Goal: Information Seeking & Learning: Learn about a topic

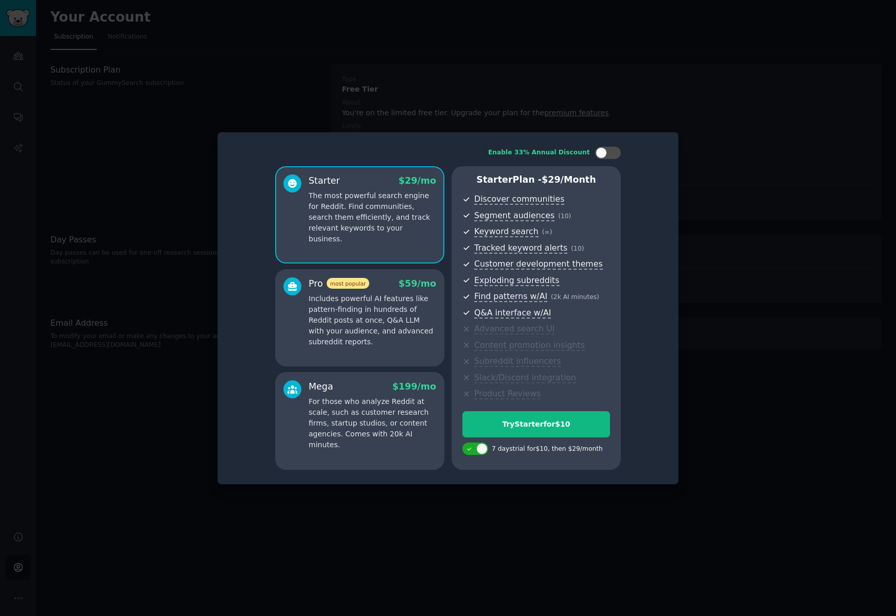
click at [719, 92] on div at bounding box center [448, 308] width 896 height 616
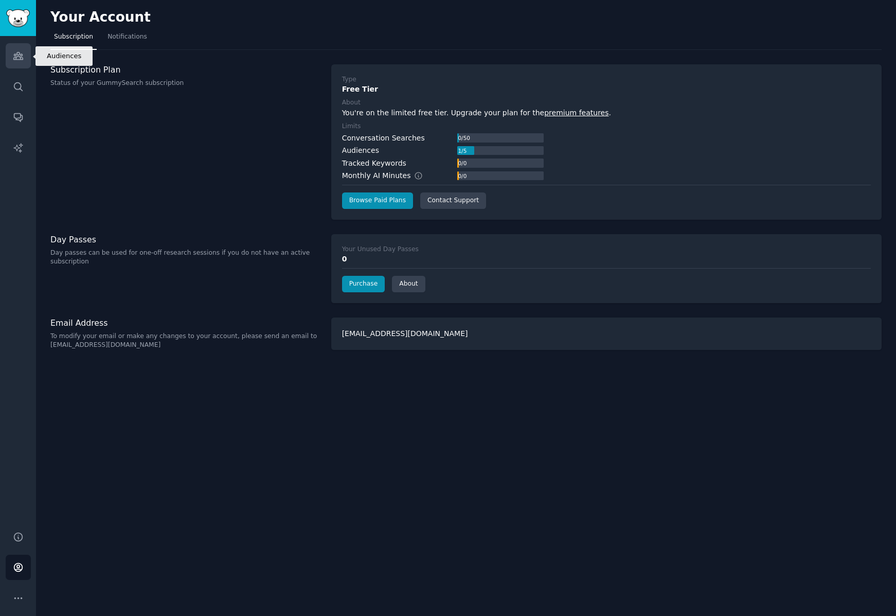
click at [20, 56] on icon "Sidebar" at bounding box center [18, 55] width 11 height 11
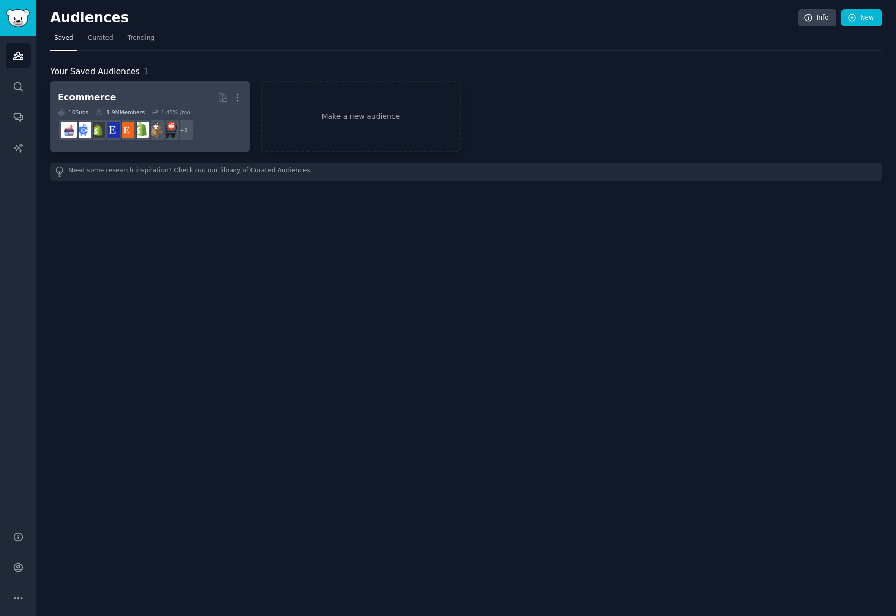
click at [182, 103] on h2 "Ecommerce More" at bounding box center [150, 97] width 185 height 18
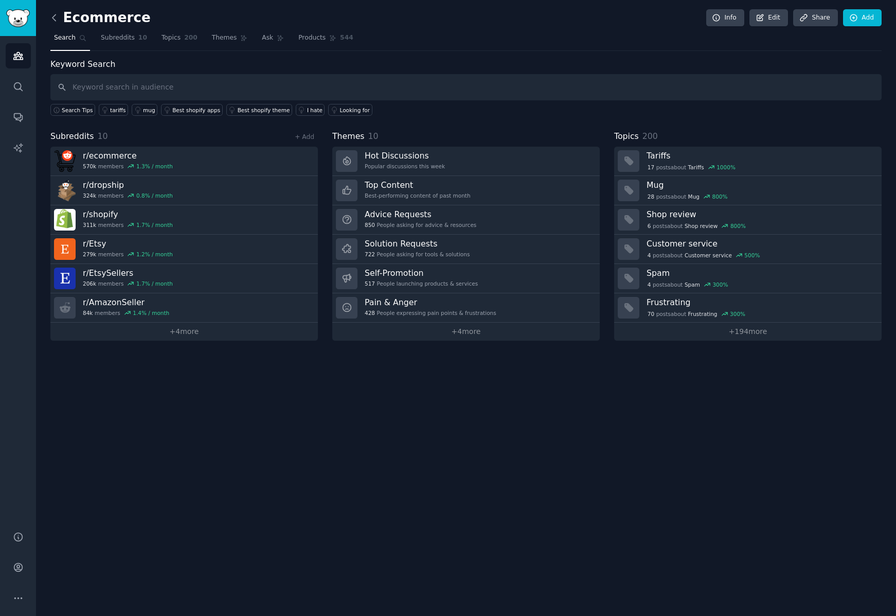
click at [56, 20] on icon at bounding box center [54, 17] width 11 height 11
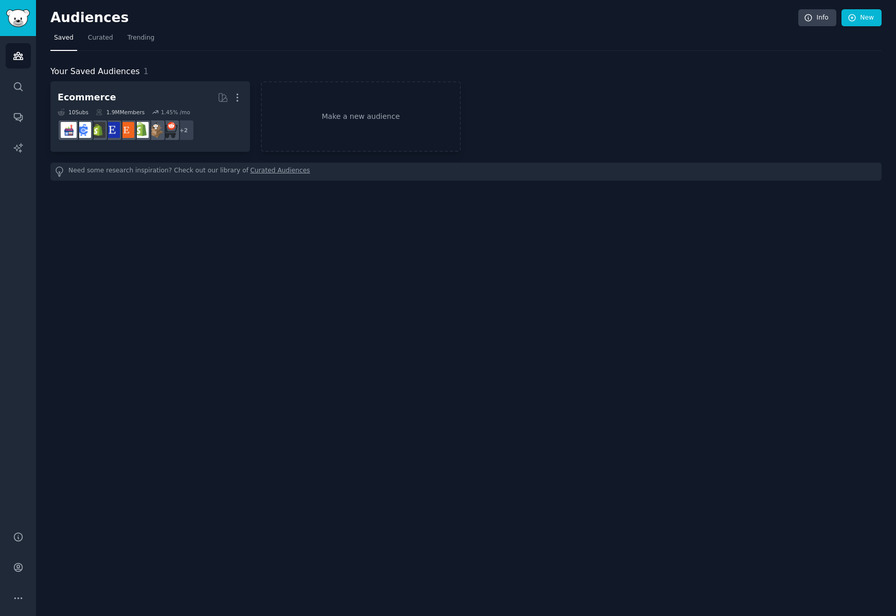
click at [261, 171] on link "Curated Audiences" at bounding box center [281, 171] width 60 height 11
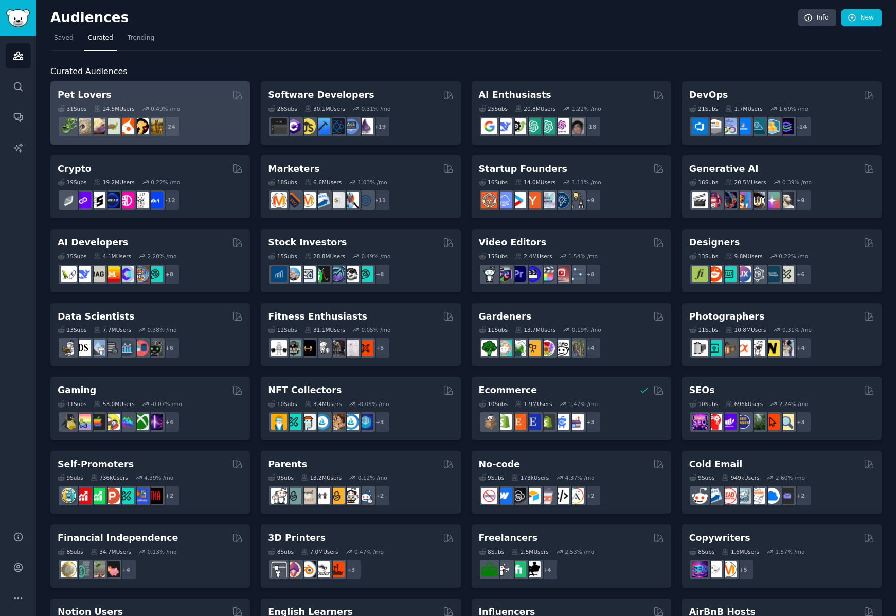
click at [222, 123] on div "+ 24" at bounding box center [150, 127] width 185 height 22
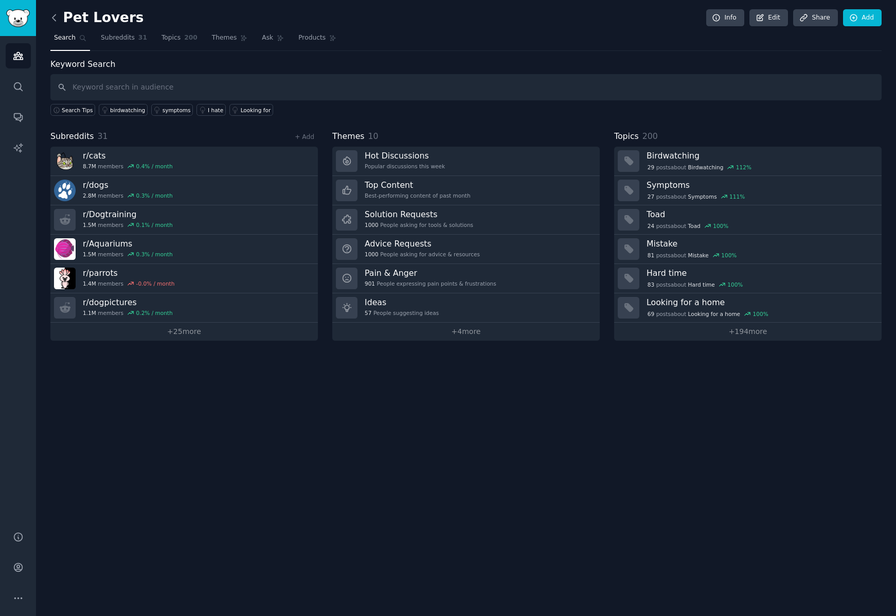
click at [55, 19] on icon at bounding box center [54, 17] width 11 height 11
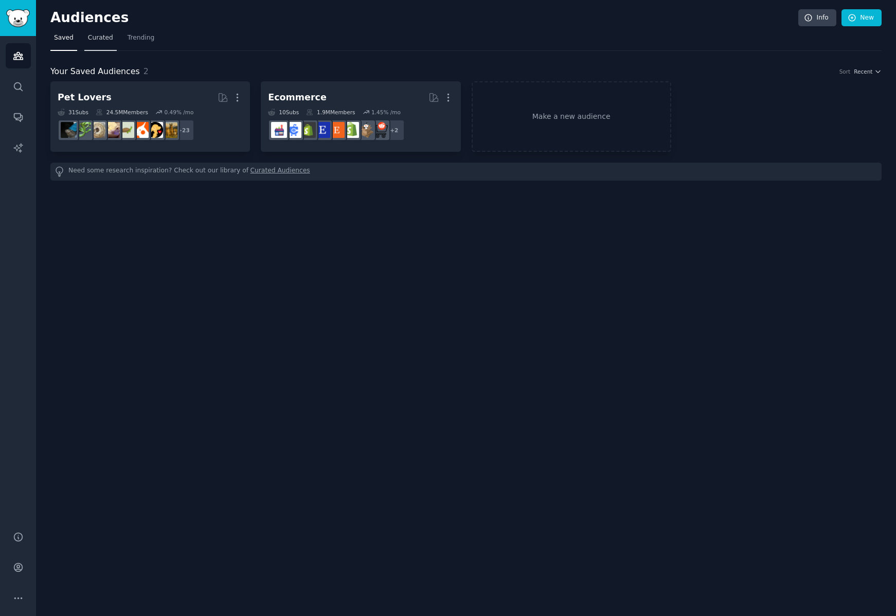
click at [98, 45] on link "Curated" at bounding box center [100, 40] width 32 height 21
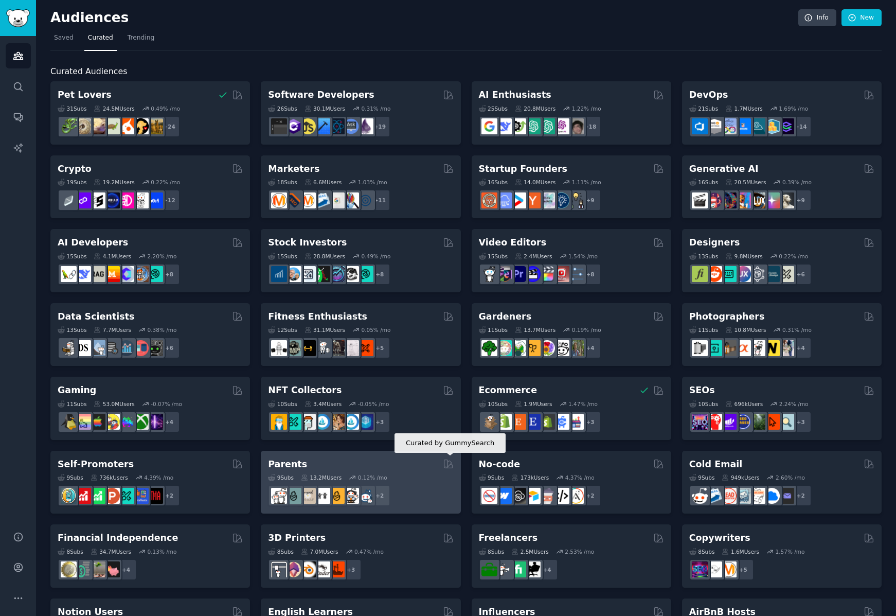
click at [447, 465] on icon at bounding box center [448, 463] width 11 height 11
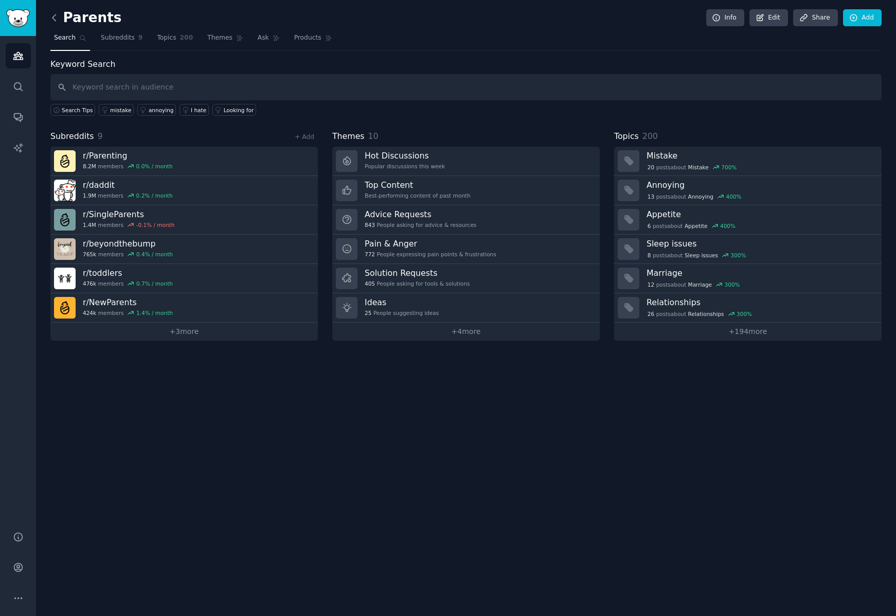
click at [57, 17] on icon at bounding box center [54, 17] width 11 height 11
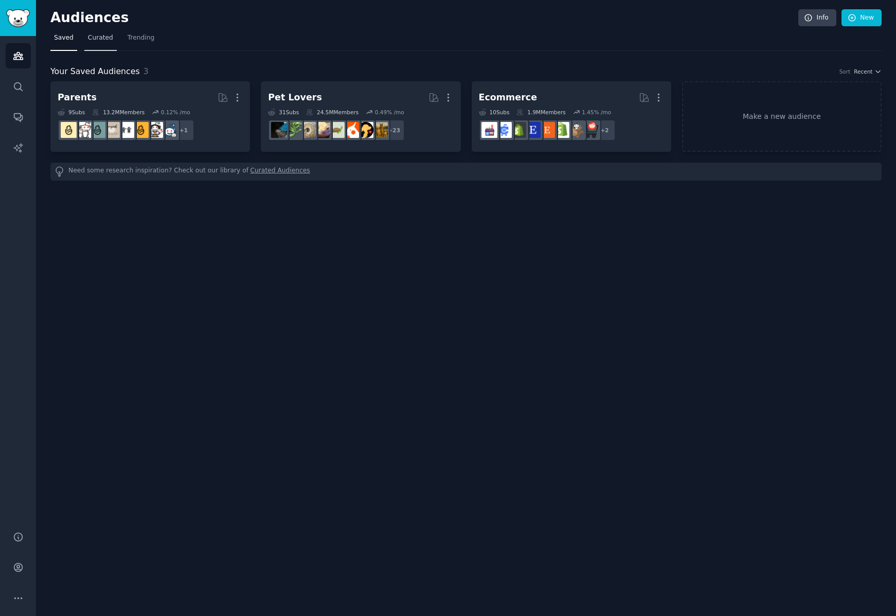
click at [103, 43] on link "Curated" at bounding box center [100, 40] width 32 height 21
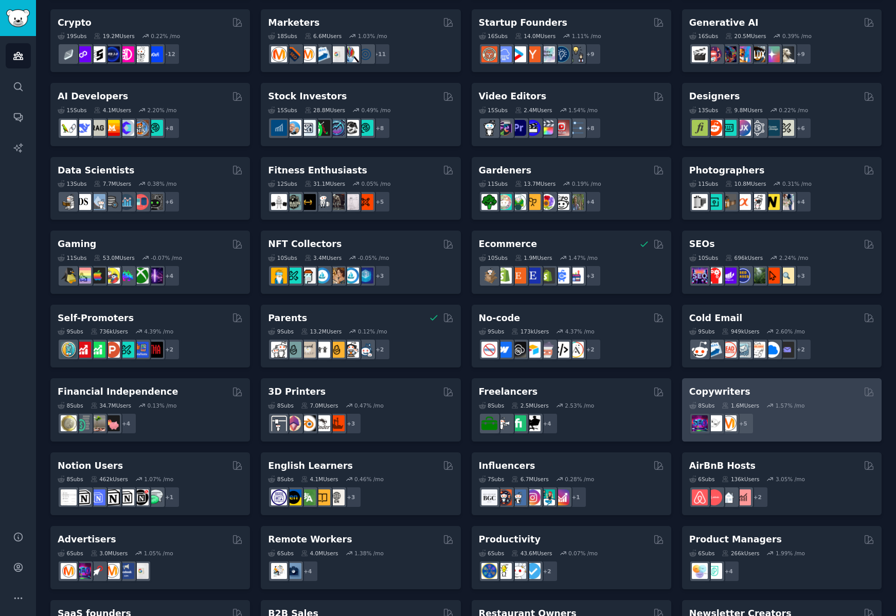
scroll to position [141, 0]
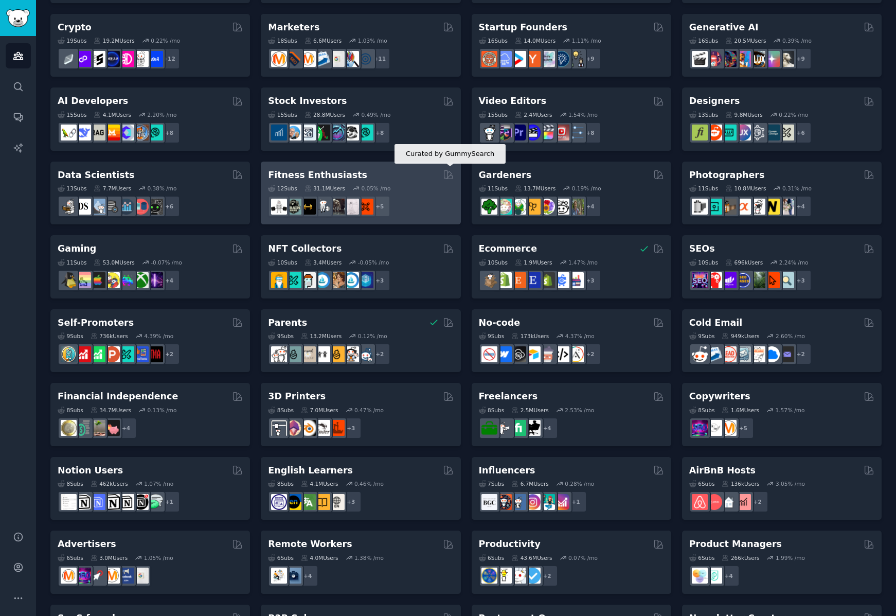
click at [448, 176] on icon at bounding box center [448, 175] width 8 height 8
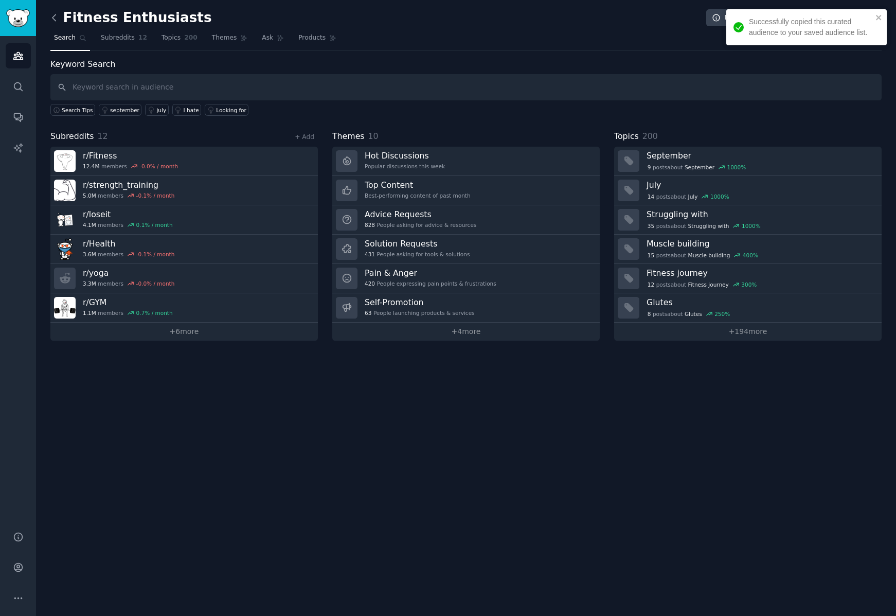
click at [55, 20] on icon at bounding box center [54, 17] width 11 height 11
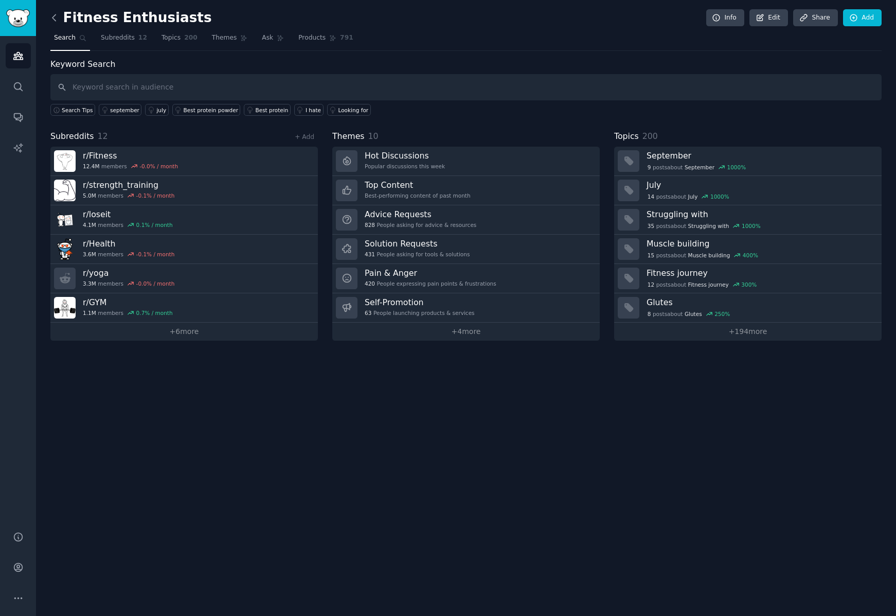
click at [55, 17] on icon at bounding box center [54, 17] width 11 height 11
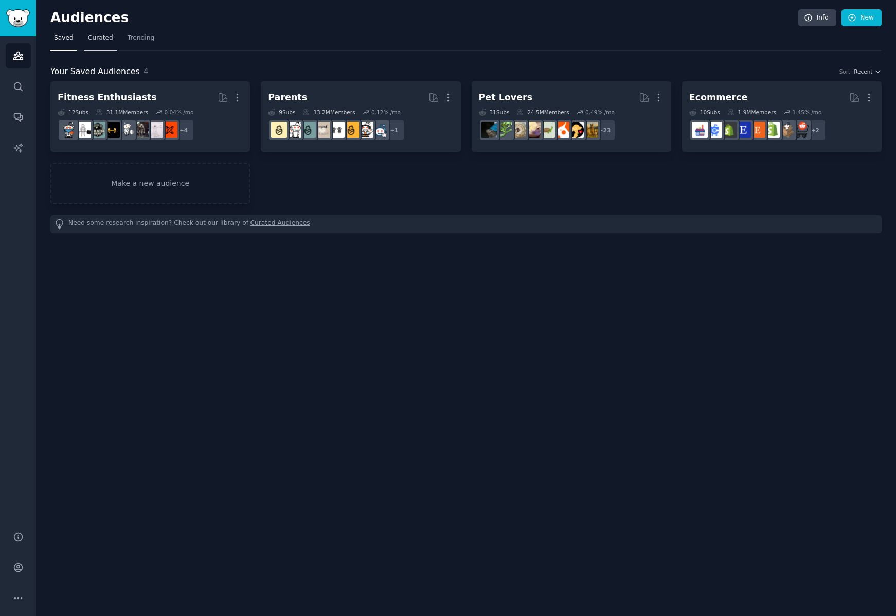
click at [100, 32] on link "Curated" at bounding box center [100, 40] width 32 height 21
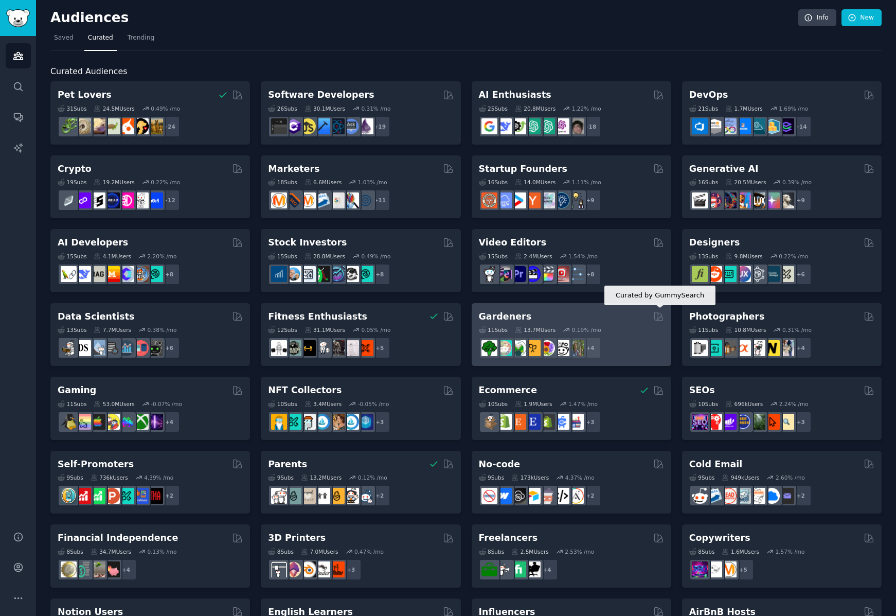
click at [659, 317] on icon at bounding box center [658, 316] width 11 height 11
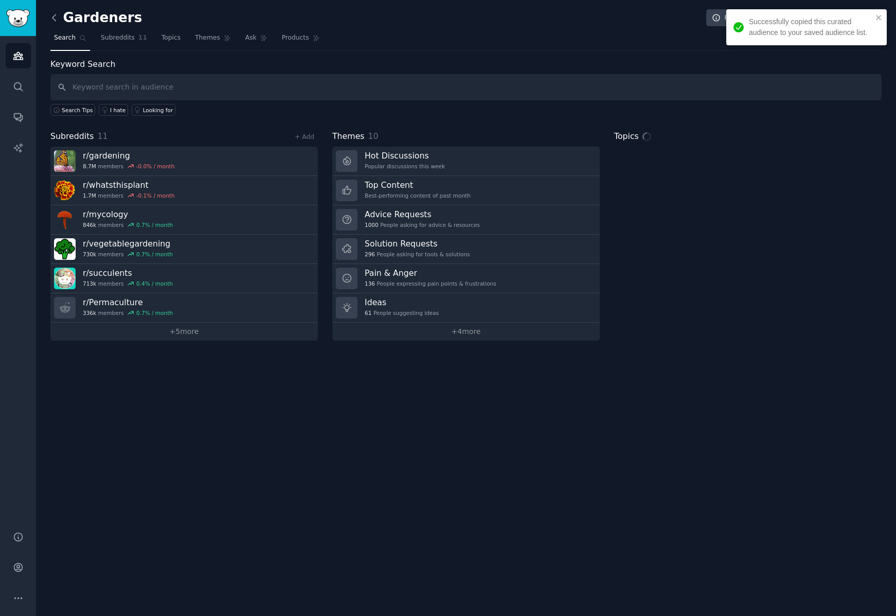
click at [57, 16] on icon at bounding box center [54, 17] width 11 height 11
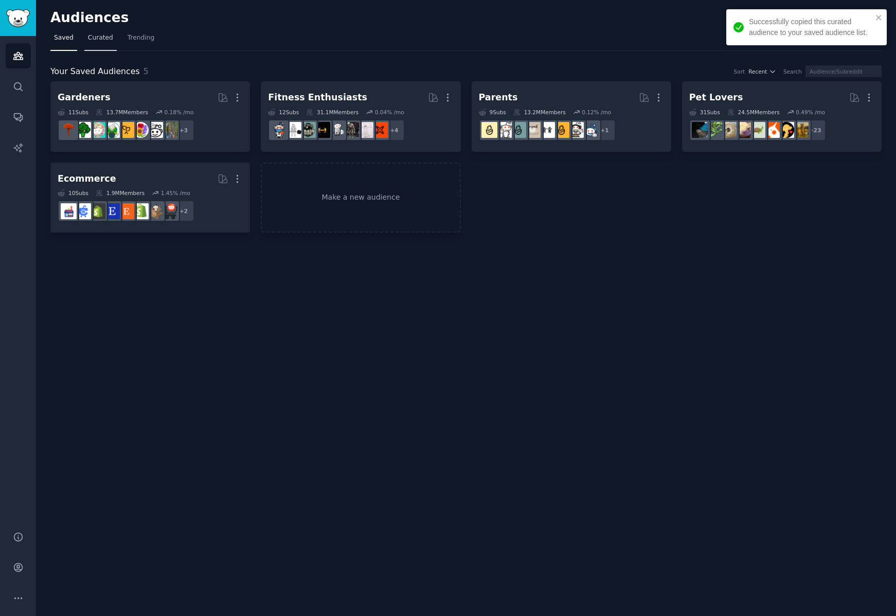
click at [93, 45] on link "Curated" at bounding box center [100, 40] width 32 height 21
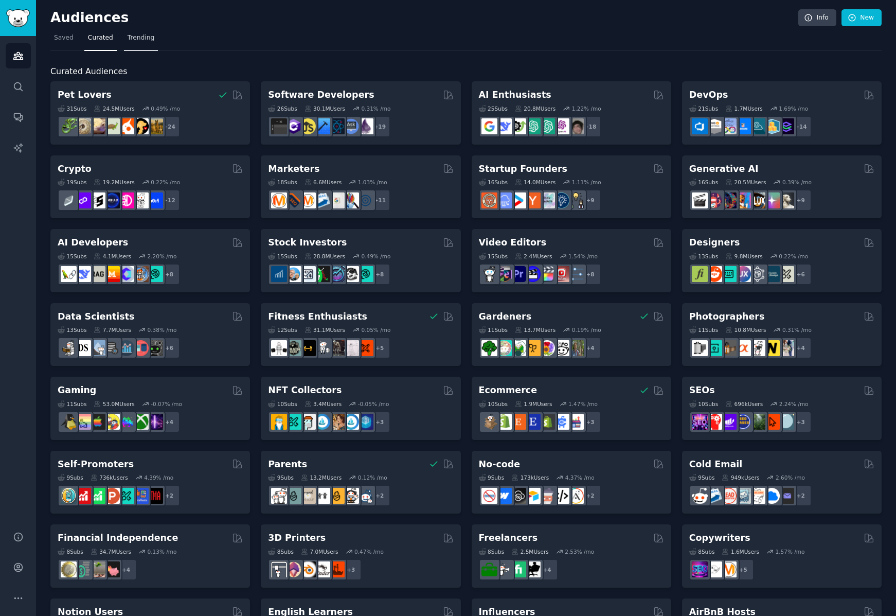
click at [133, 32] on link "Trending" at bounding box center [141, 40] width 34 height 21
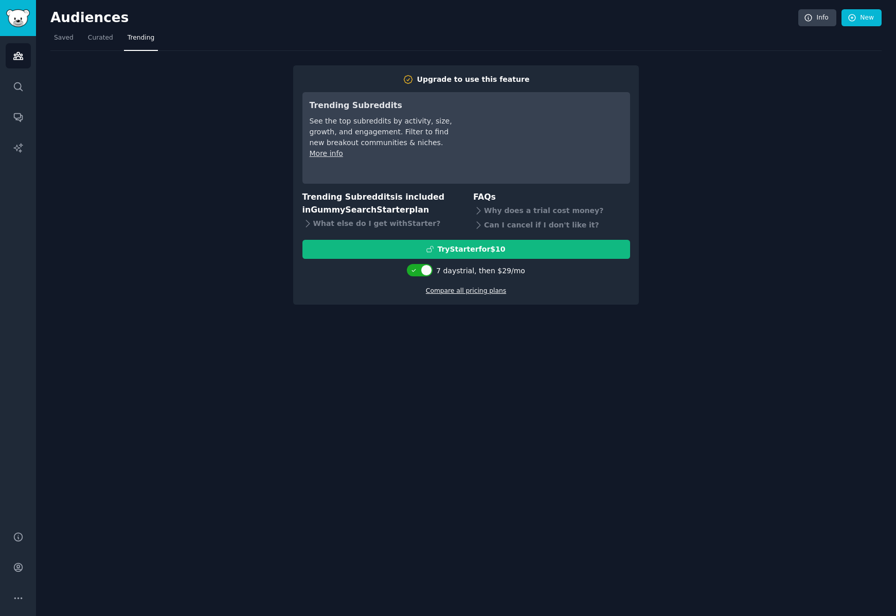
click at [474, 293] on link "Compare all pricing plans" at bounding box center [466, 290] width 80 height 7
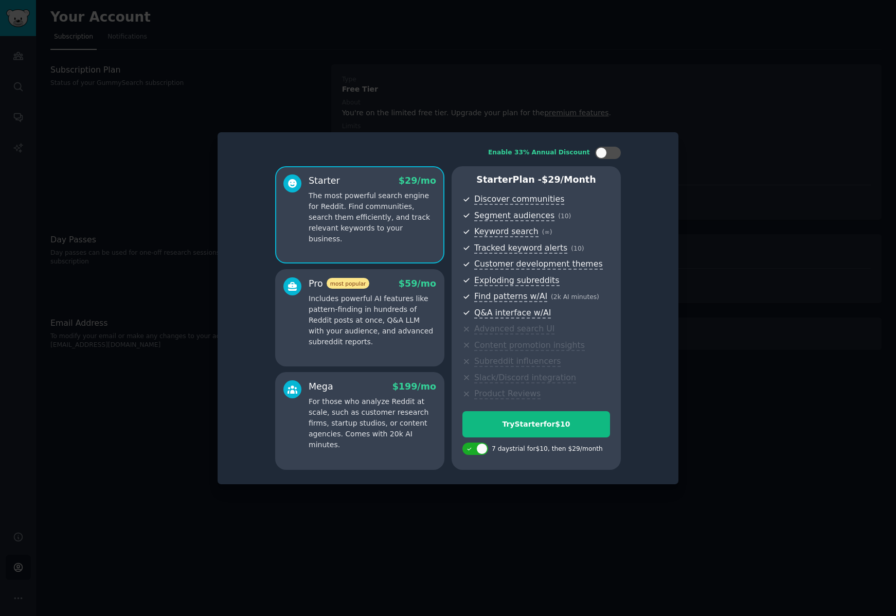
click at [429, 327] on p "Includes powerful AI features like pattern-finding in hundreds of Reddit posts …" at bounding box center [373, 320] width 128 height 54
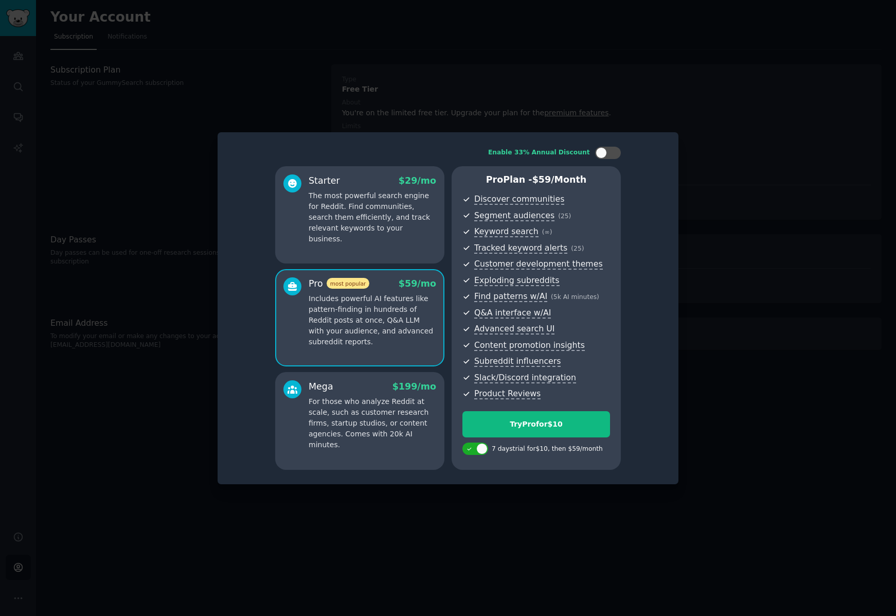
click at [738, 136] on div at bounding box center [448, 308] width 896 height 616
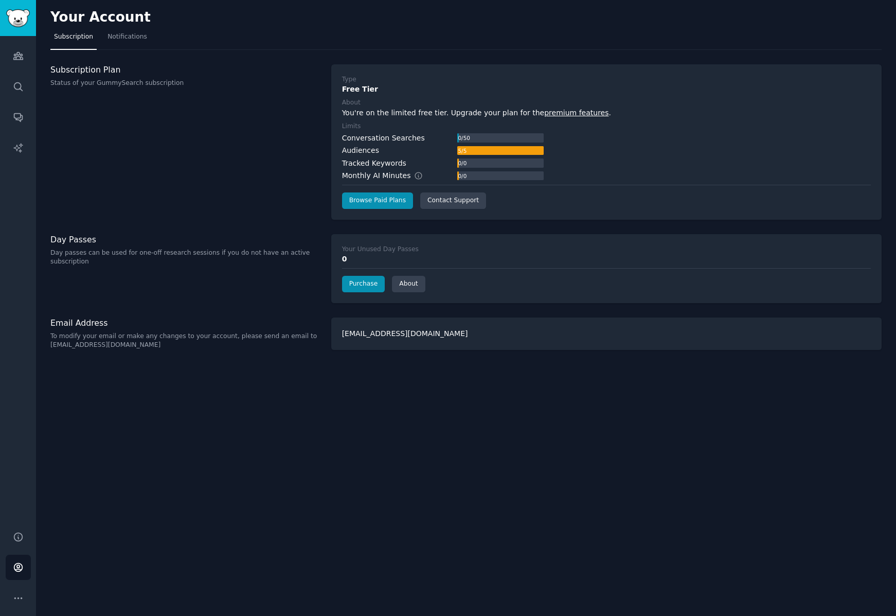
click at [458, 38] on nav "Subscription Notifications" at bounding box center [465, 39] width 831 height 21
click at [260, 165] on div "Subscription Plan Status of your GummySearch subscription" at bounding box center [185, 141] width 270 height 155
click at [377, 287] on link "Purchase" at bounding box center [363, 284] width 43 height 16
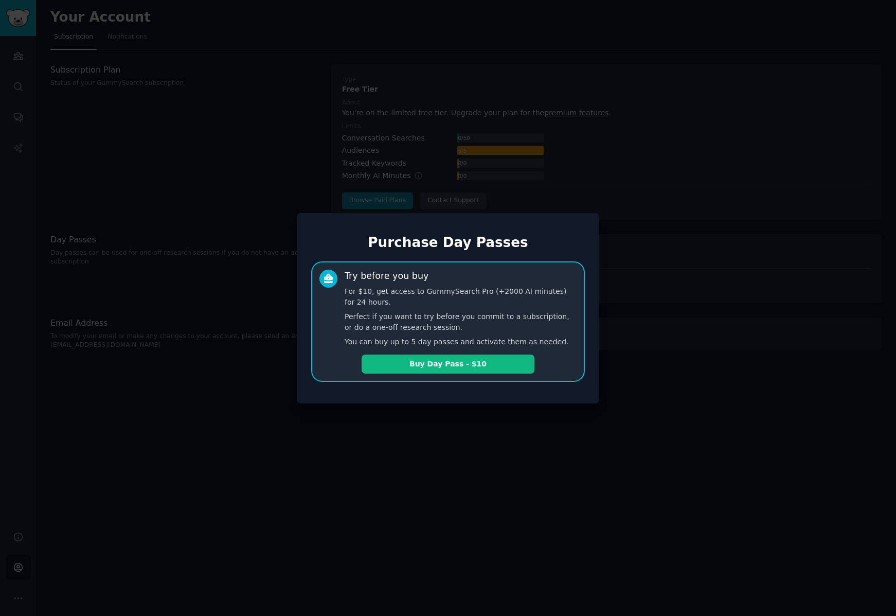
click at [284, 146] on div at bounding box center [448, 308] width 896 height 616
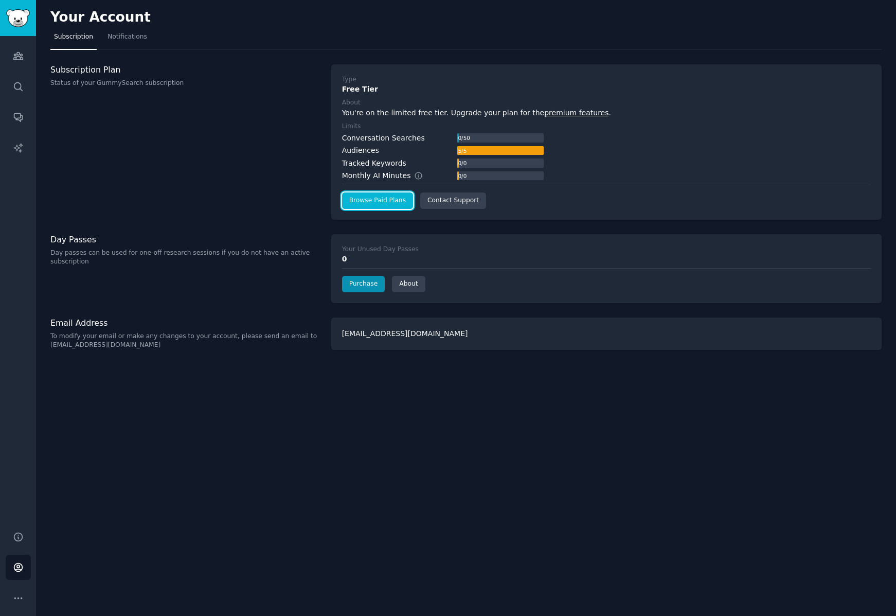
click at [387, 204] on link "Browse Paid Plans" at bounding box center [377, 200] width 71 height 16
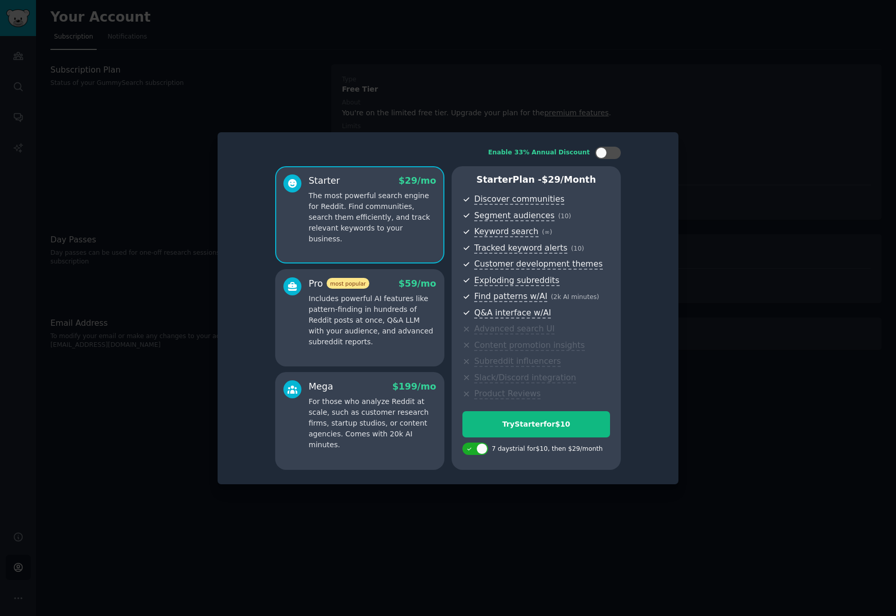
click at [379, 93] on div at bounding box center [448, 308] width 896 height 616
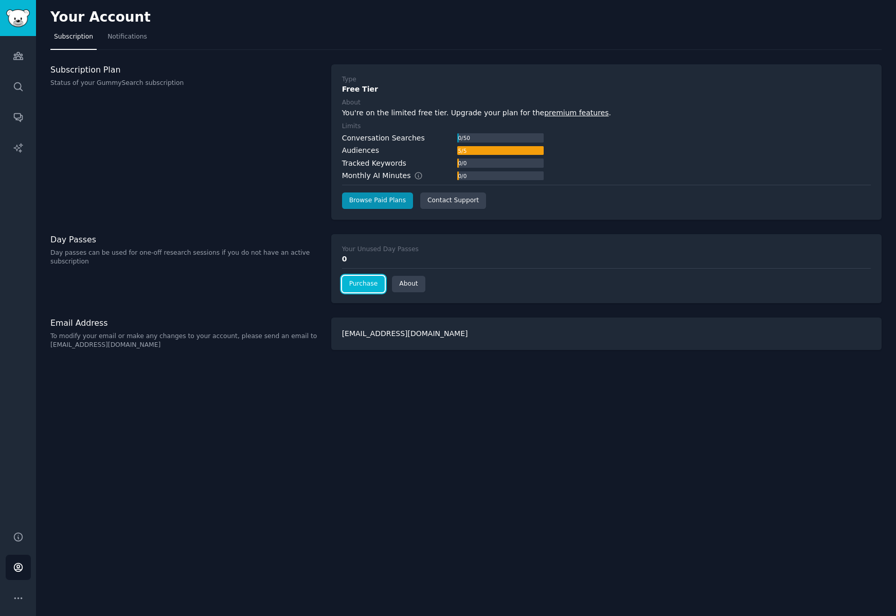
click at [358, 276] on link "Purchase" at bounding box center [363, 284] width 43 height 16
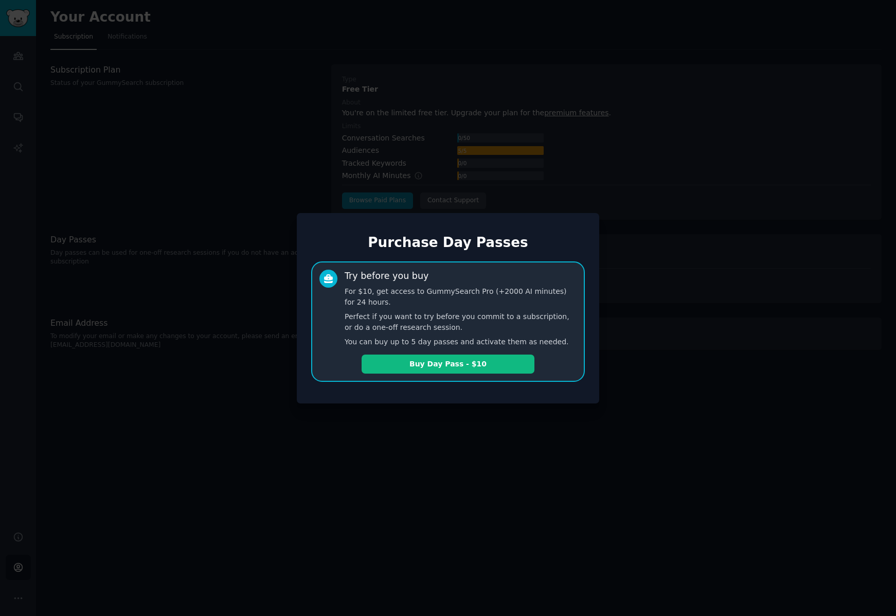
click at [659, 362] on div at bounding box center [448, 308] width 896 height 616
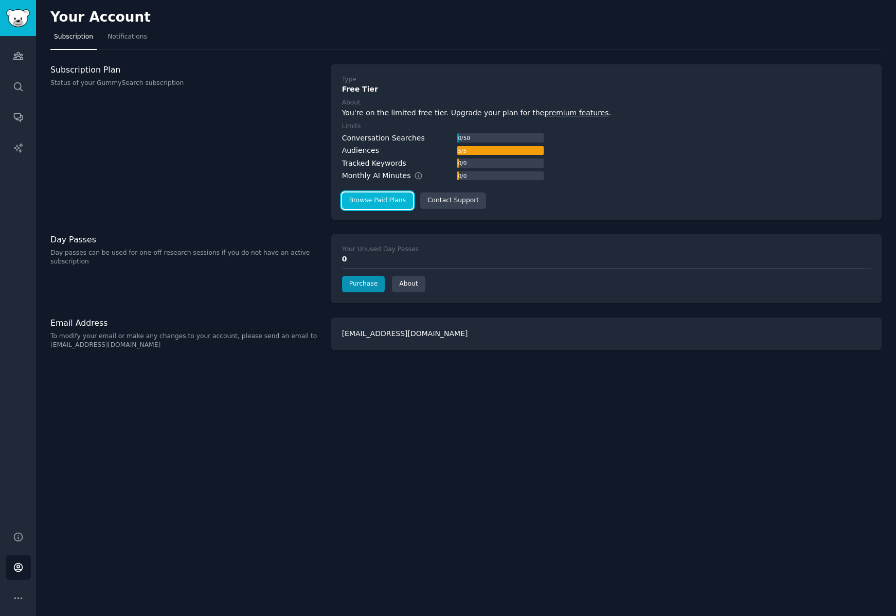
click at [380, 200] on link "Browse Paid Plans" at bounding box center [377, 200] width 71 height 16
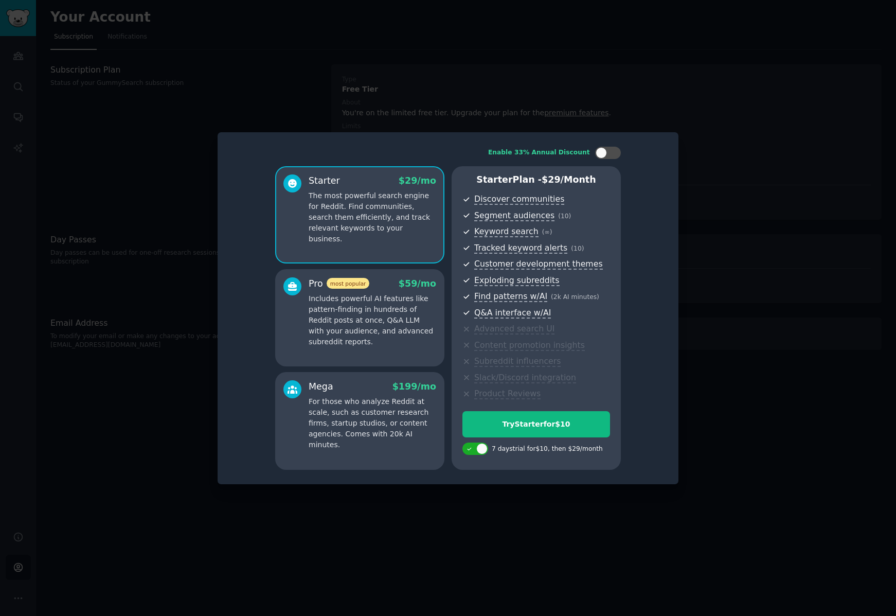
click at [405, 339] on p "Includes powerful AI features like pattern-finding in hundreds of Reddit posts …" at bounding box center [373, 320] width 128 height 54
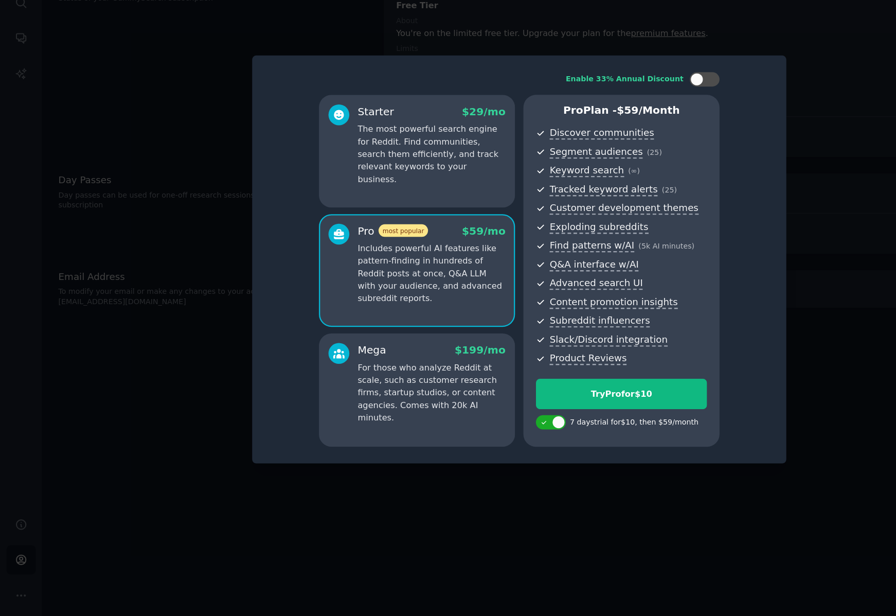
click at [396, 236] on div "Starter $ 29 /mo The most powerful search engine for Reddit. Find communities, …" at bounding box center [359, 215] width 169 height 98
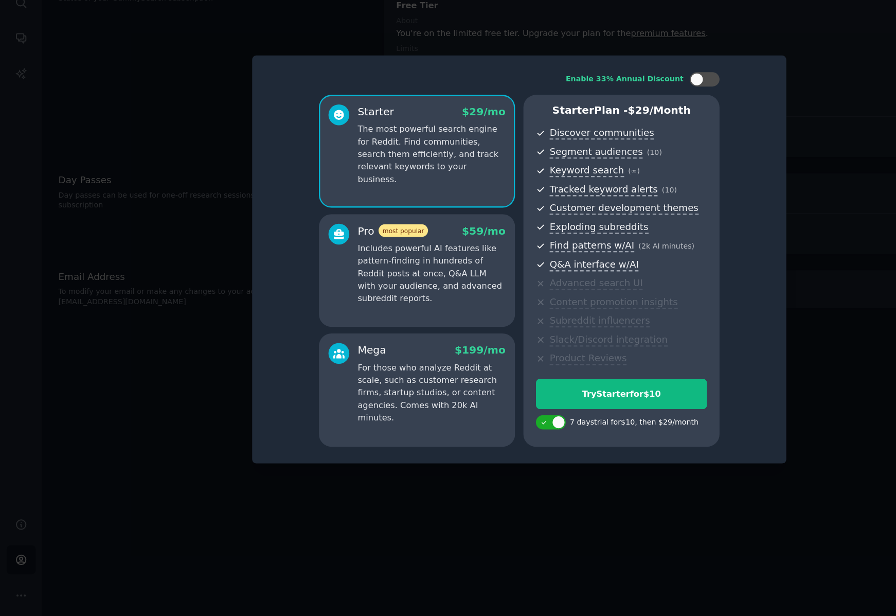
click at [688, 176] on div at bounding box center [448, 308] width 896 height 616
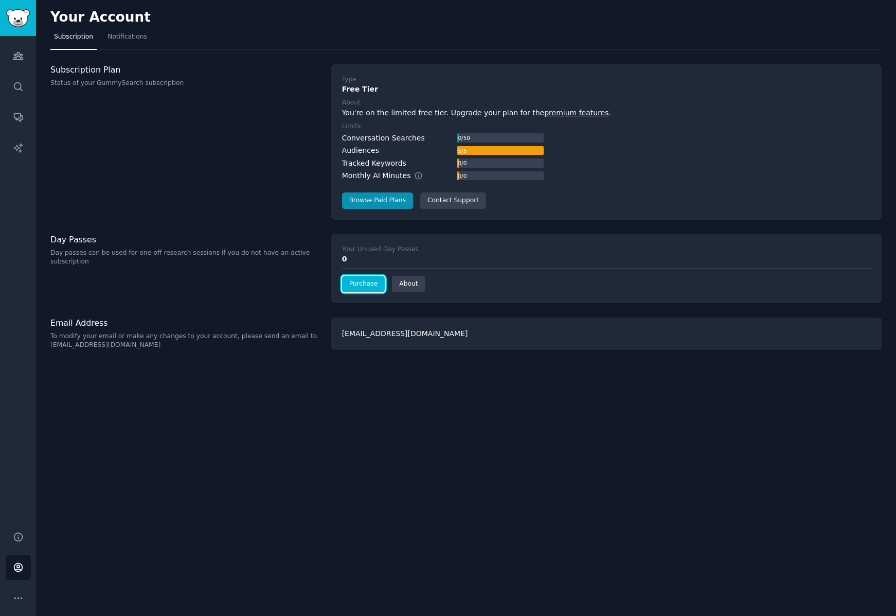
click at [374, 284] on link "Purchase" at bounding box center [363, 284] width 43 height 16
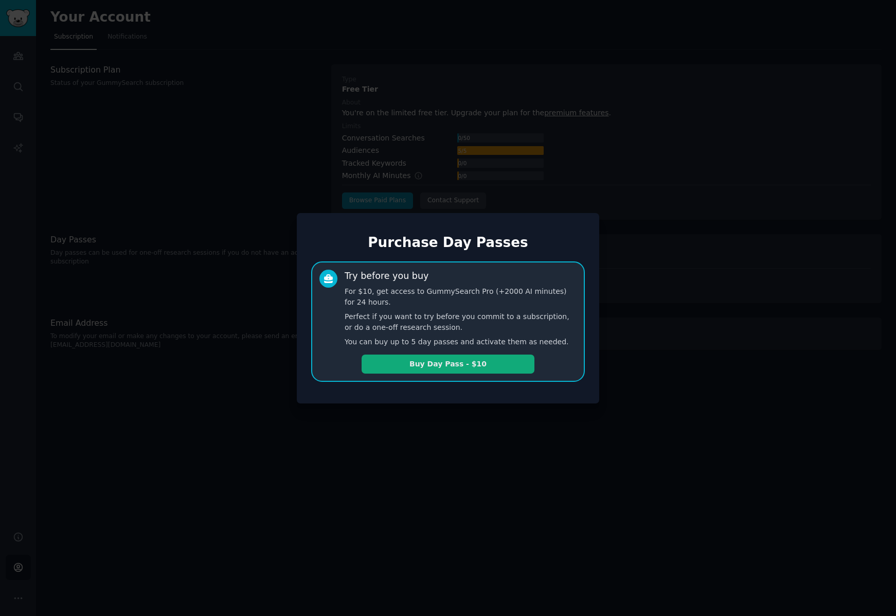
click at [443, 366] on button "Buy Day Pass - $10" at bounding box center [448, 363] width 173 height 19
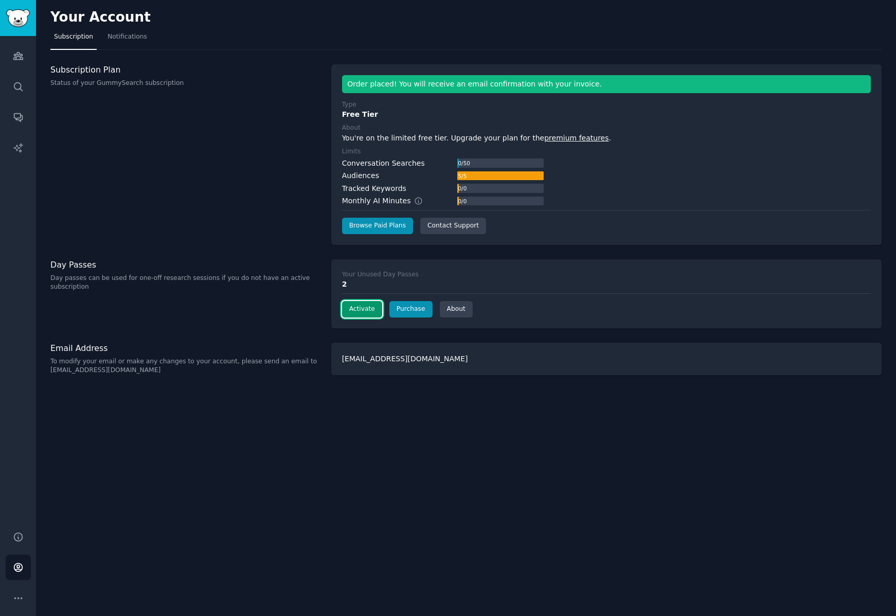
click at [368, 311] on button "Activate" at bounding box center [362, 309] width 40 height 16
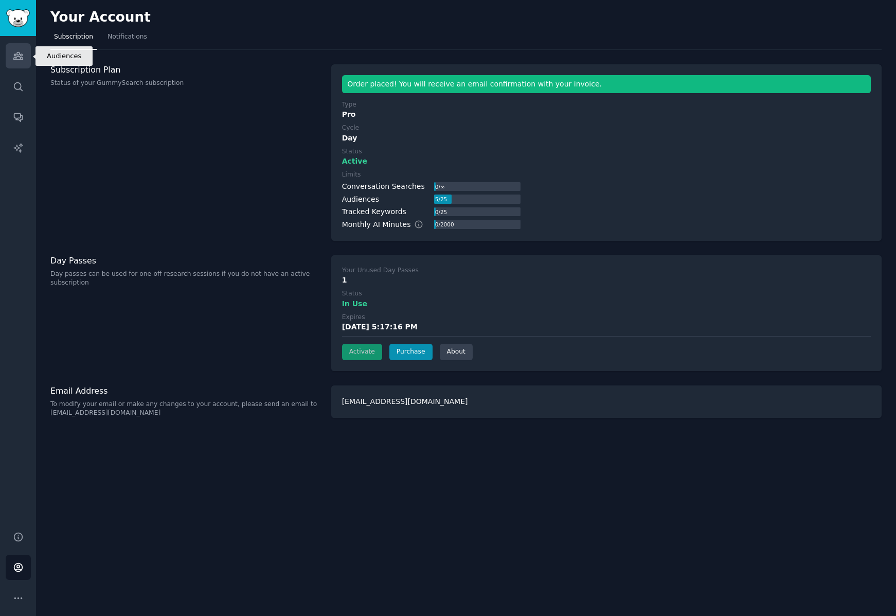
click at [21, 57] on icon "Sidebar" at bounding box center [17, 55] width 9 height 7
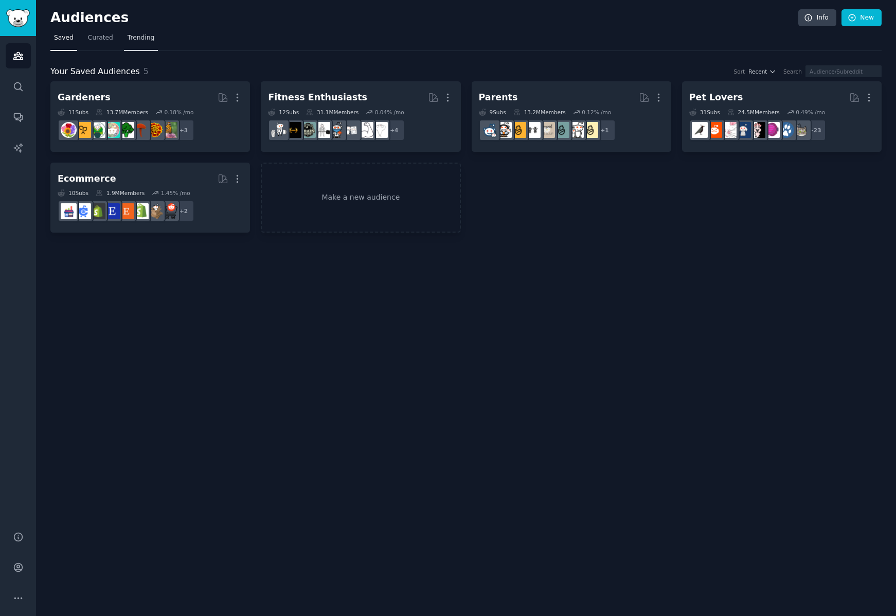
click at [139, 39] on span "Trending" at bounding box center [141, 37] width 27 height 9
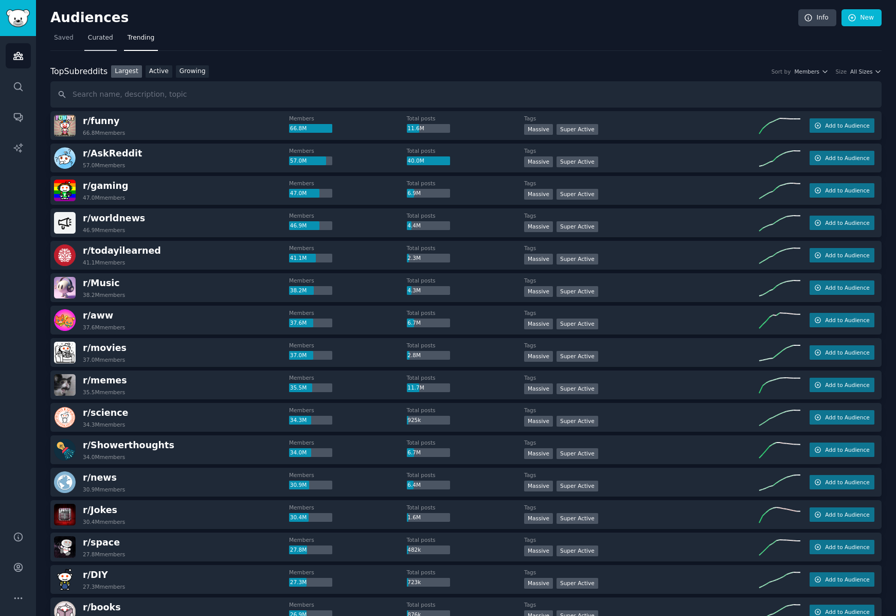
click at [106, 41] on span "Curated" at bounding box center [100, 37] width 25 height 9
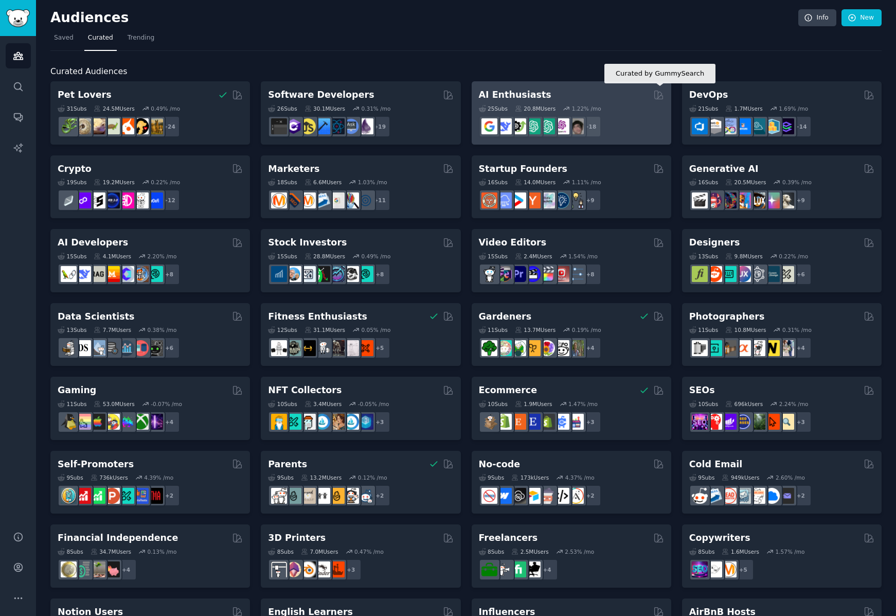
click at [657, 95] on icon at bounding box center [658, 95] width 11 height 11
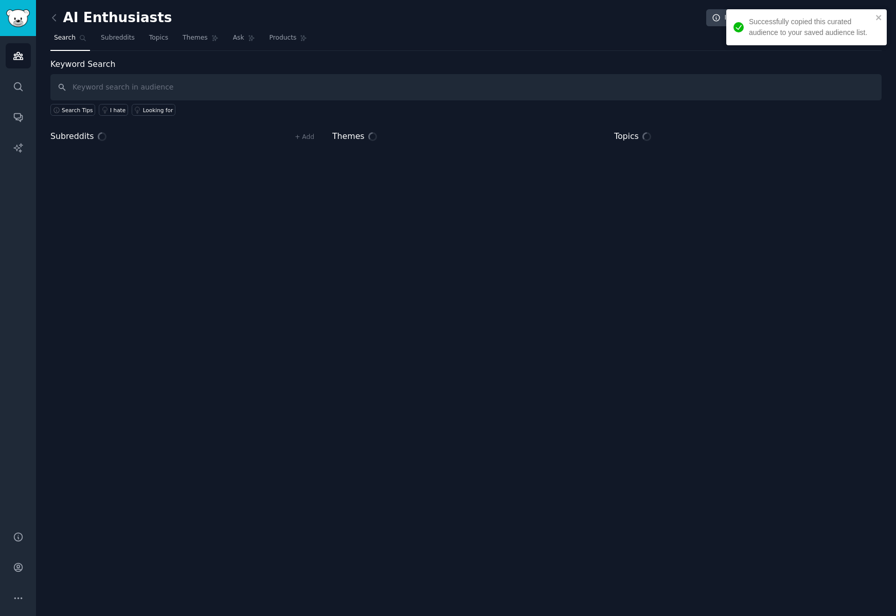
click at [72, 39] on span "Search" at bounding box center [65, 37] width 22 height 9
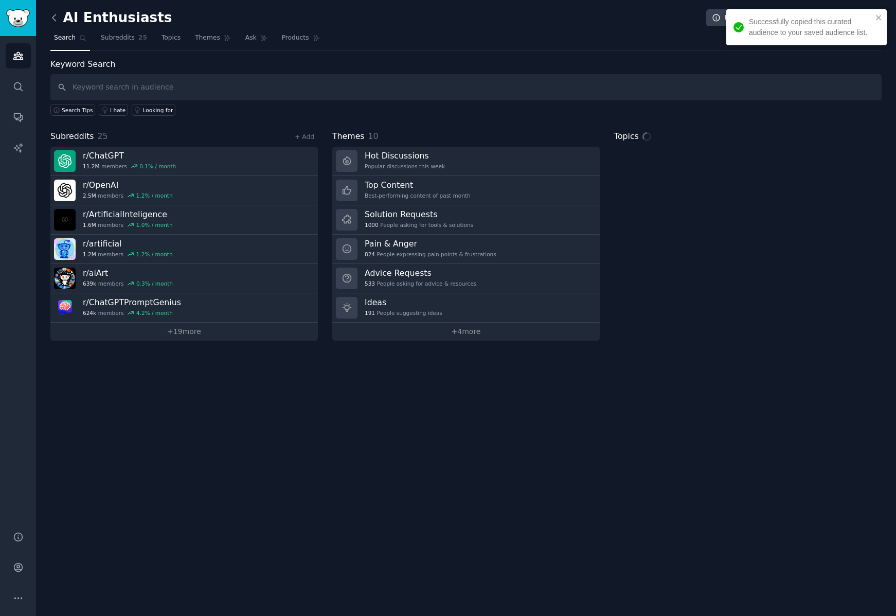
click at [54, 17] on icon at bounding box center [54, 17] width 11 height 11
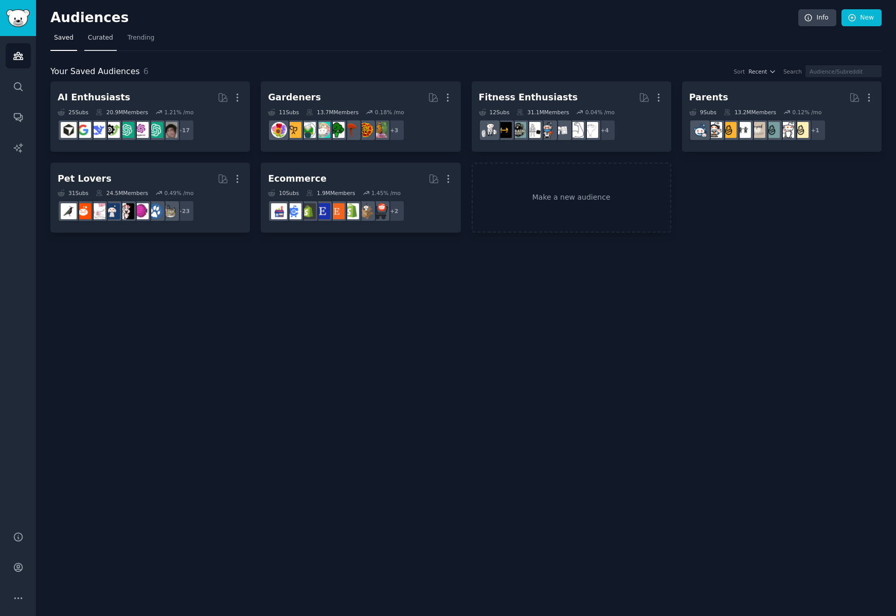
click at [106, 40] on span "Curated" at bounding box center [100, 37] width 25 height 9
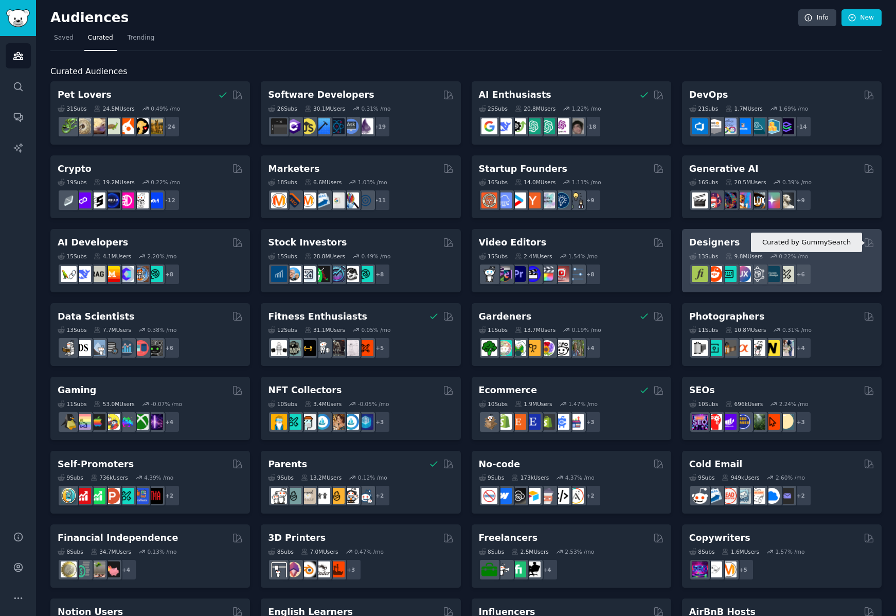
click at [868, 243] on icon at bounding box center [869, 242] width 8 height 8
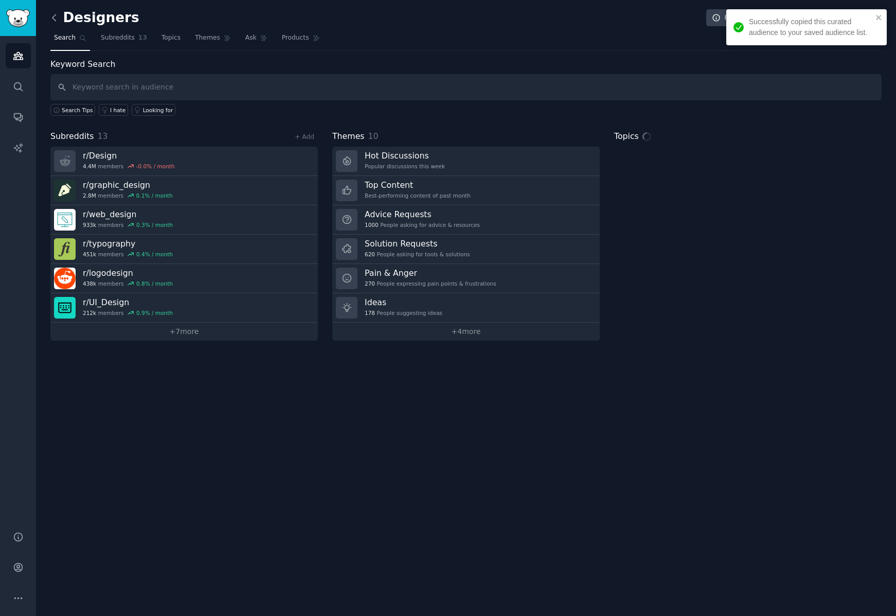
click at [55, 15] on icon at bounding box center [54, 17] width 11 height 11
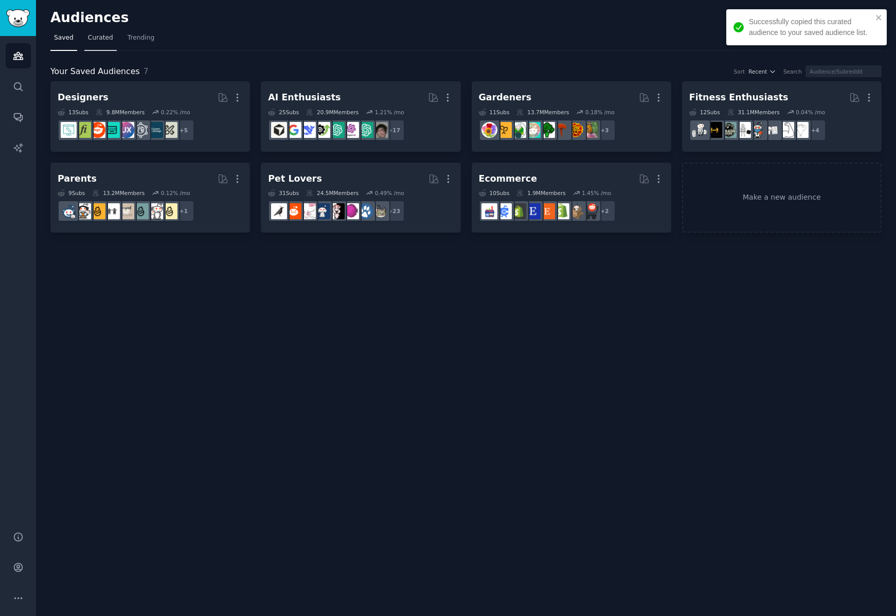
click at [103, 36] on span "Curated" at bounding box center [100, 37] width 25 height 9
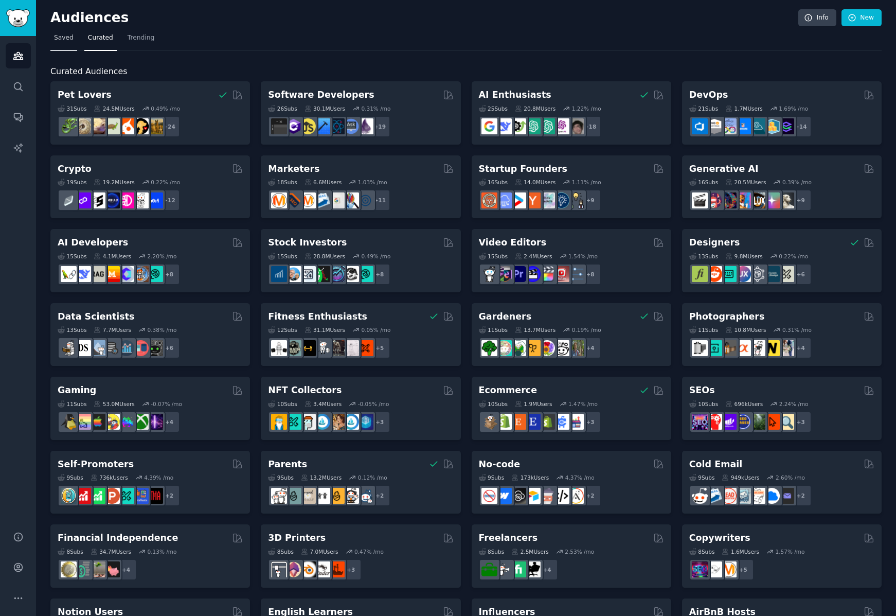
click at [55, 32] on link "Saved" at bounding box center [63, 40] width 27 height 21
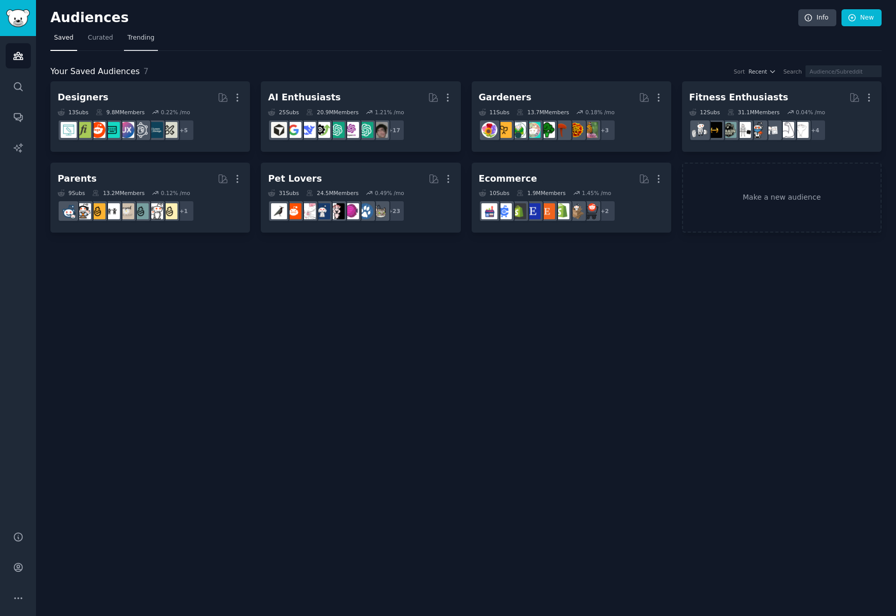
click at [133, 39] on span "Trending" at bounding box center [141, 37] width 27 height 9
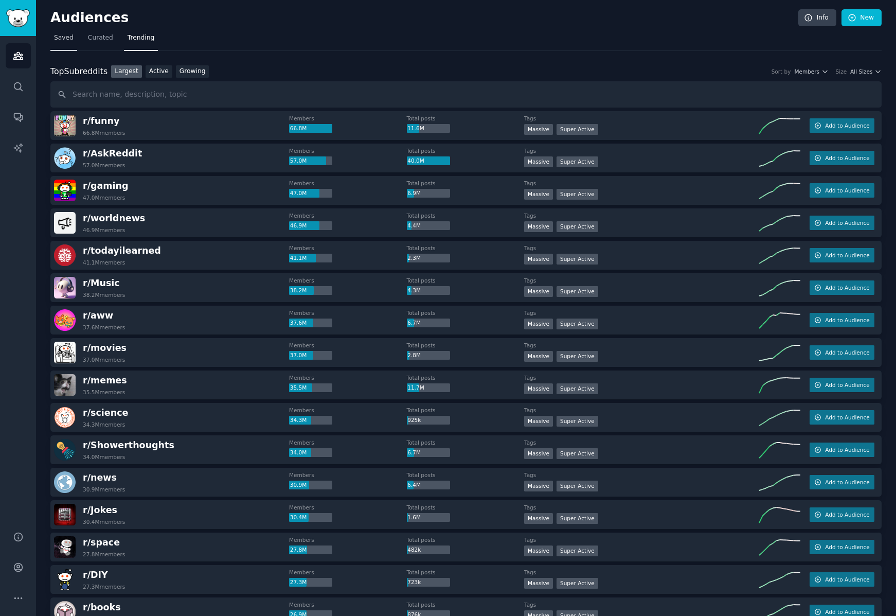
click at [66, 43] on link "Saved" at bounding box center [63, 40] width 27 height 21
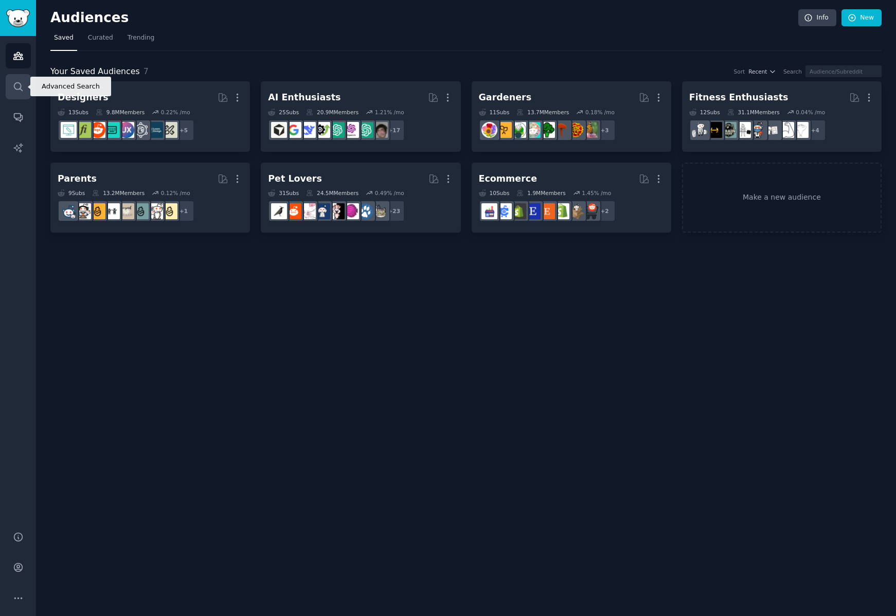
click at [20, 78] on link "Search" at bounding box center [18, 86] width 25 height 25
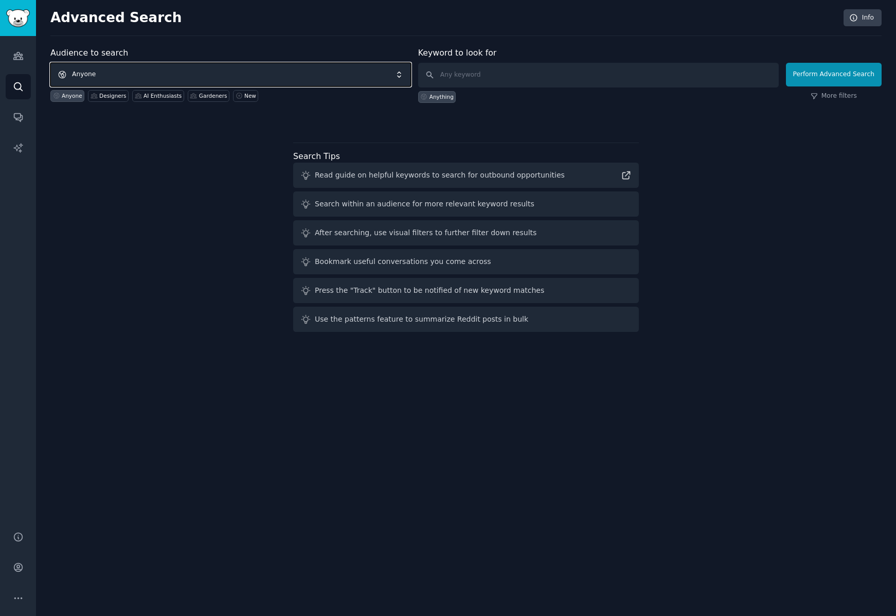
click at [239, 75] on span "Anyone" at bounding box center [230, 75] width 361 height 24
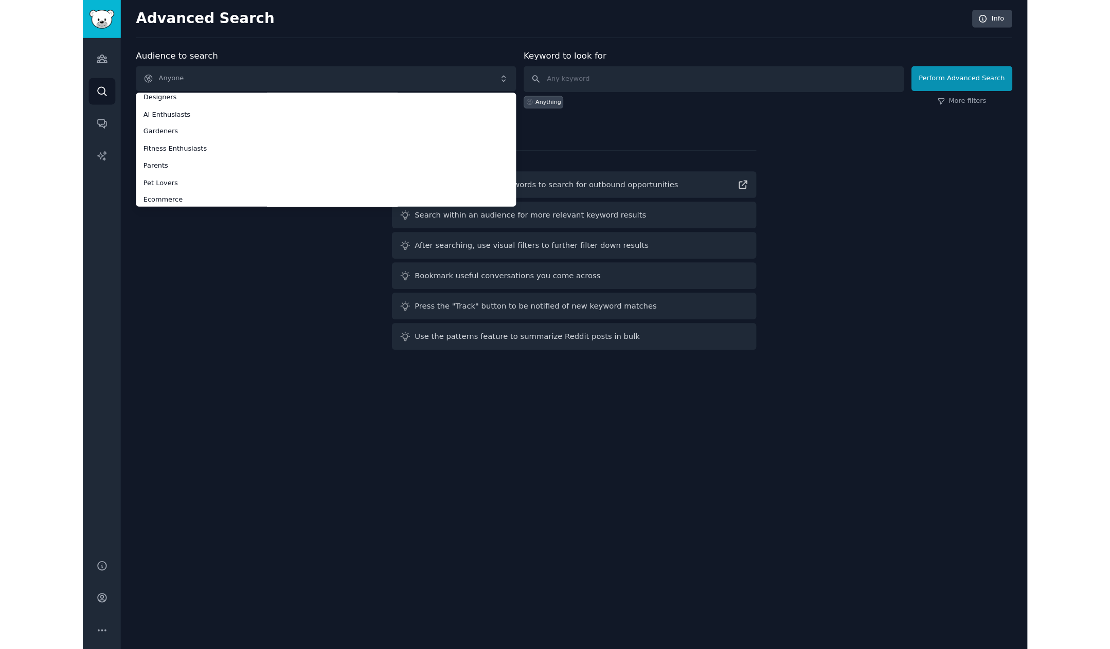
scroll to position [25, 0]
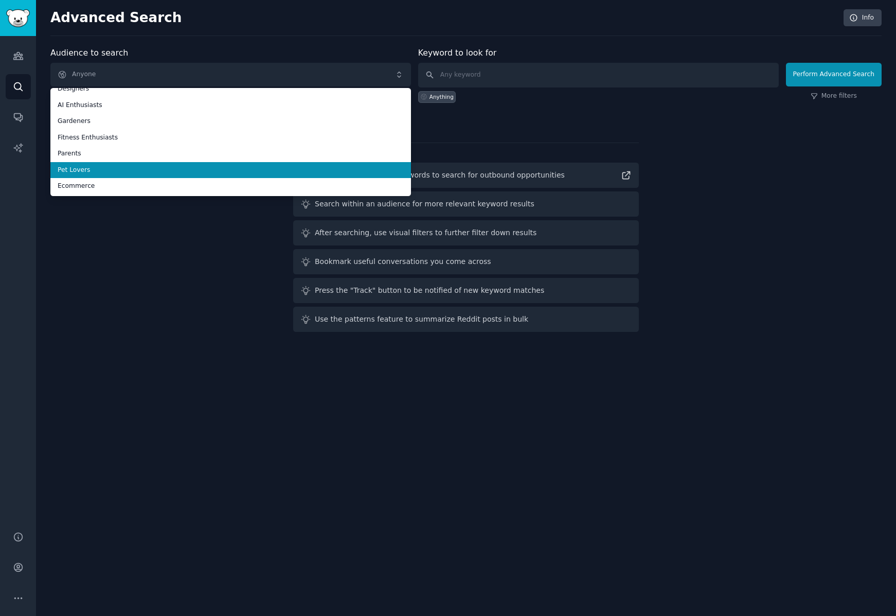
click at [208, 166] on span "Pet Lovers" at bounding box center [231, 170] width 346 height 9
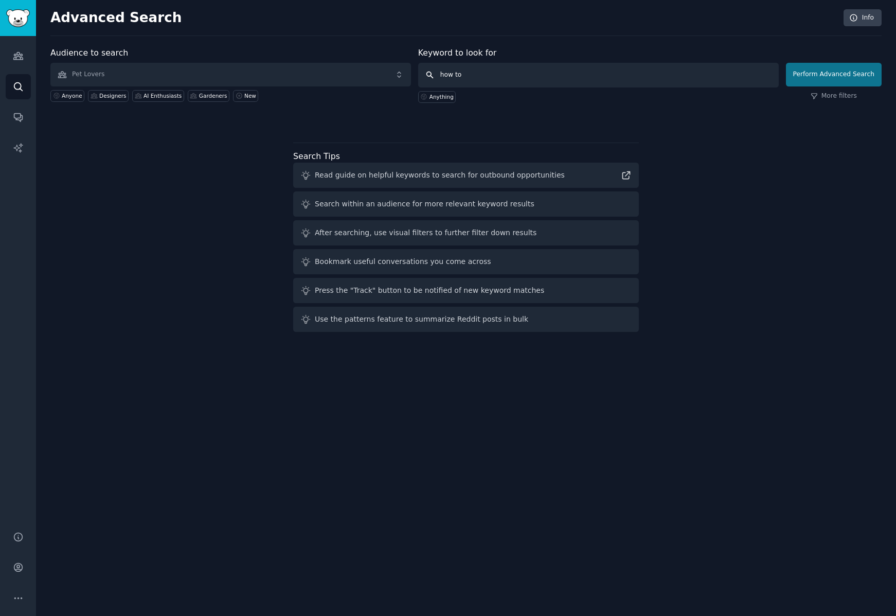
type input "how to"
click at [839, 73] on button "Perform Advanced Search" at bounding box center [834, 75] width 96 height 24
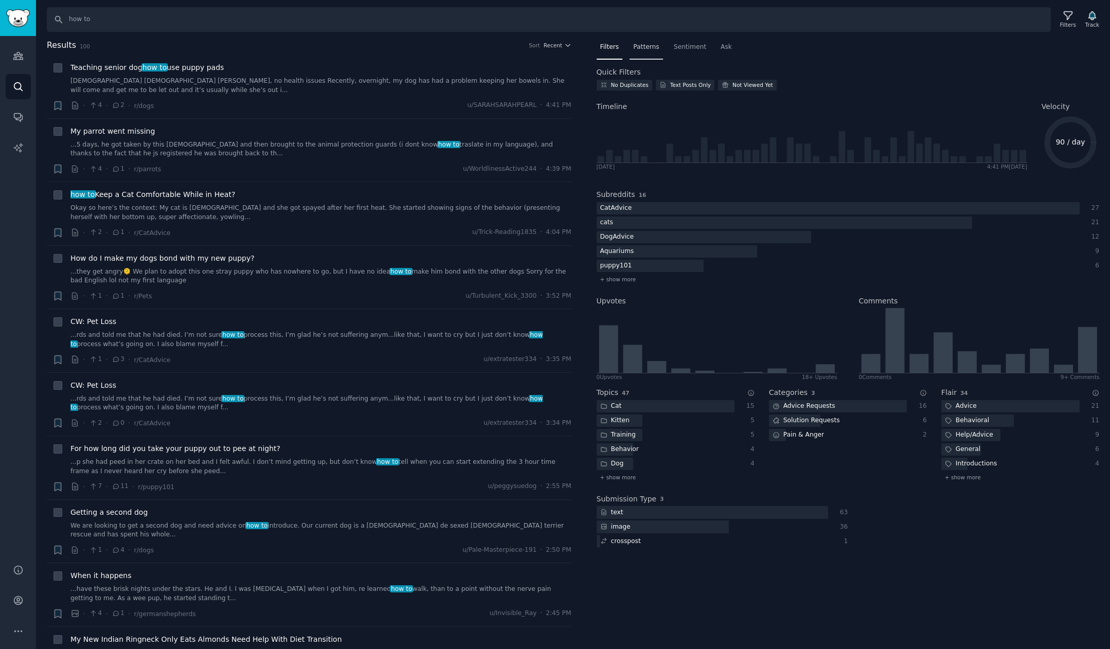
click at [645, 46] on span "Patterns" at bounding box center [646, 47] width 26 height 9
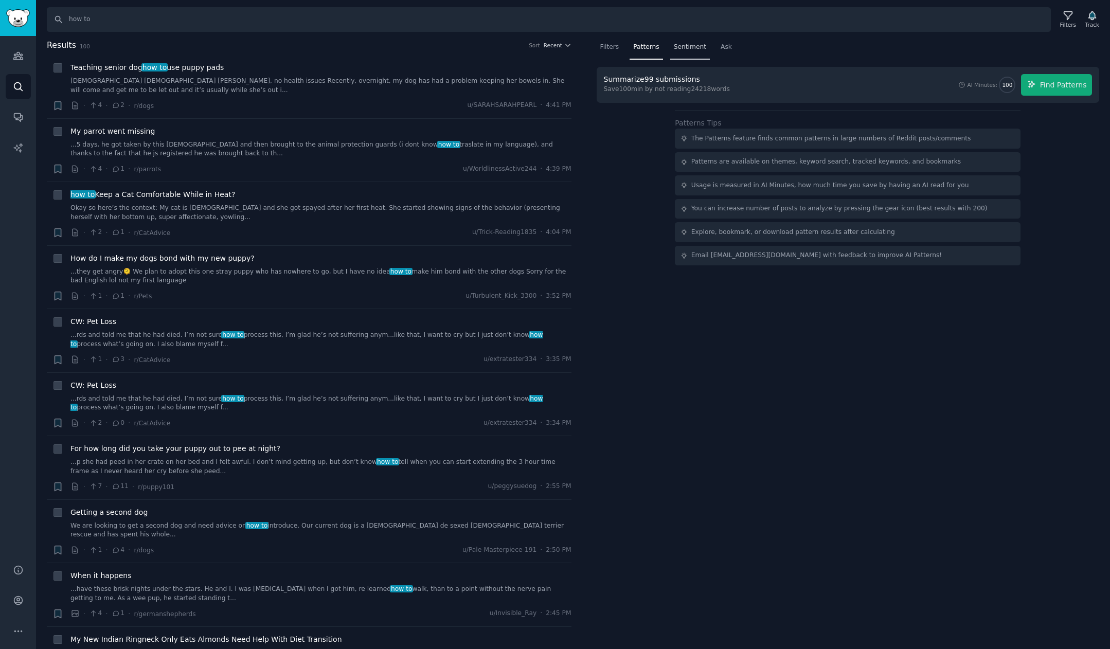
click at [696, 47] on span "Sentiment" at bounding box center [690, 47] width 32 height 9
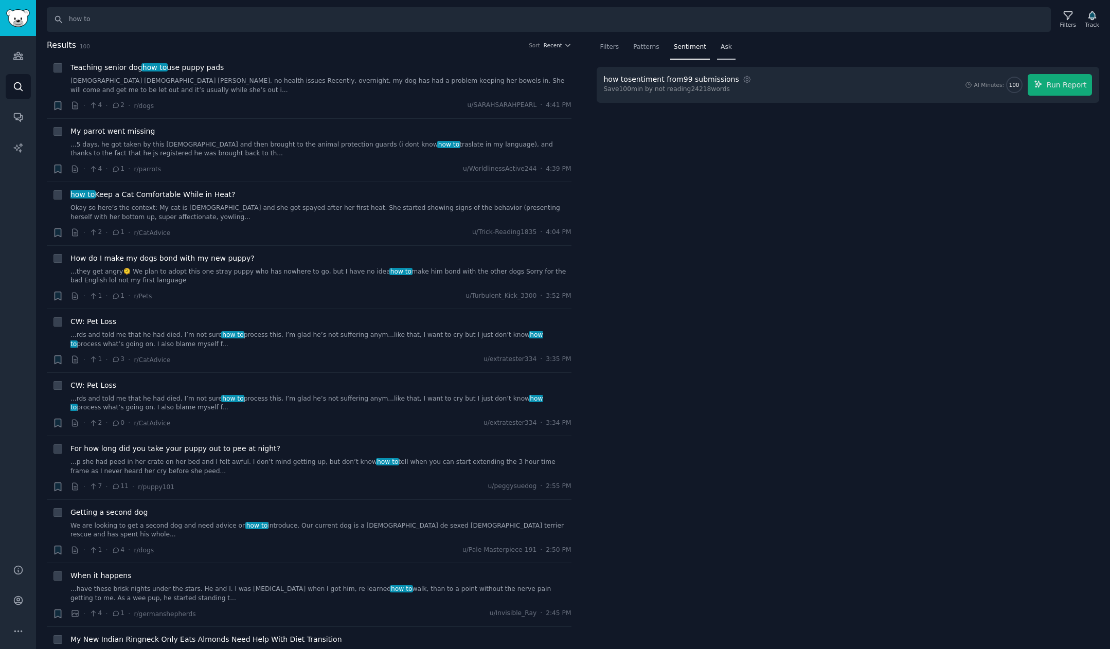
click at [727, 50] on span "Ask" at bounding box center [726, 47] width 11 height 9
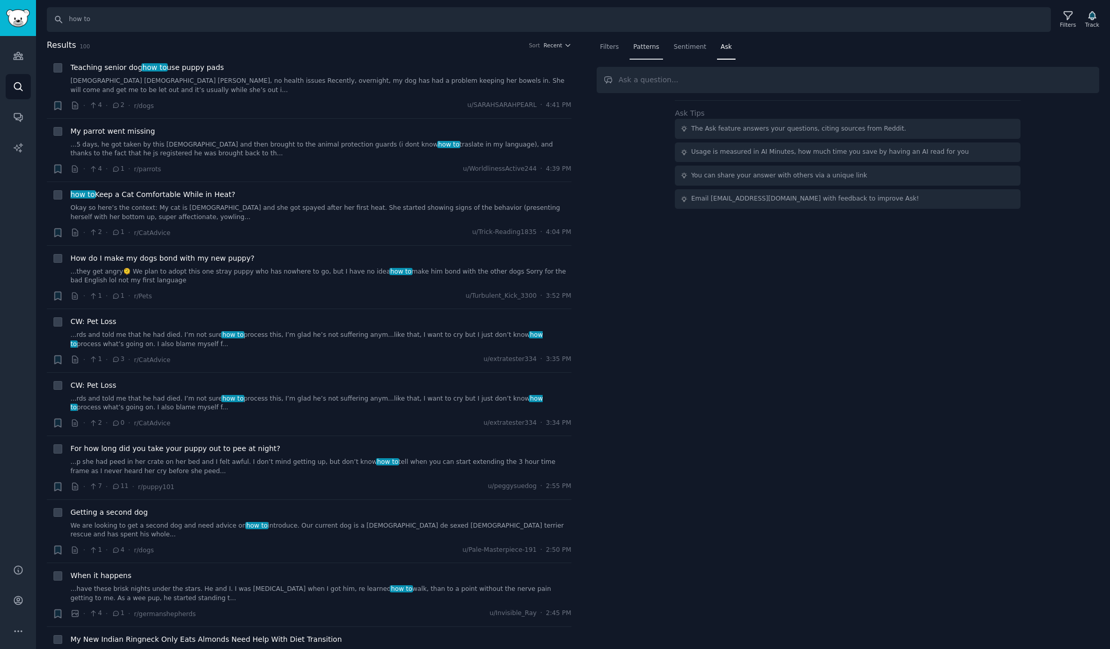
click at [639, 44] on span "Patterns" at bounding box center [646, 47] width 26 height 9
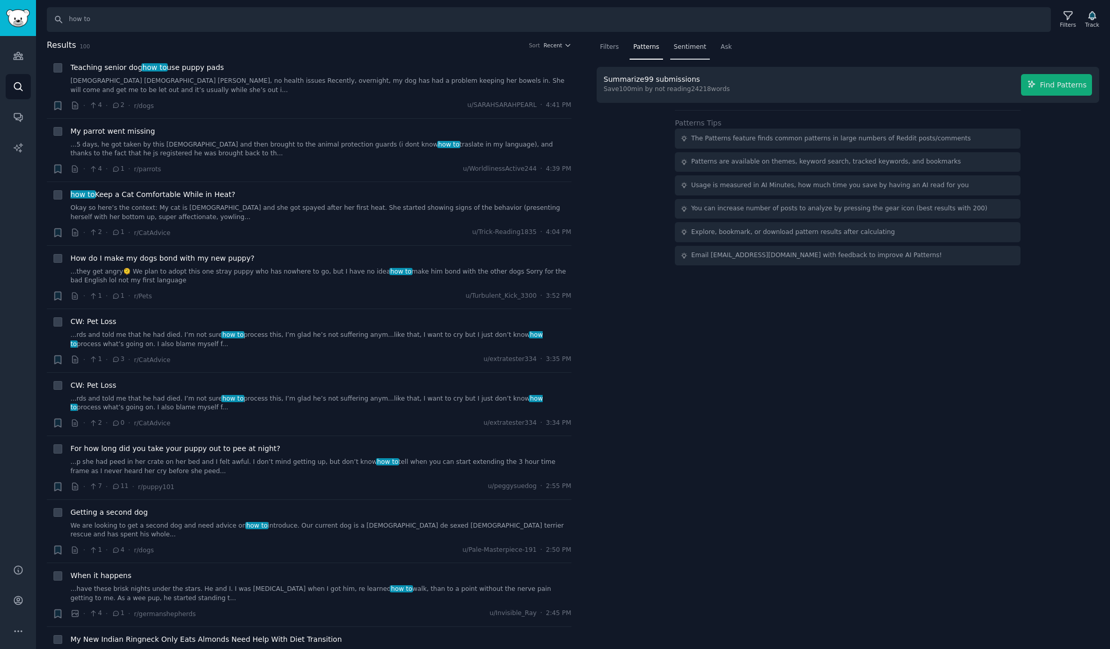
click at [687, 48] on span "Sentiment" at bounding box center [690, 47] width 32 height 9
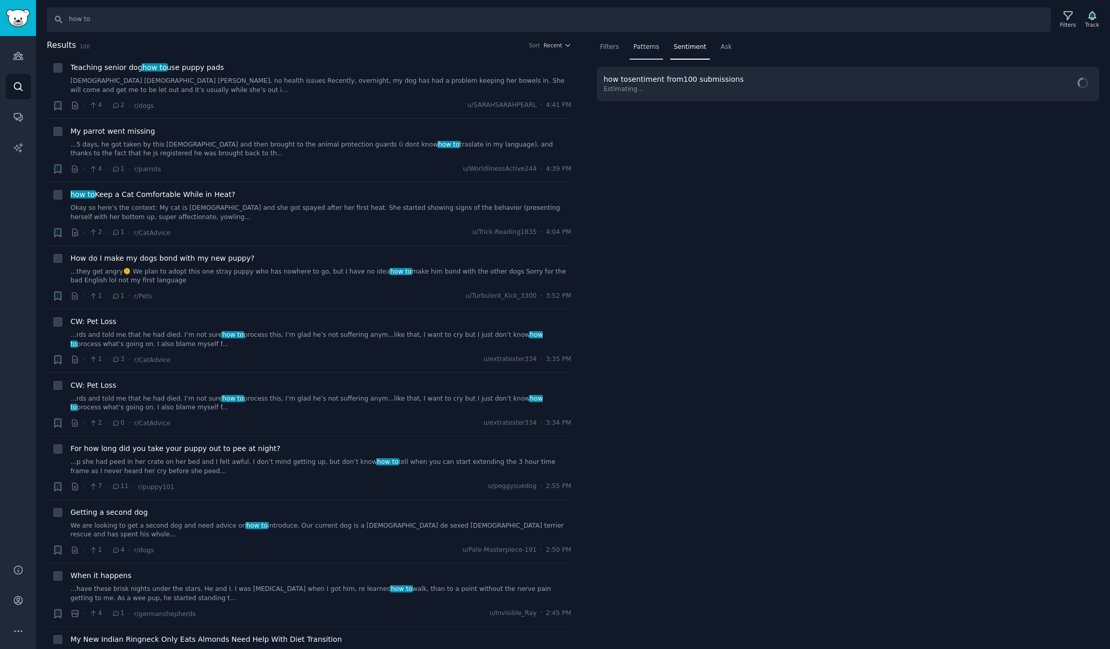
click at [647, 49] on span "Patterns" at bounding box center [646, 47] width 26 height 9
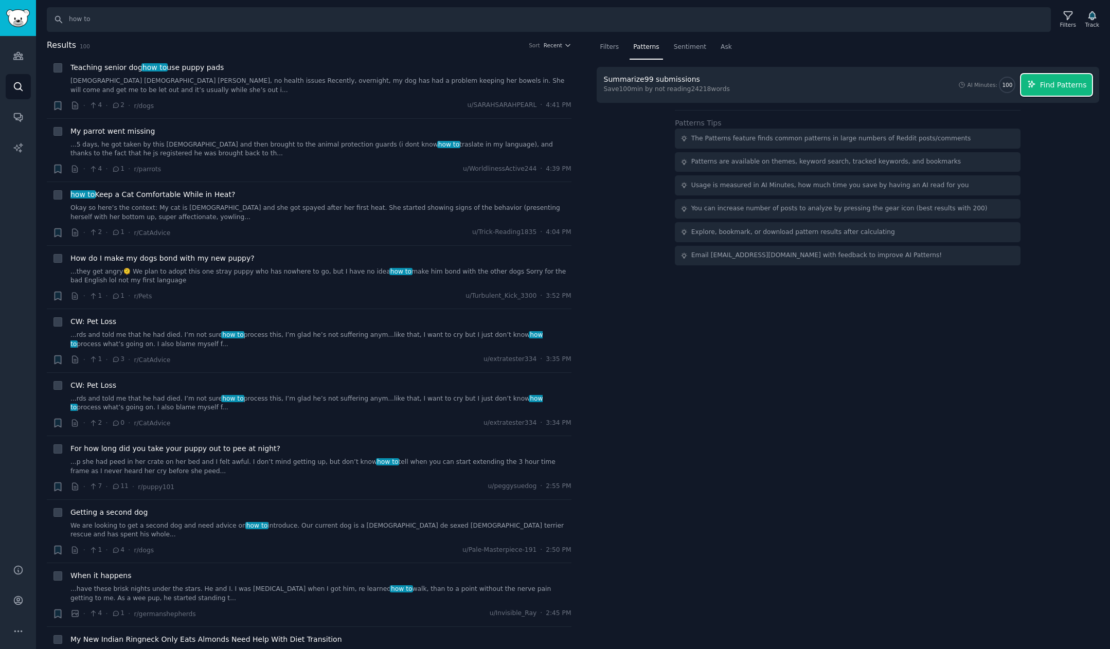
click at [896, 83] on span "Find Patterns" at bounding box center [1063, 85] width 47 height 11
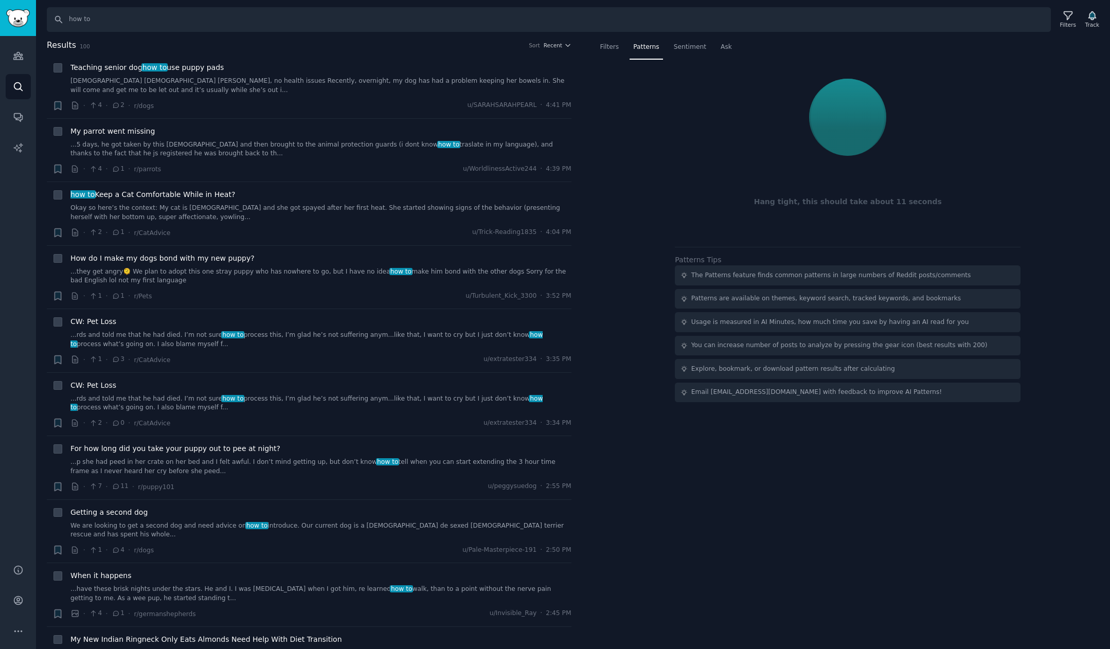
click at [896, 615] on div "Filters Patterns Sentiment Ask Hang tight, this should take about 11 seconds Pa…" at bounding box center [848, 344] width 525 height 611
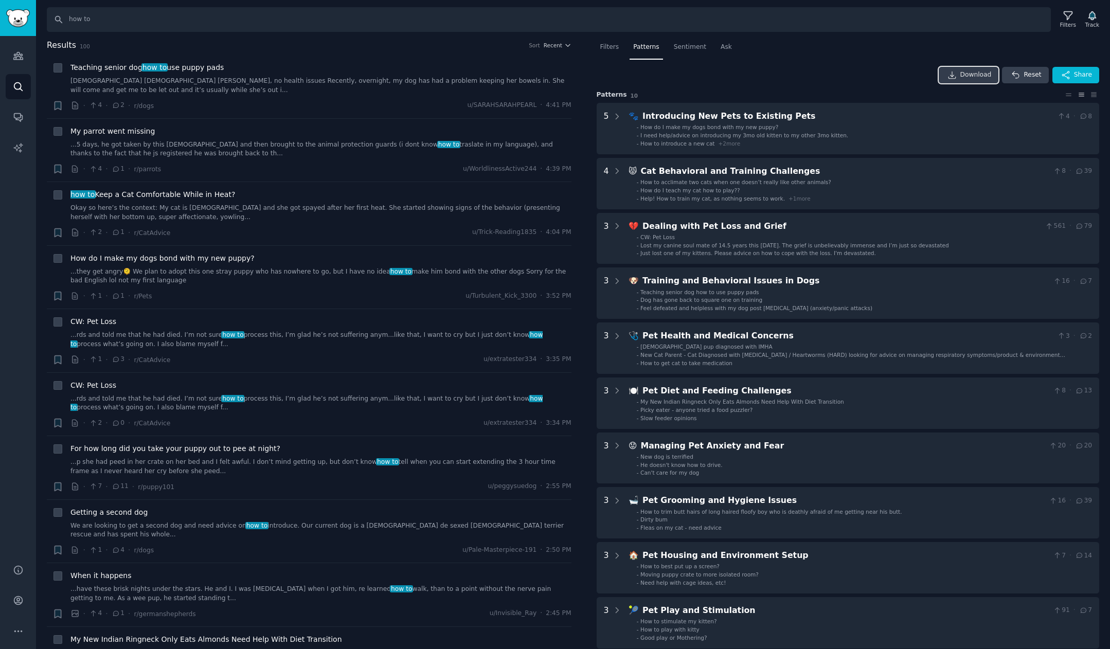
click at [896, 72] on span "Download" at bounding box center [975, 74] width 31 height 9
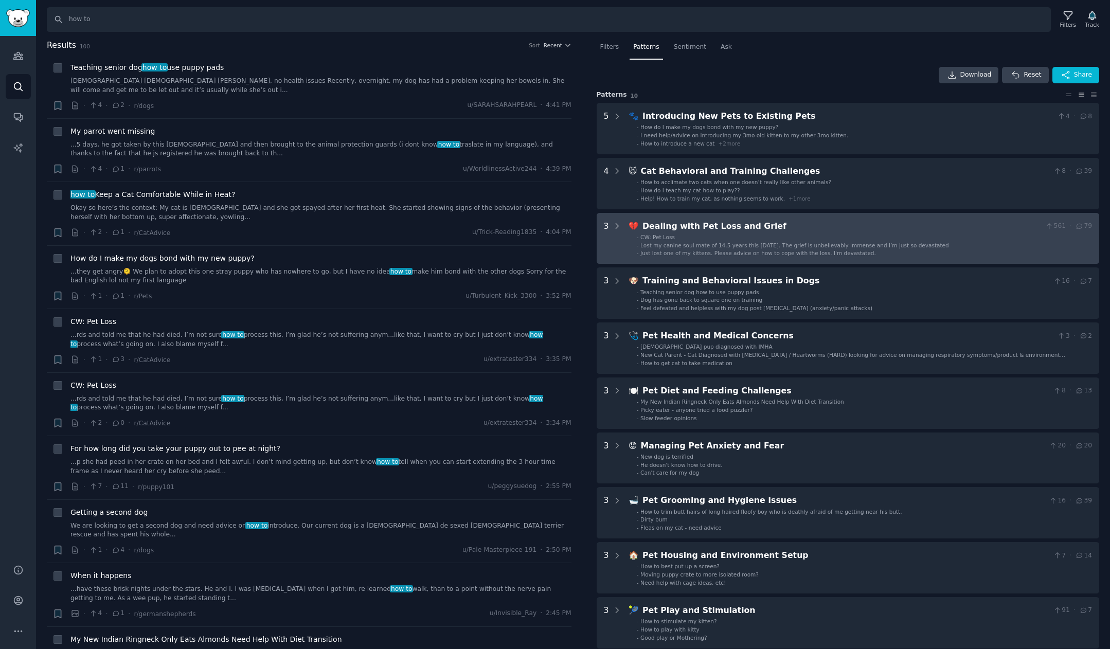
click at [703, 224] on div "Dealing with Pet Loss and Grief" at bounding box center [842, 226] width 399 height 13
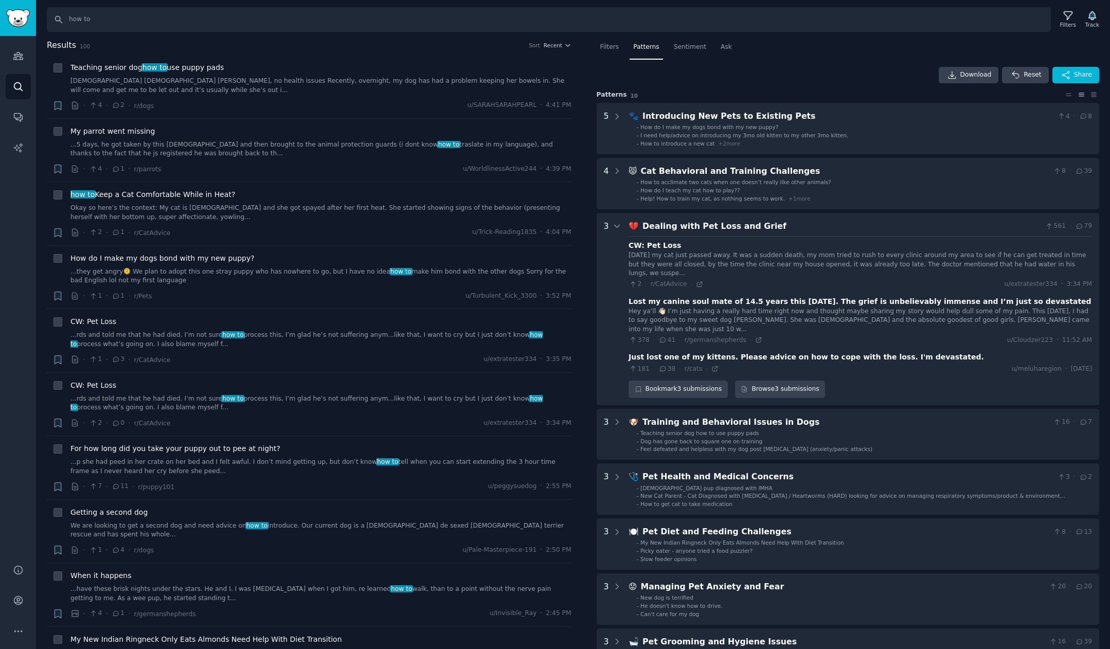
click at [798, 269] on div "[DATE] my cat just passed away. It was a sudden death, my mom tried to rush to …" at bounding box center [861, 264] width 464 height 27
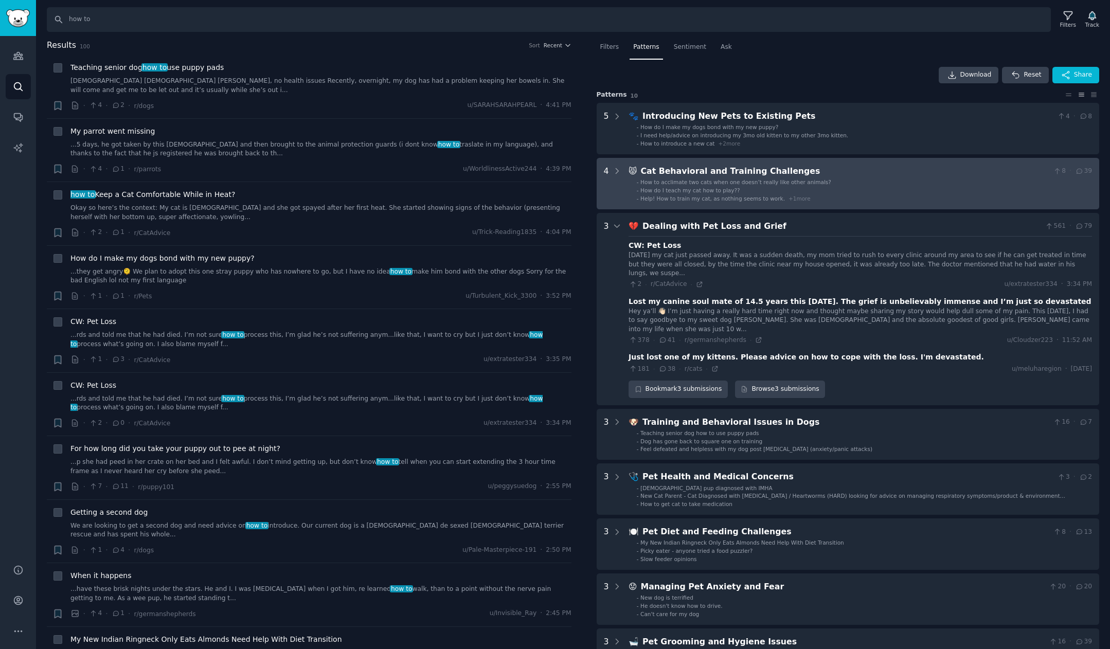
click at [816, 177] on div "Cat Behavioral and Training Challenges" at bounding box center [844, 171] width 408 height 13
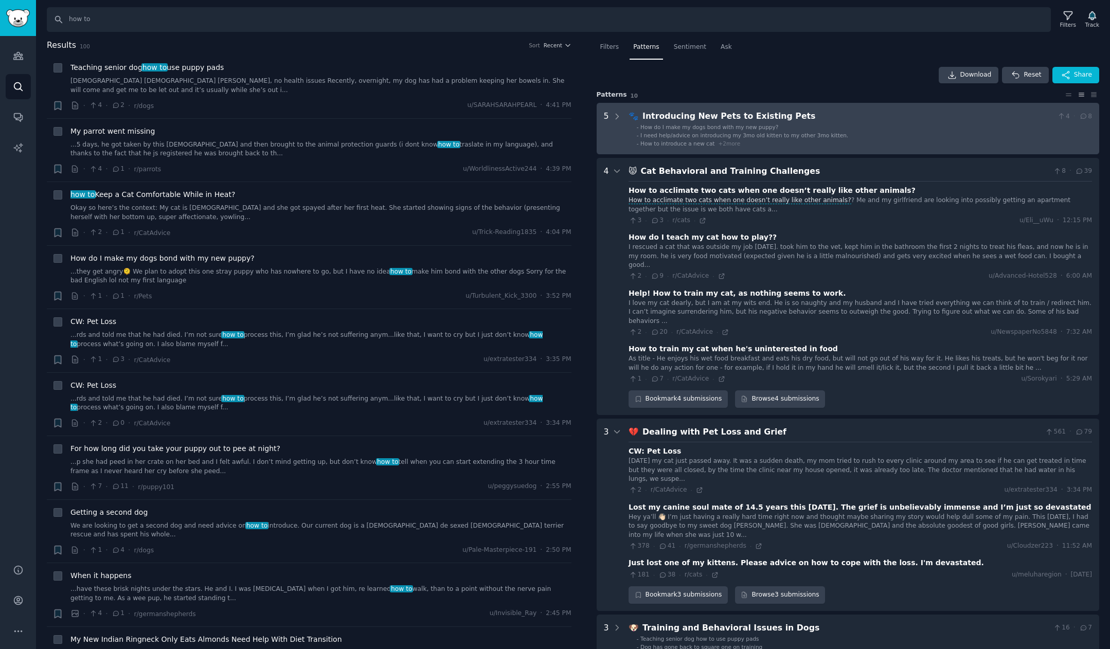
click at [896, 132] on li "- I need help/advice on introducing my 3mo old kitten to my other 3mo kitten." at bounding box center [864, 135] width 455 height 7
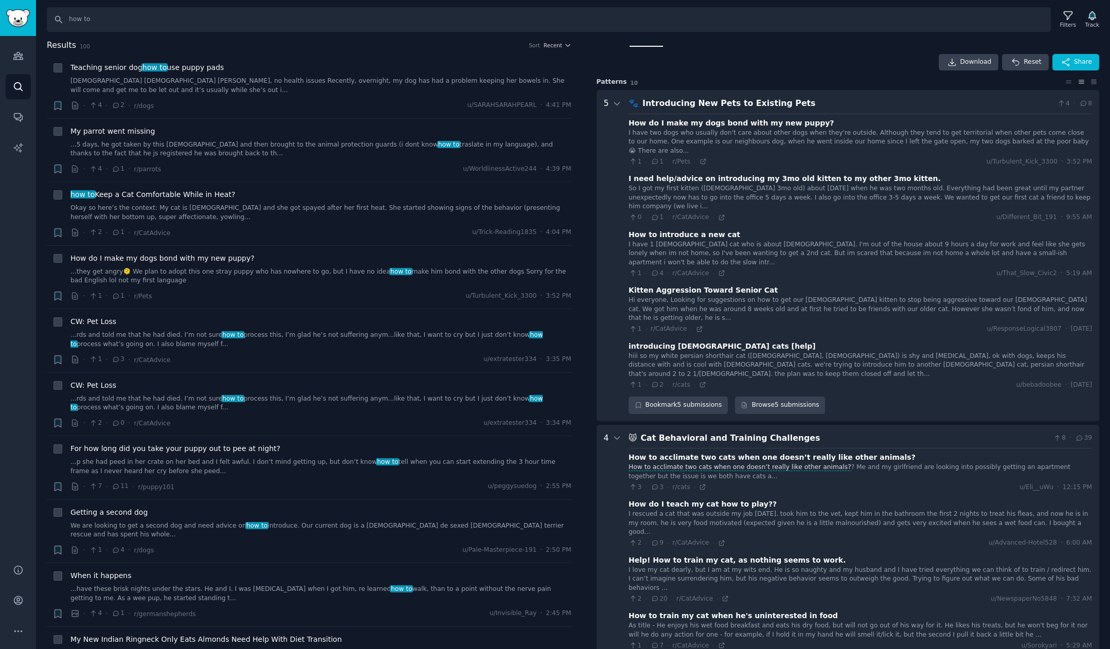
scroll to position [13, 0]
click at [813, 62] on div "Download Reset Share" at bounding box center [848, 62] width 503 height 16
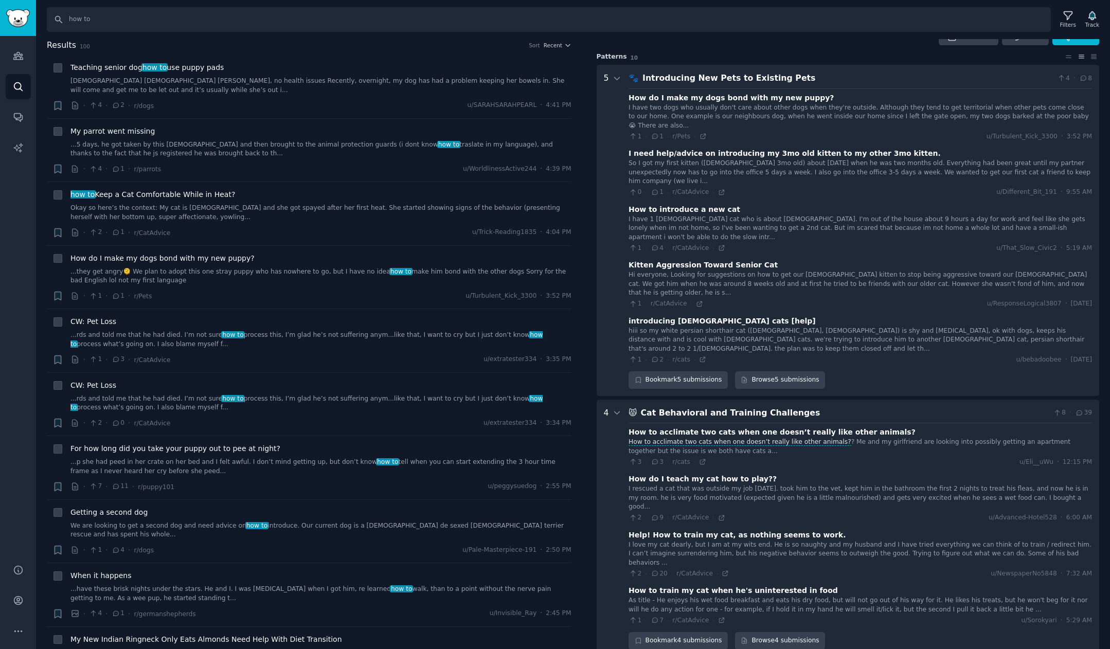
scroll to position [0, 0]
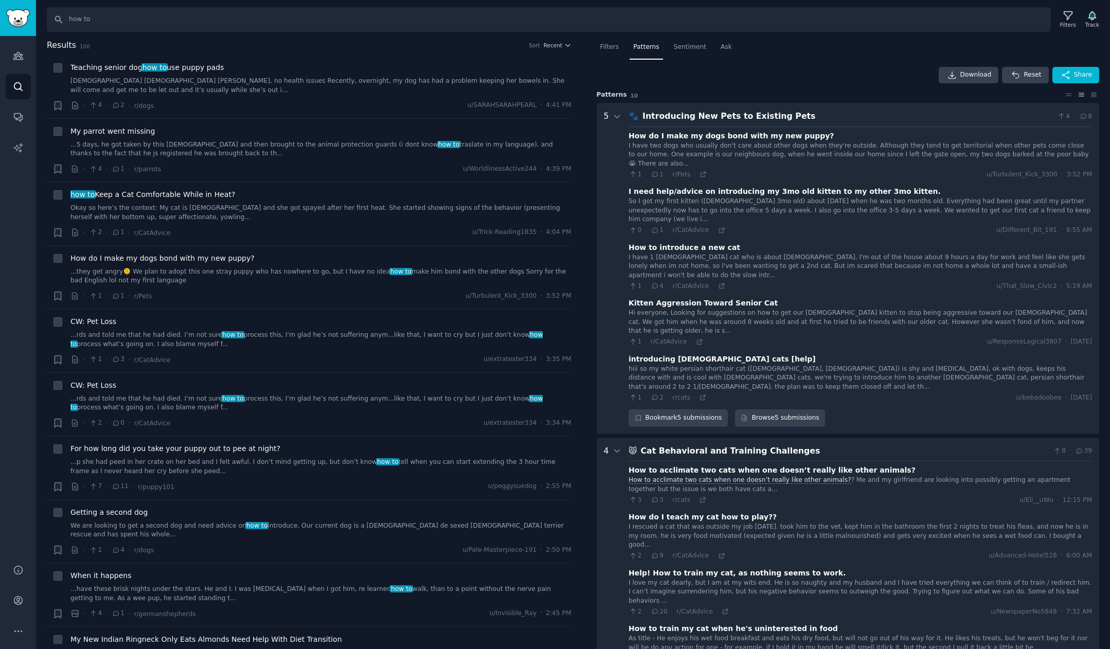
click at [814, 83] on div "Download Reset Share" at bounding box center [848, 75] width 503 height 16
click at [763, 79] on div "Download Reset Share" at bounding box center [848, 75] width 503 height 16
click at [404, 18] on input "how to" at bounding box center [549, 19] width 1004 height 25
click at [20, 87] on icon "Sidebar" at bounding box center [18, 86] width 11 height 11
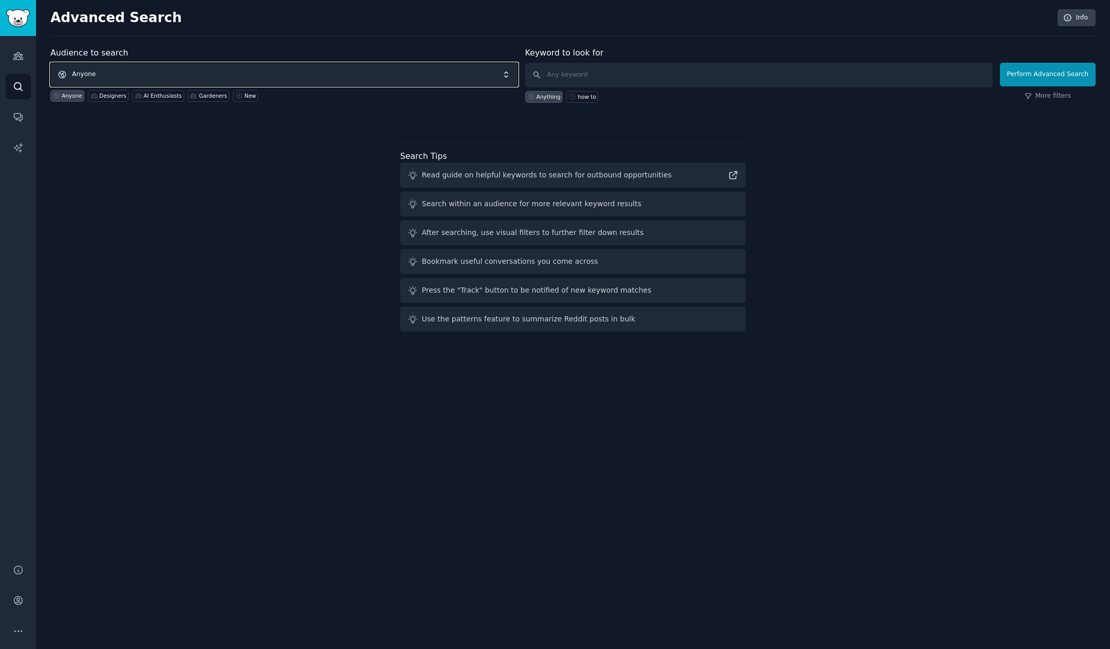
click at [250, 74] on span "Anyone" at bounding box center [284, 75] width 468 height 24
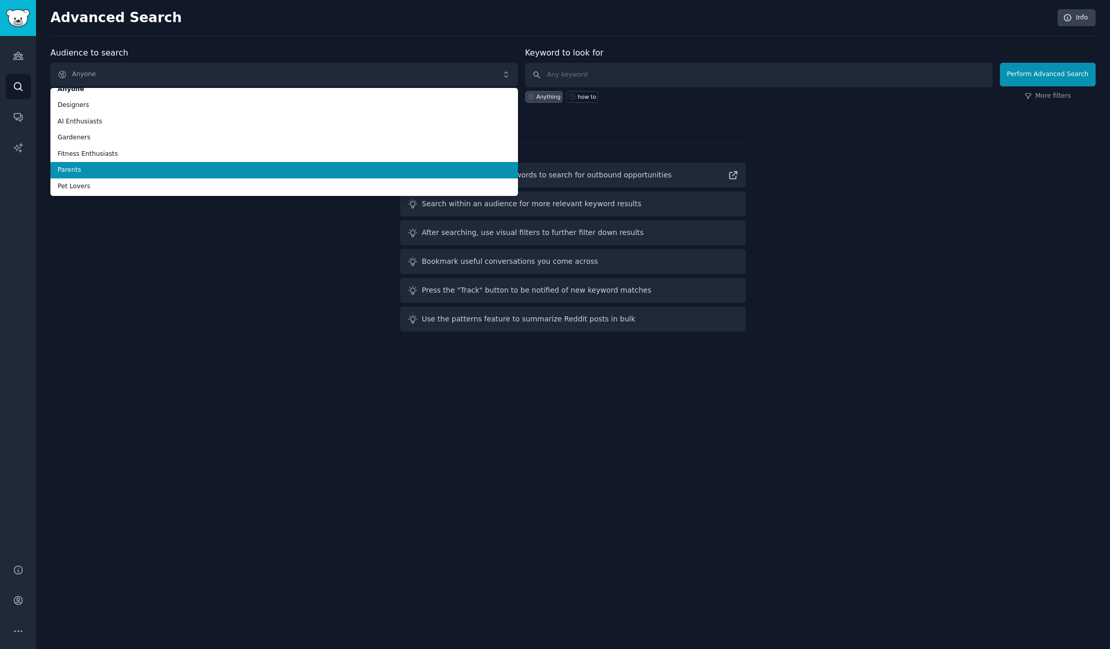
scroll to position [25, 0]
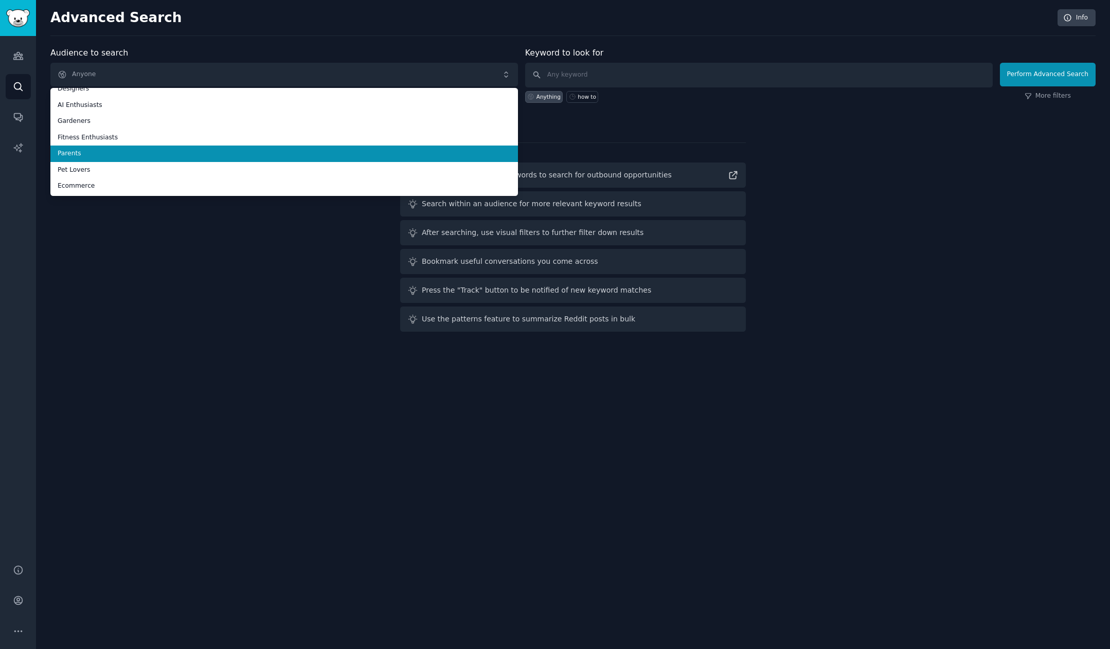
click at [263, 154] on span "Parents" at bounding box center [284, 153] width 453 height 9
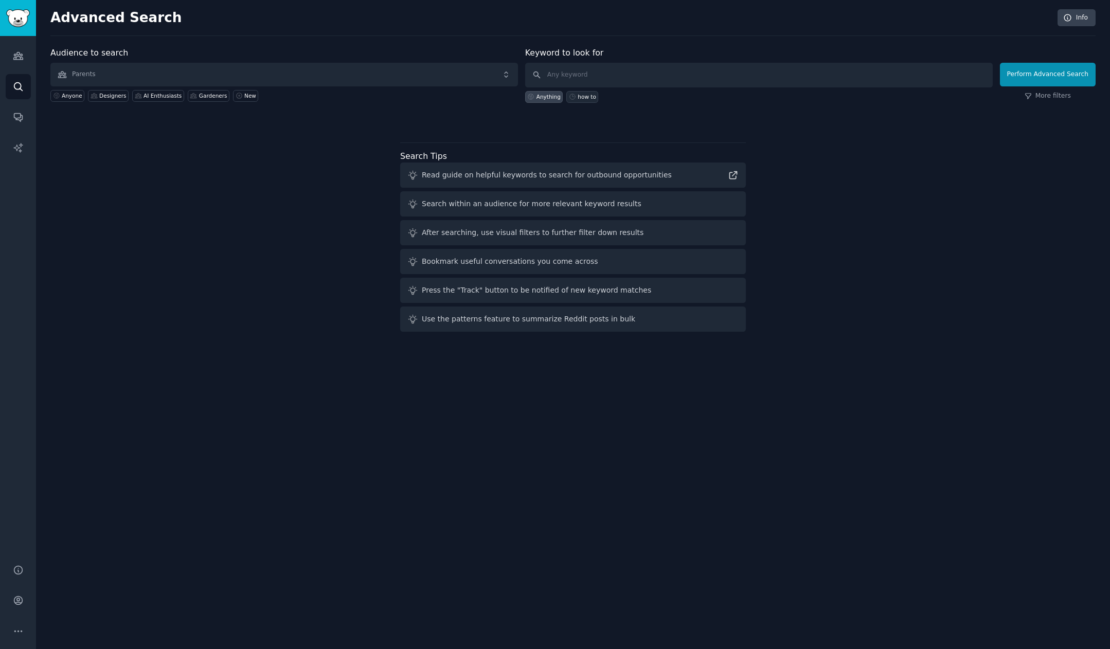
click at [583, 97] on div "how to" at bounding box center [587, 96] width 19 height 7
type input "how to"
click at [896, 75] on button "Perform Advanced Search" at bounding box center [1048, 75] width 96 height 24
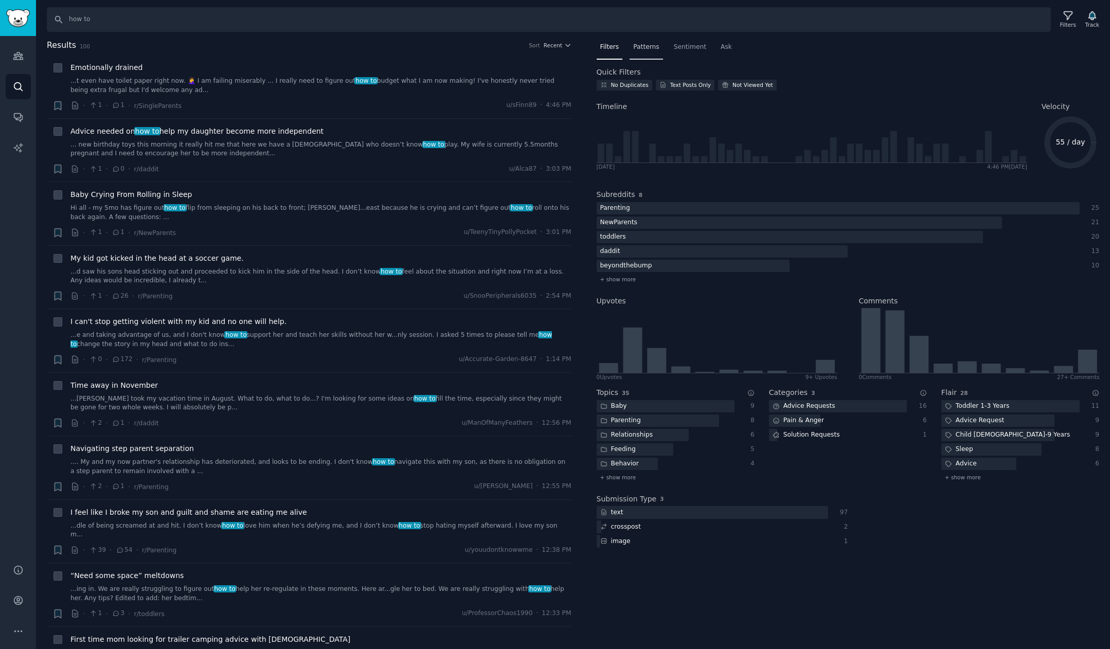
click at [648, 45] on span "Patterns" at bounding box center [646, 47] width 26 height 9
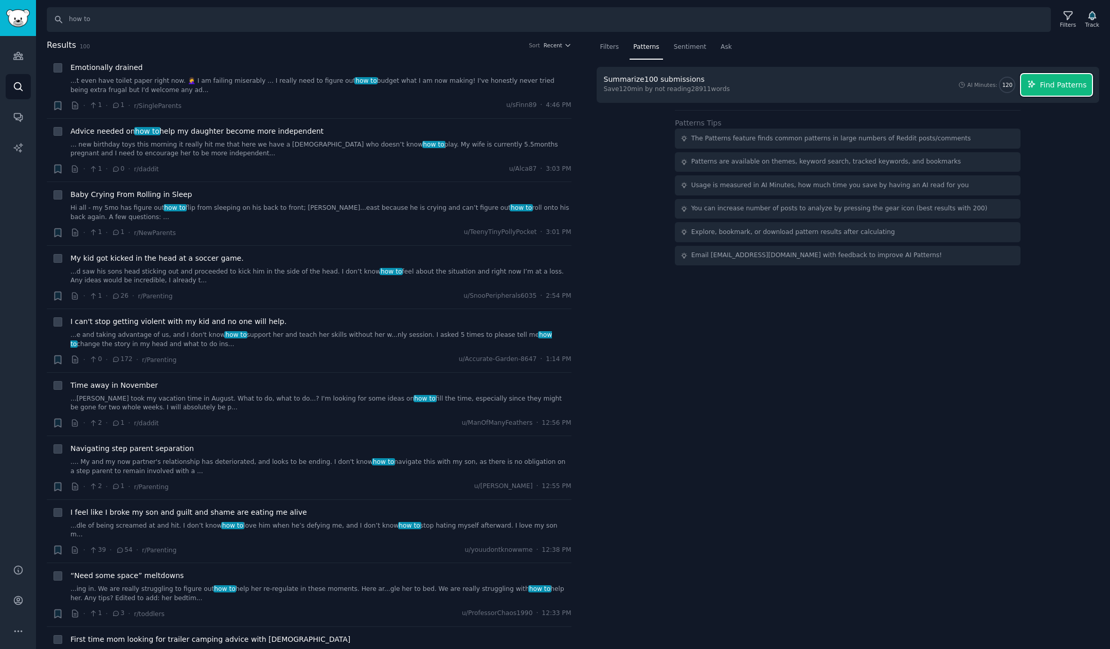
click at [896, 85] on span "Find Patterns" at bounding box center [1063, 85] width 47 height 11
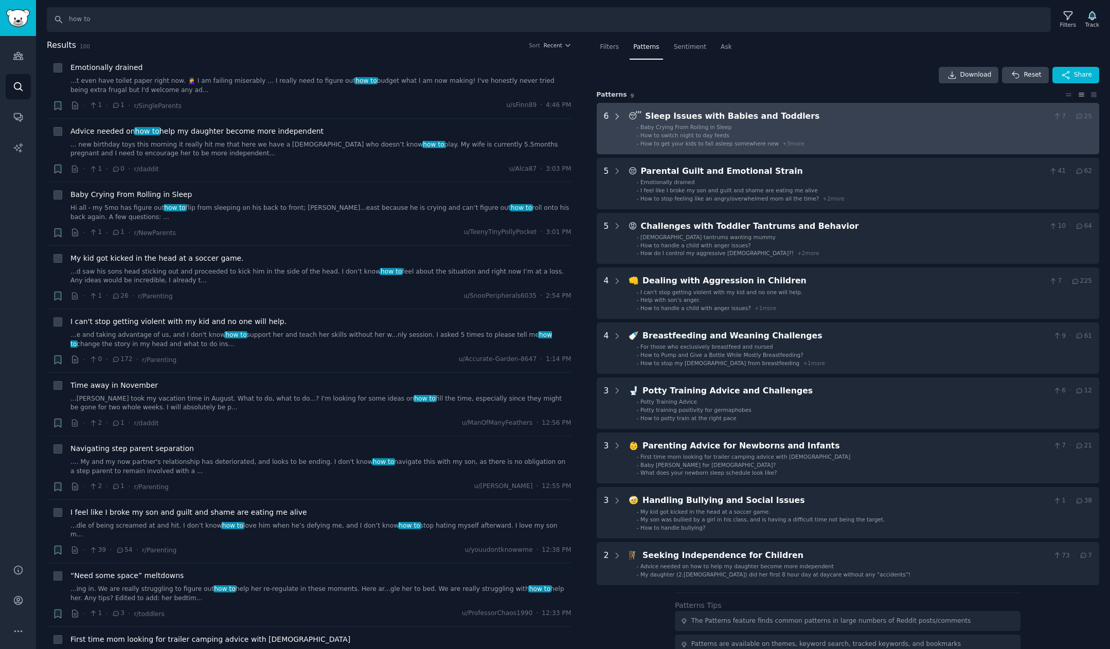
click at [620, 120] on icon at bounding box center [617, 116] width 9 height 9
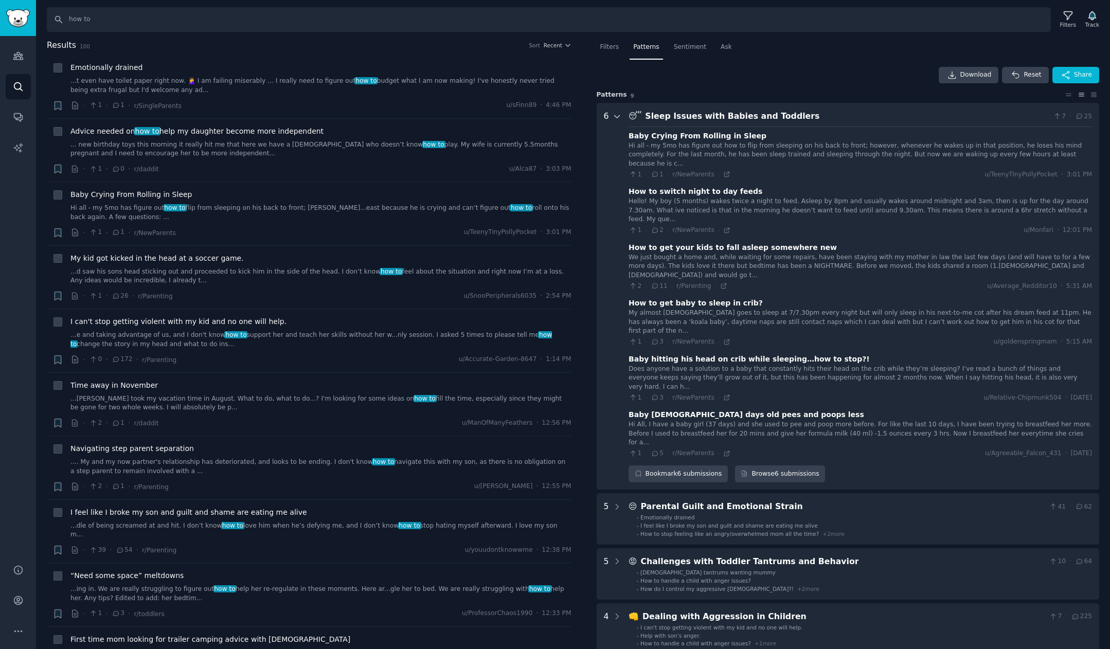
click at [620, 119] on icon at bounding box center [617, 116] width 9 height 9
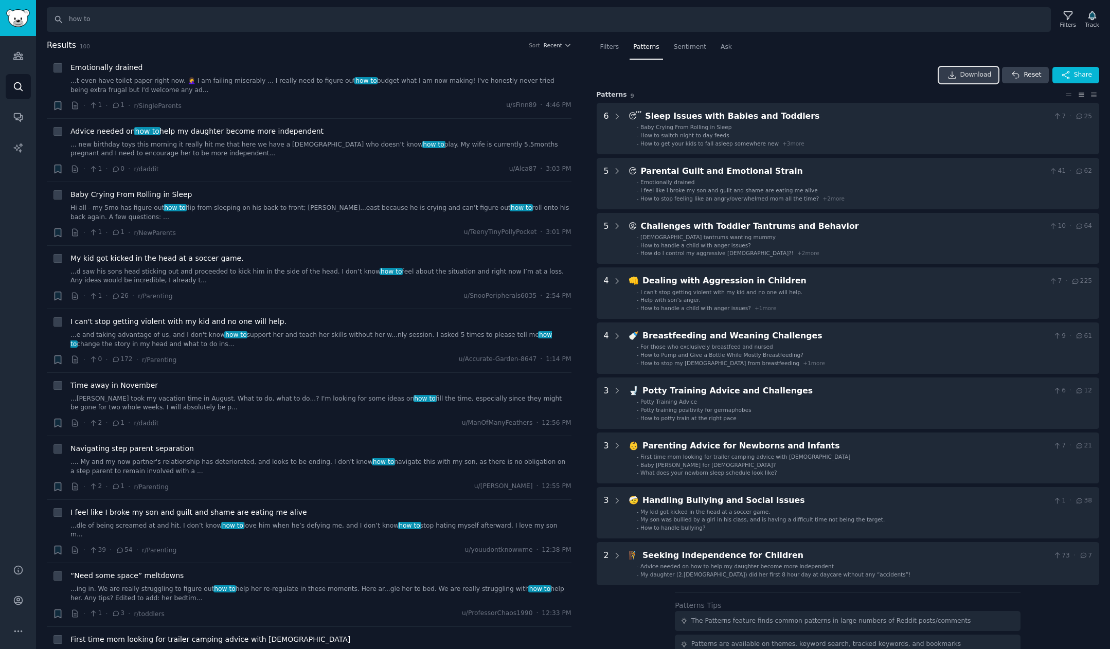
click at [896, 74] on span "Download" at bounding box center [975, 74] width 31 height 9
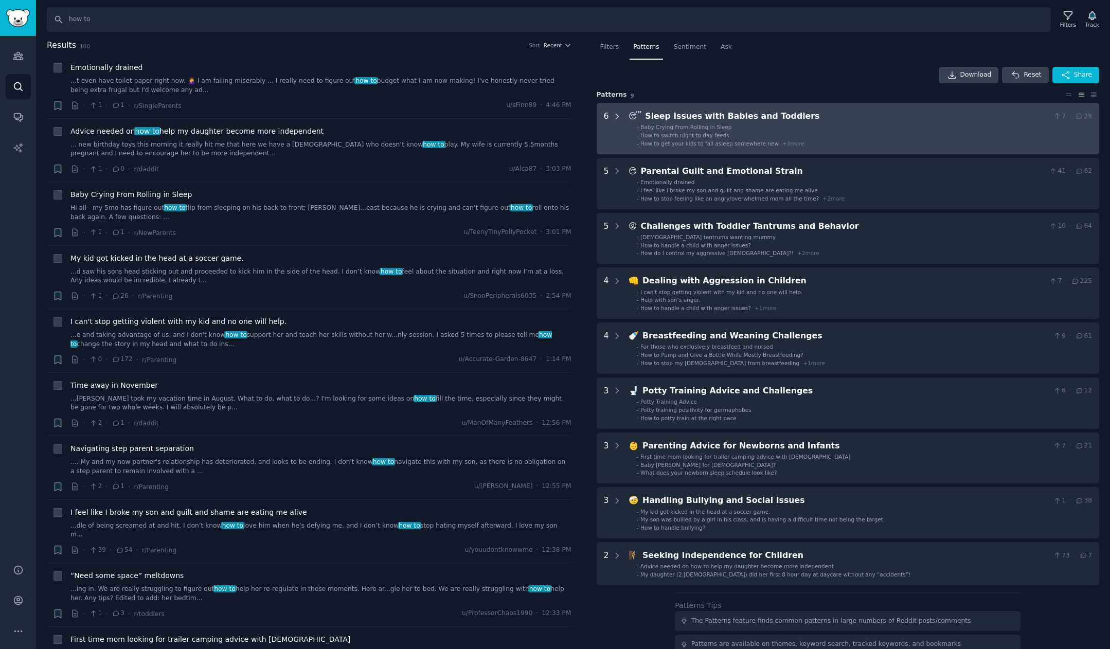
click at [616, 118] on icon at bounding box center [617, 116] width 9 height 9
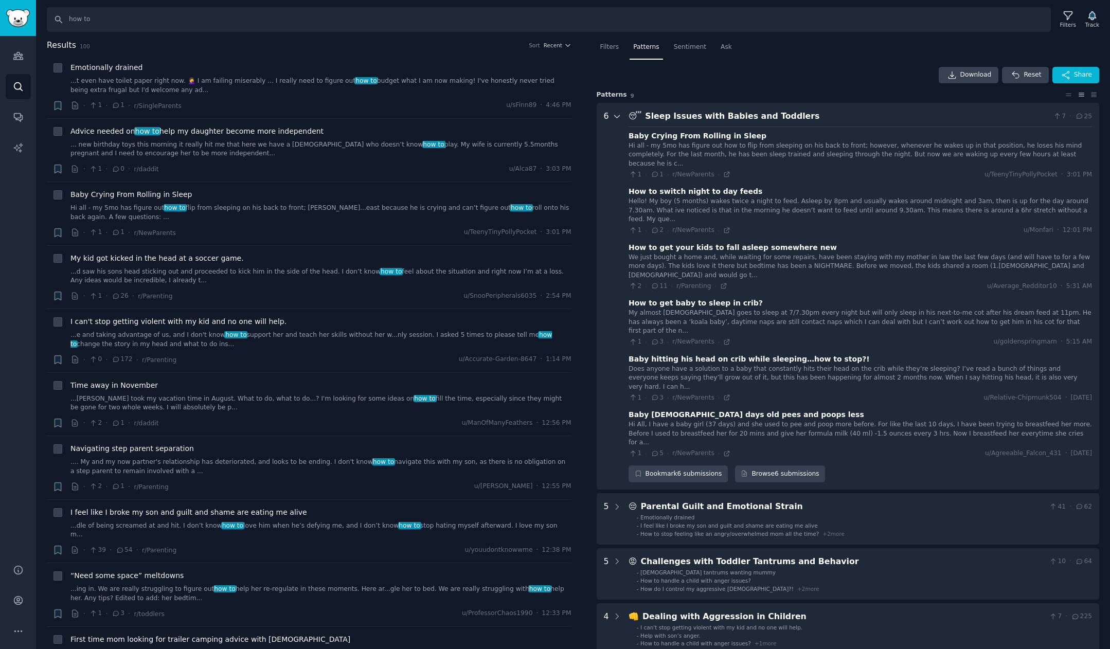
click at [616, 120] on icon at bounding box center [617, 116] width 9 height 9
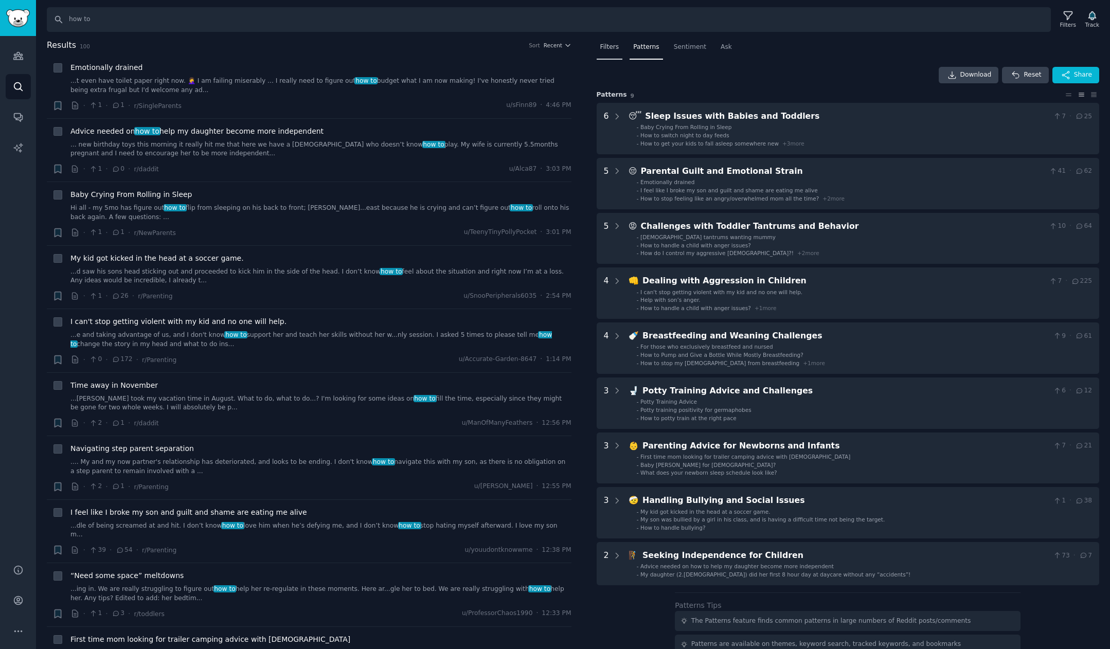
click at [613, 51] on div "Filters" at bounding box center [610, 49] width 26 height 21
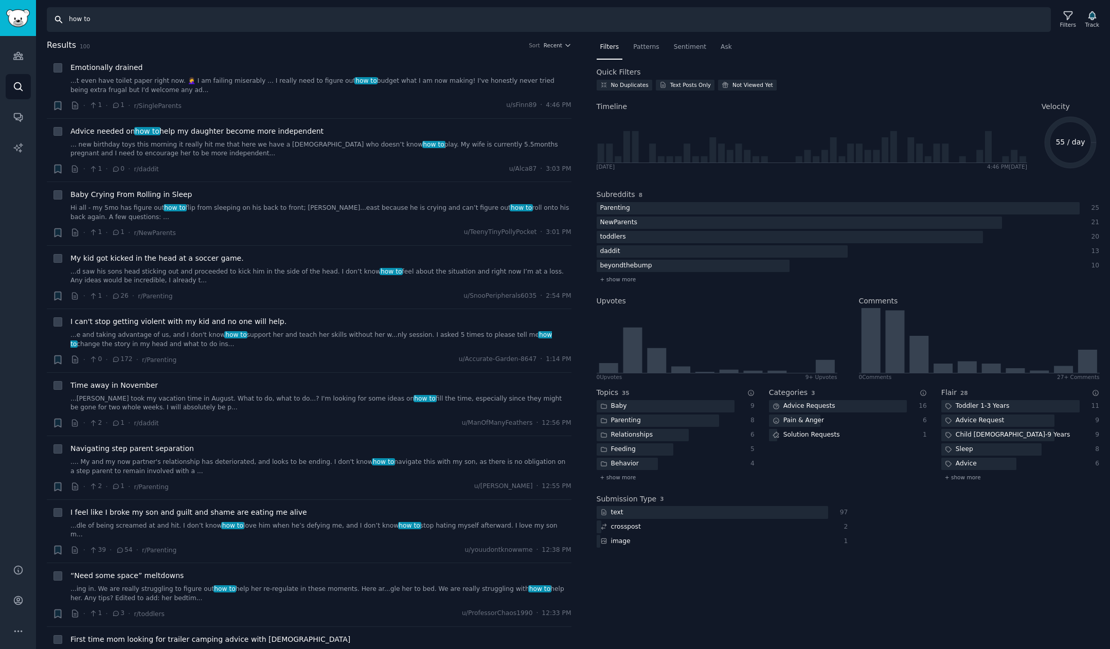
click at [355, 20] on input "how to" at bounding box center [549, 19] width 1004 height 25
type input "looking for"
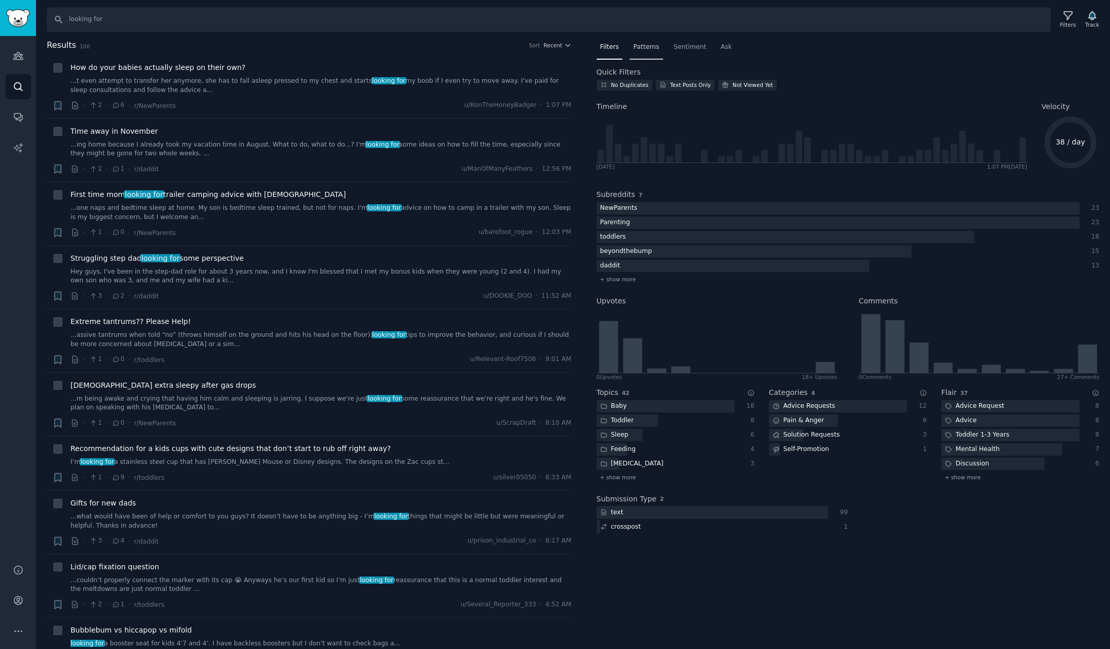
click at [649, 47] on span "Patterns" at bounding box center [646, 47] width 26 height 9
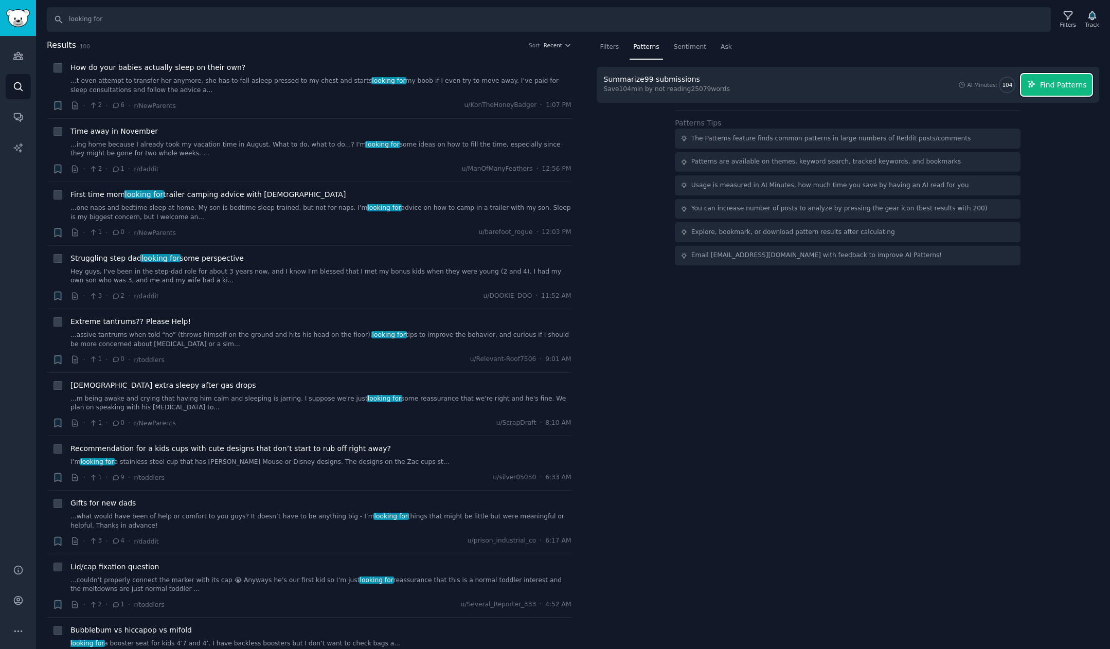
click at [896, 87] on span "Find Patterns" at bounding box center [1063, 85] width 47 height 11
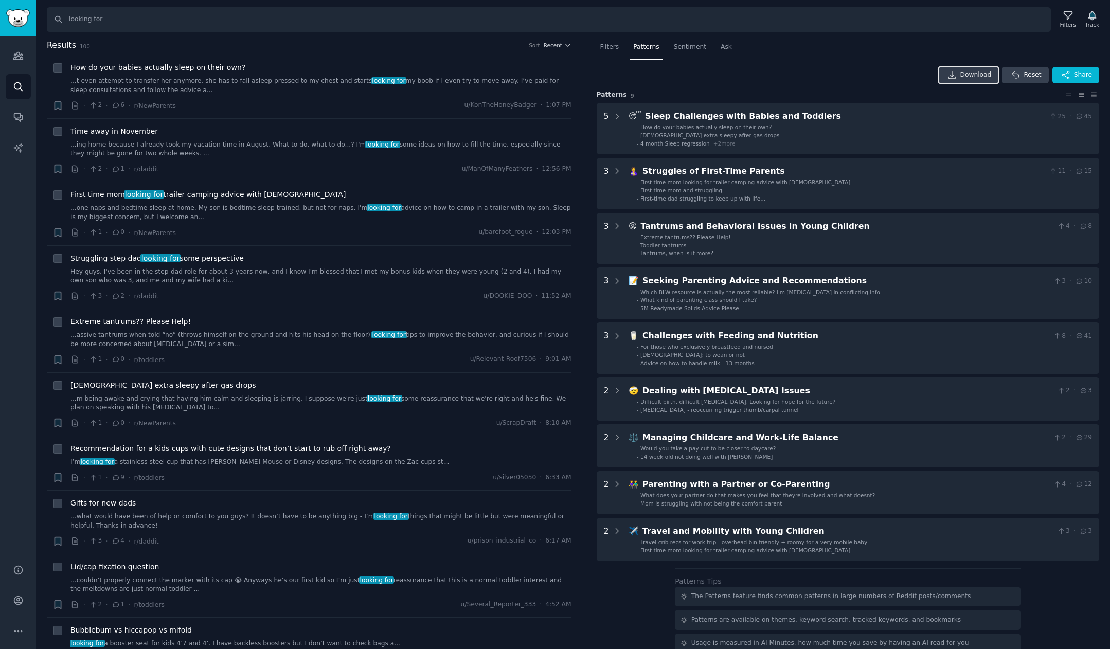
click at [896, 77] on span "Download" at bounding box center [975, 74] width 31 height 9
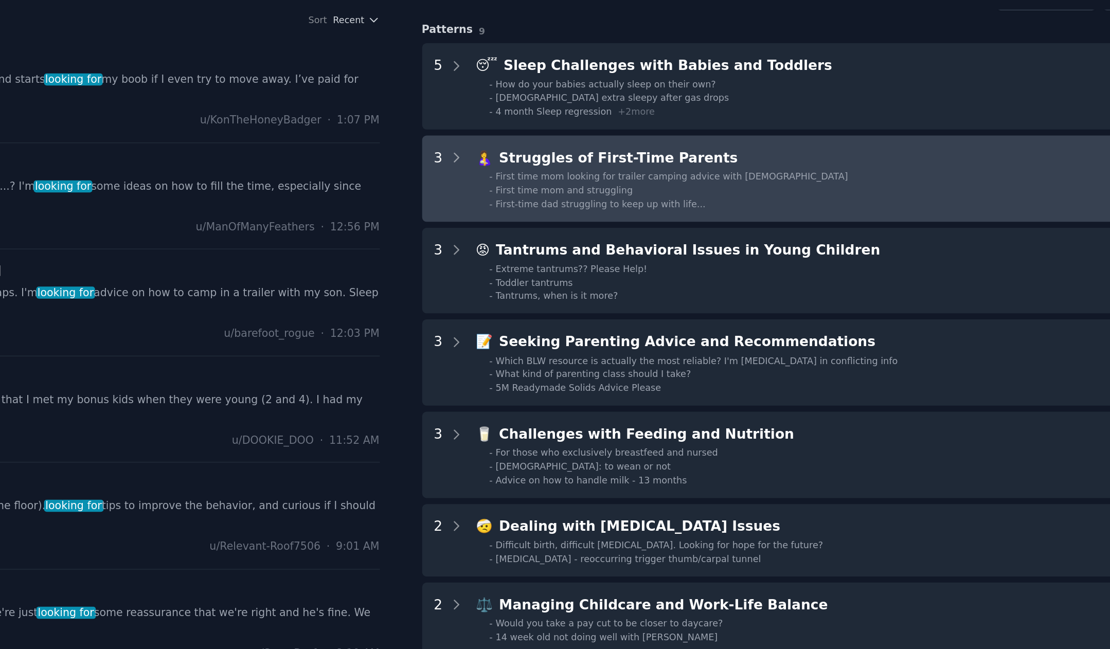
scroll to position [62, 0]
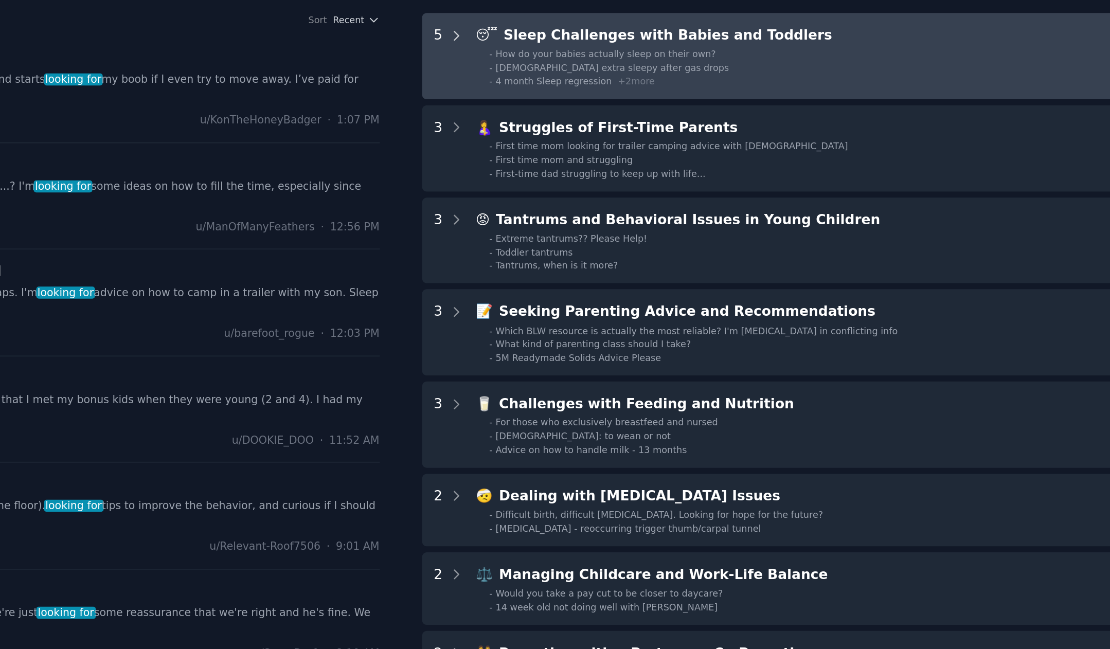
click at [617, 56] on icon at bounding box center [617, 54] width 3 height 5
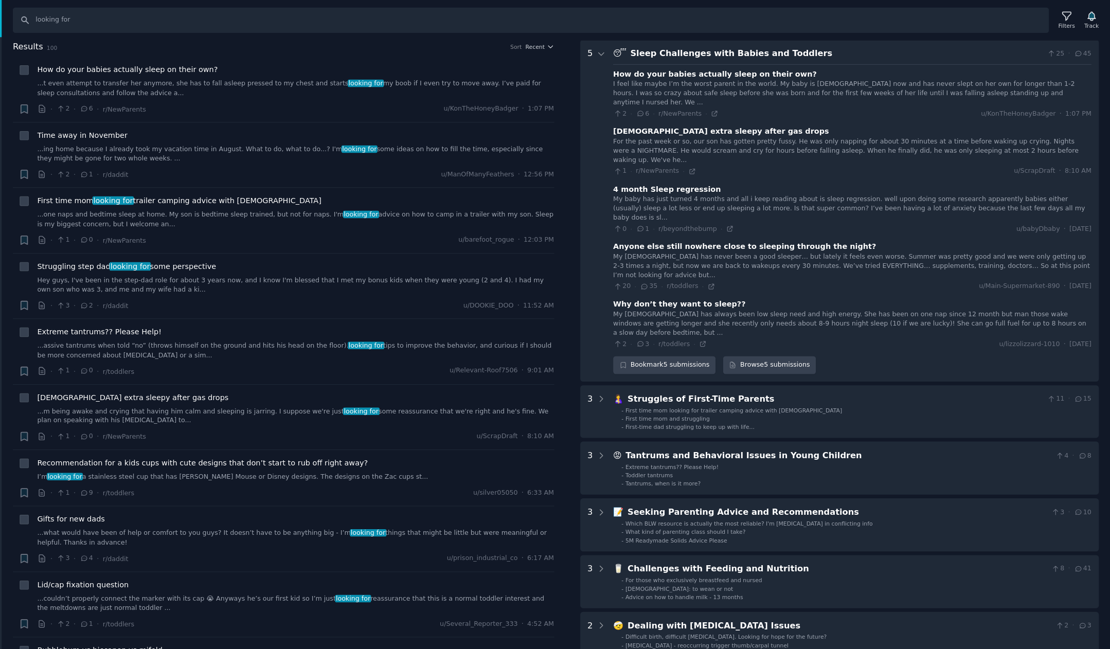
scroll to position [0, 0]
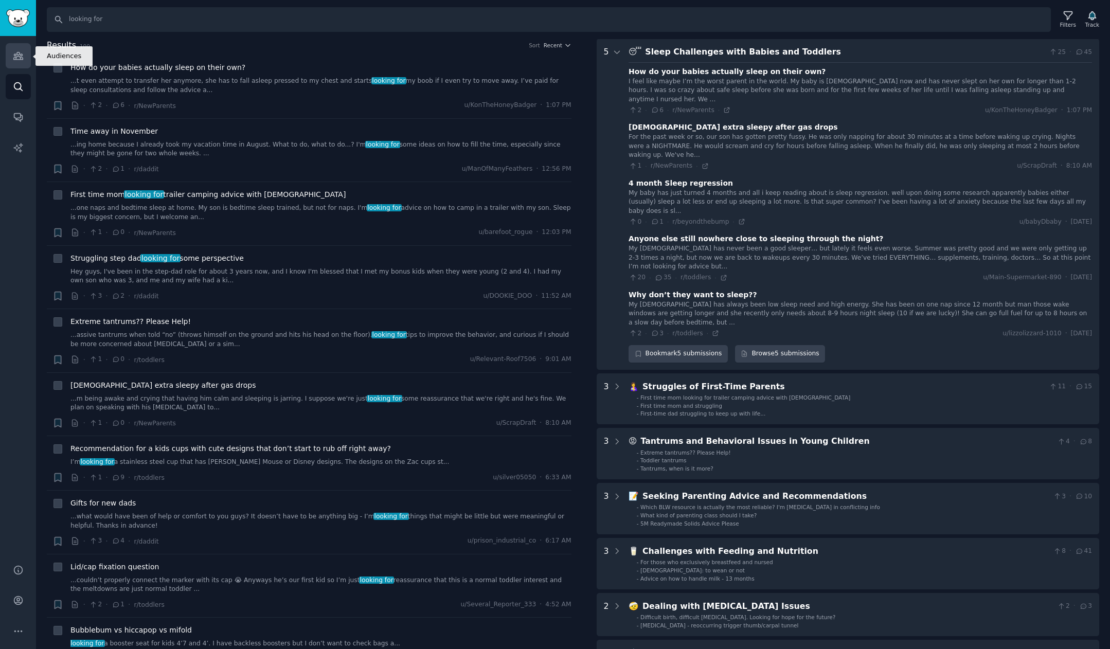
click at [19, 63] on link "Audiences" at bounding box center [18, 55] width 25 height 25
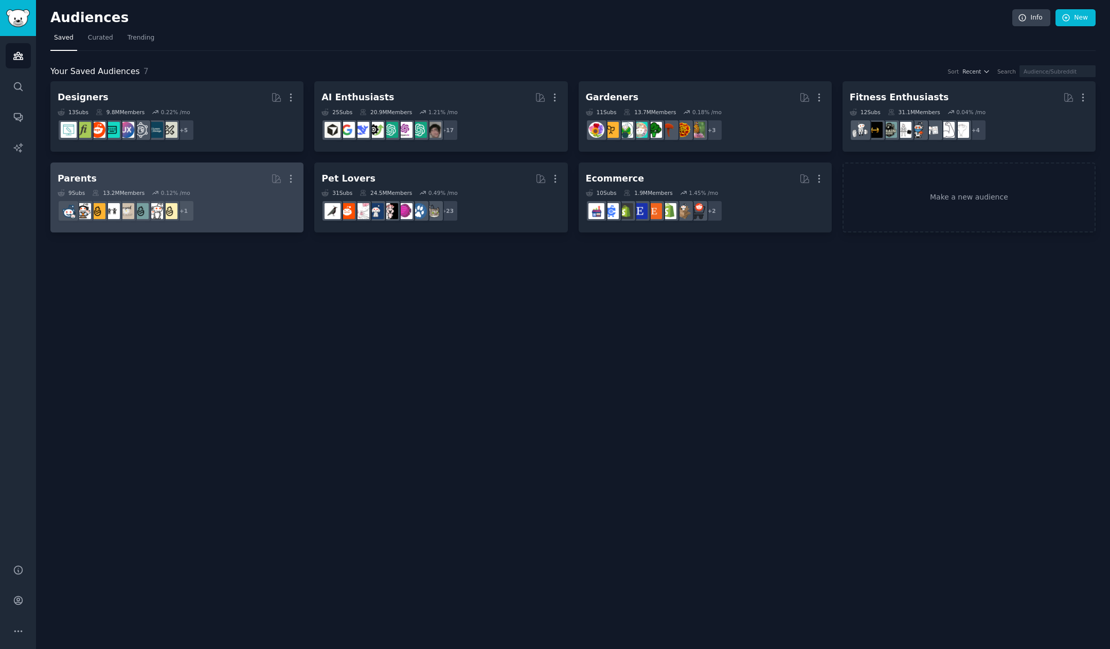
click at [193, 173] on h2 "Parents Curated by GummySearch More" at bounding box center [177, 179] width 239 height 18
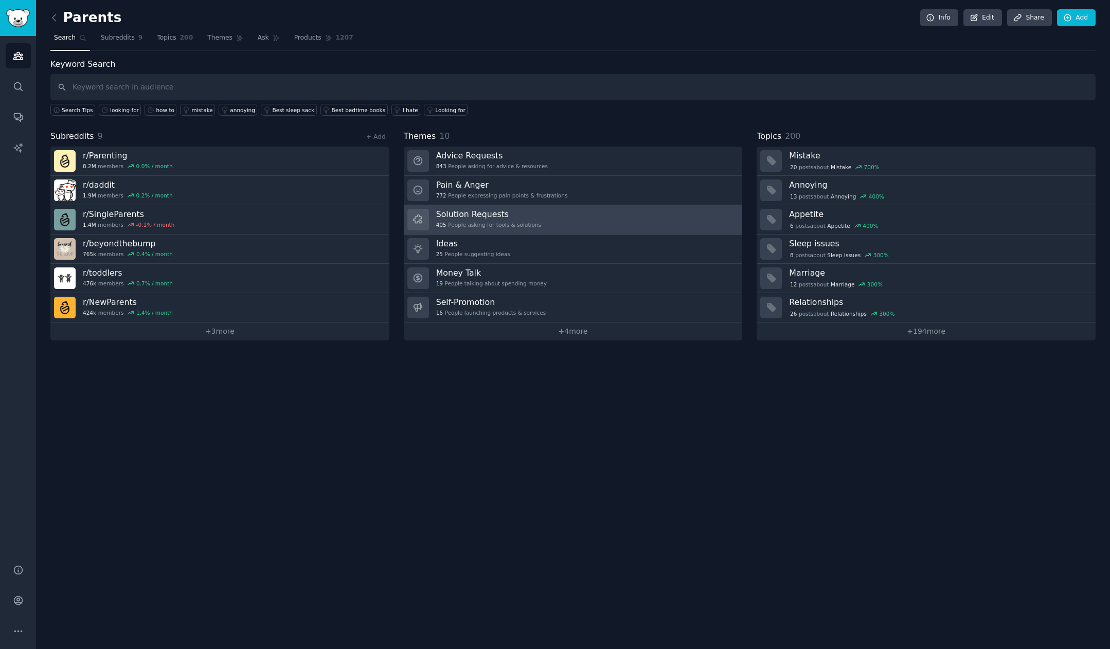
click at [492, 215] on h3 "Solution Requests" at bounding box center [488, 214] width 105 height 11
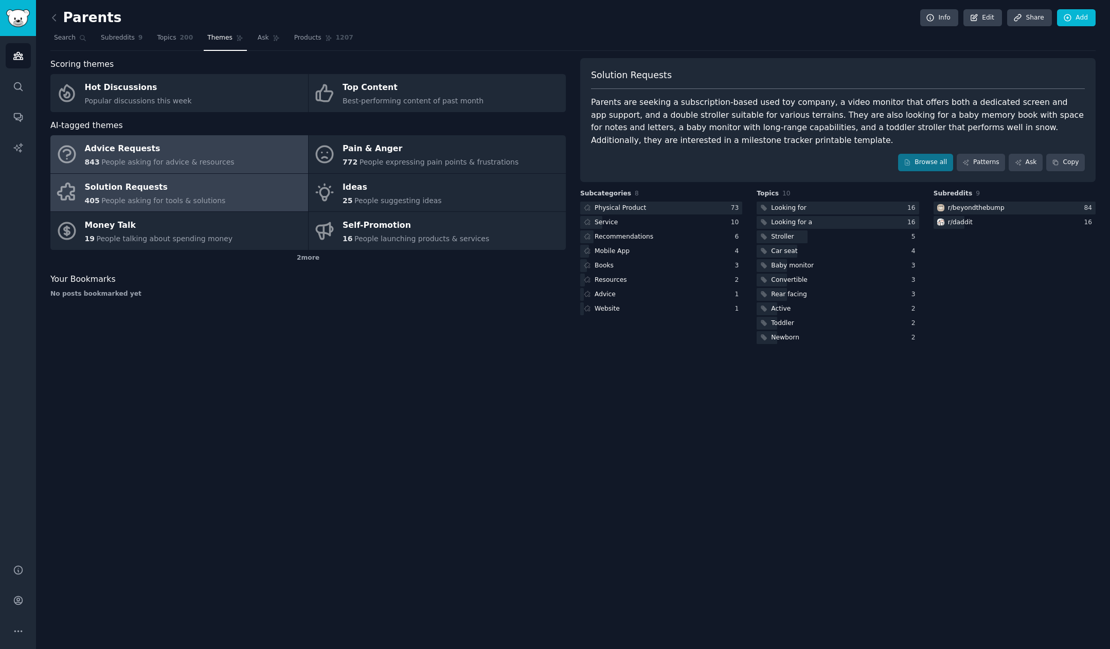
click at [250, 165] on link "Advice Requests 843 People asking for advice & resources" at bounding box center [179, 154] width 258 height 38
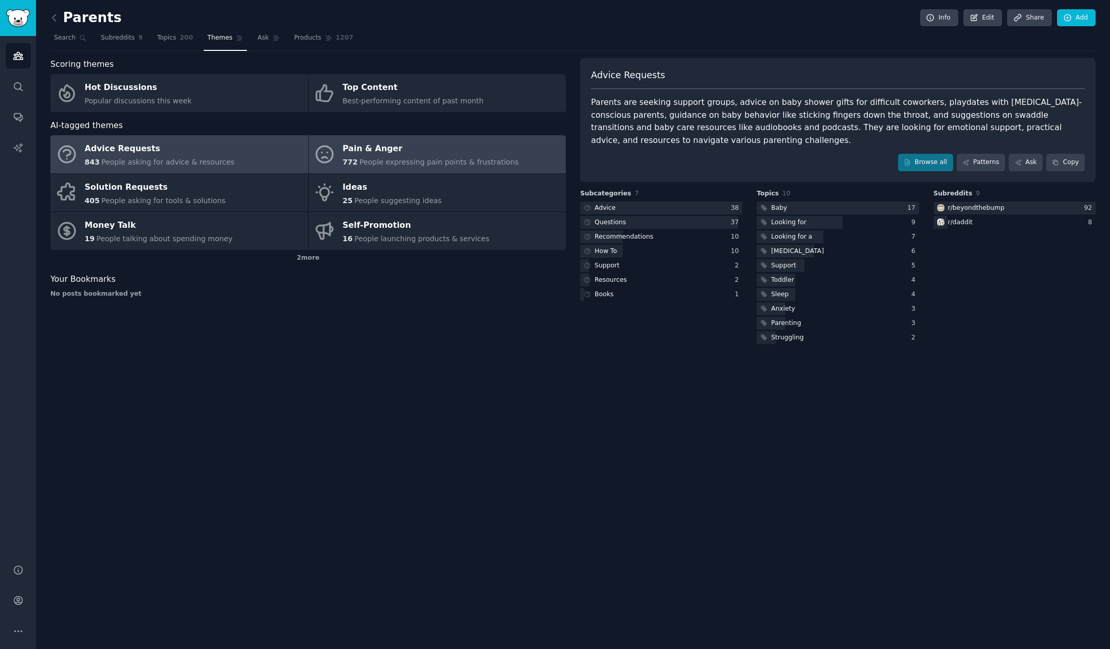
click at [428, 158] on span "People expressing pain points & frustrations" at bounding box center [439, 162] width 159 height 8
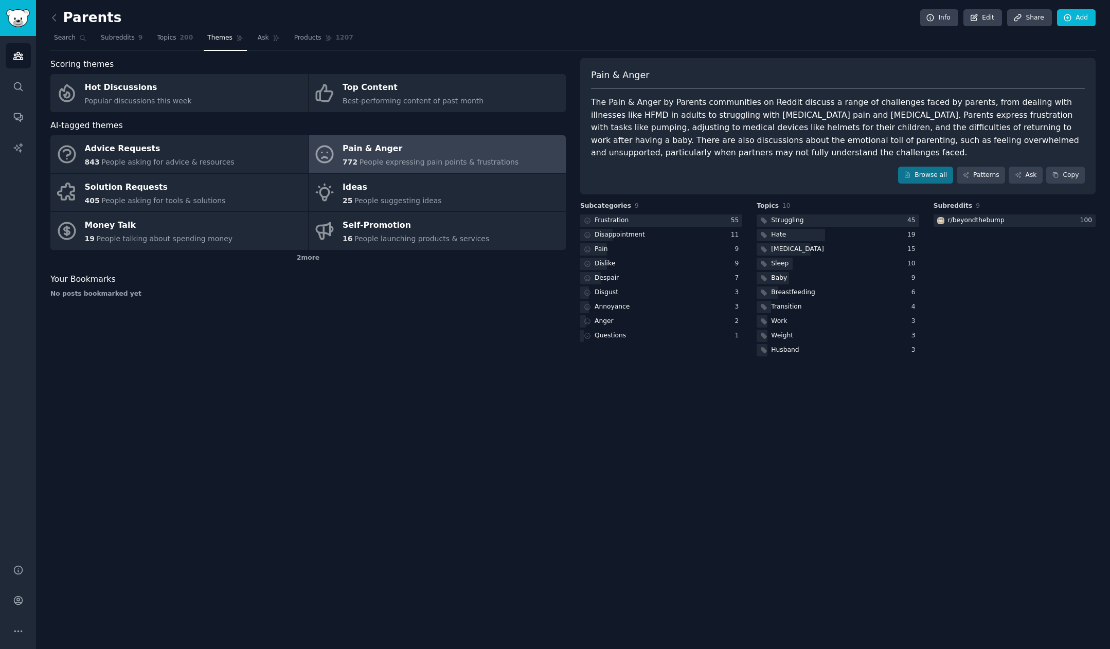
click at [625, 467] on div "Parents Info Edit Share Add Search Subreddits 9 Topics 200 Themes Ask Products …" at bounding box center [573, 324] width 1074 height 649
click at [896, 179] on button "Copy" at bounding box center [1065, 175] width 39 height 17
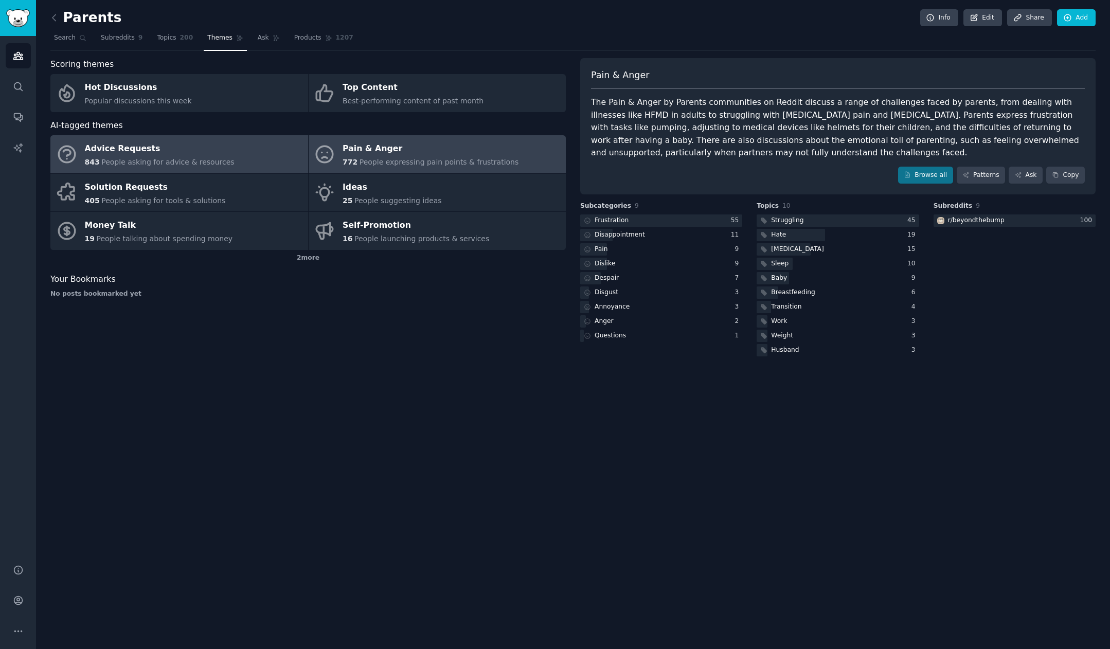
click at [213, 158] on span "People asking for advice & resources" at bounding box center [167, 162] width 133 height 8
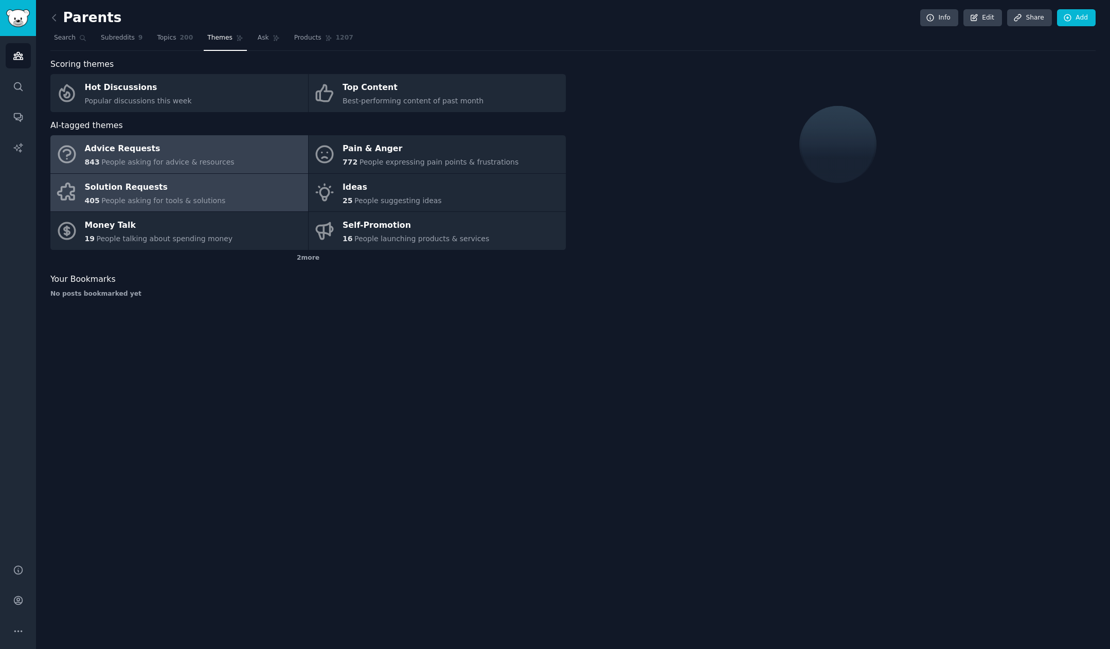
click at [247, 193] on link "Solution Requests 405 People asking for tools & solutions" at bounding box center [179, 193] width 258 height 38
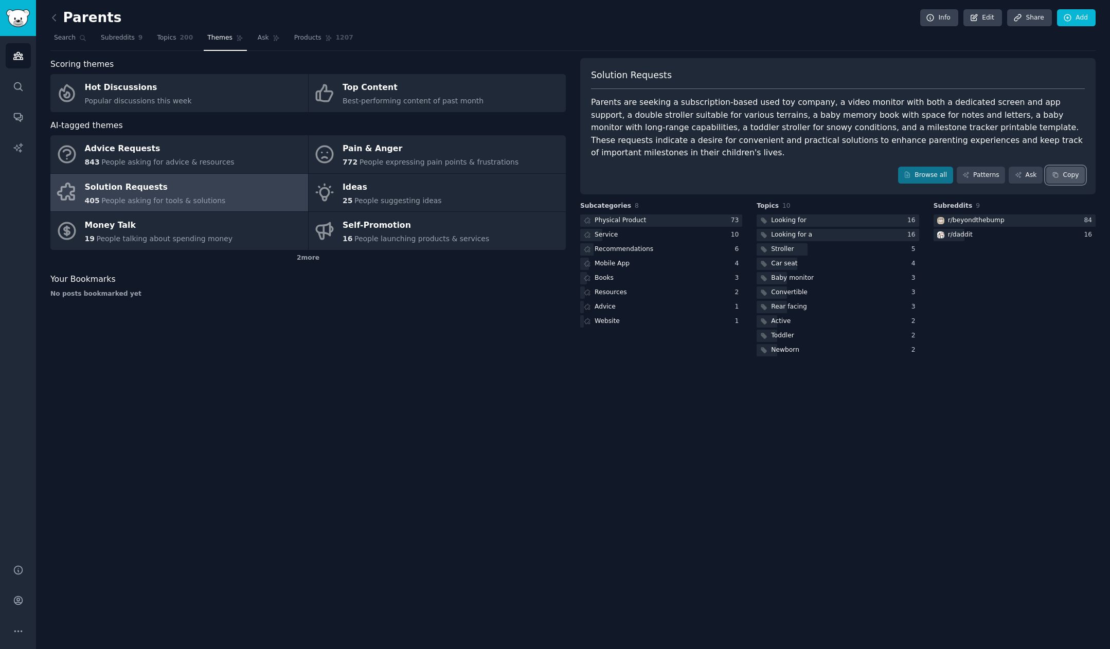
click at [896, 167] on button "Copy" at bounding box center [1065, 175] width 39 height 17
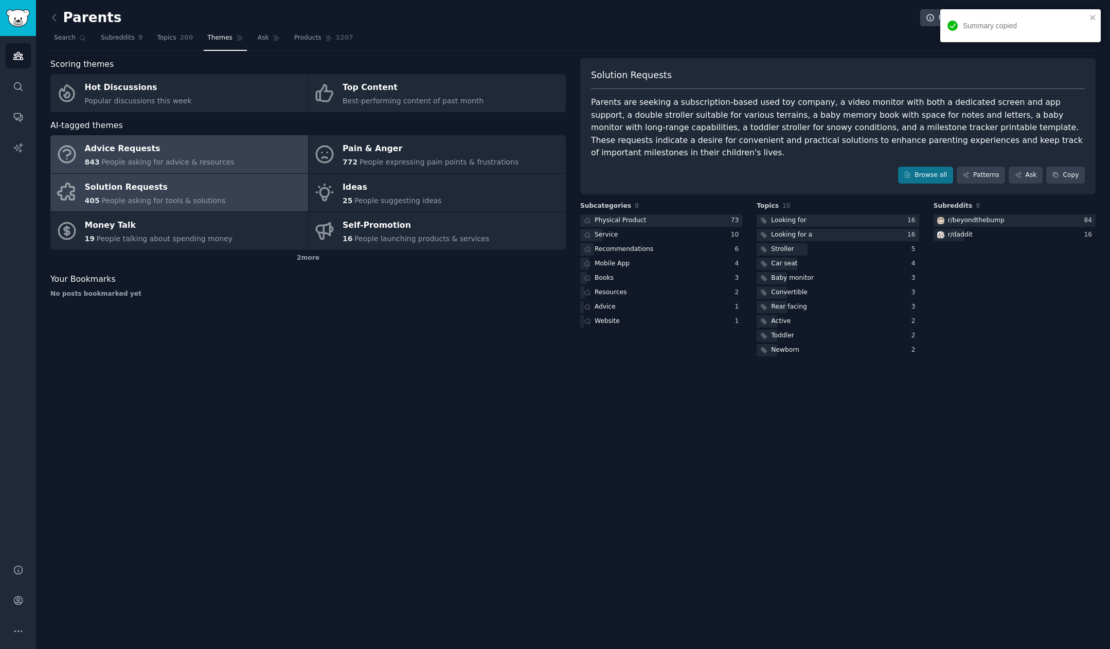
click at [269, 157] on link "Advice Requests 843 People asking for advice & resources" at bounding box center [179, 154] width 258 height 38
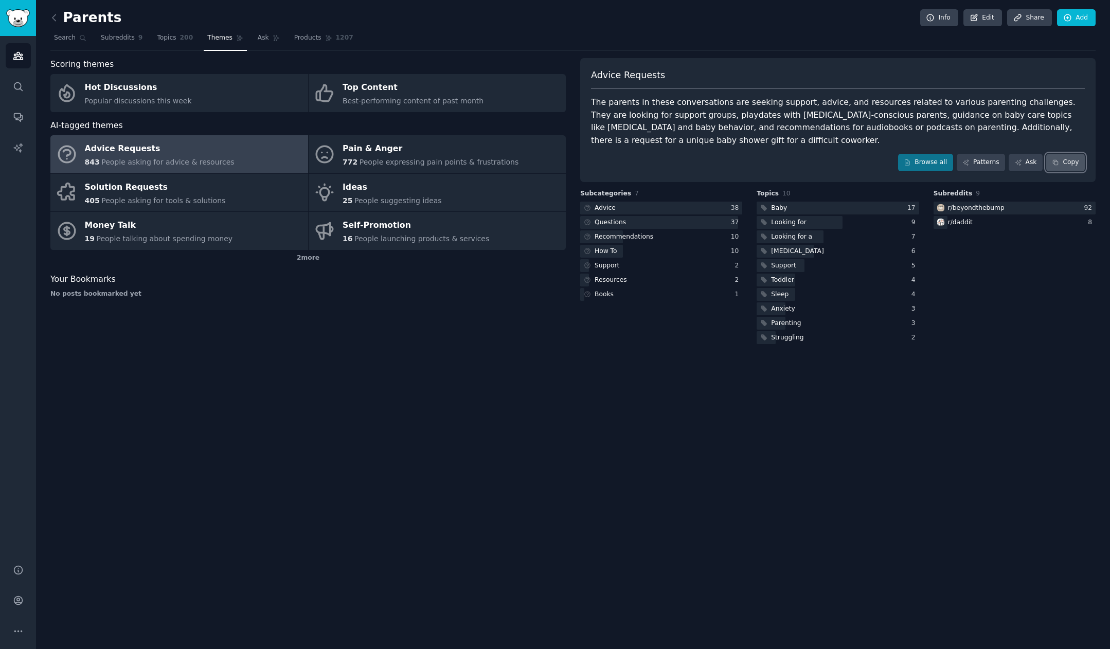
click at [896, 164] on button "Copy" at bounding box center [1065, 162] width 39 height 17
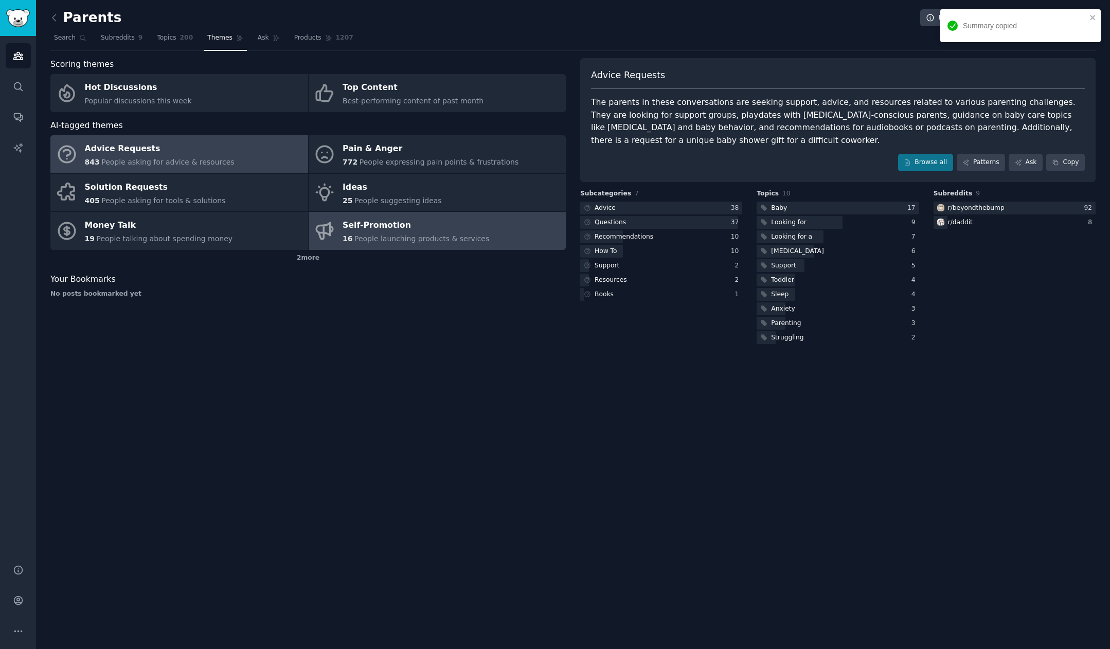
click at [499, 212] on link "Self-Promotion 16 People launching products & services" at bounding box center [438, 231] width 258 height 38
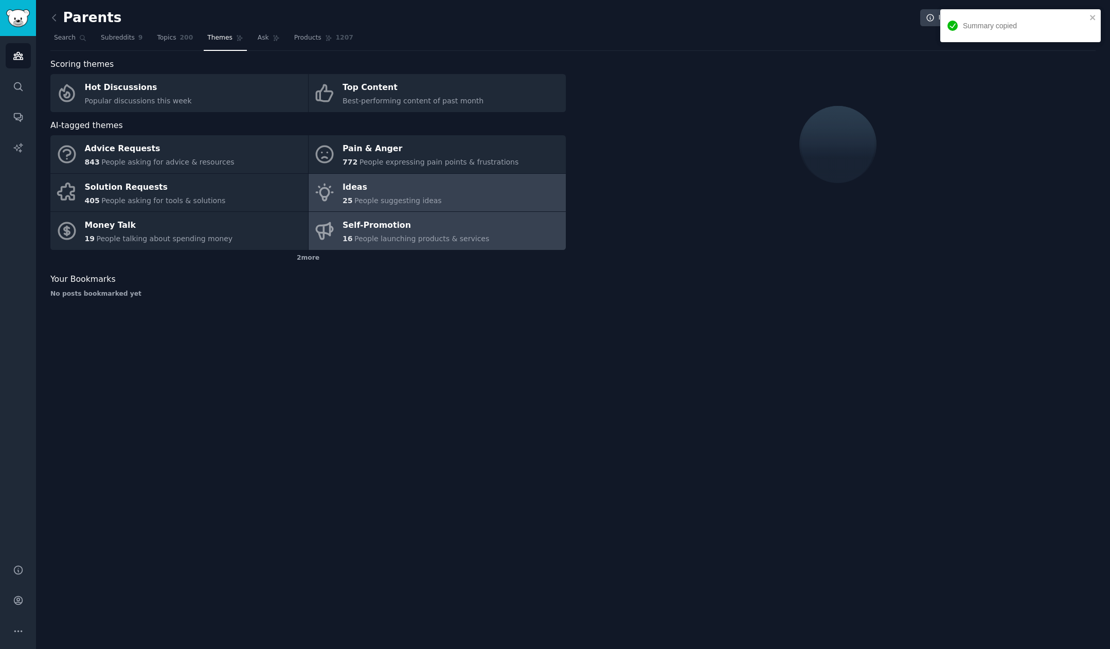
click at [490, 201] on link "Ideas 25 People suggesting ideas" at bounding box center [438, 193] width 258 height 38
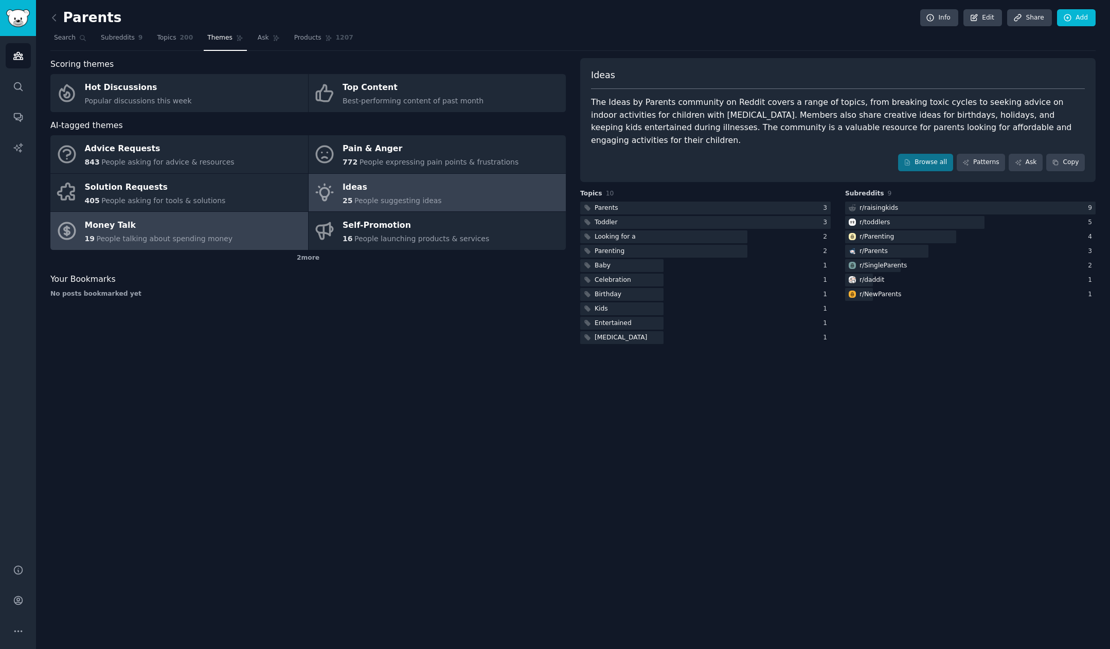
click at [242, 232] on link "Money Talk 19 People talking about spending money" at bounding box center [179, 231] width 258 height 38
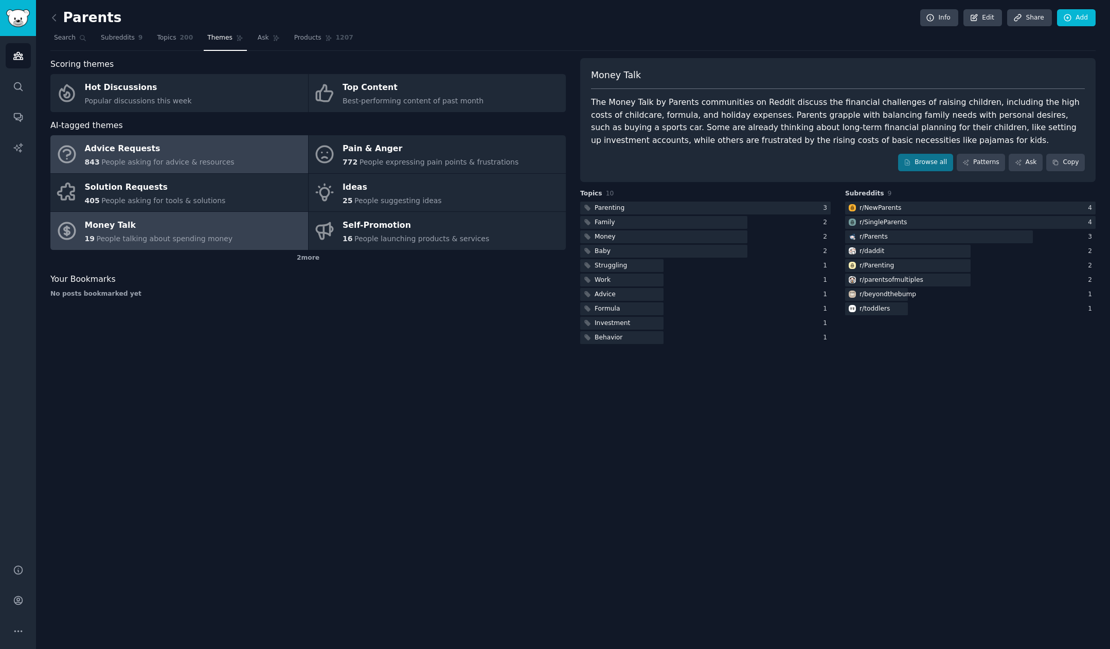
click at [262, 151] on link "Advice Requests 843 People asking for advice & resources" at bounding box center [179, 154] width 258 height 38
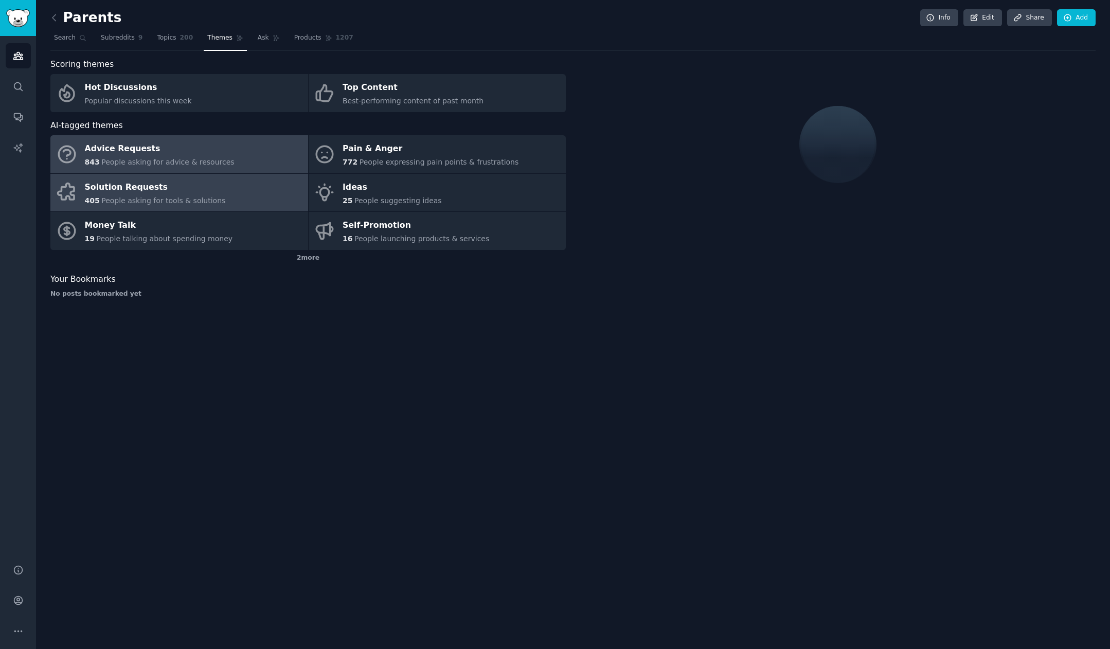
click at [220, 205] on link "Solution Requests 405 People asking for tools & solutions" at bounding box center [179, 193] width 258 height 38
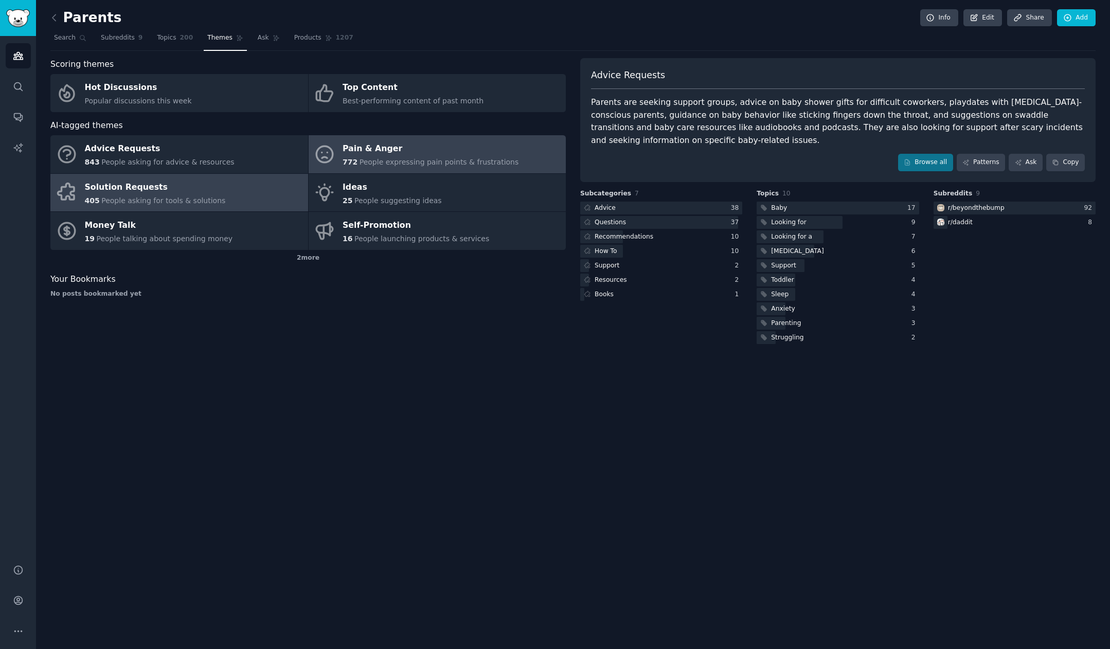
click at [410, 157] on div "772 People expressing pain points & frustrations" at bounding box center [431, 162] width 176 height 11
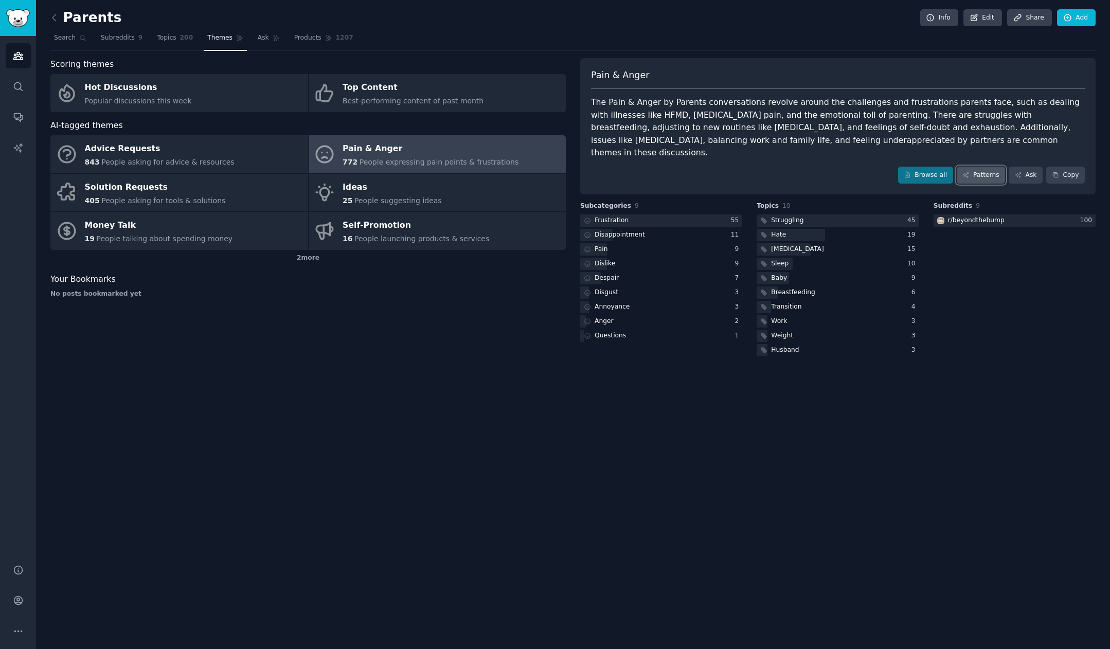
click at [896, 172] on icon at bounding box center [966, 175] width 6 height 6
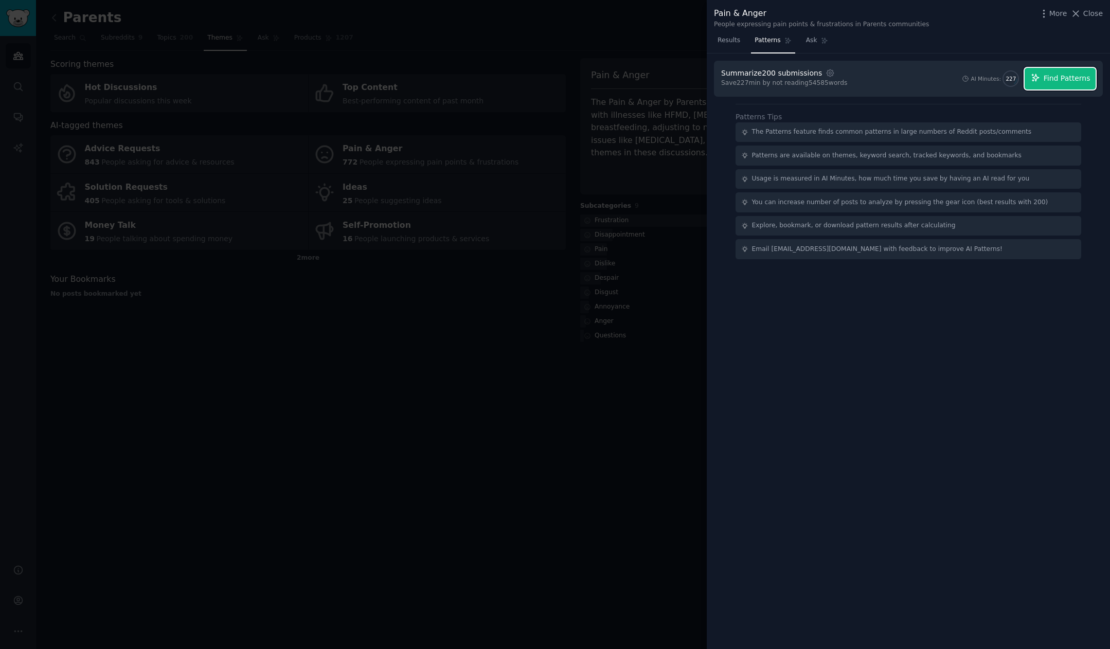
click at [896, 84] on button "Find Patterns" at bounding box center [1060, 79] width 71 height 22
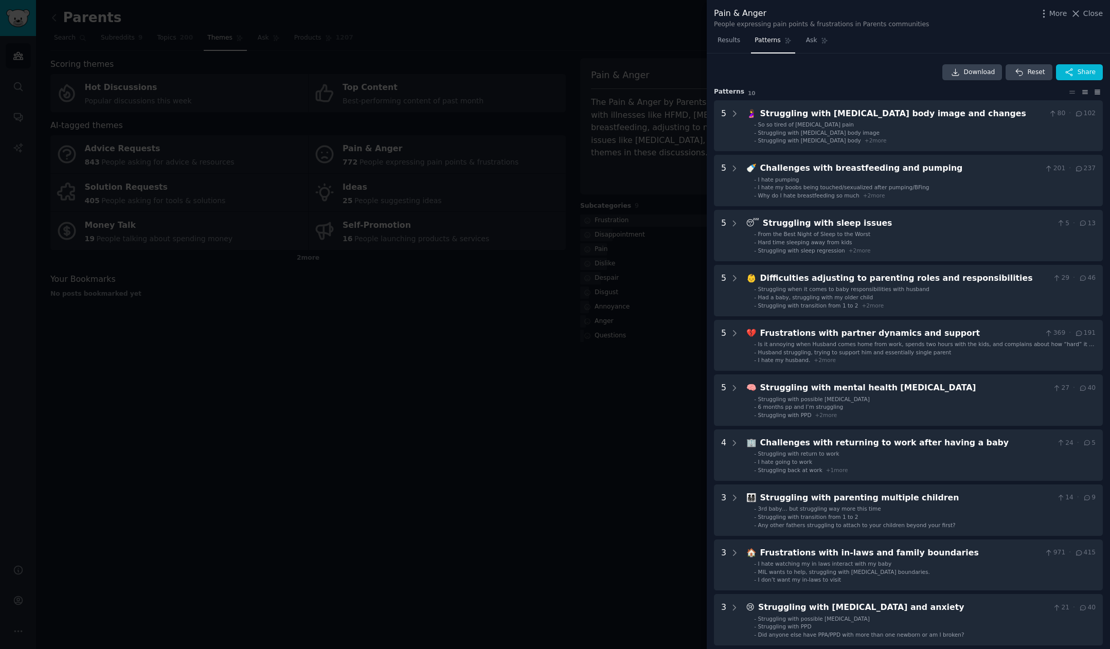
click at [896, 93] on icon at bounding box center [1097, 91] width 11 height 7
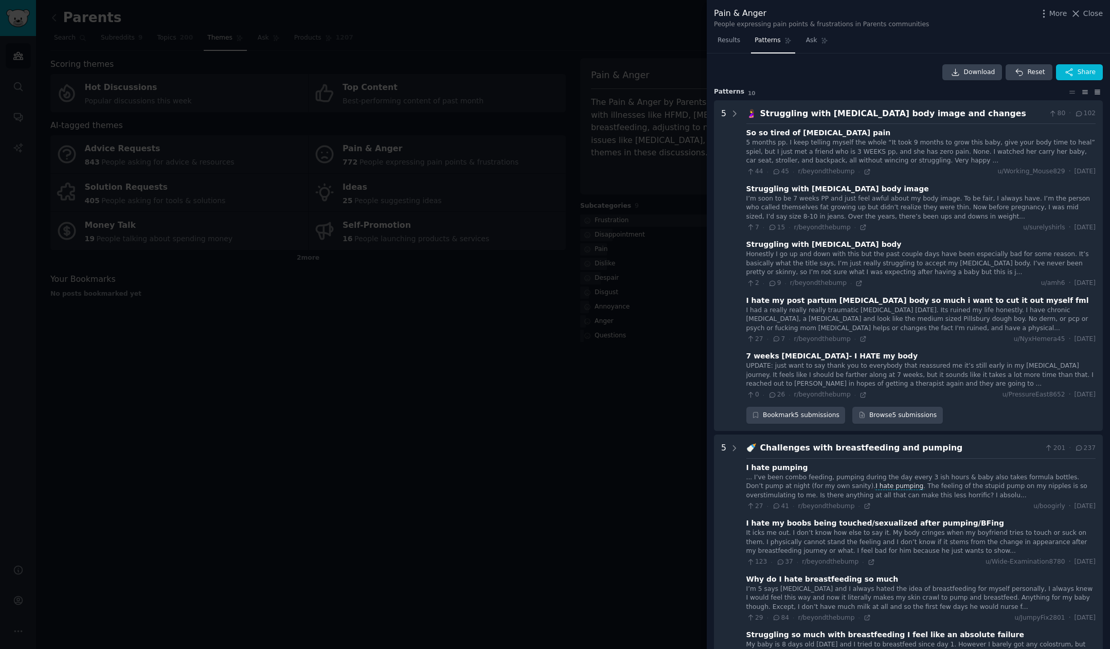
click at [896, 93] on icon at bounding box center [1085, 91] width 11 height 7
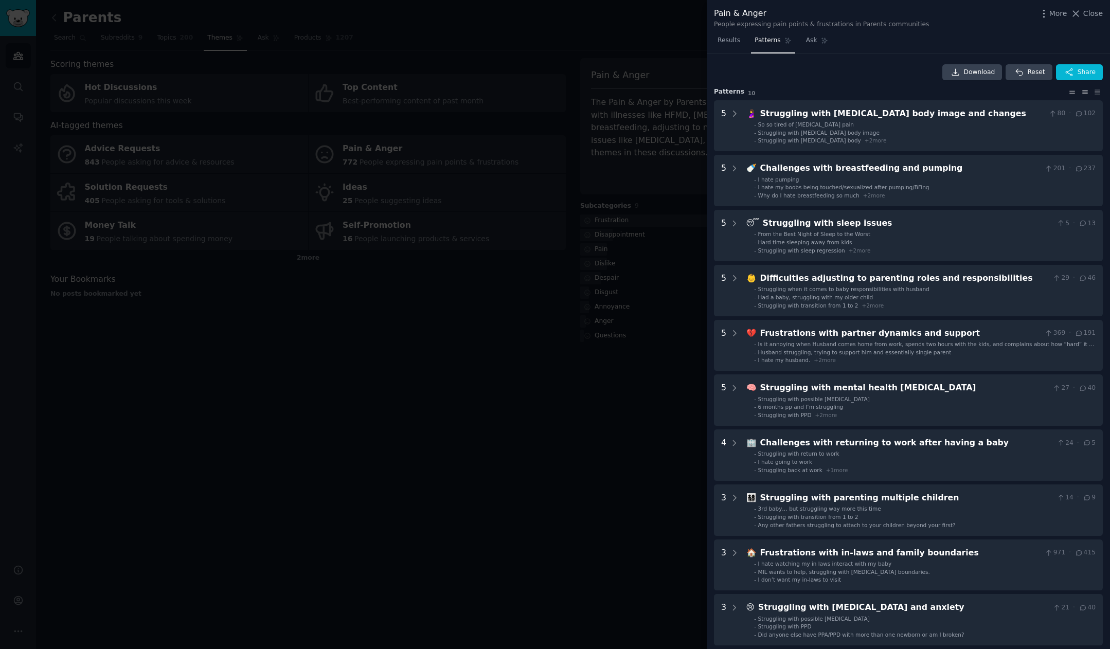
click at [896, 94] on icon at bounding box center [1072, 91] width 11 height 7
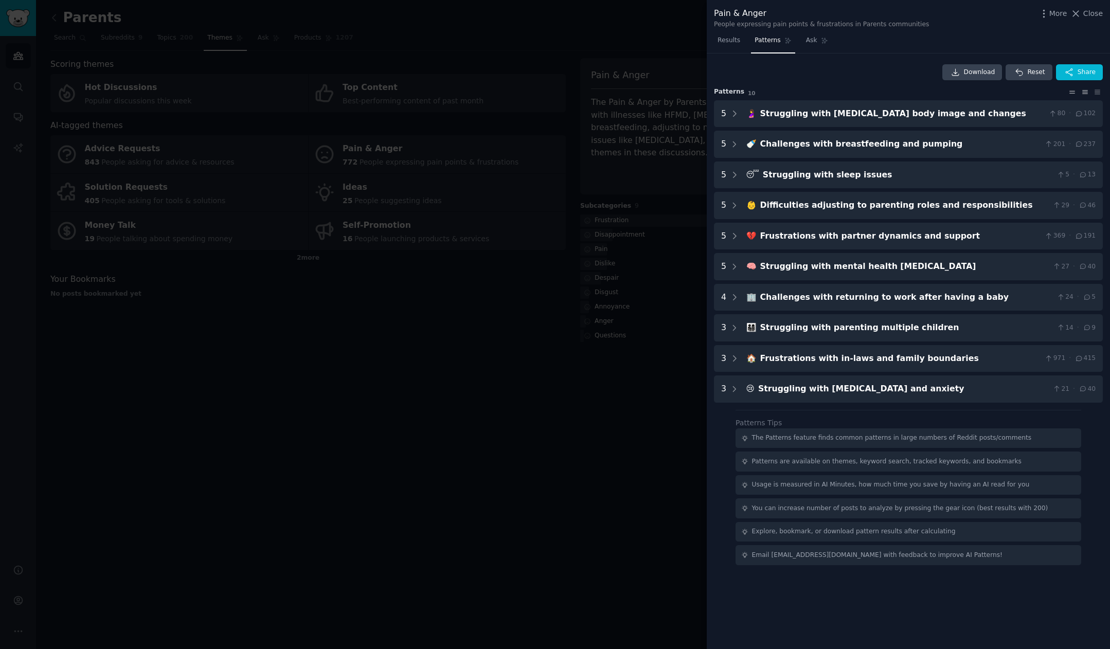
click at [896, 94] on icon at bounding box center [1085, 91] width 11 height 7
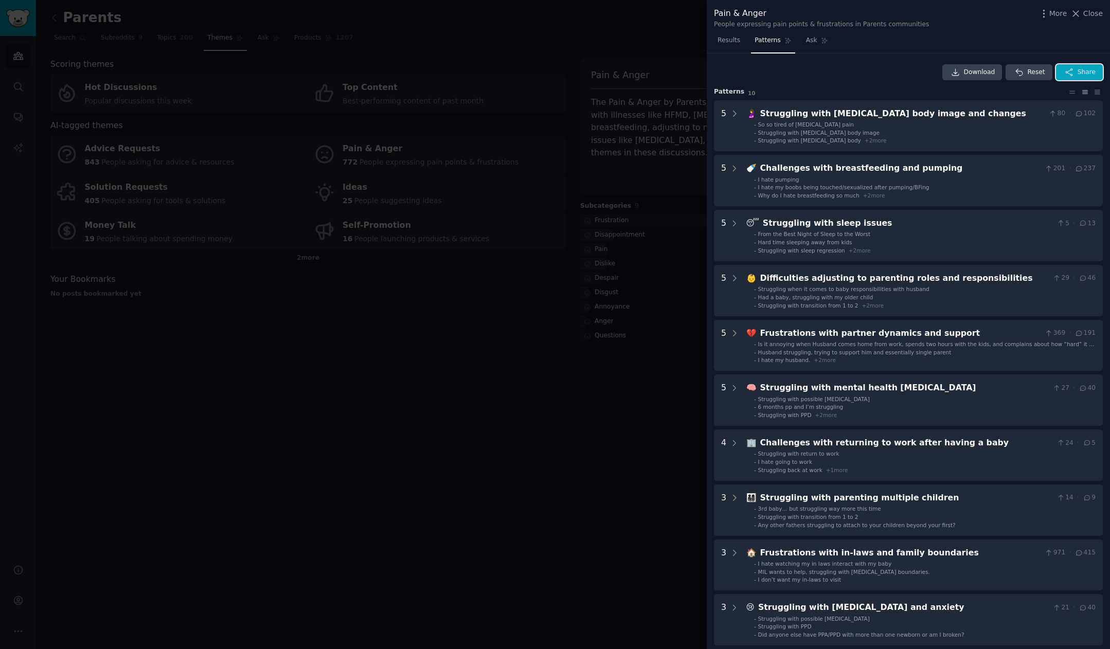
click at [896, 73] on icon "button" at bounding box center [1069, 72] width 9 height 9
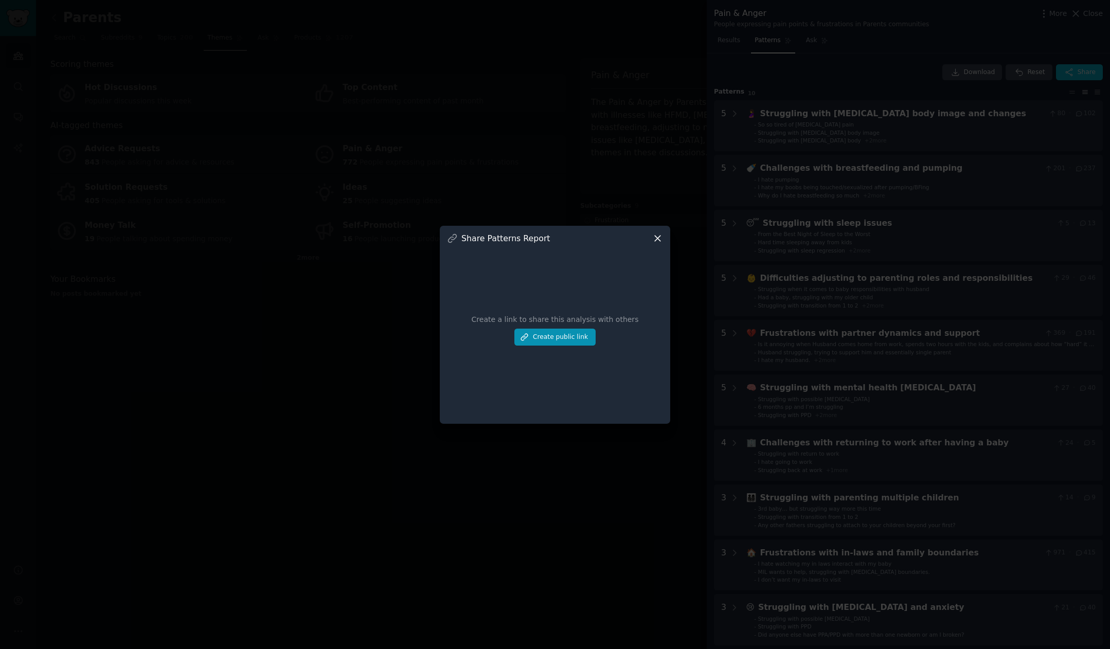
click at [657, 240] on icon at bounding box center [657, 238] width 11 height 11
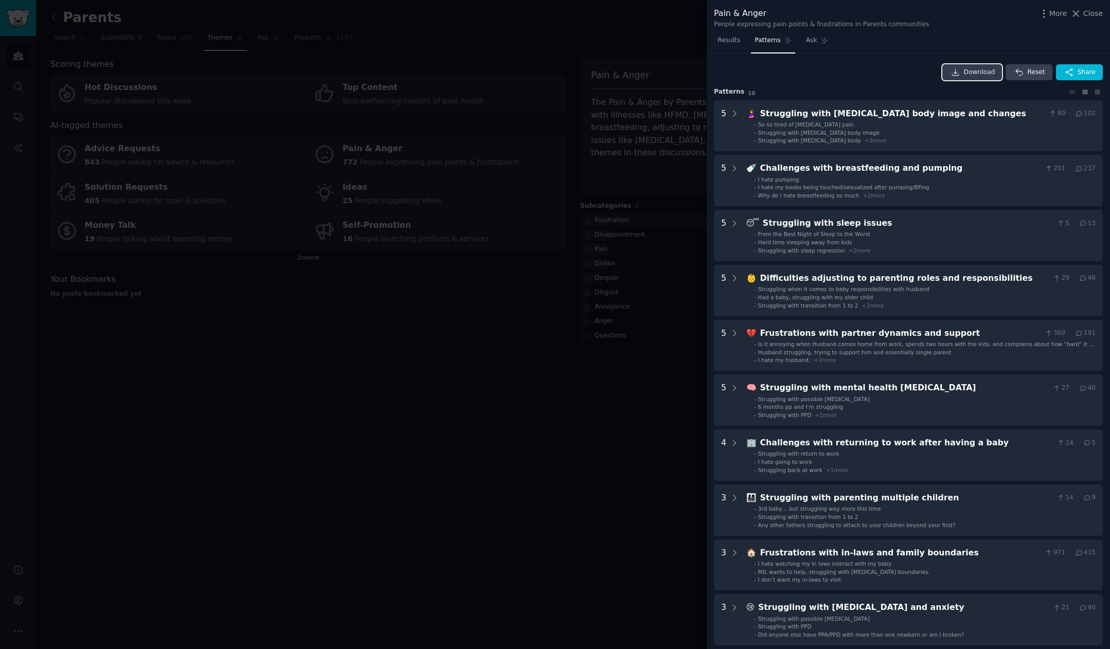
click at [896, 70] on span "Download" at bounding box center [979, 72] width 31 height 9
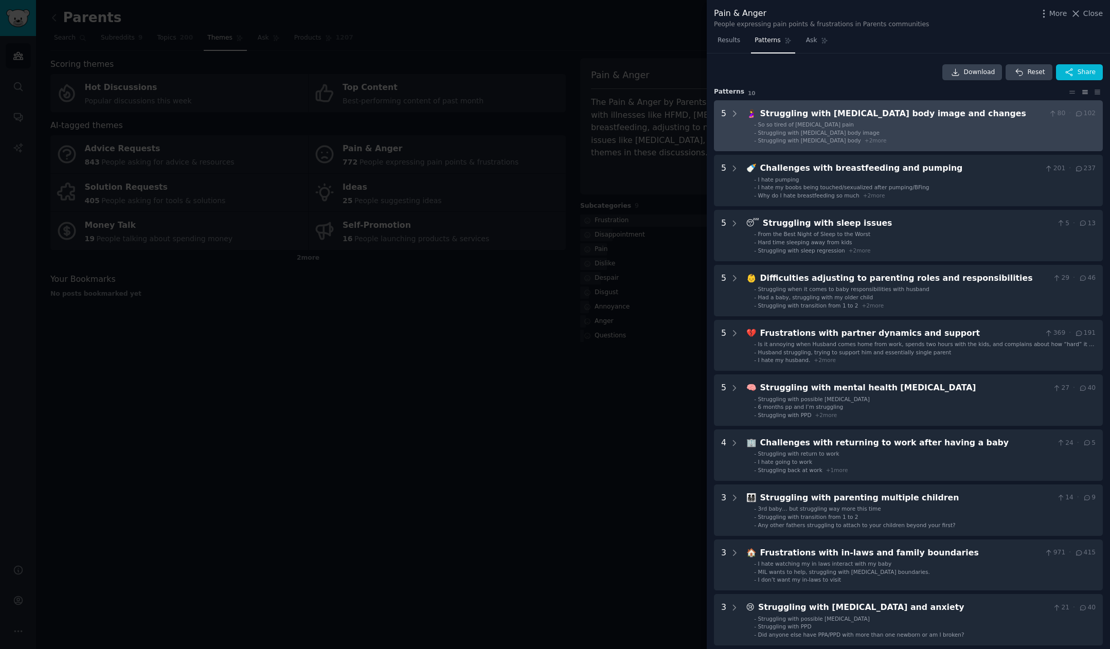
click at [896, 113] on div "Struggling with [MEDICAL_DATA] body image and changes" at bounding box center [902, 114] width 285 height 13
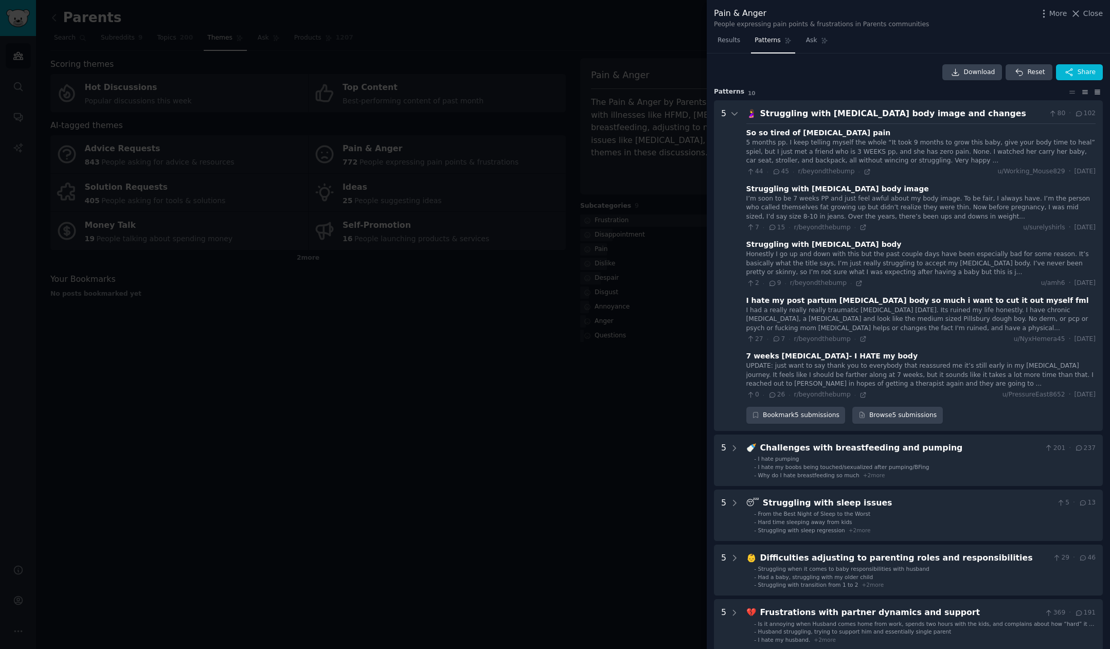
click at [896, 92] on icon at bounding box center [1097, 92] width 5 height 4
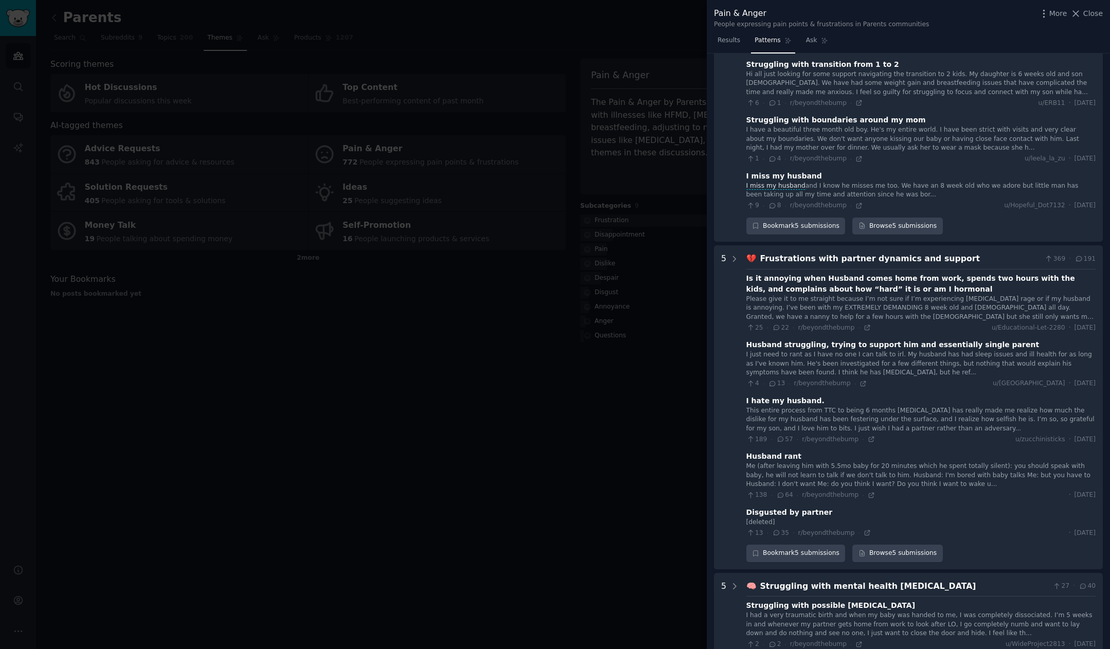
scroll to position [1198, 0]
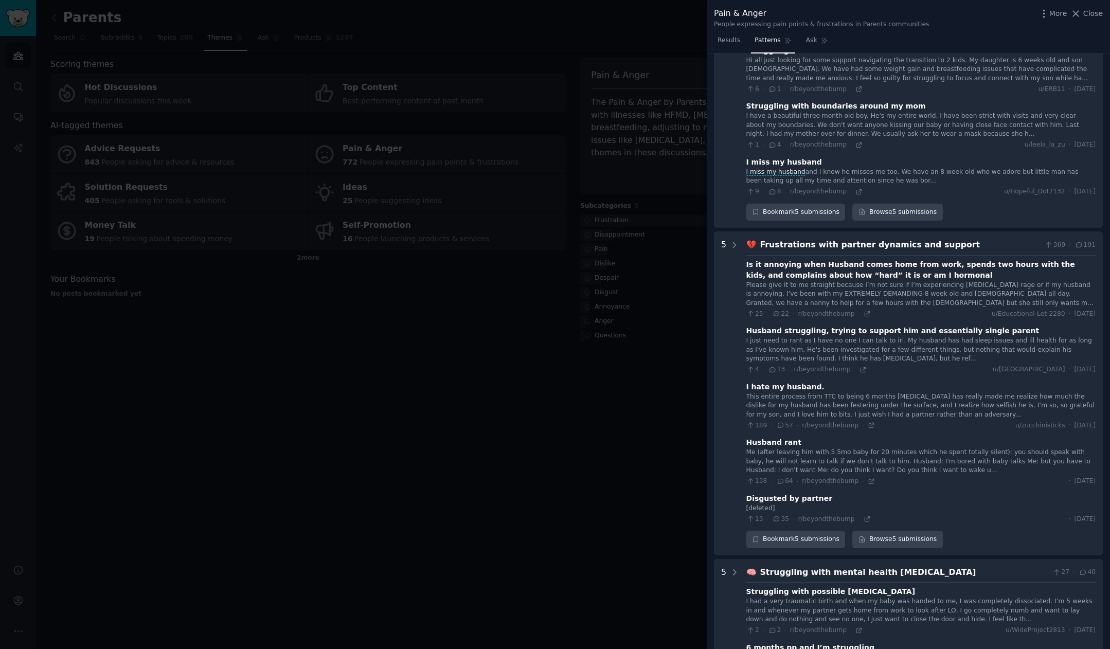
drag, startPoint x: 738, startPoint y: 267, endPoint x: 727, endPoint y: 276, distance: 13.5
click at [727, 275] on div "5" at bounding box center [730, 394] width 18 height 310
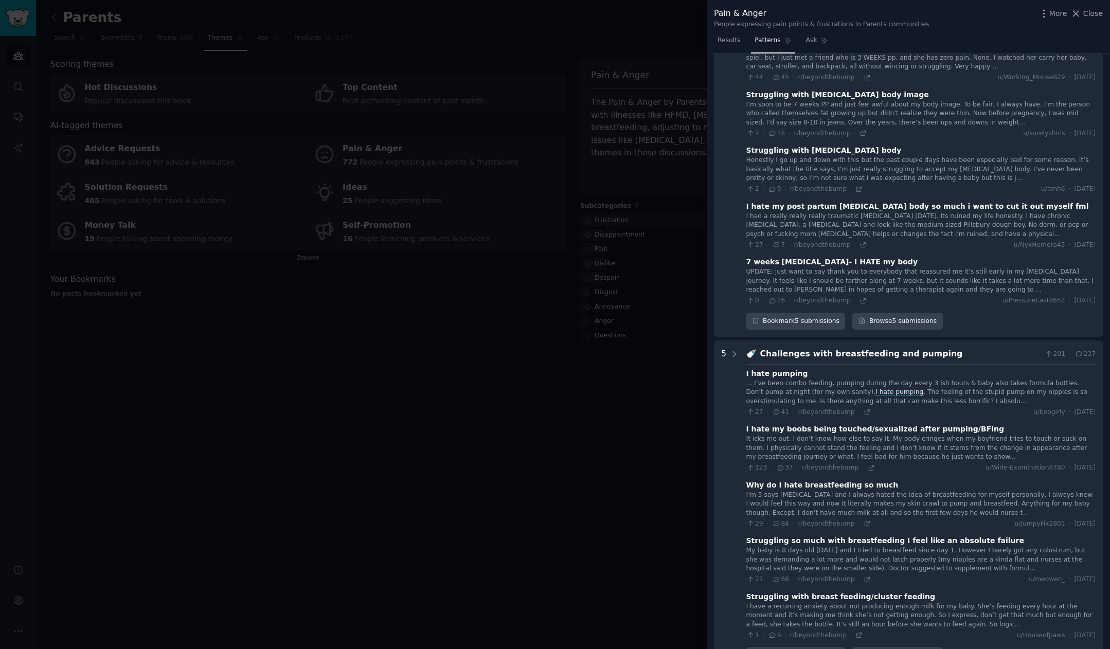
scroll to position [0, 0]
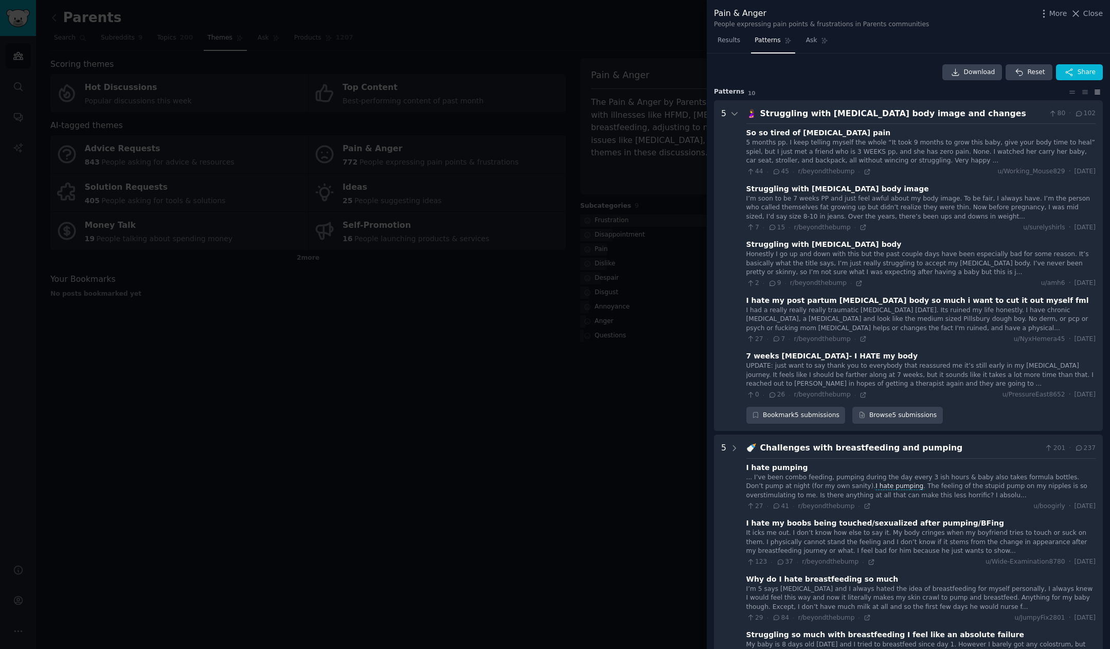
click at [861, 73] on div "Download Reset Share" at bounding box center [908, 72] width 389 height 16
click at [896, 13] on span "Close" at bounding box center [1093, 13] width 20 height 11
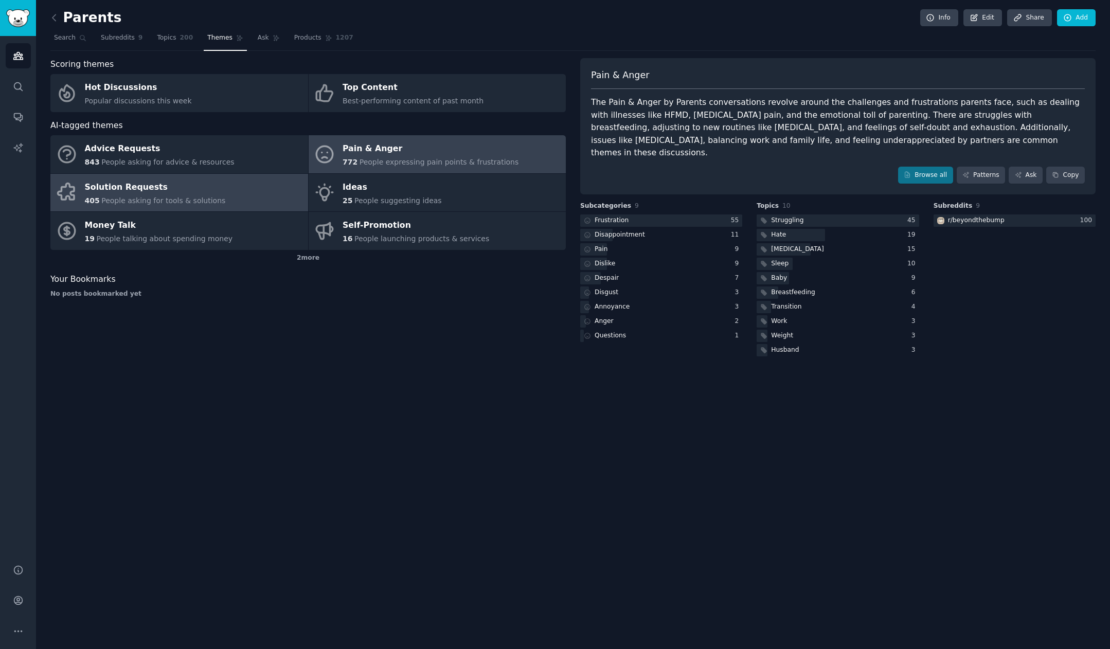
click at [207, 199] on span "People asking for tools & solutions" at bounding box center [163, 201] width 124 height 8
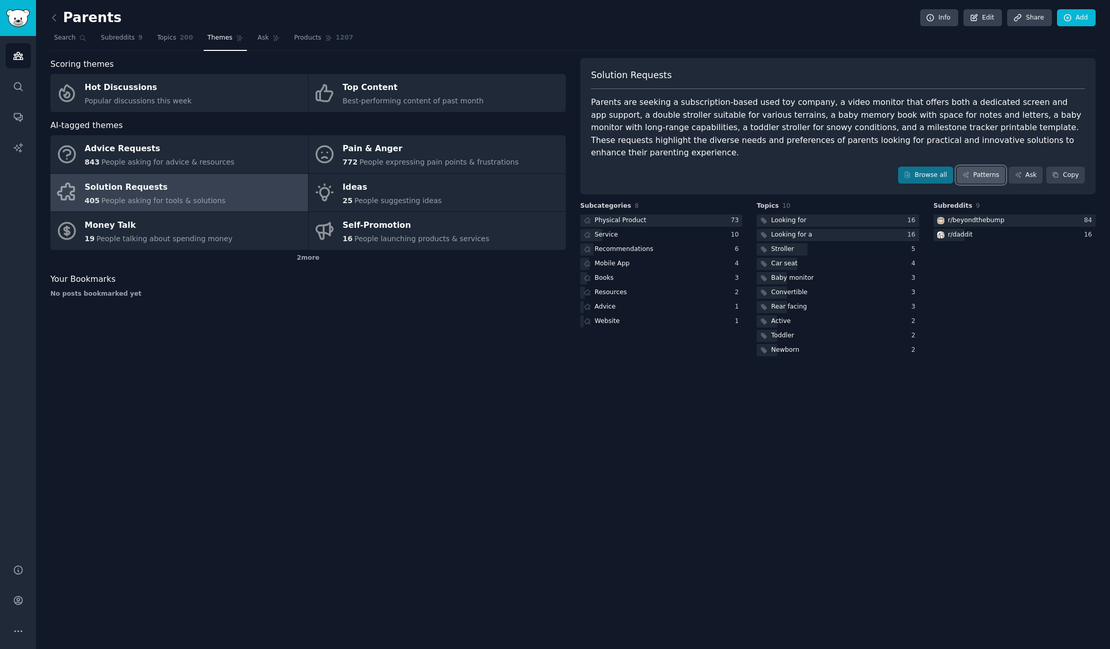
click at [896, 167] on link "Patterns" at bounding box center [981, 175] width 48 height 17
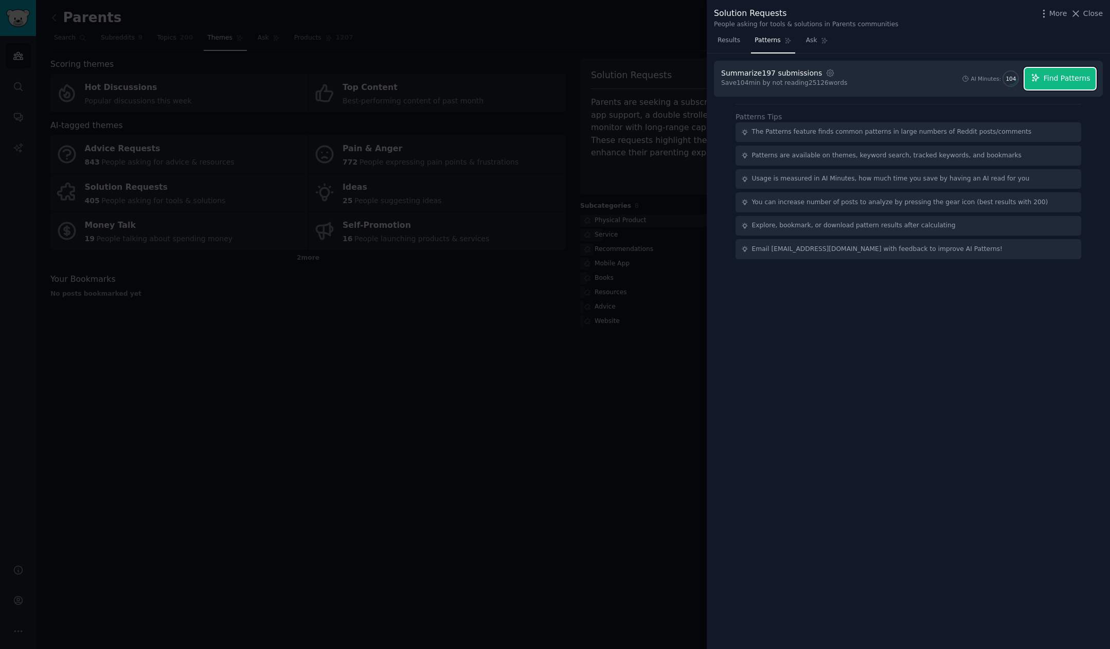
click at [896, 80] on span "Find Patterns" at bounding box center [1067, 78] width 47 height 11
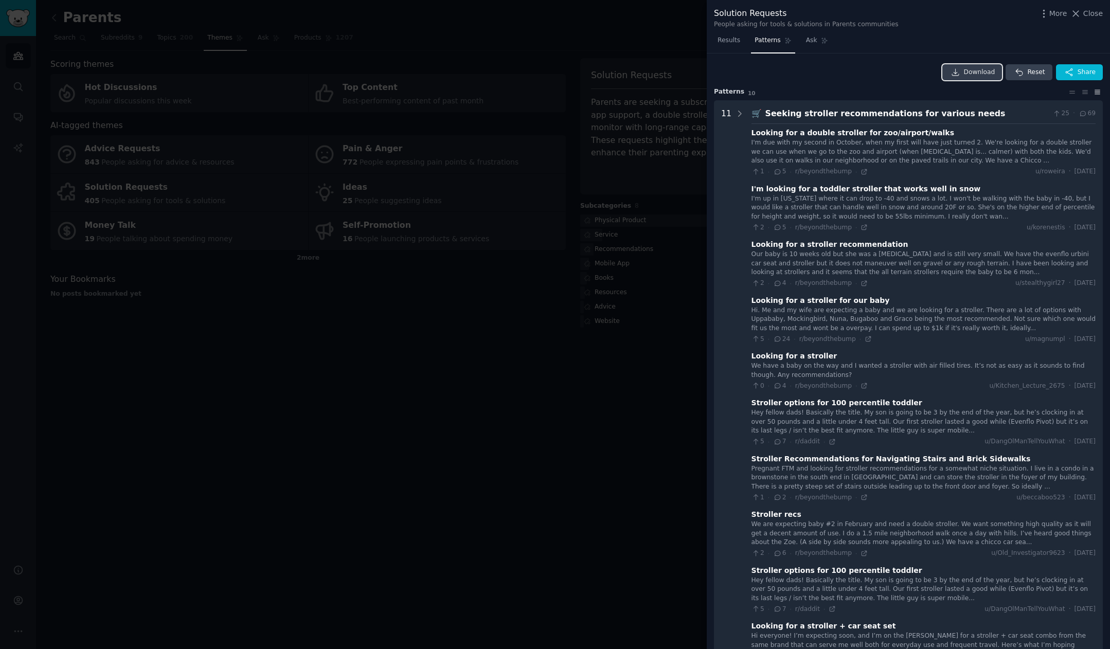
click at [896, 74] on span "Download" at bounding box center [979, 72] width 31 height 9
click at [896, 95] on icon at bounding box center [1085, 91] width 11 height 7
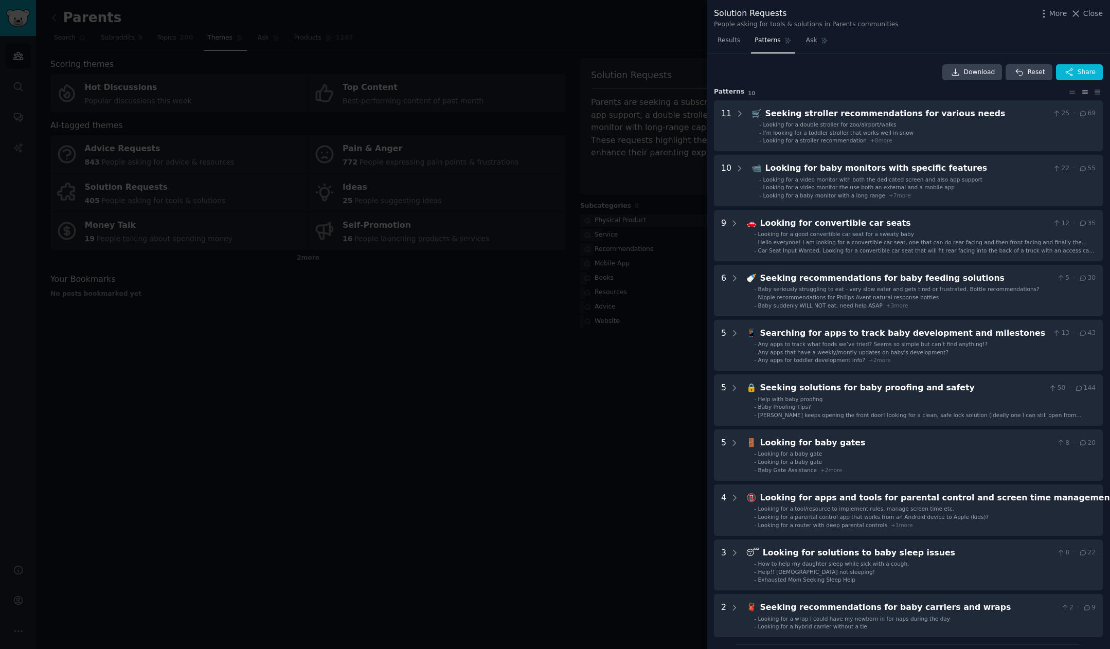
click at [131, 158] on div at bounding box center [555, 324] width 1110 height 649
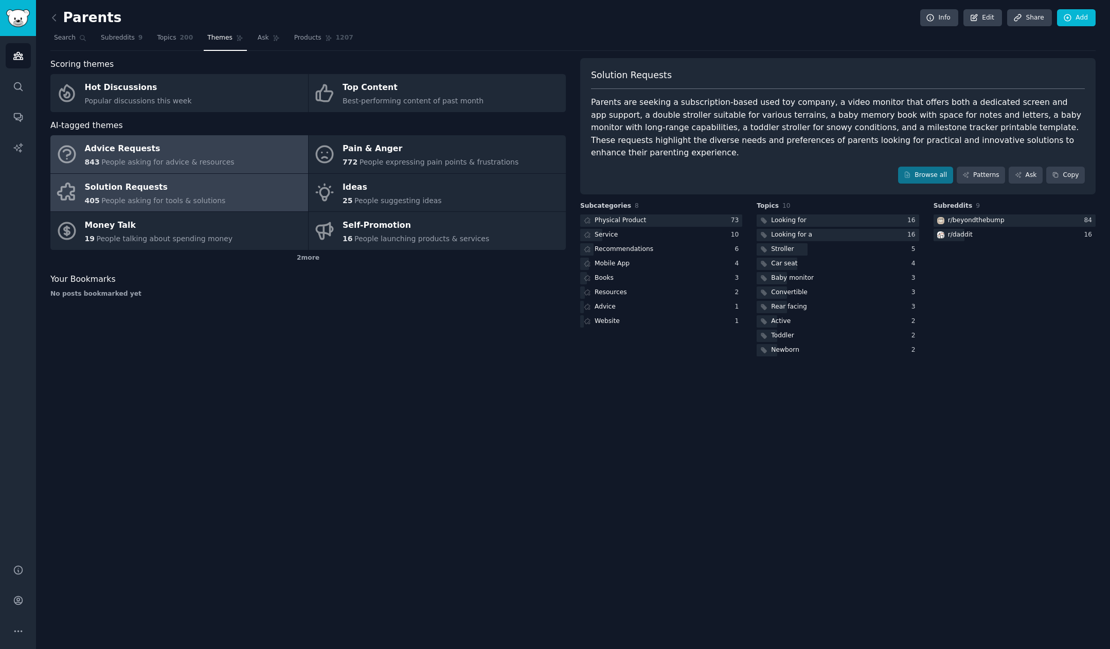
click at [134, 152] on div "Advice Requests" at bounding box center [160, 149] width 150 height 16
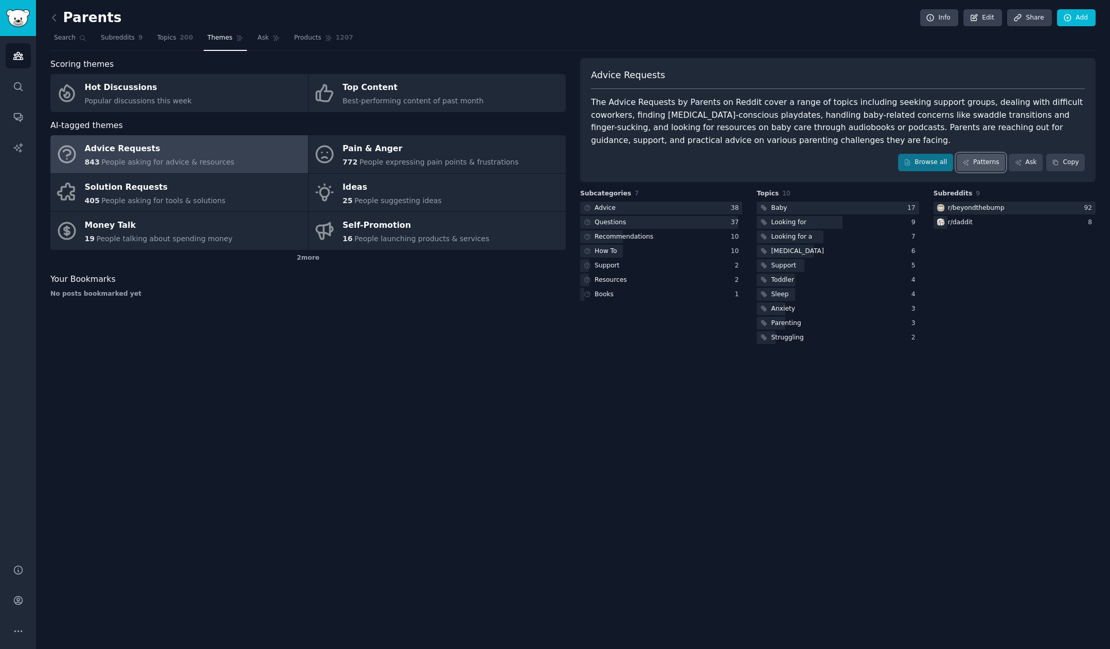
click at [896, 162] on link "Patterns" at bounding box center [981, 162] width 48 height 17
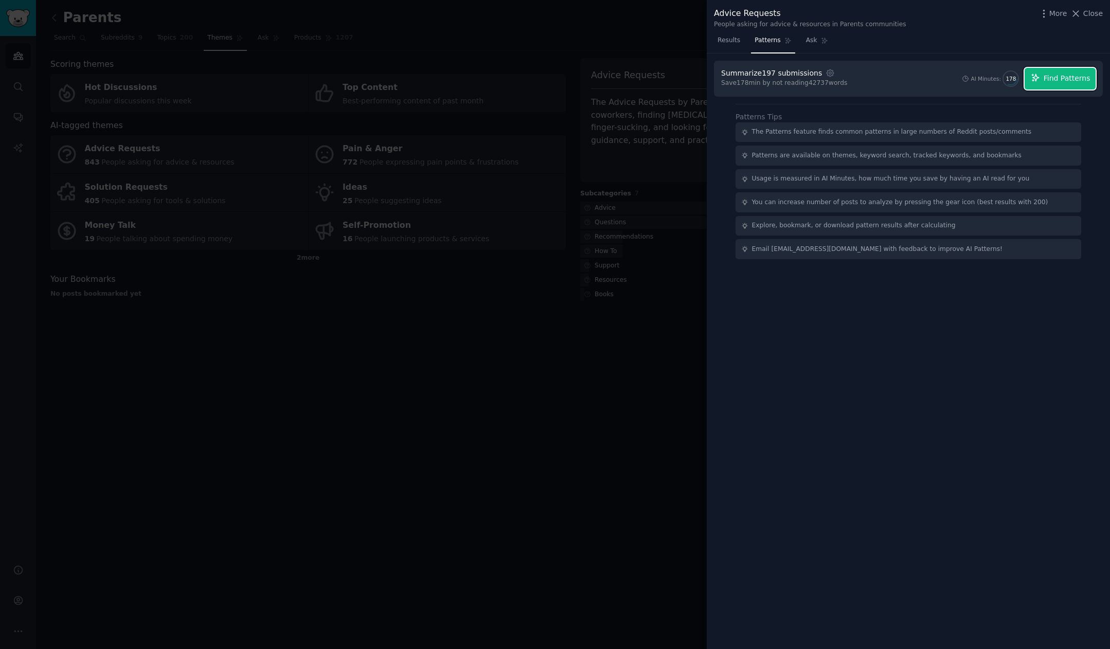
click at [896, 82] on span "Find Patterns" at bounding box center [1067, 78] width 47 height 11
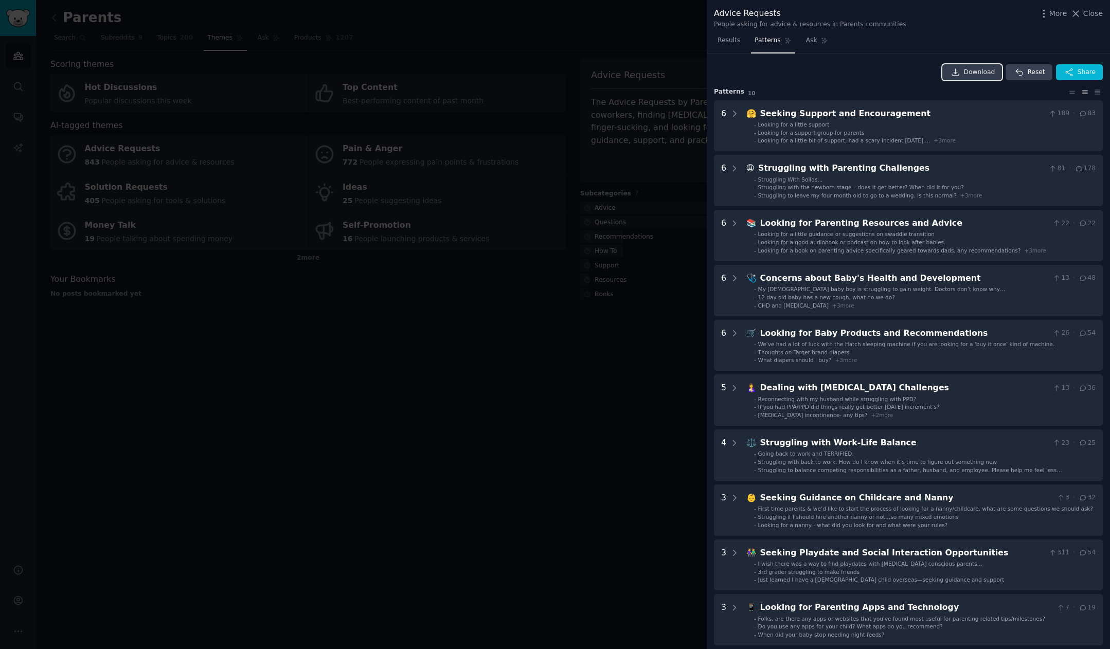
click at [896, 74] on span "Download" at bounding box center [979, 72] width 31 height 9
click at [896, 14] on icon "button" at bounding box center [1044, 13] width 11 height 11
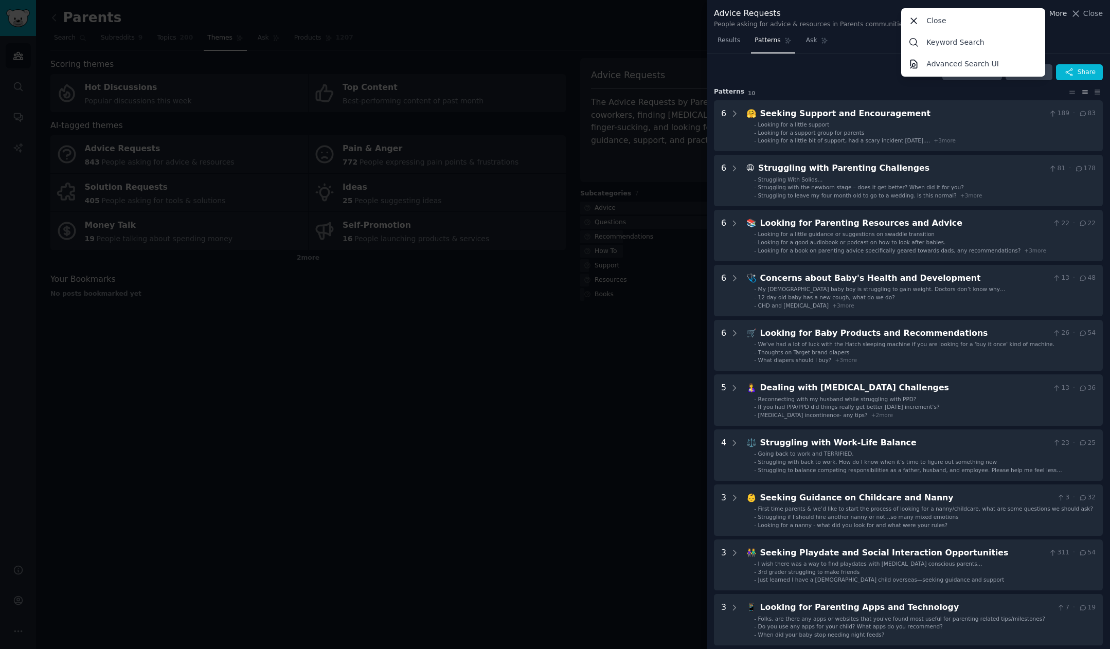
click at [896, 15] on span "More" at bounding box center [1058, 13] width 18 height 11
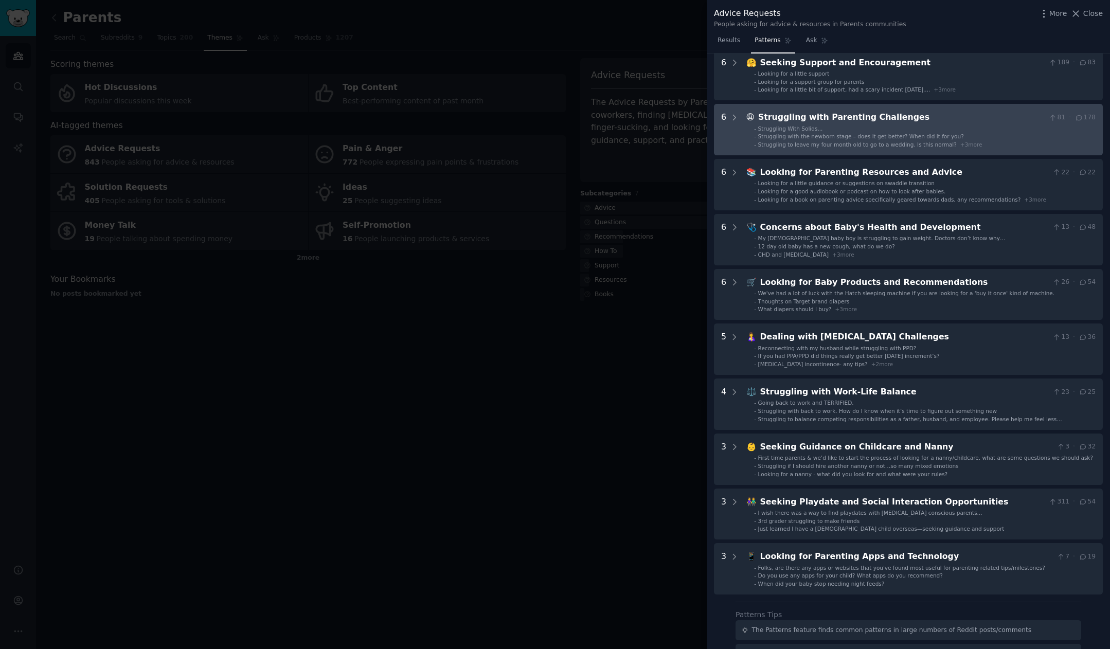
scroll to position [60, 0]
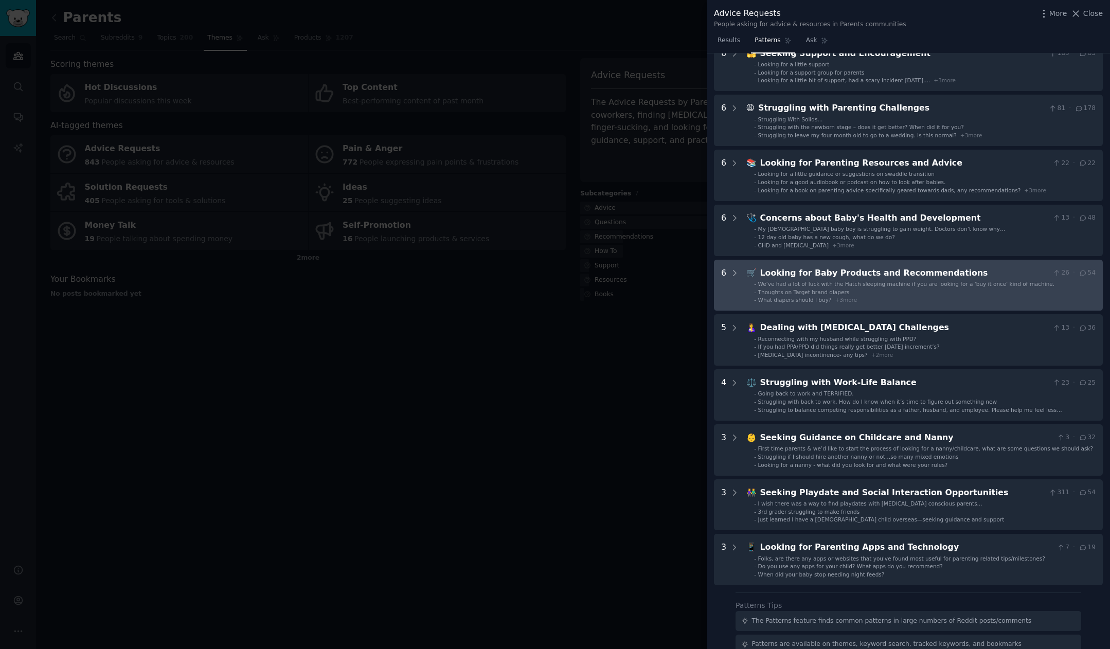
click at [896, 287] on span "We've had a lot of luck with the Hatch sleeping machine if you are looking for …" at bounding box center [906, 284] width 297 height 6
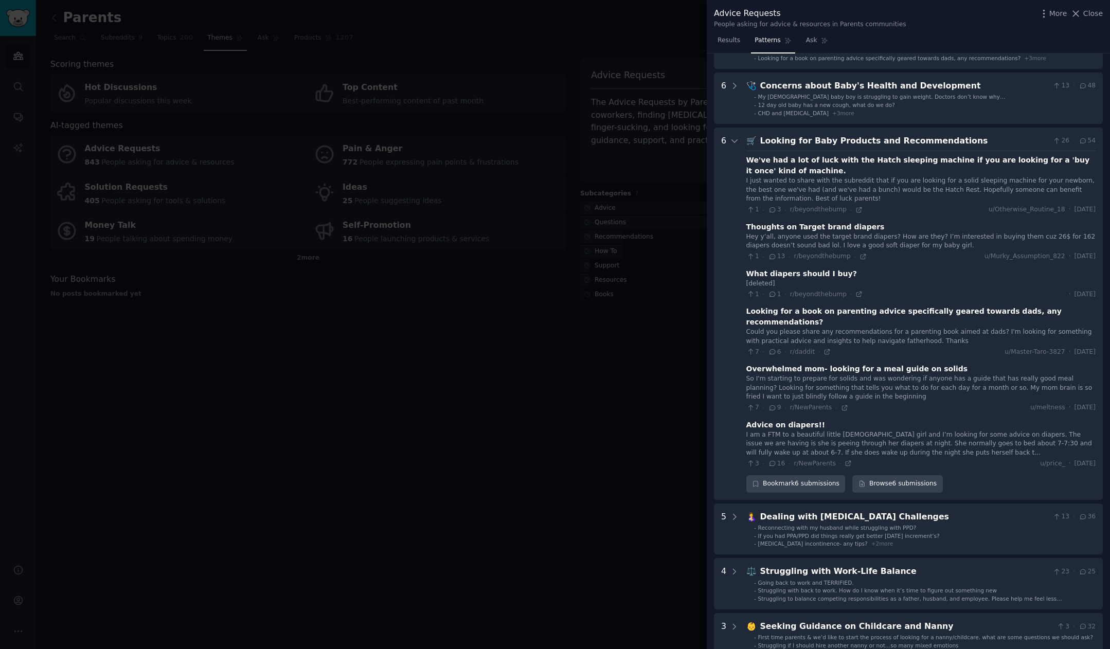
scroll to position [153, 0]
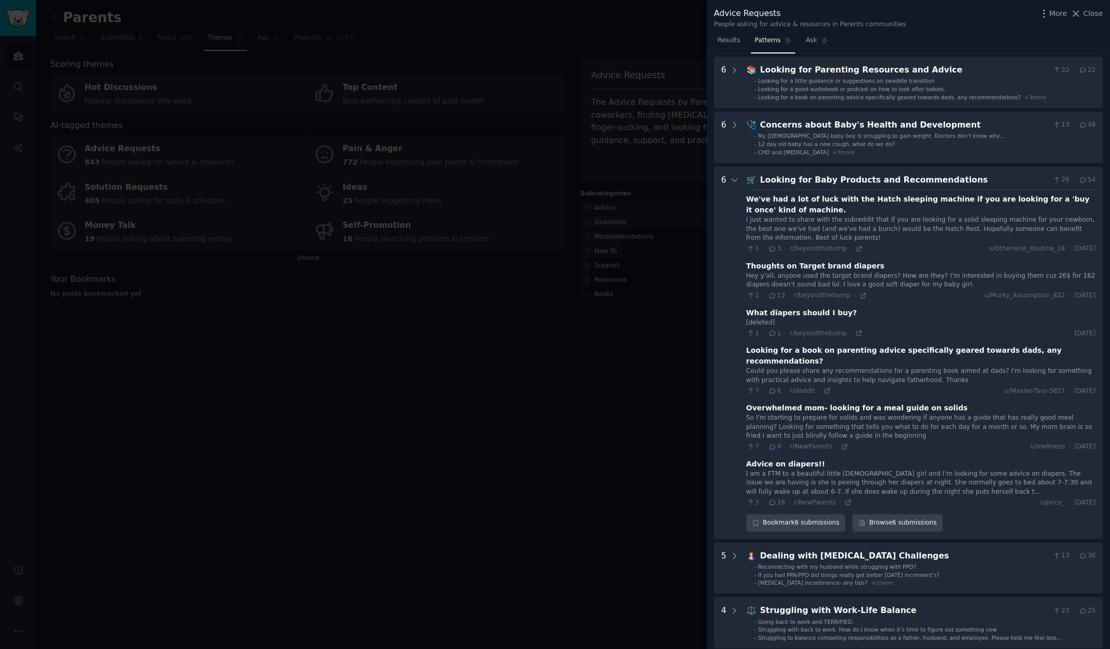
click at [896, 187] on div "🛒 Looking for Baby Products and Recommendations 26 · 54 We've had a lot of luck…" at bounding box center [920, 353] width 349 height 358
click at [896, 181] on div "Looking for Baby Products and Recommendations" at bounding box center [904, 180] width 289 height 13
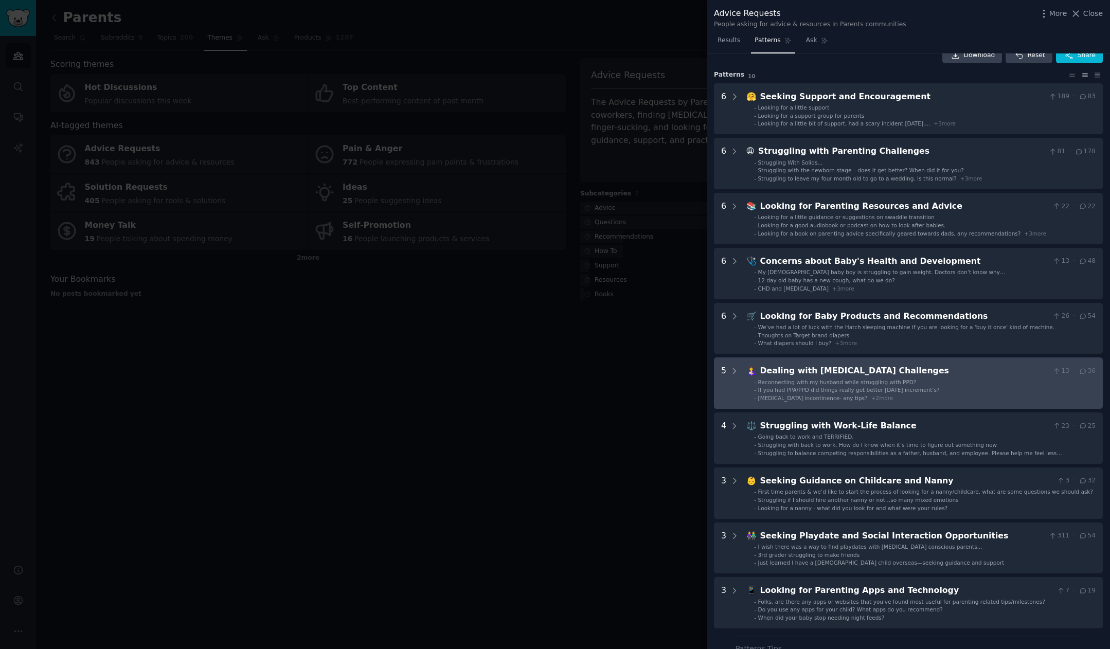
scroll to position [0, 0]
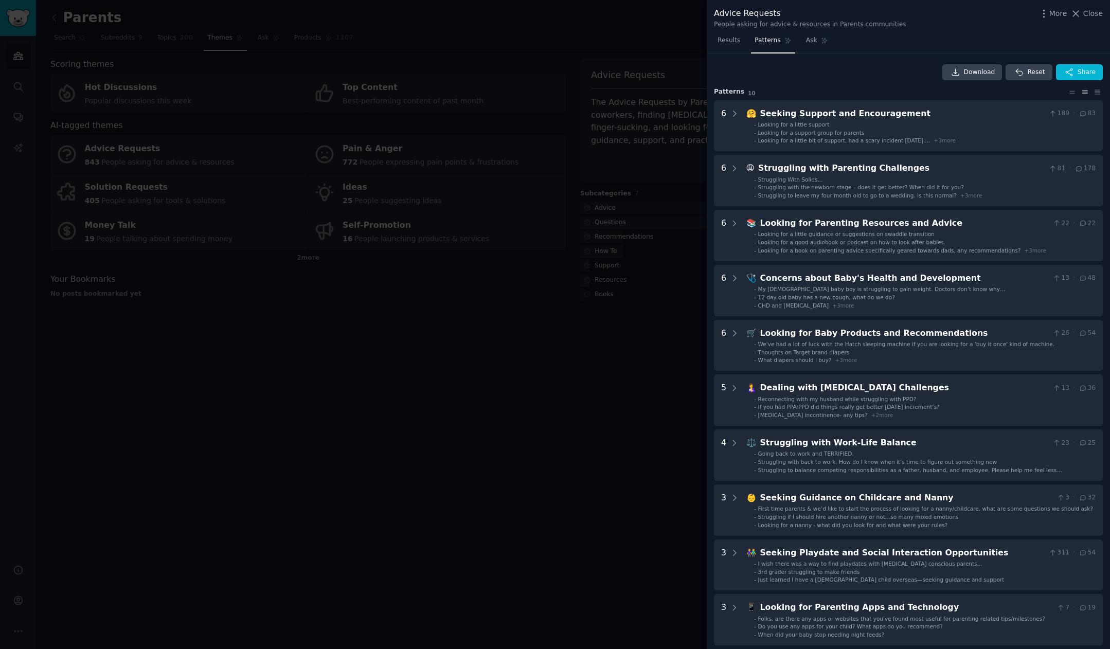
click at [522, 408] on div at bounding box center [555, 324] width 1110 height 649
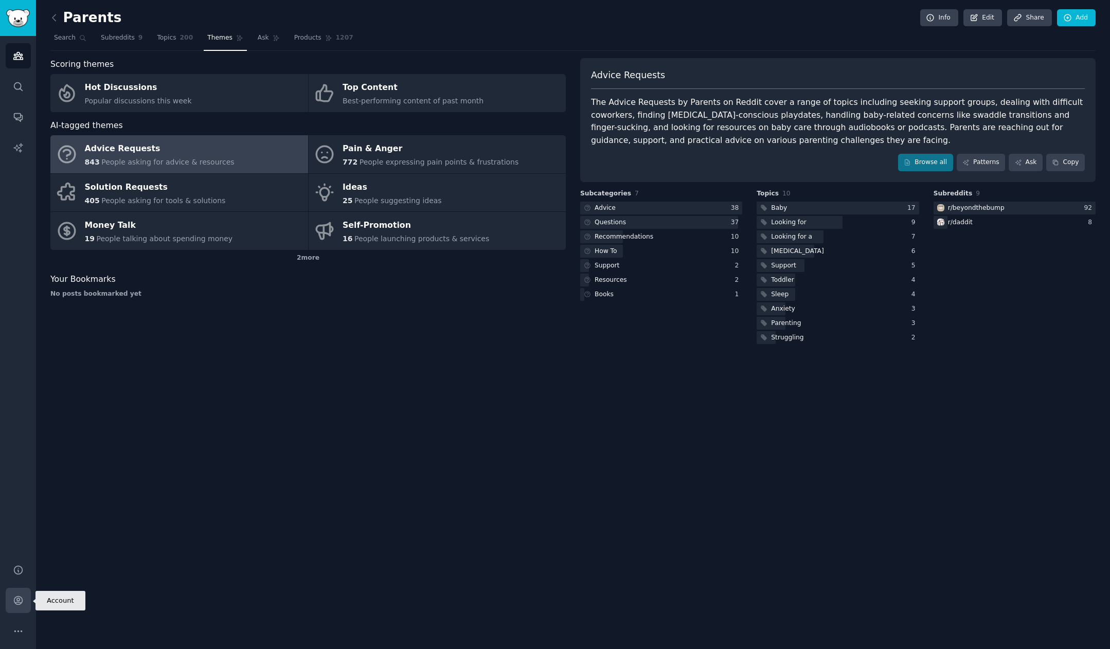
click at [18, 603] on icon "Sidebar" at bounding box center [18, 600] width 11 height 11
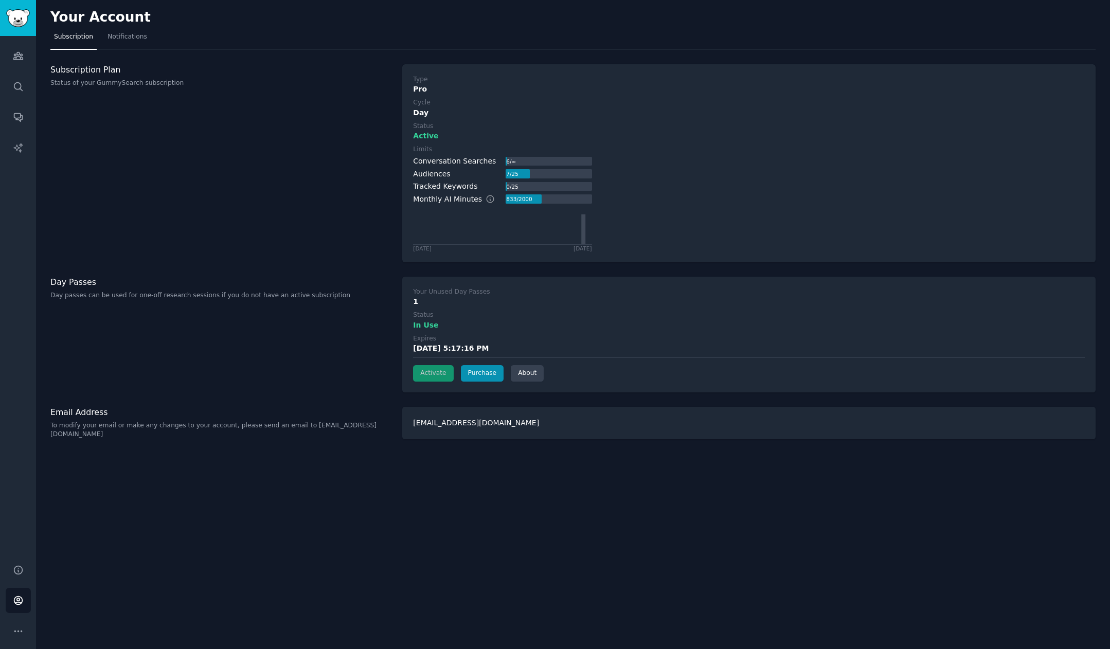
click at [147, 162] on div "Subscription Plan Status of your GummySearch subscription" at bounding box center [220, 163] width 341 height 198
click at [17, 55] on icon "Sidebar" at bounding box center [17, 55] width 9 height 7
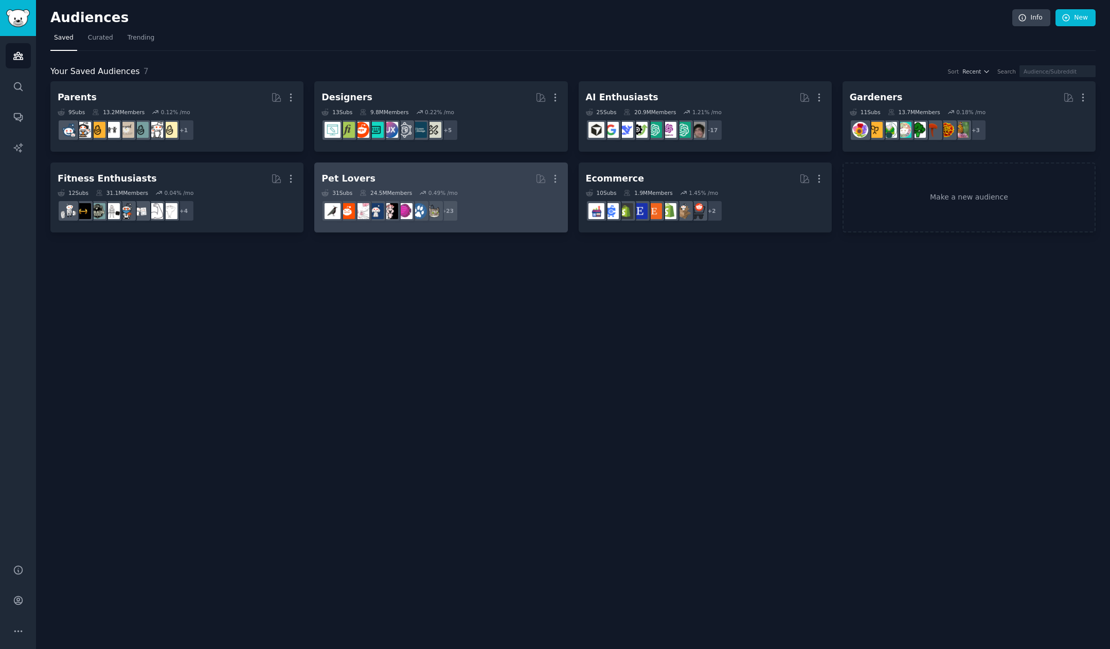
click at [483, 180] on h2 "Pet Lovers More" at bounding box center [441, 179] width 239 height 18
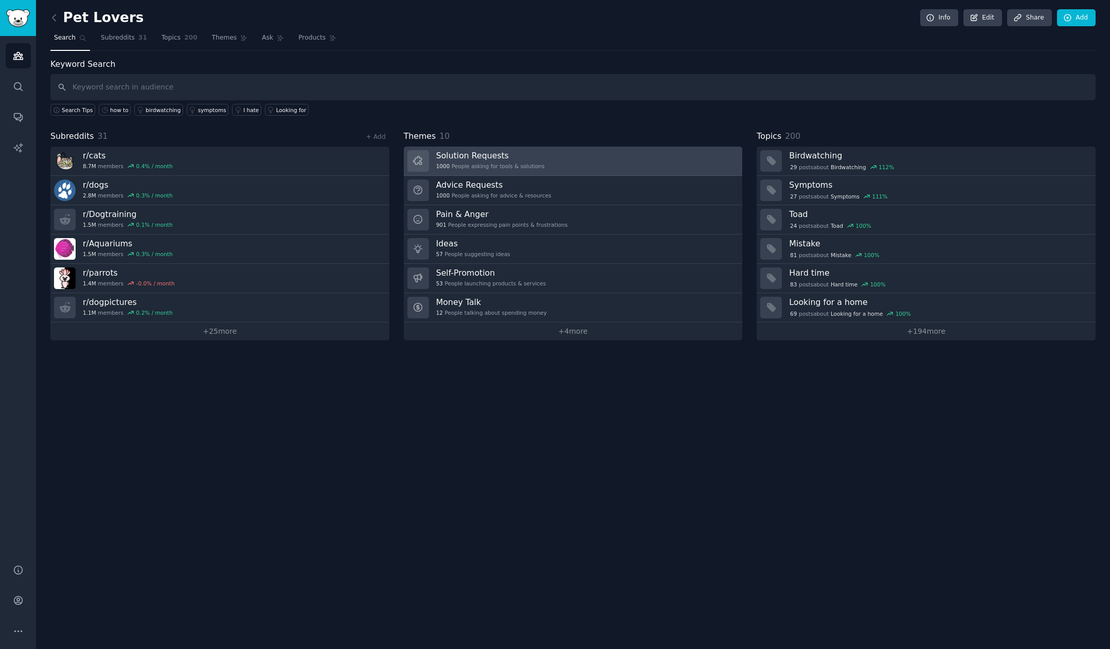
click at [488, 158] on h3 "Solution Requests" at bounding box center [490, 155] width 109 height 11
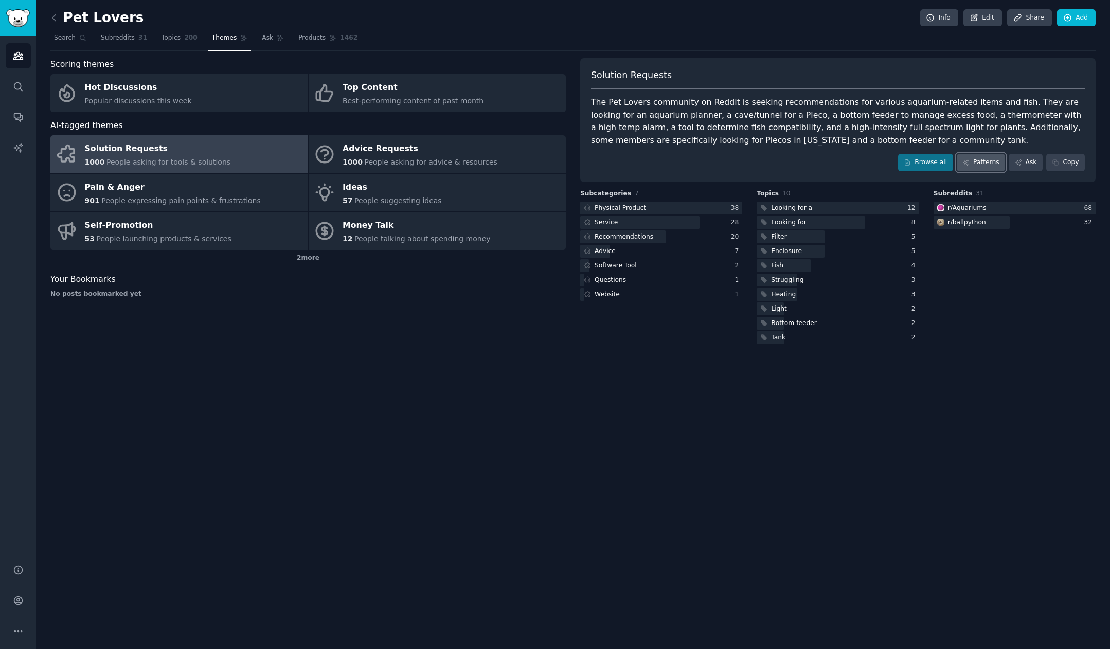
click at [896, 159] on link "Patterns" at bounding box center [981, 162] width 48 height 17
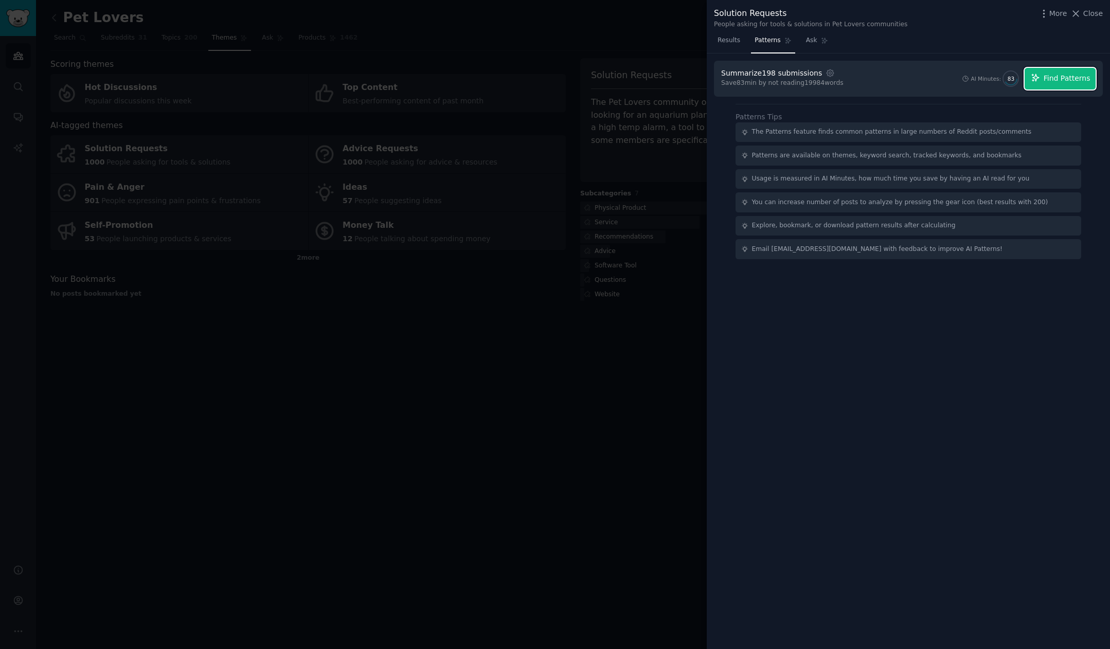
click at [896, 81] on span "Find Patterns" at bounding box center [1067, 78] width 47 height 11
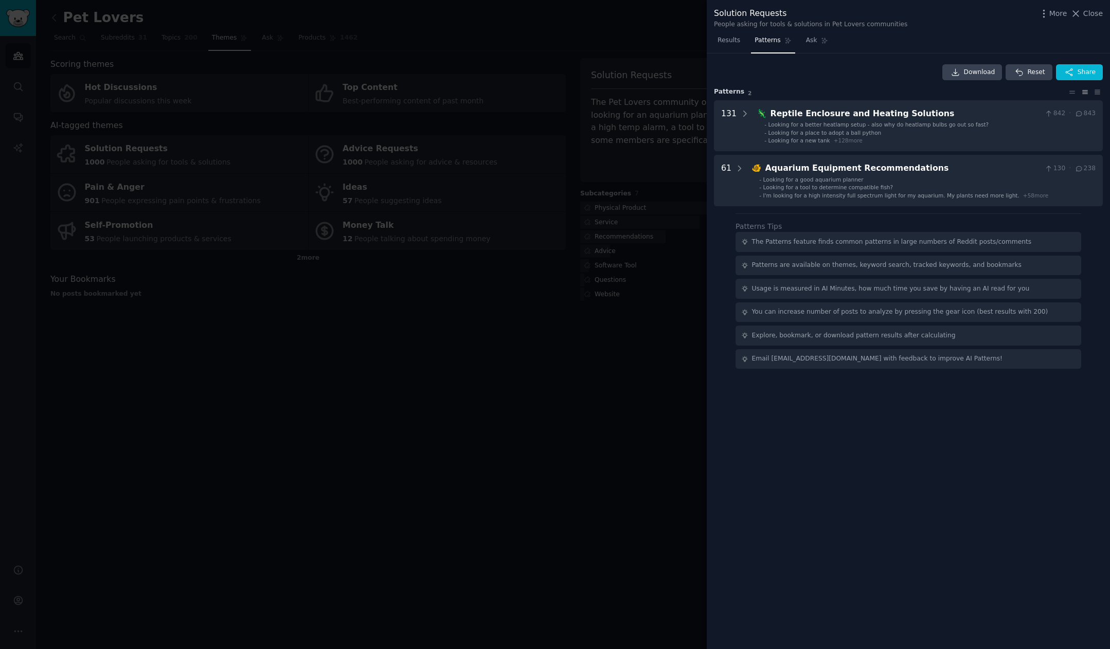
click at [896, 92] on icon at bounding box center [1085, 91] width 11 height 7
click at [896, 93] on icon at bounding box center [1097, 91] width 11 height 7
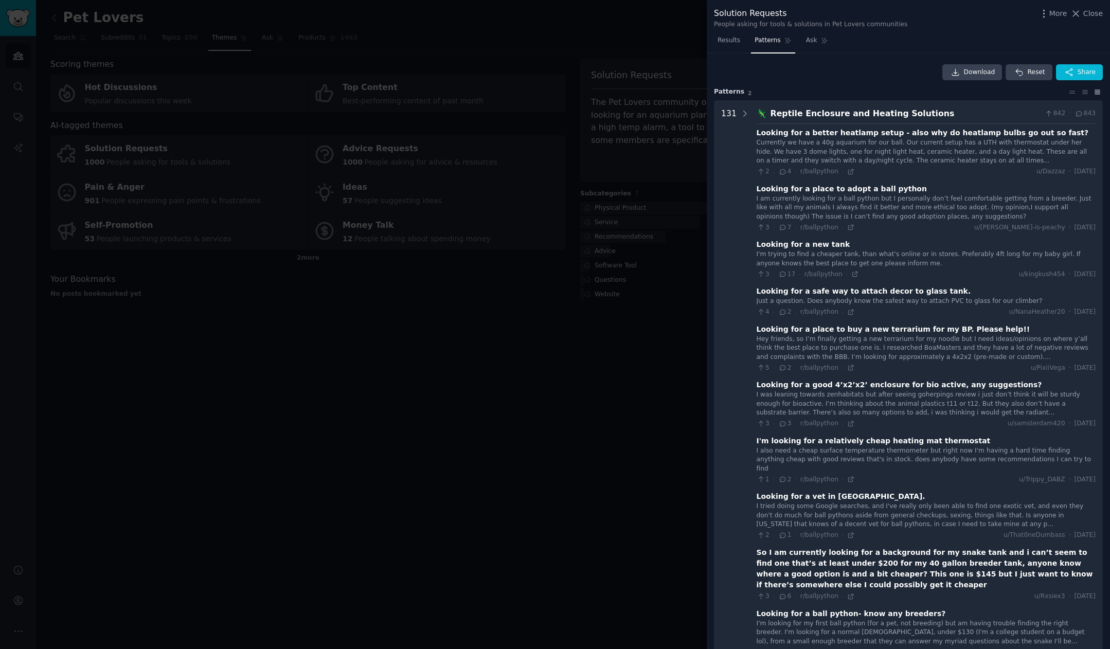
click at [896, 93] on icon at bounding box center [1097, 91] width 11 height 7
click at [896, 94] on icon at bounding box center [1085, 91] width 11 height 7
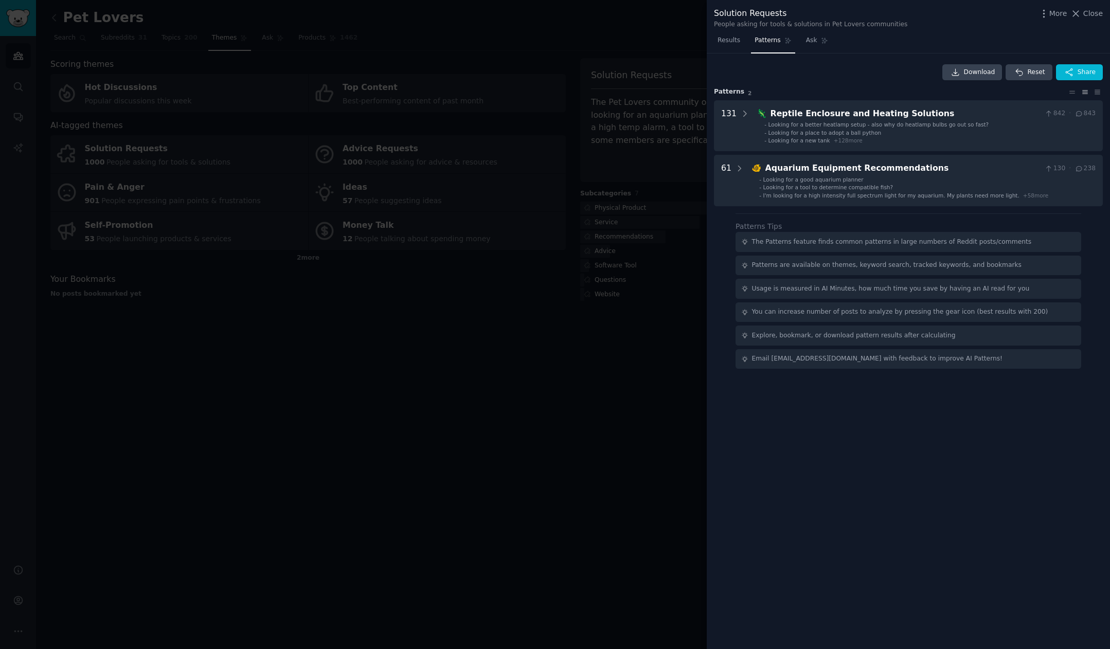
click at [896, 94] on icon at bounding box center [1085, 91] width 11 height 7
click at [896, 94] on icon at bounding box center [1097, 92] width 5 height 4
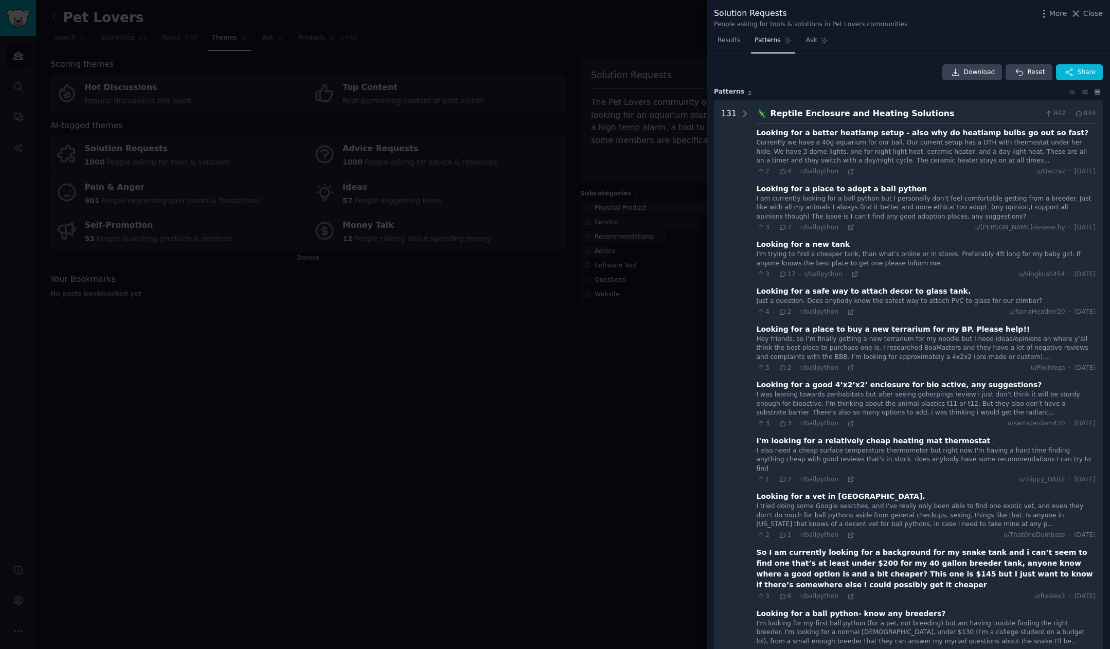
click at [896, 94] on icon at bounding box center [1097, 91] width 11 height 7
click at [896, 94] on div at bounding box center [1085, 91] width 36 height 7
click at [896, 94] on icon at bounding box center [1085, 91] width 11 height 7
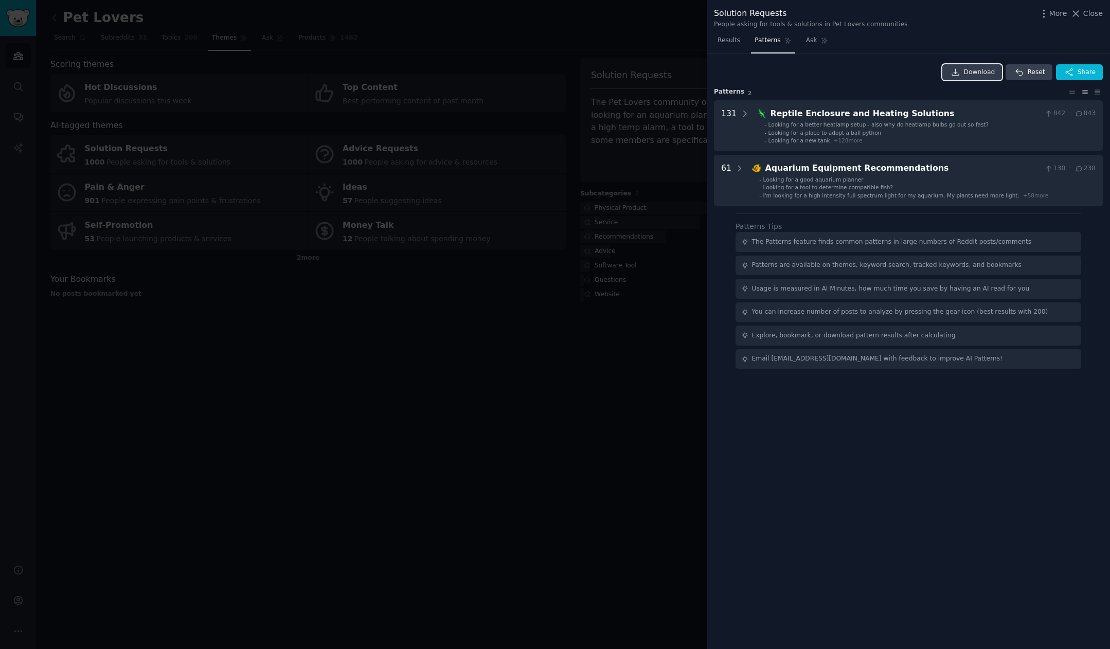
click at [896, 72] on span "Download" at bounding box center [979, 72] width 31 height 9
click at [868, 454] on div "Download Reset Share Pattern s 2 131 🦎 Reptile Enclosure and Heating Solutions …" at bounding box center [908, 352] width 403 height 596
click at [608, 50] on div at bounding box center [555, 324] width 1110 height 649
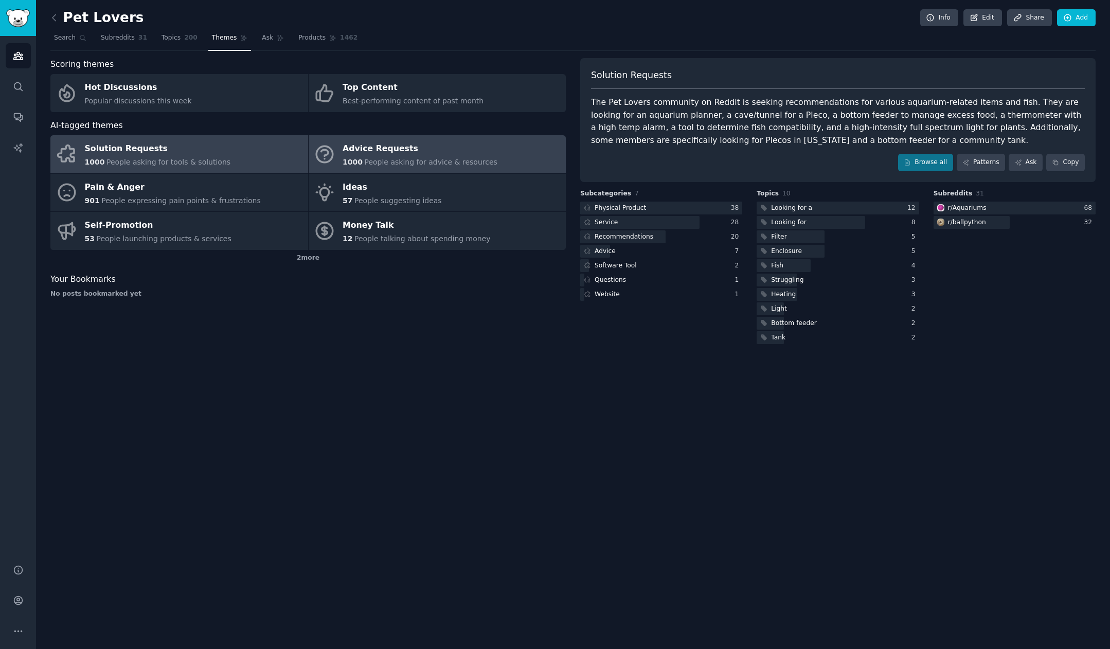
click at [377, 163] on span "People asking for advice & resources" at bounding box center [430, 162] width 133 height 8
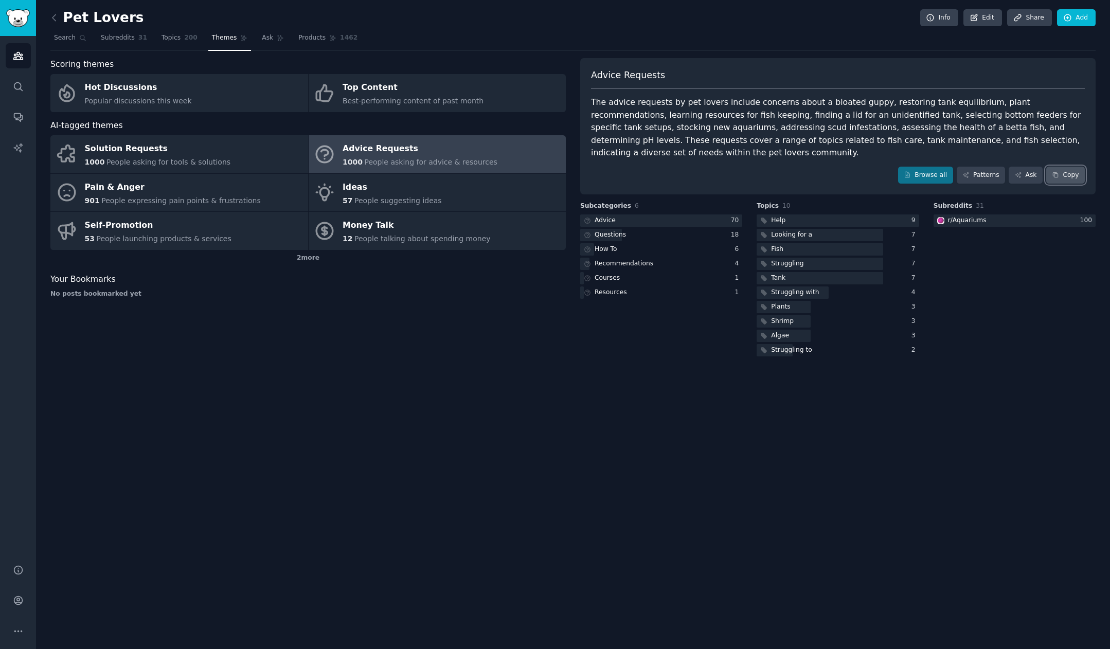
click at [896, 179] on button "Copy" at bounding box center [1065, 175] width 39 height 17
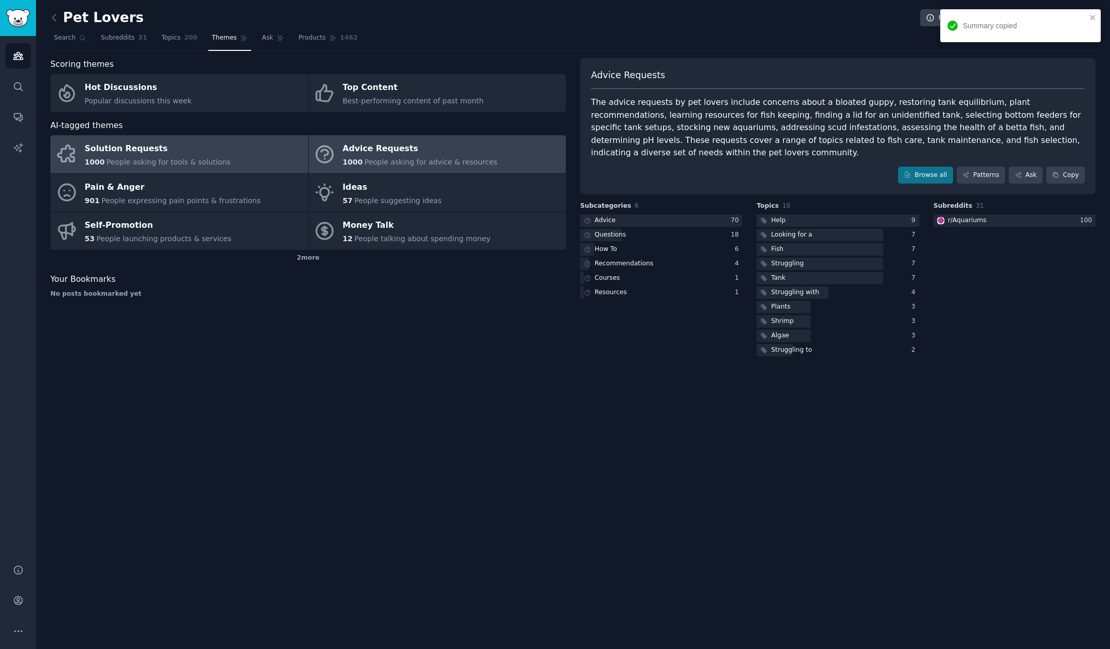
click at [234, 153] on link "Solution Requests 1000 People asking for tools & solutions" at bounding box center [179, 154] width 258 height 38
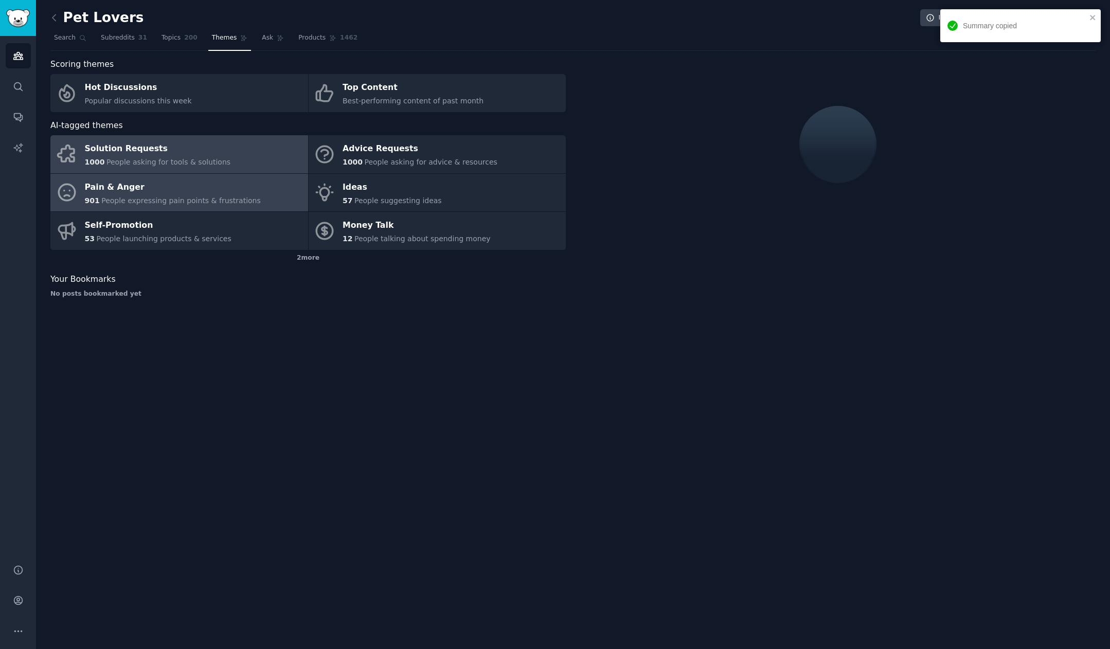
click at [275, 190] on link "Pain & Anger 901 People expressing pain points & frustrations" at bounding box center [179, 193] width 258 height 38
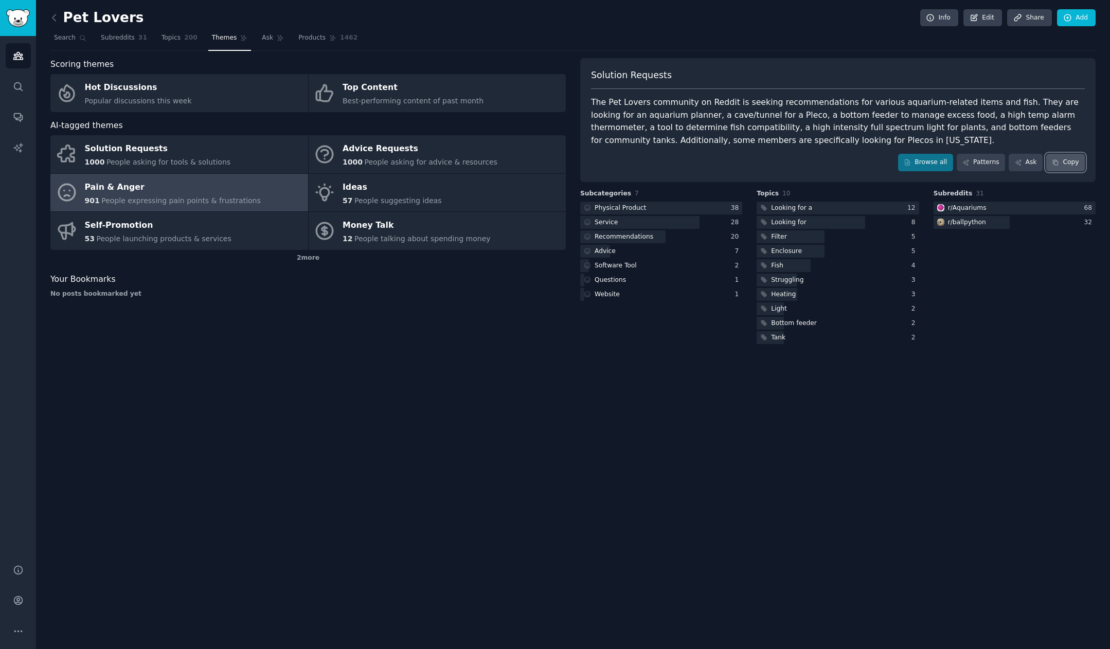
click at [896, 162] on button "Copy" at bounding box center [1065, 162] width 39 height 17
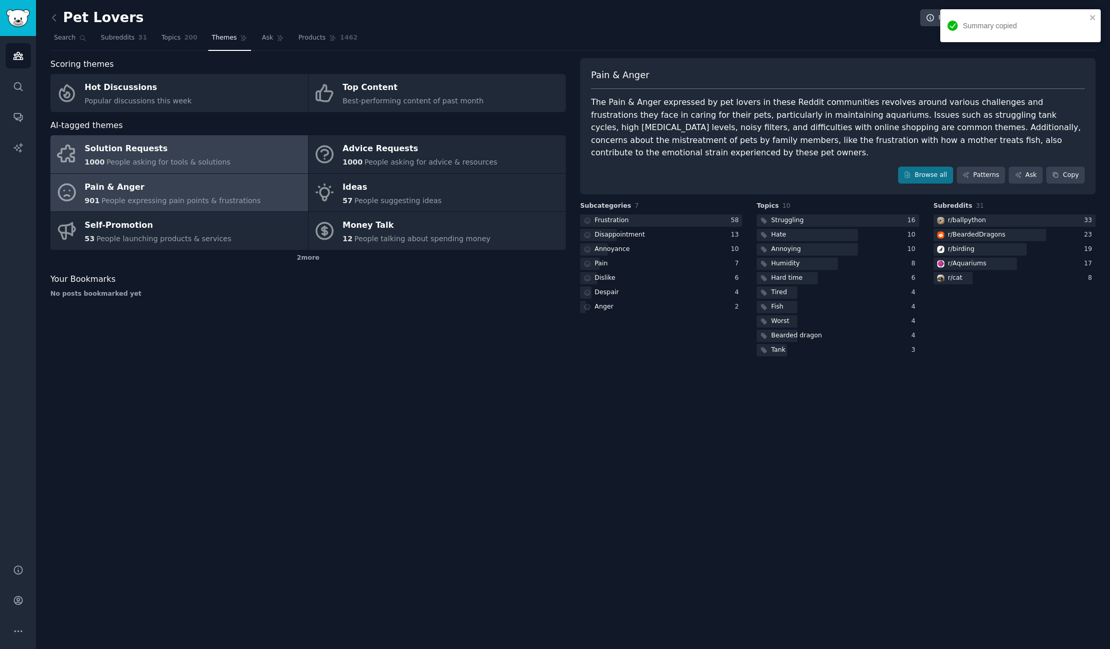
click at [246, 157] on link "Solution Requests 1000 People asking for tools & solutions" at bounding box center [179, 154] width 258 height 38
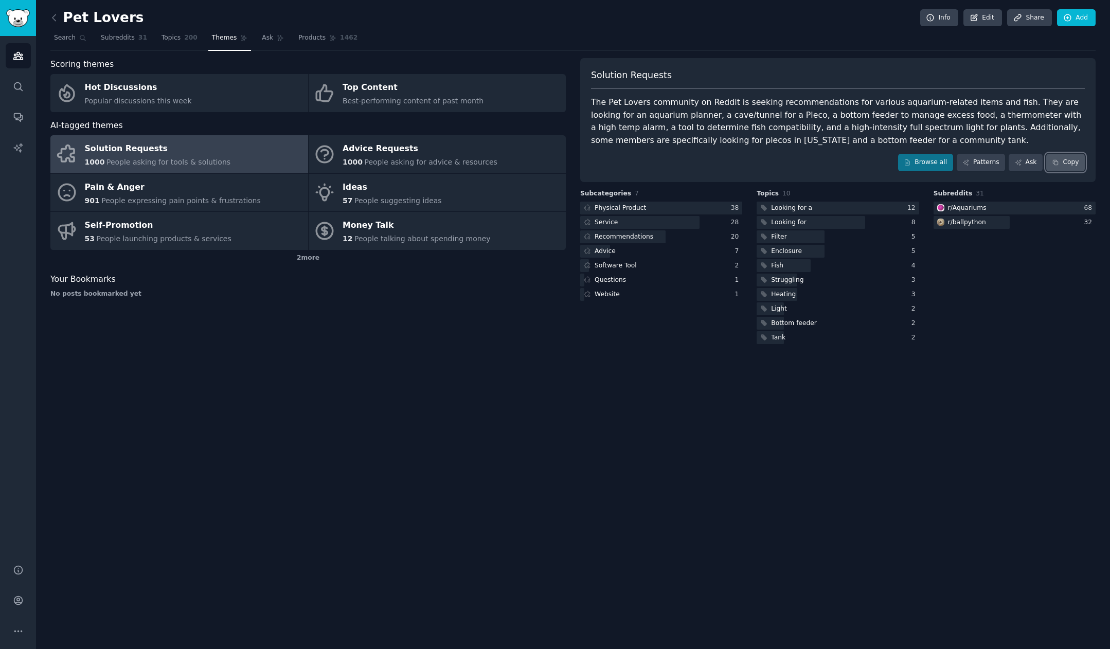
click at [896, 166] on button "Copy" at bounding box center [1065, 162] width 39 height 17
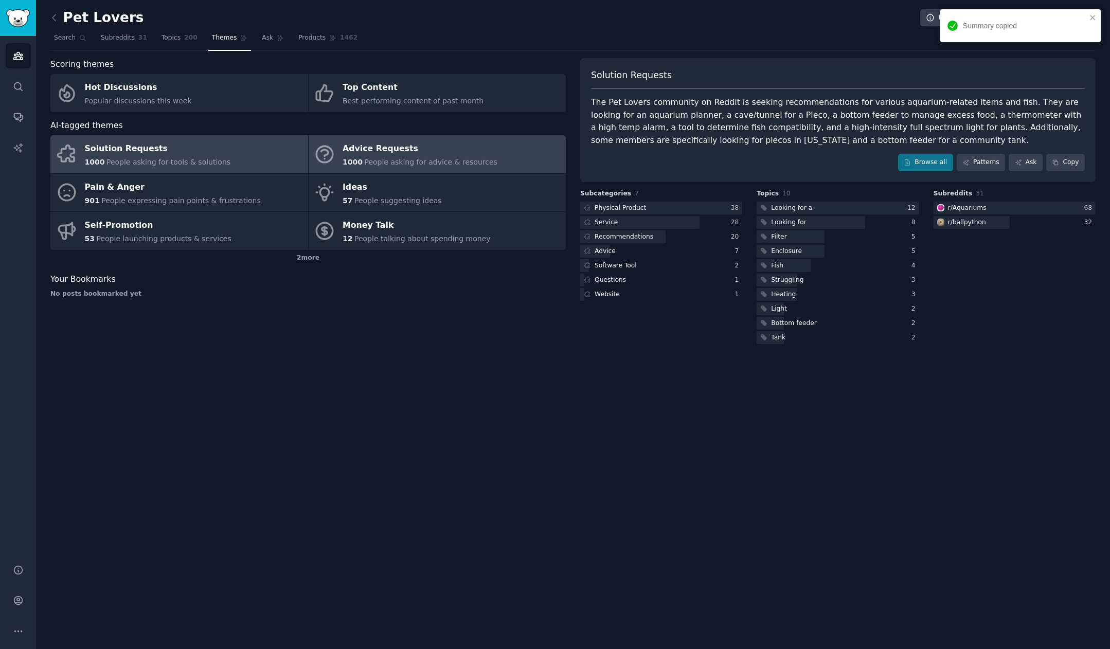
click at [464, 155] on div "Advice Requests" at bounding box center [420, 149] width 155 height 16
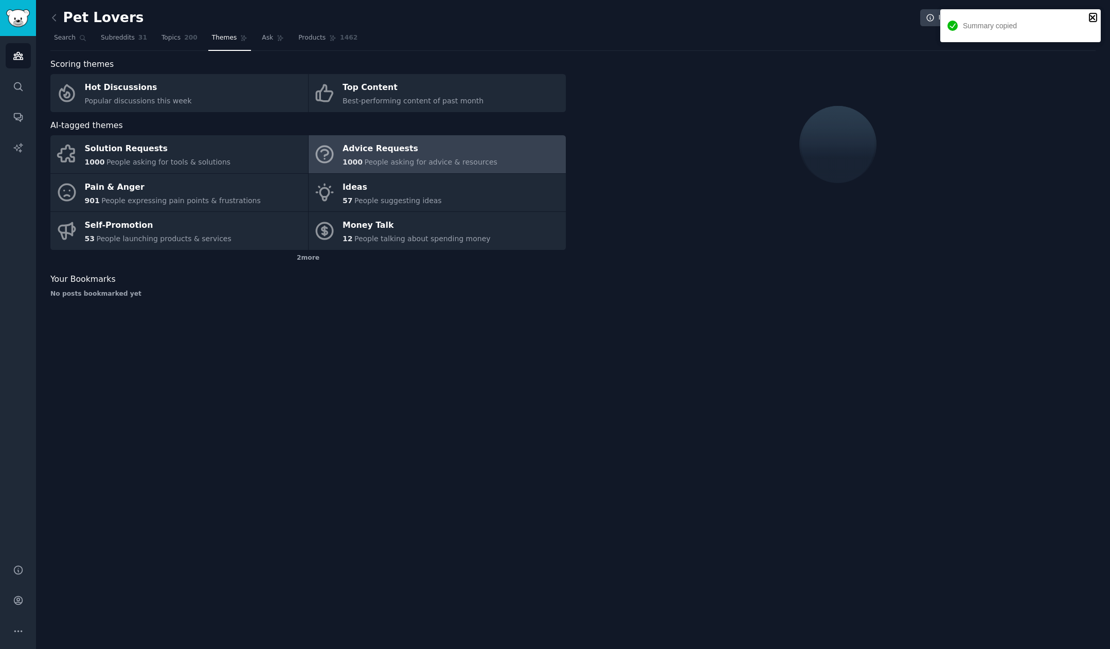
click at [896, 16] on icon "close" at bounding box center [1092, 17] width 5 height 5
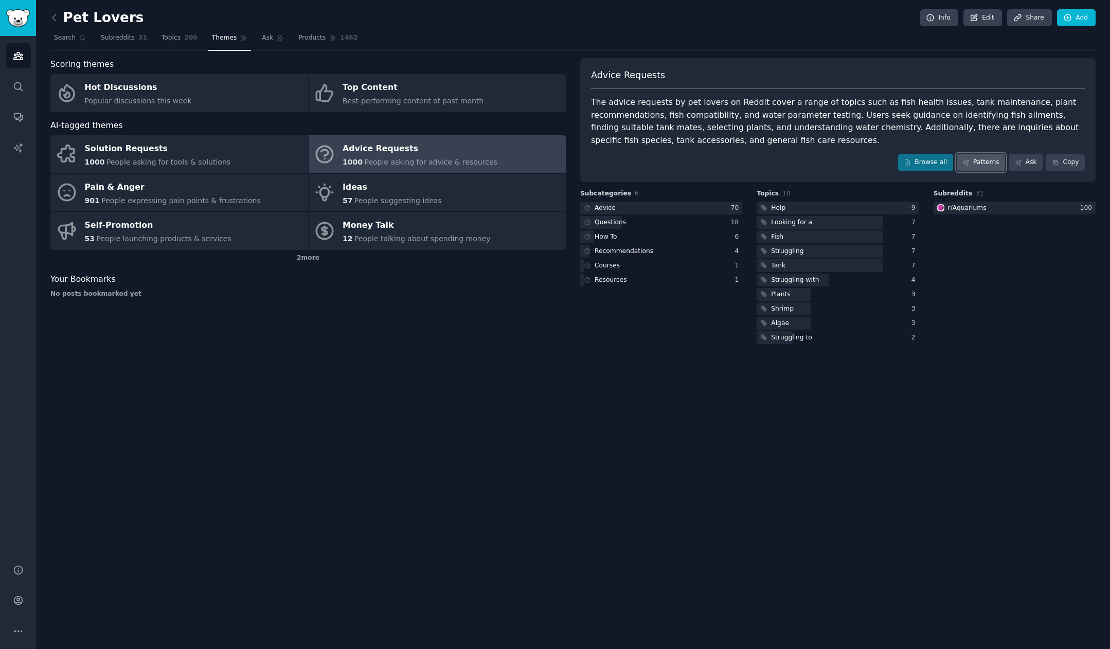
click at [896, 160] on link "Patterns" at bounding box center [981, 162] width 48 height 17
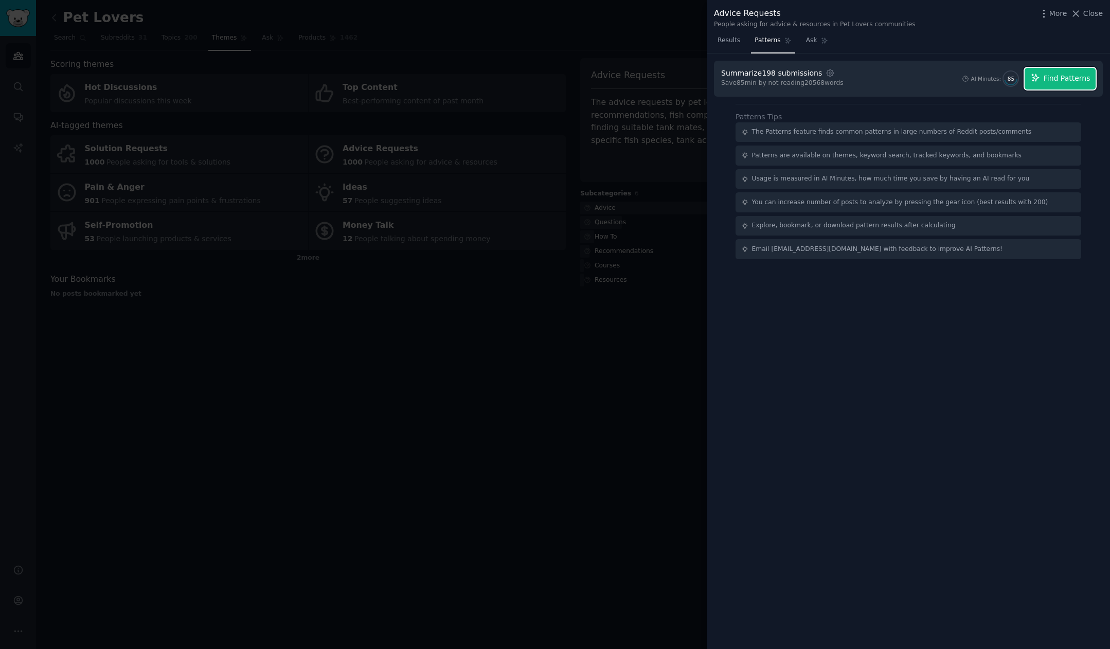
click at [896, 79] on span "Find Patterns" at bounding box center [1067, 78] width 47 height 11
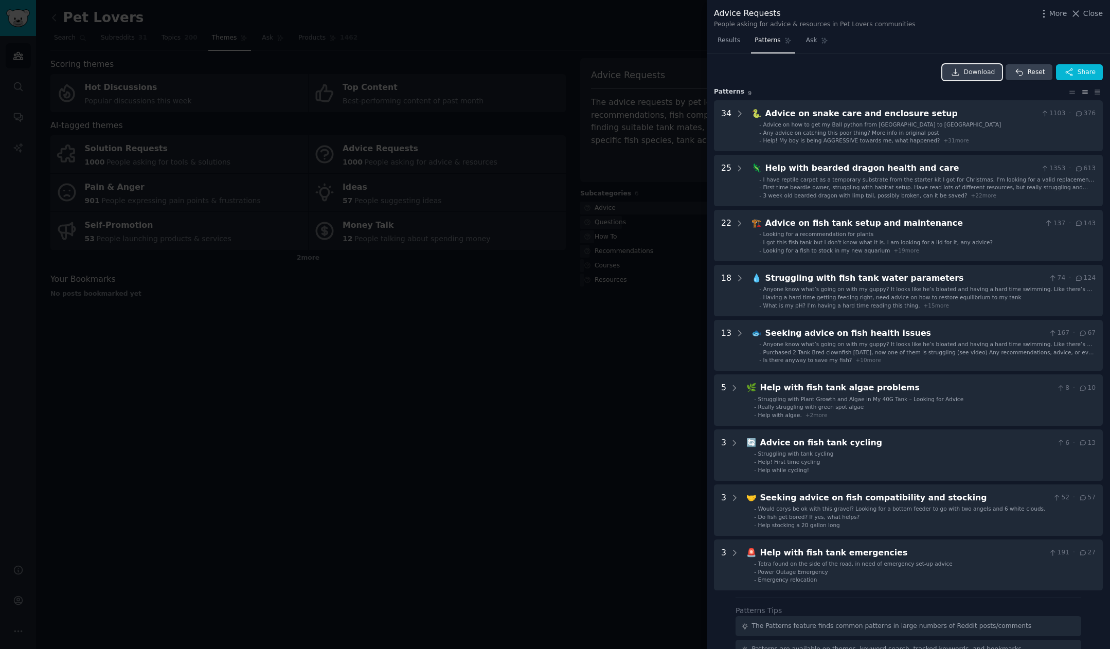
click at [896, 77] on link "Download" at bounding box center [972, 72] width 60 height 16
click at [207, 210] on div at bounding box center [555, 324] width 1110 height 649
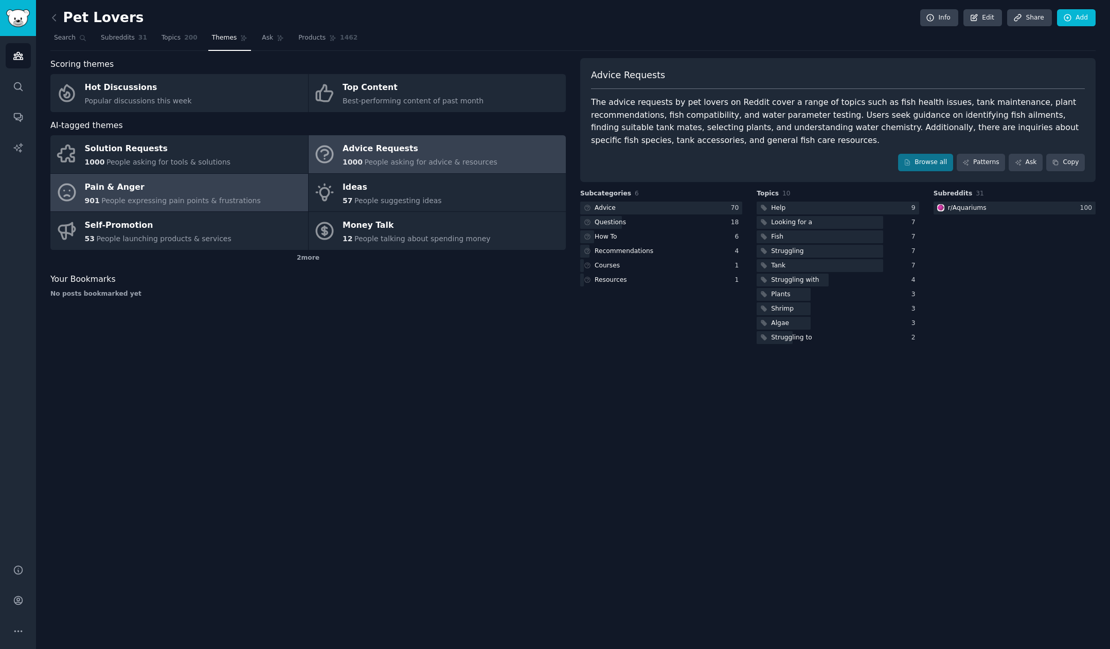
click at [205, 198] on span "People expressing pain points & frustrations" at bounding box center [180, 201] width 159 height 8
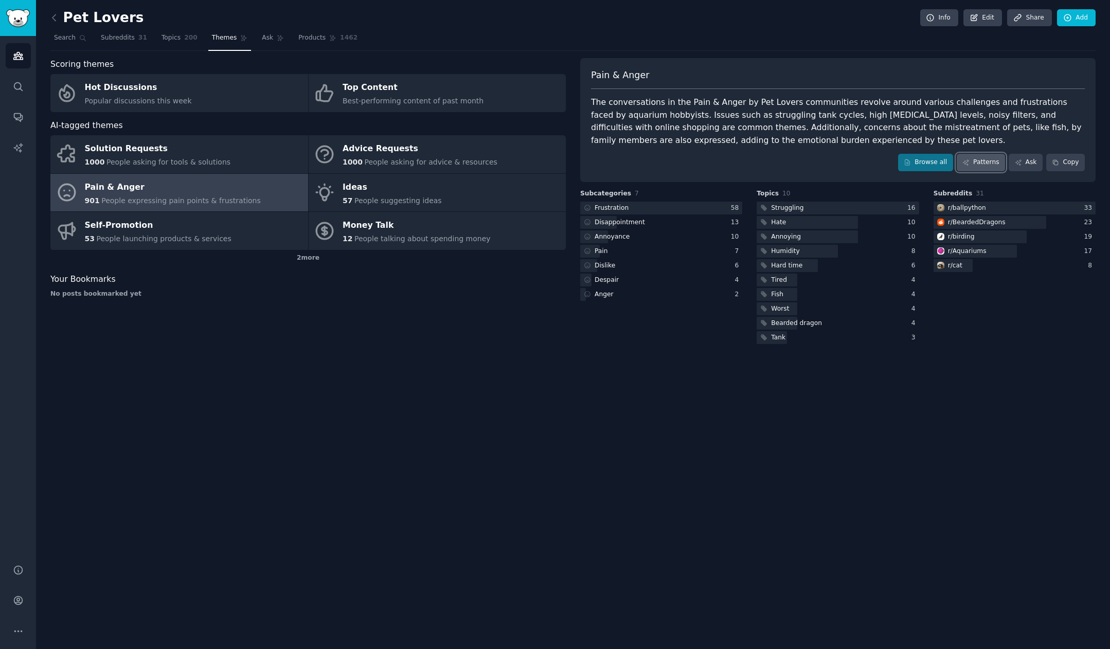
click at [896, 161] on icon at bounding box center [966, 162] width 7 height 7
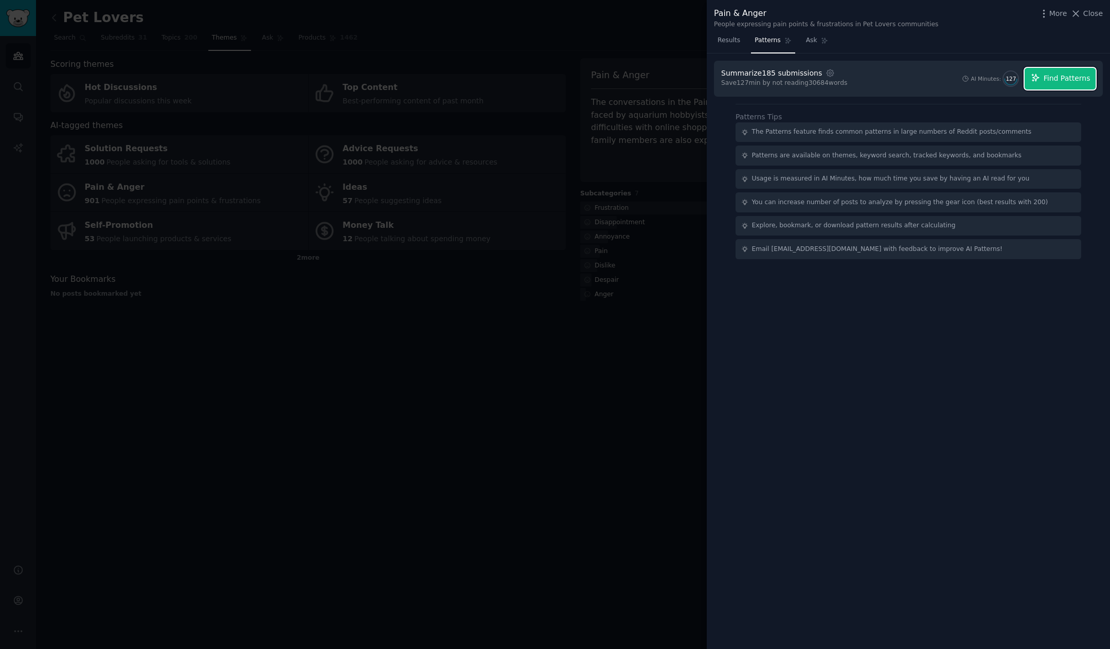
click at [896, 78] on span "Find Patterns" at bounding box center [1067, 78] width 47 height 11
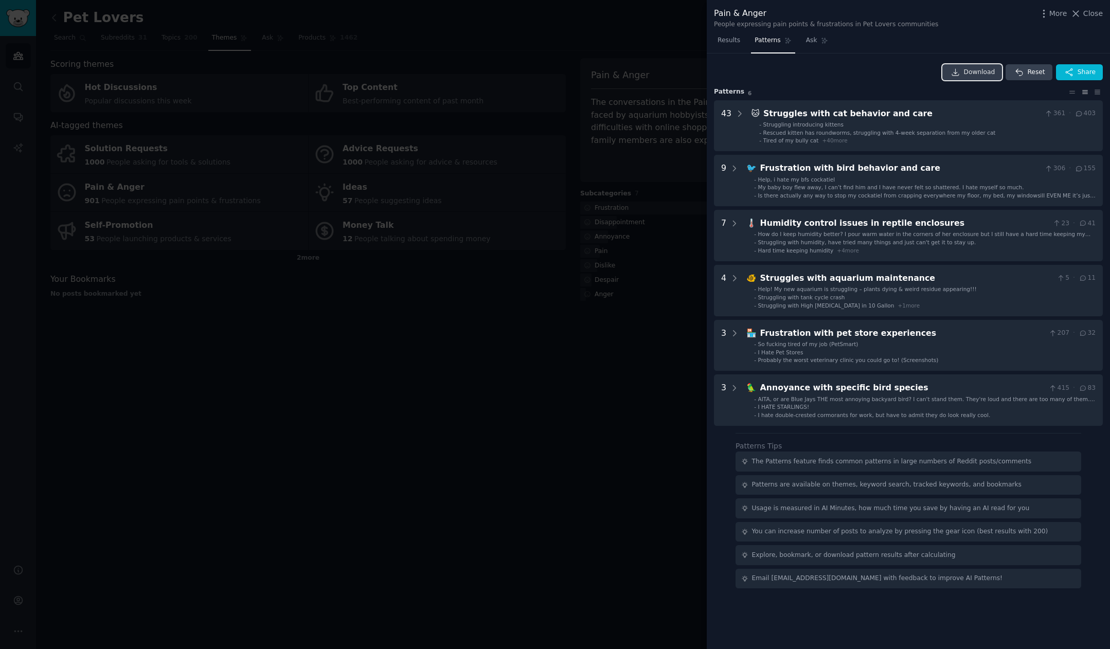
click at [896, 69] on span "Download" at bounding box center [979, 72] width 31 height 9
click at [872, 82] on div "Download Reset Share Pattern s 6 43 🐱 Struggles with cat behavior and care 361 …" at bounding box center [908, 245] width 389 height 362
click at [399, 401] on div at bounding box center [555, 324] width 1110 height 649
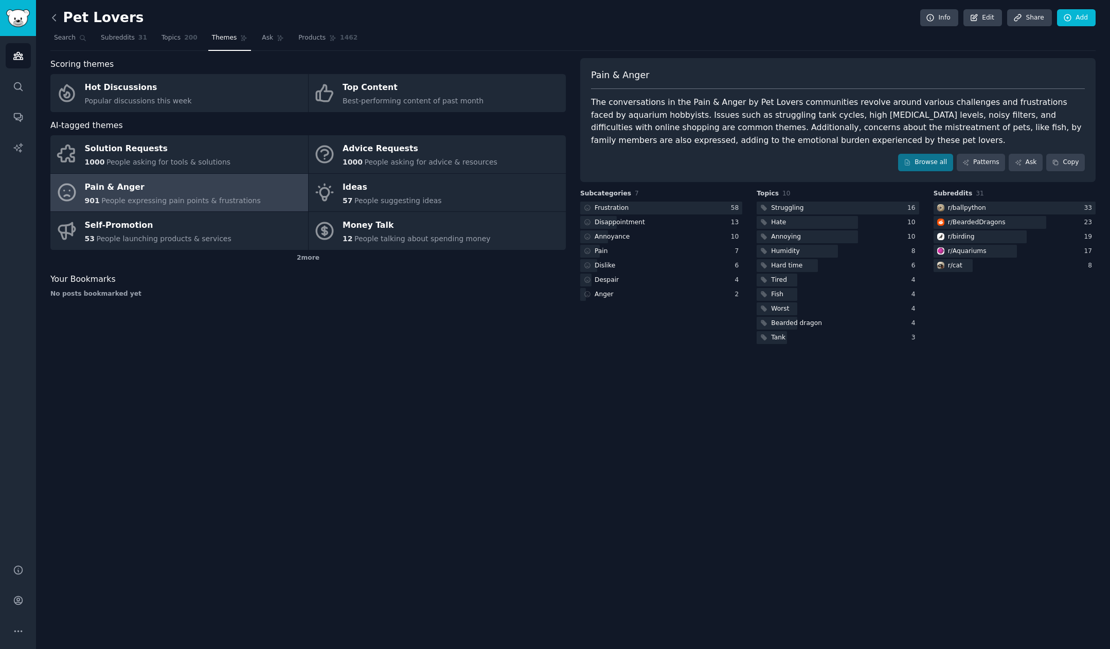
click at [56, 19] on icon at bounding box center [54, 17] width 11 height 11
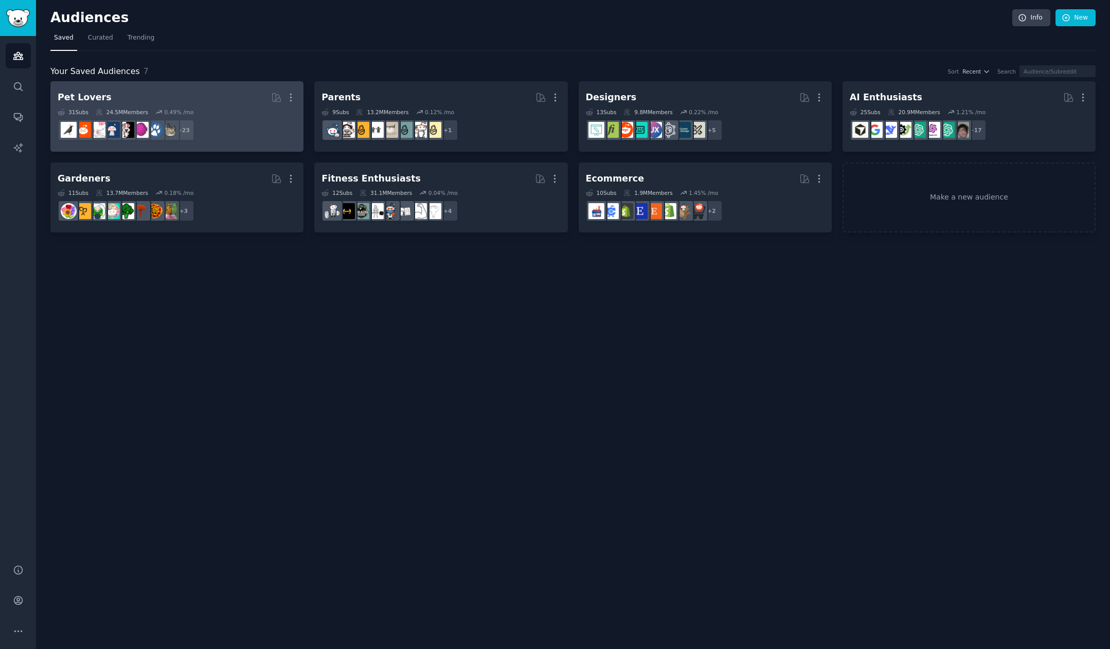
click at [261, 122] on dd "+ 23" at bounding box center [177, 130] width 239 height 29
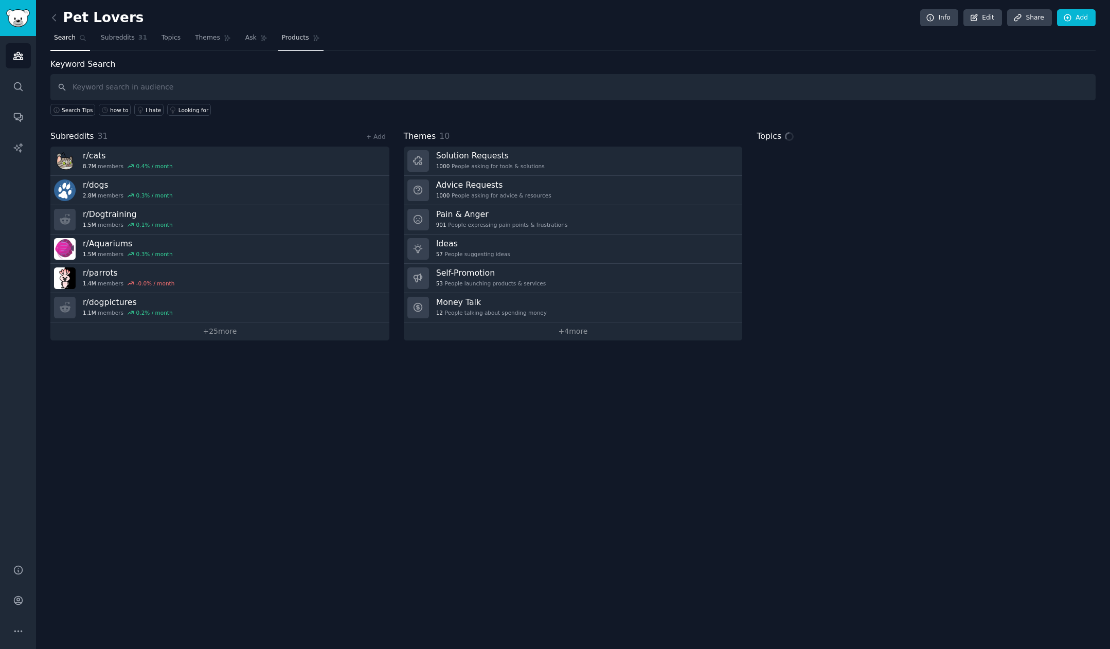
click at [282, 37] on span "Products" at bounding box center [295, 37] width 27 height 9
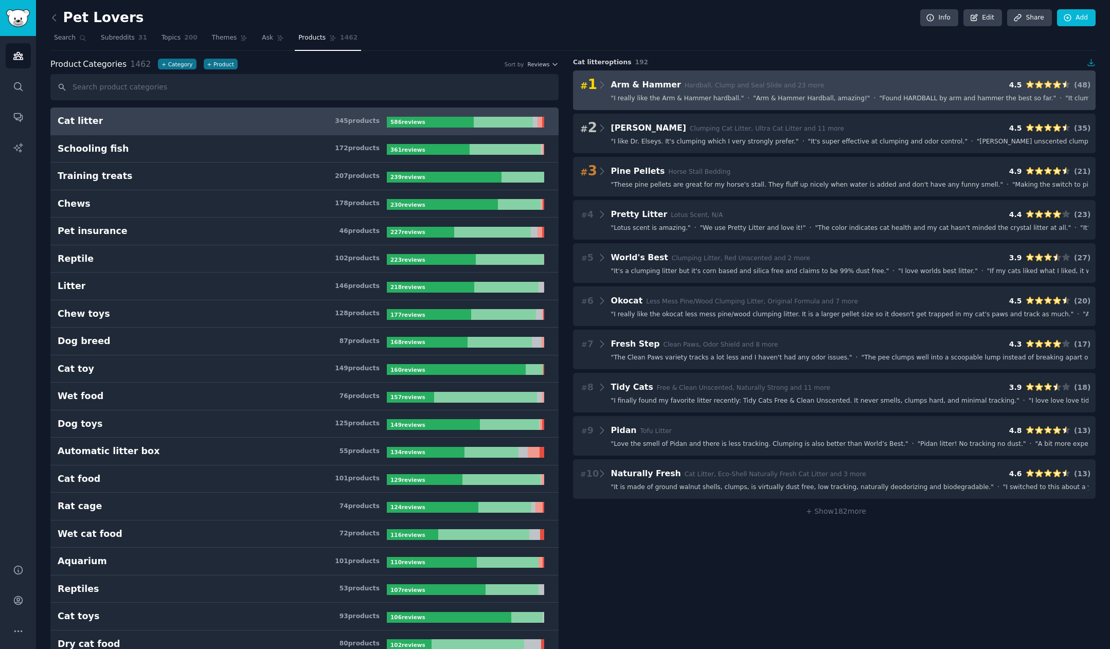
click at [896, 85] on div "# 1 Arm & Hammer Hardball, Clump and Seal Slide and 23 more 4.5 ( 48 )" at bounding box center [834, 85] width 508 height 14
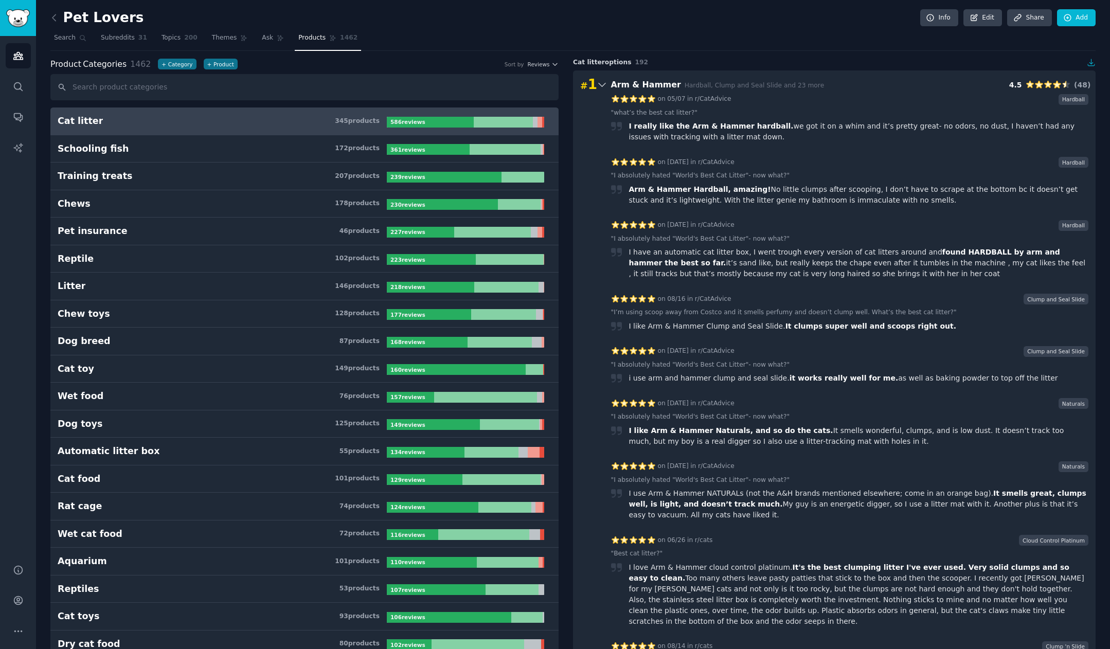
click at [896, 81] on div "# 1 Arm & Hammer Hardball, Clump and Seal Slide and 23 more 4.5 ( 48 )" at bounding box center [834, 85] width 508 height 14
click at [602, 85] on icon at bounding box center [601, 85] width 7 height 4
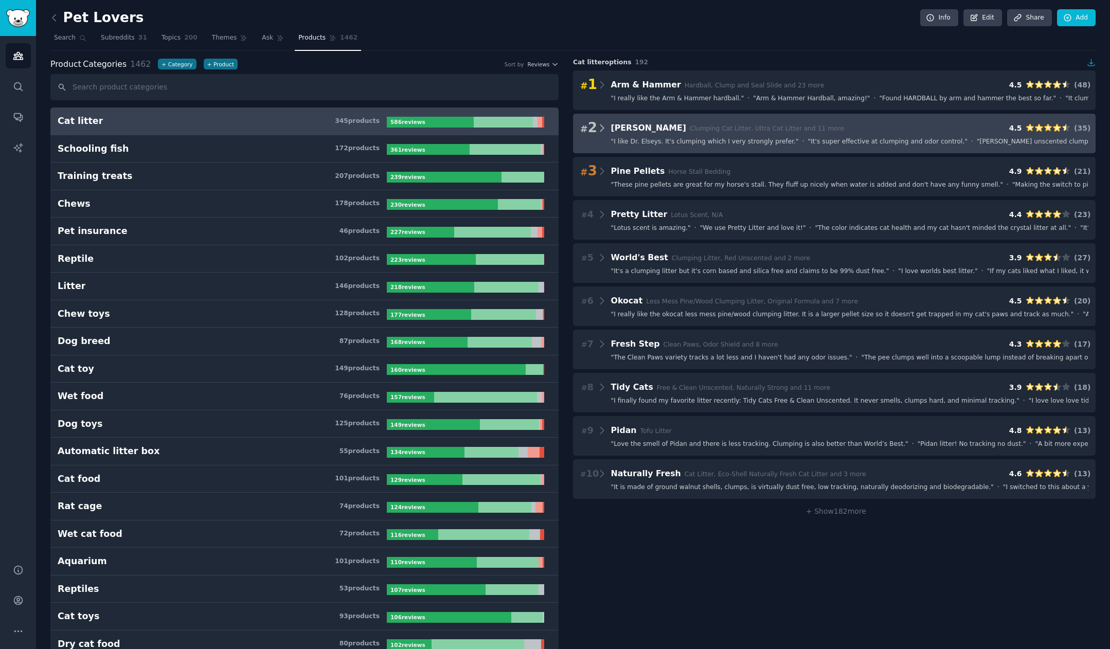
click at [603, 127] on icon at bounding box center [602, 128] width 11 height 14
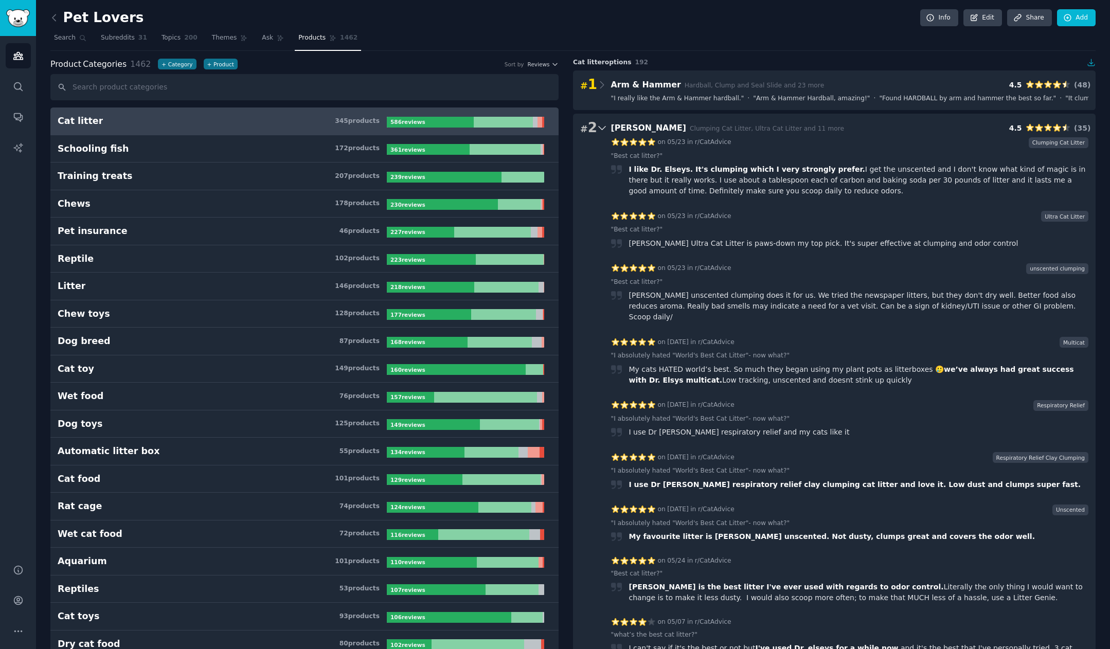
click at [602, 127] on icon at bounding box center [602, 128] width 11 height 14
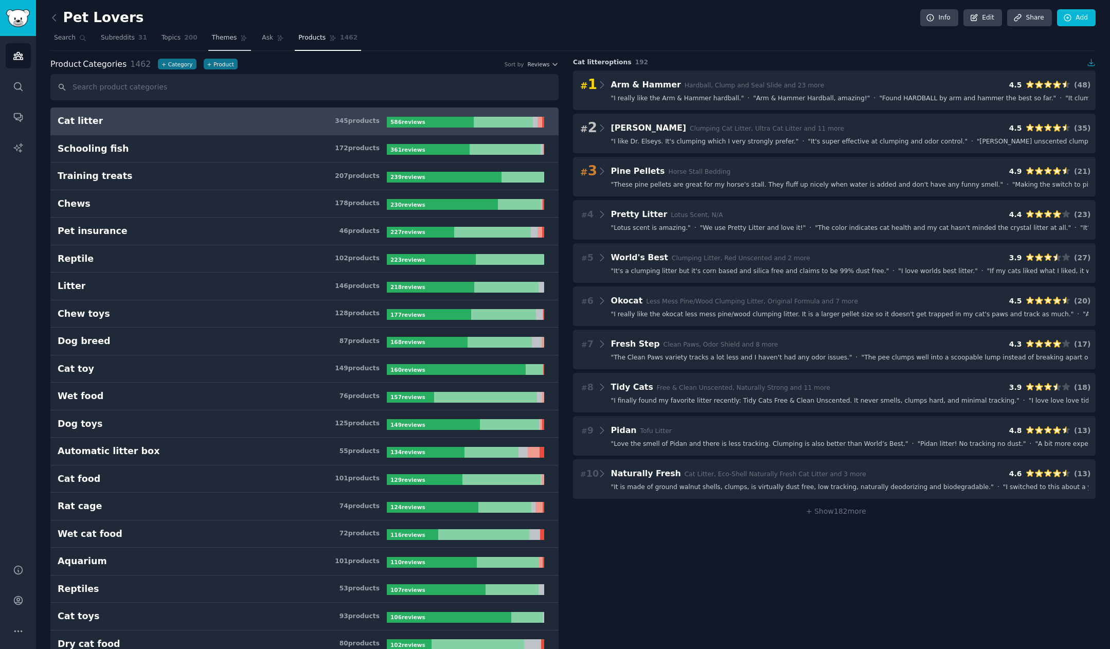
click at [212, 35] on span "Themes" at bounding box center [224, 37] width 25 height 9
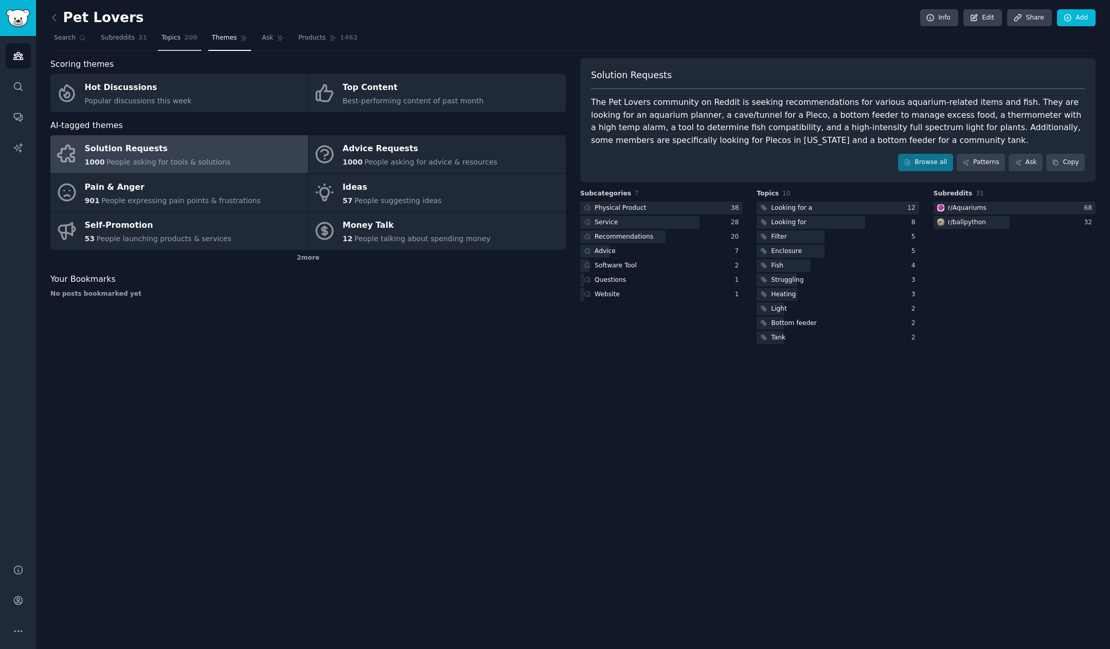
click at [172, 47] on link "Topics 200" at bounding box center [179, 40] width 43 height 21
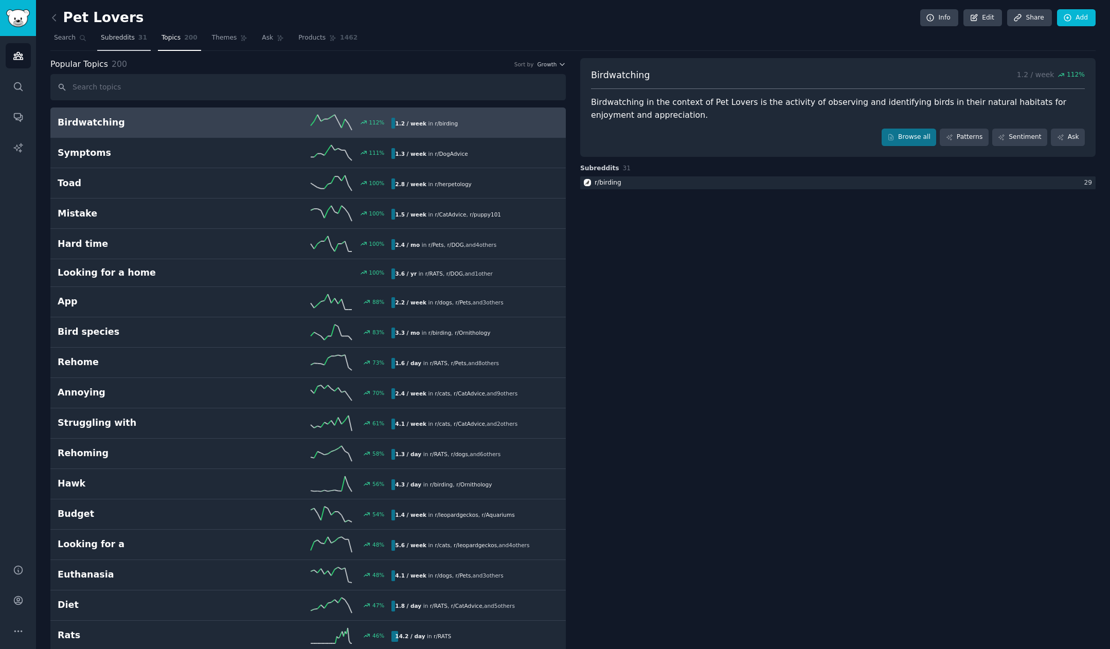
click at [115, 43] on link "Subreddits 31" at bounding box center [124, 40] width 54 height 21
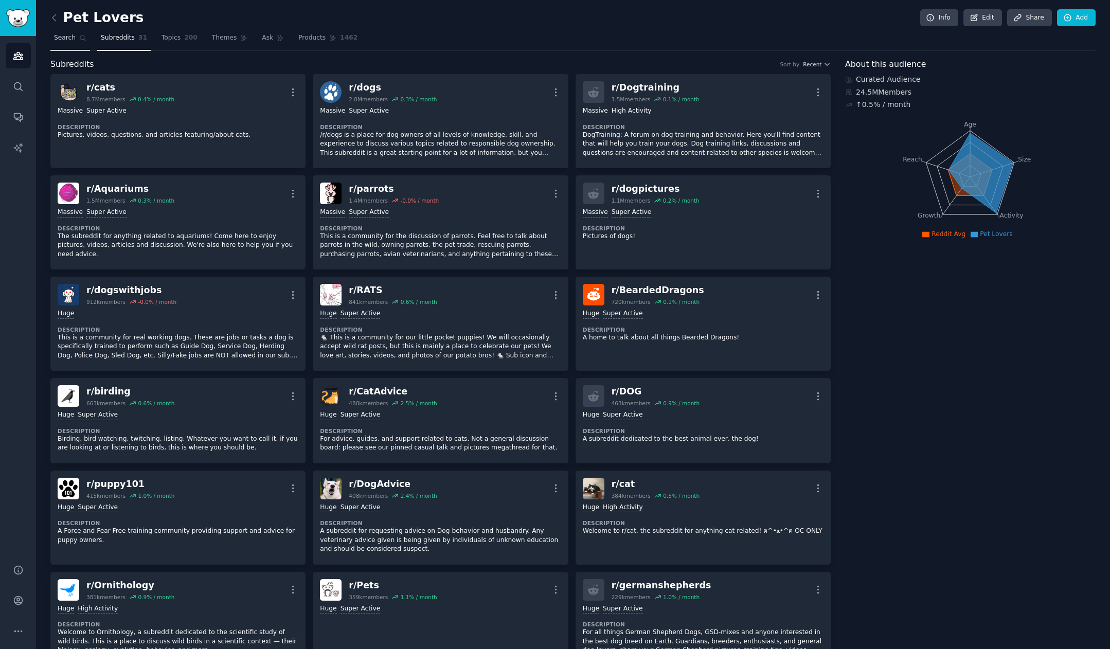
click at [69, 43] on link "Search" at bounding box center [70, 40] width 40 height 21
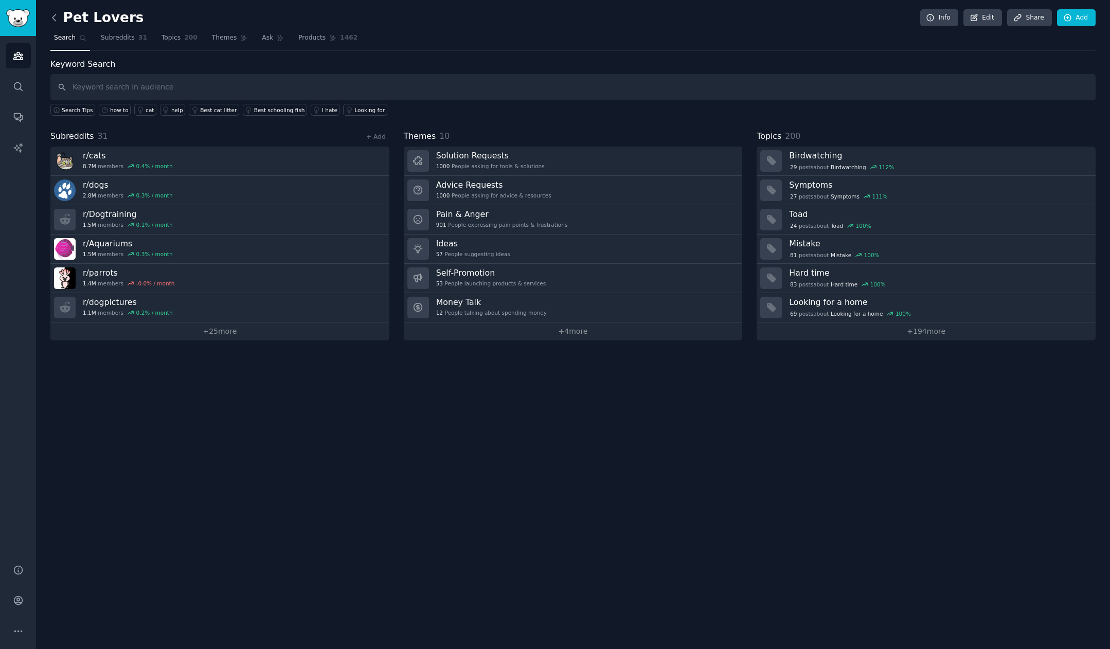
click at [55, 21] on icon at bounding box center [53, 17] width 3 height 6
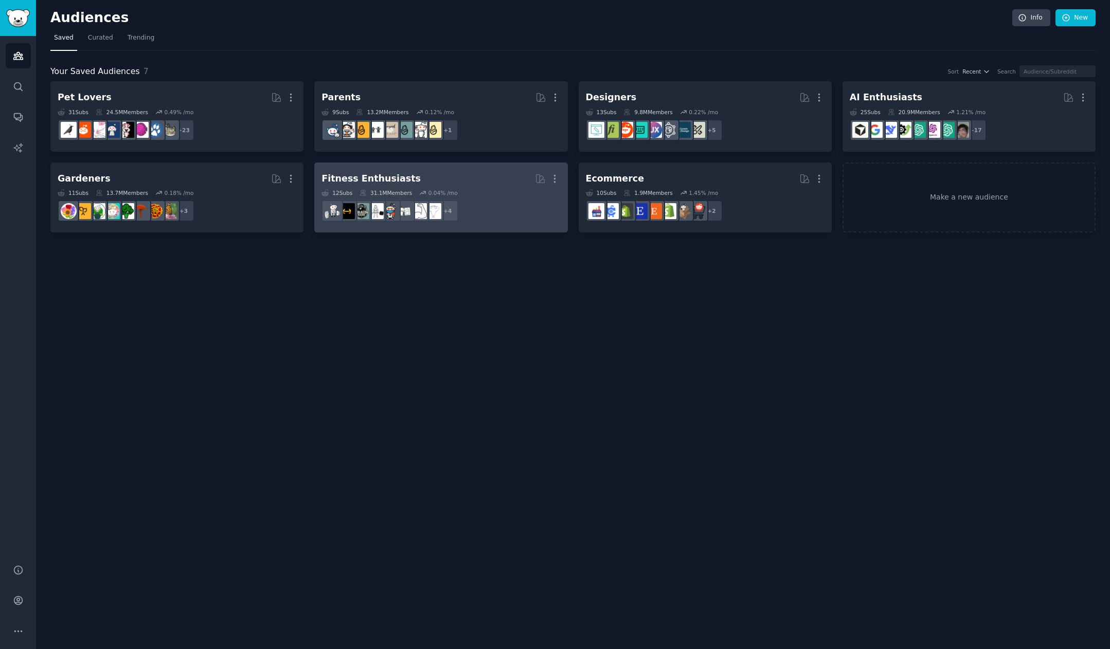
click at [496, 175] on h2 "Fitness Enthusiasts More" at bounding box center [441, 179] width 239 height 18
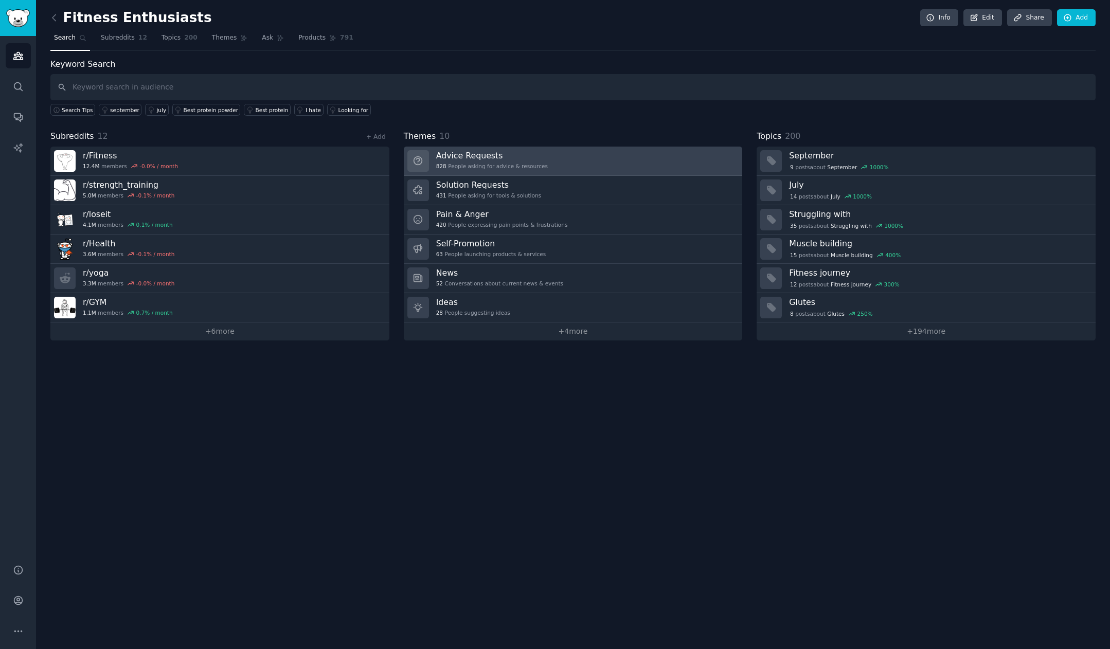
click at [577, 156] on link "Advice Requests 828 People asking for advice & resources" at bounding box center [573, 161] width 339 height 29
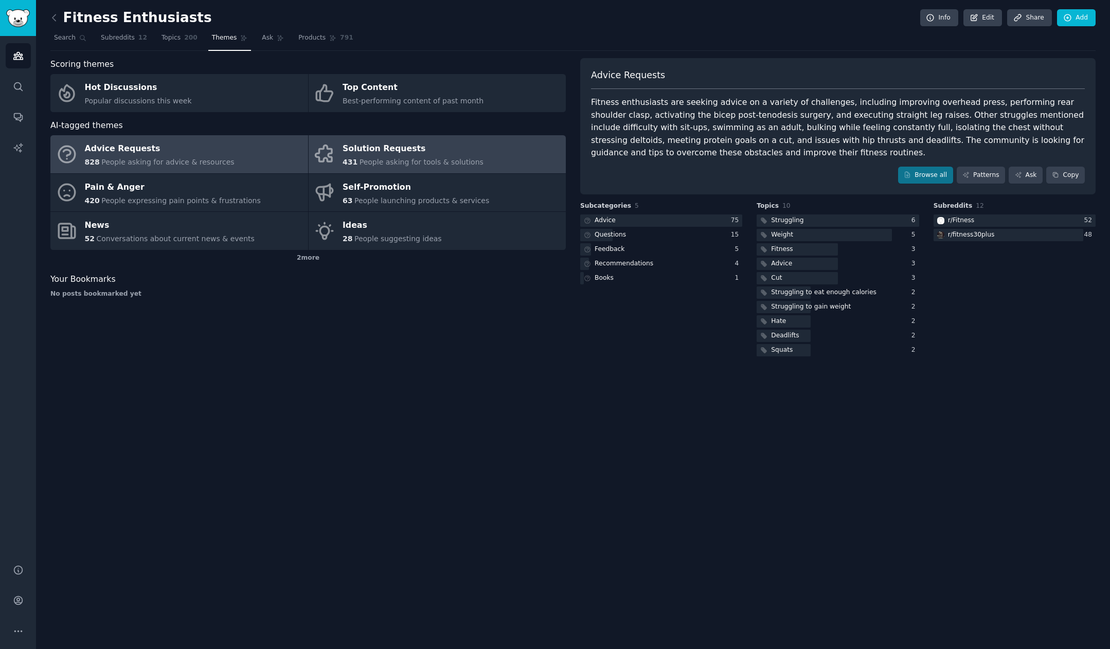
click at [446, 147] on div "Solution Requests" at bounding box center [413, 149] width 141 height 16
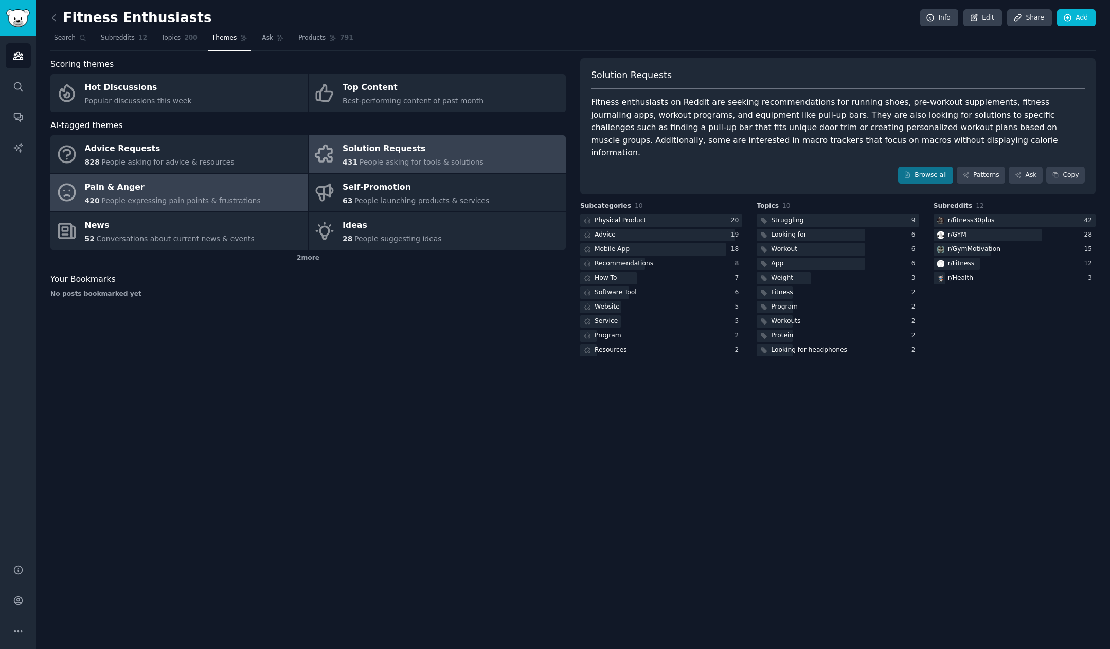
click at [219, 190] on div "Pain & Anger" at bounding box center [173, 187] width 176 height 16
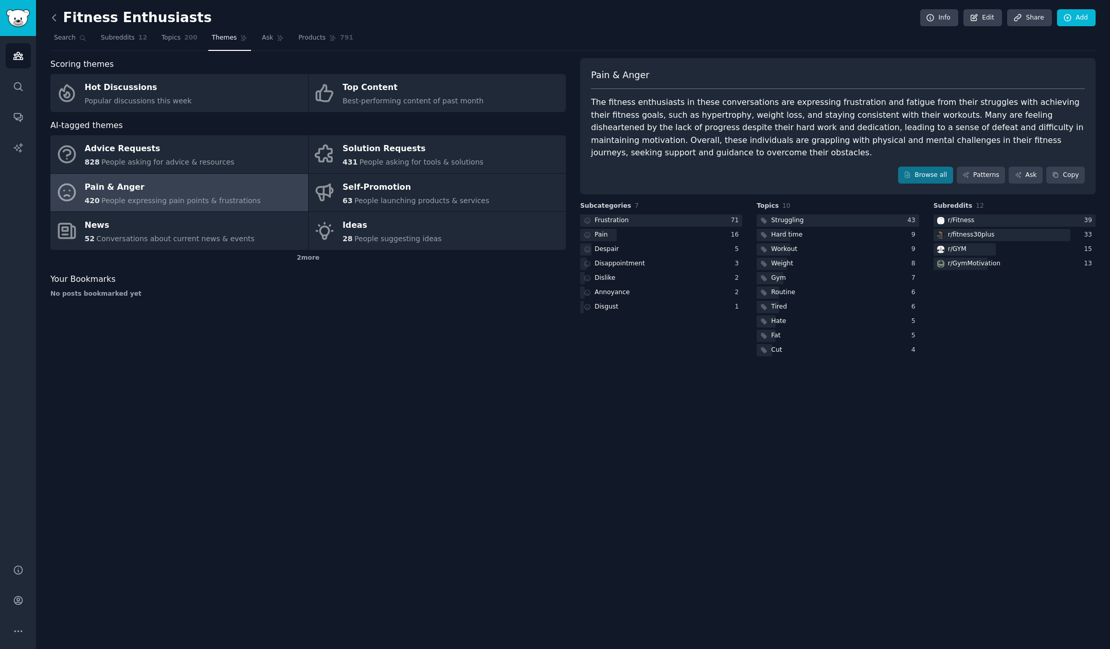
click at [55, 18] on icon at bounding box center [54, 17] width 11 height 11
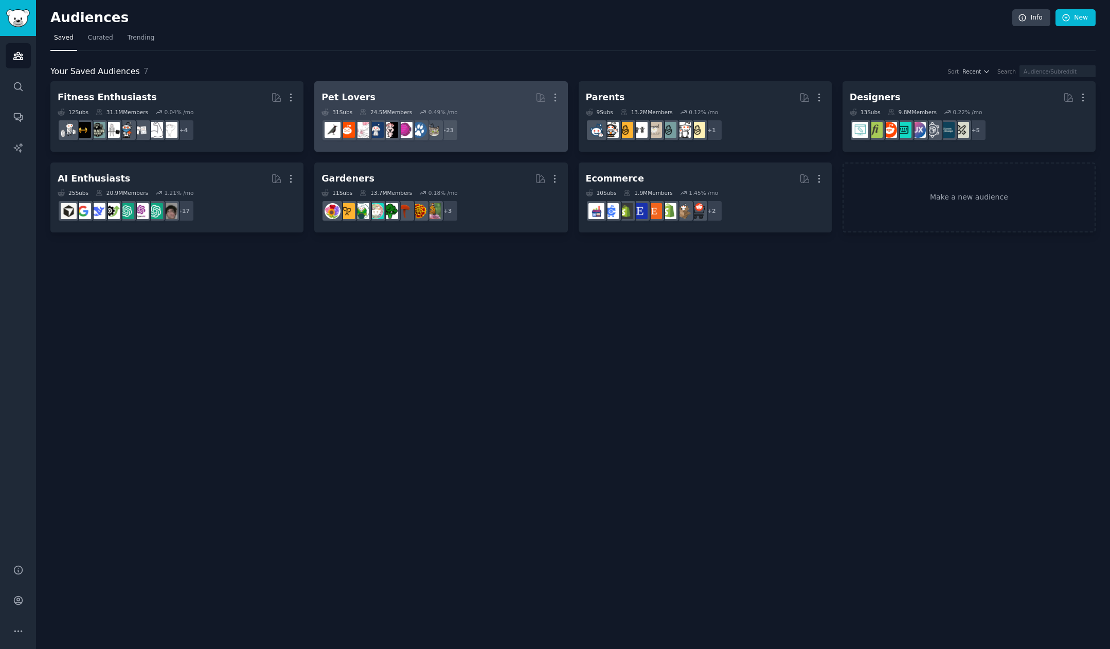
click at [436, 95] on h2 "Pet Lovers Curated by GummySearch More" at bounding box center [441, 97] width 239 height 18
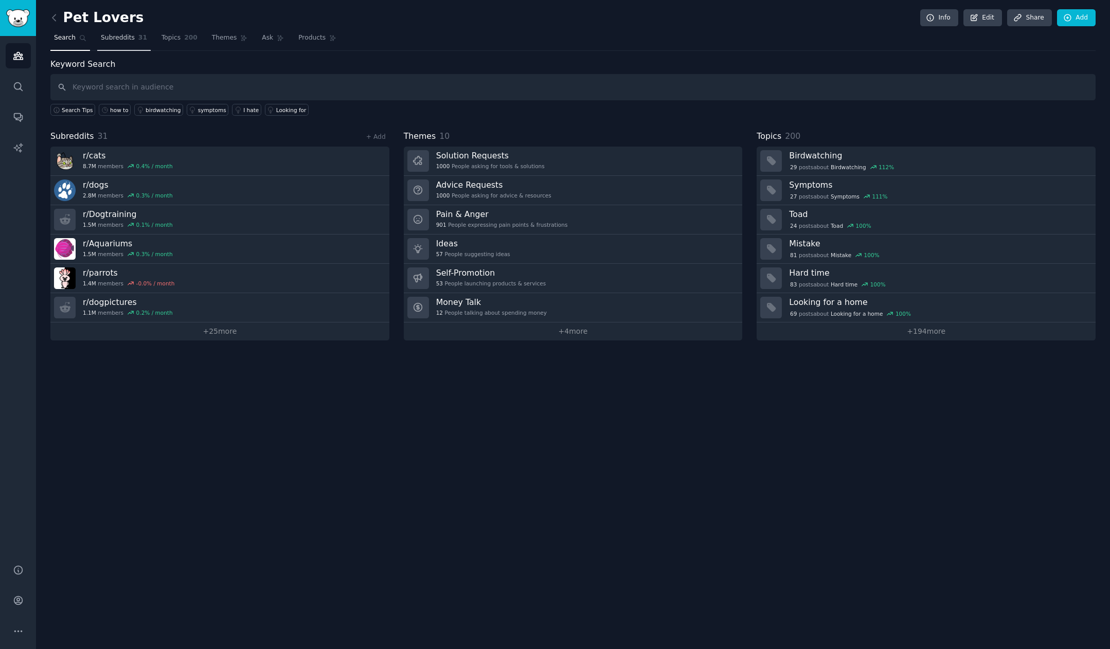
click at [124, 34] on span "Subreddits" at bounding box center [118, 37] width 34 height 9
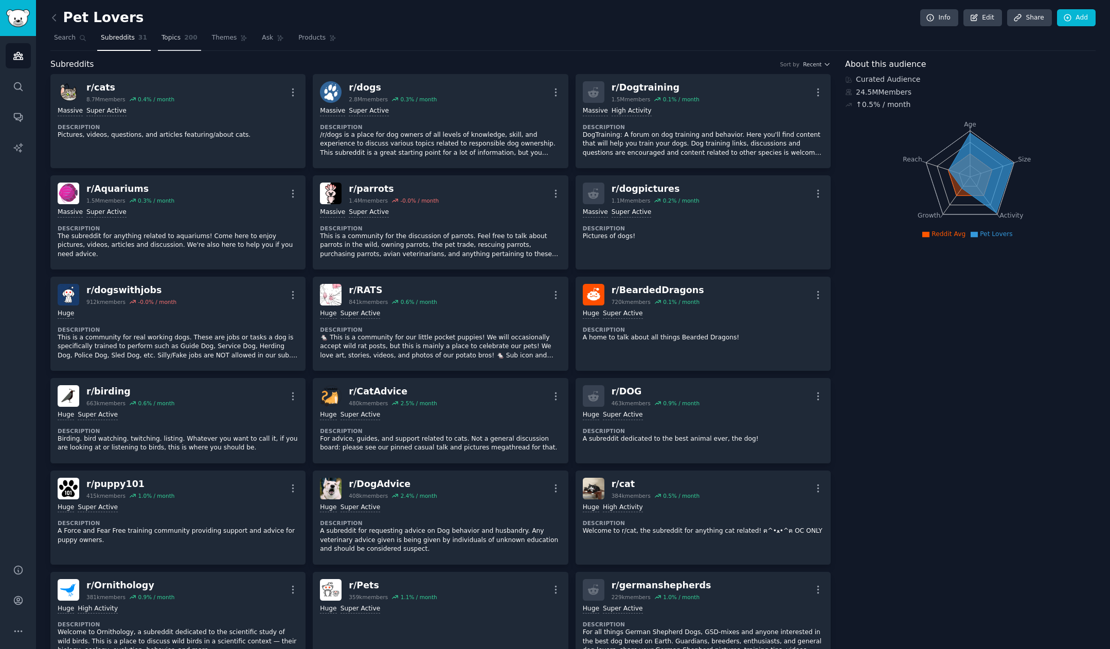
click at [176, 40] on span "Topics" at bounding box center [171, 37] width 19 height 9
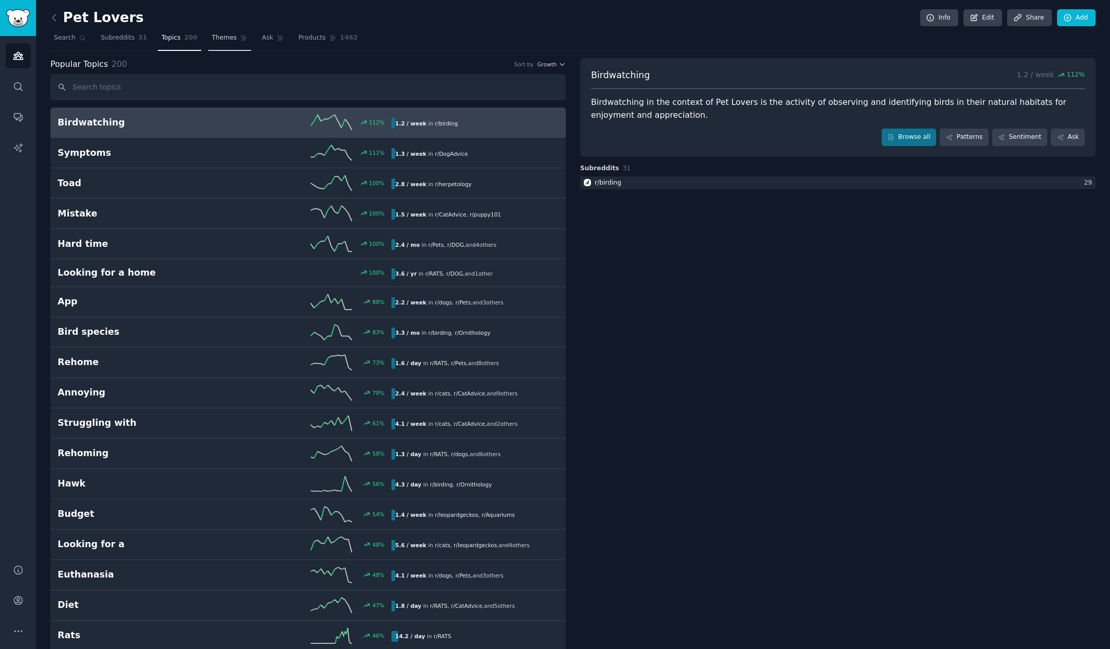
click at [228, 39] on span "Themes" at bounding box center [224, 37] width 25 height 9
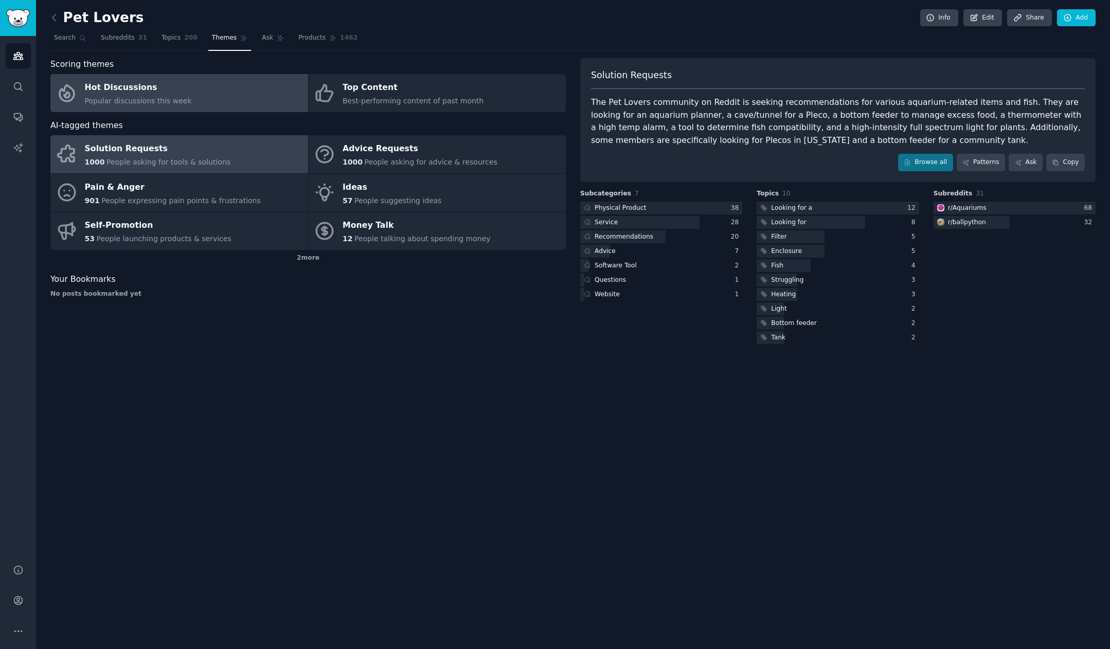
click at [254, 85] on link "Hot Discussions Popular discussions this week" at bounding box center [179, 93] width 258 height 38
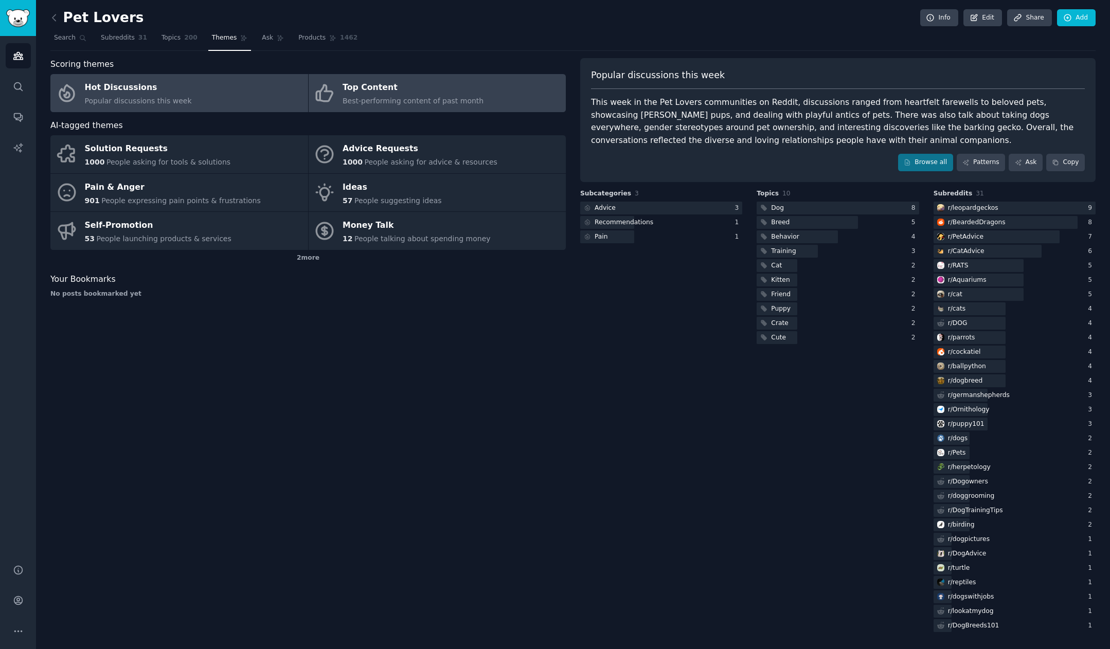
click at [419, 96] on div "Best-performing content of past month" at bounding box center [413, 101] width 141 height 11
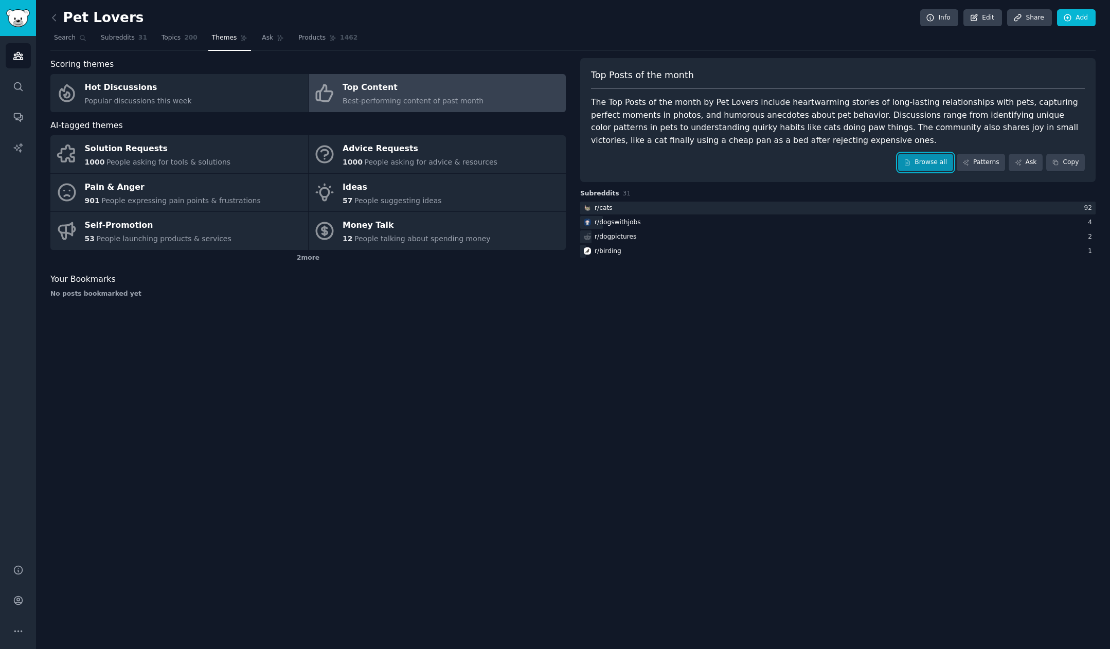
click at [896, 164] on link "Browse all" at bounding box center [925, 162] width 55 height 17
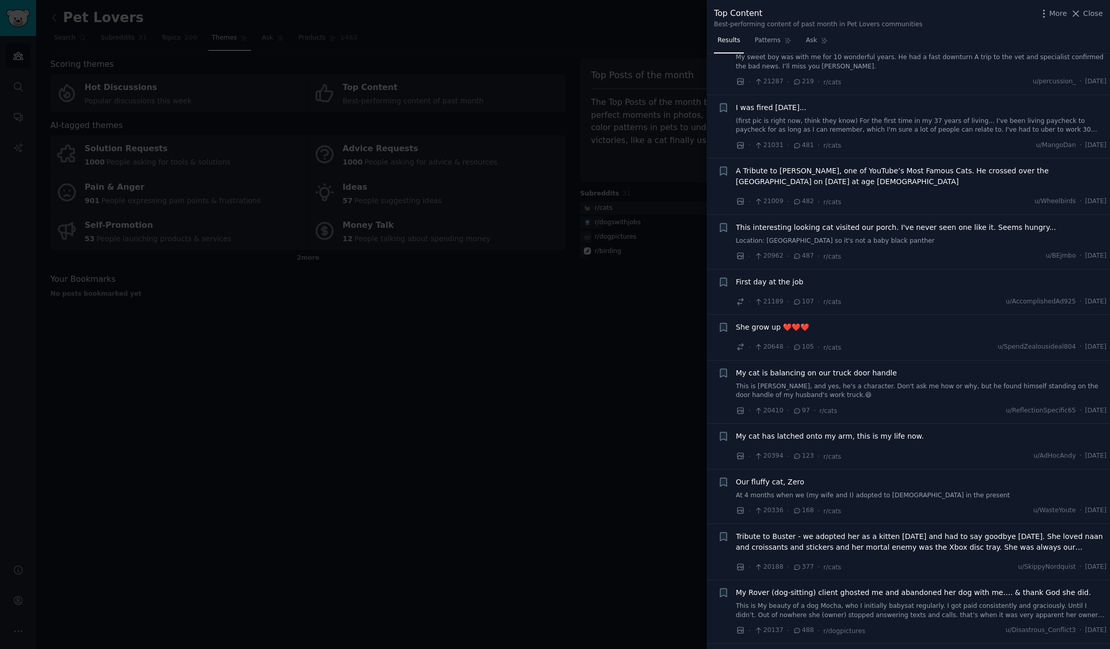
scroll to position [4713, 0]
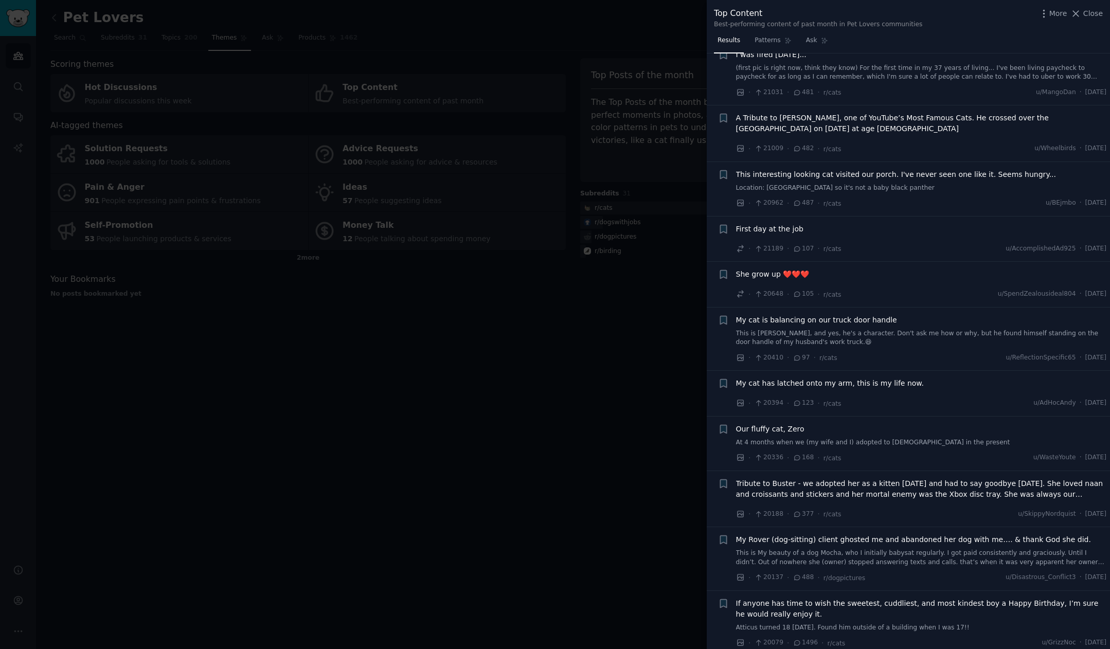
click at [624, 483] on div at bounding box center [555, 324] width 1110 height 649
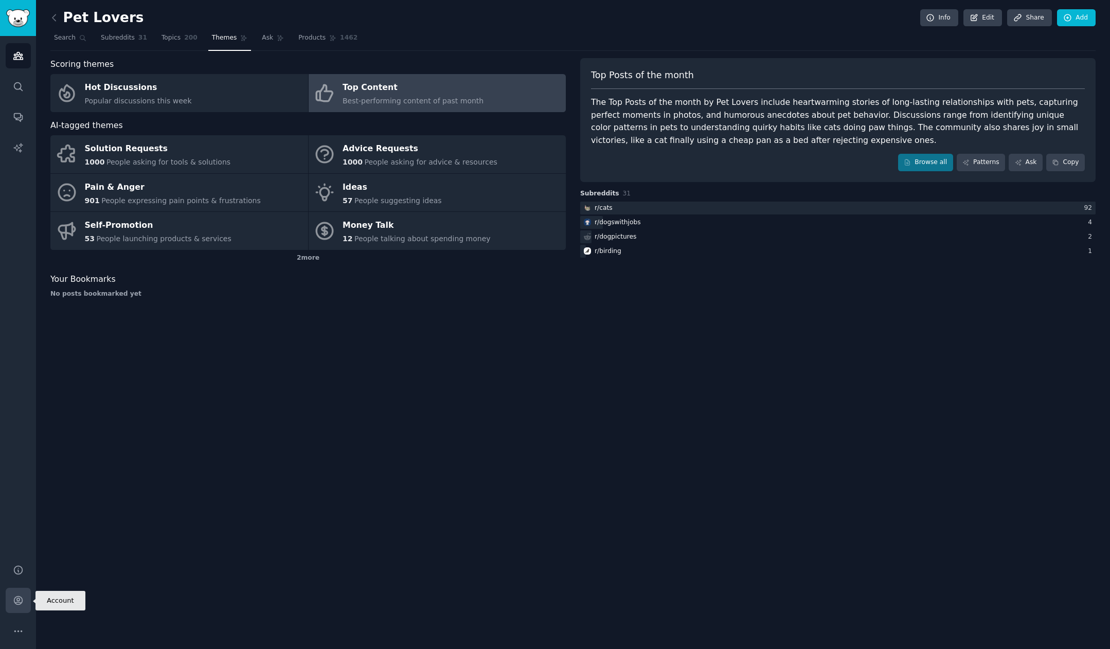
click at [22, 599] on icon "Sidebar" at bounding box center [18, 600] width 11 height 11
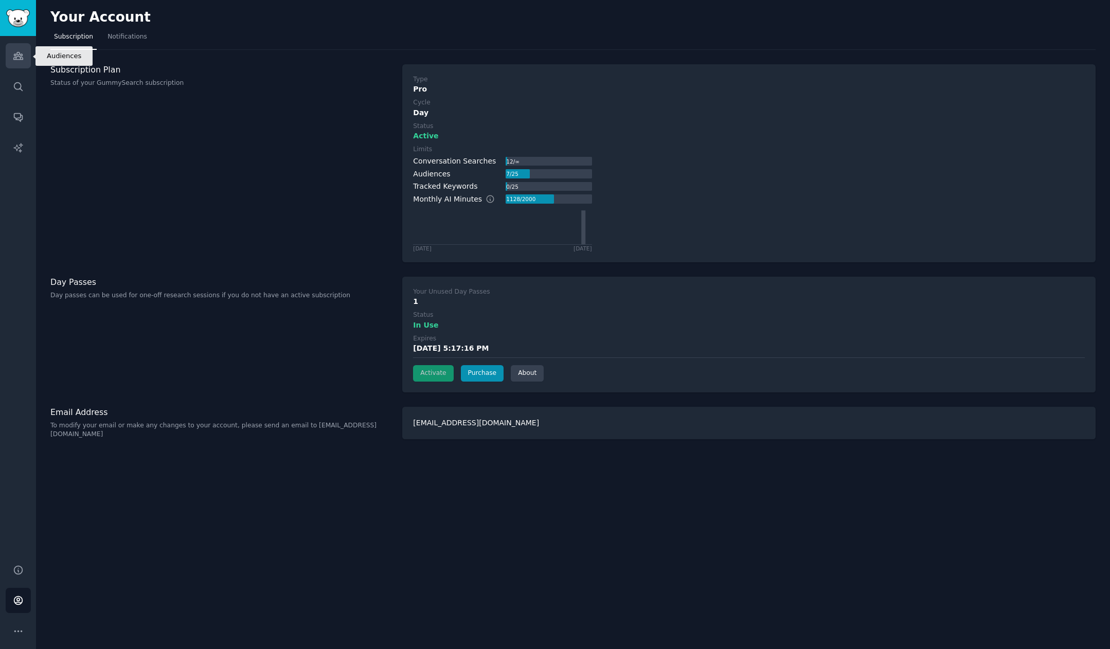
click at [19, 65] on link "Audiences" at bounding box center [18, 55] width 25 height 25
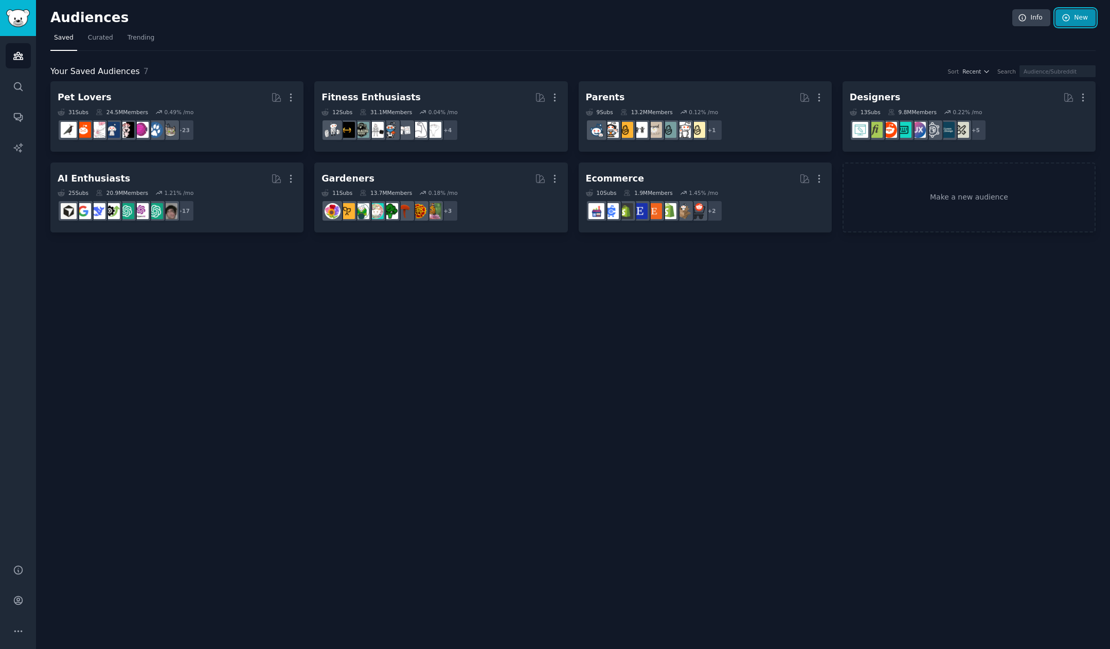
click at [896, 16] on link "New" at bounding box center [1076, 17] width 40 height 17
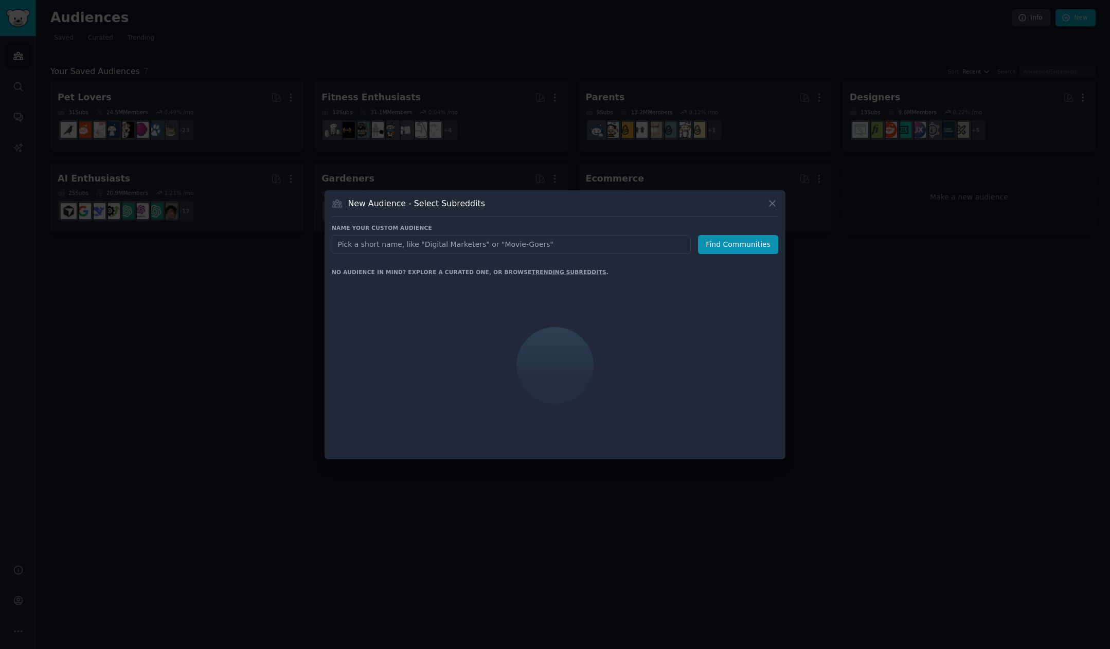
click at [599, 246] on input "text" at bounding box center [511, 244] width 359 height 19
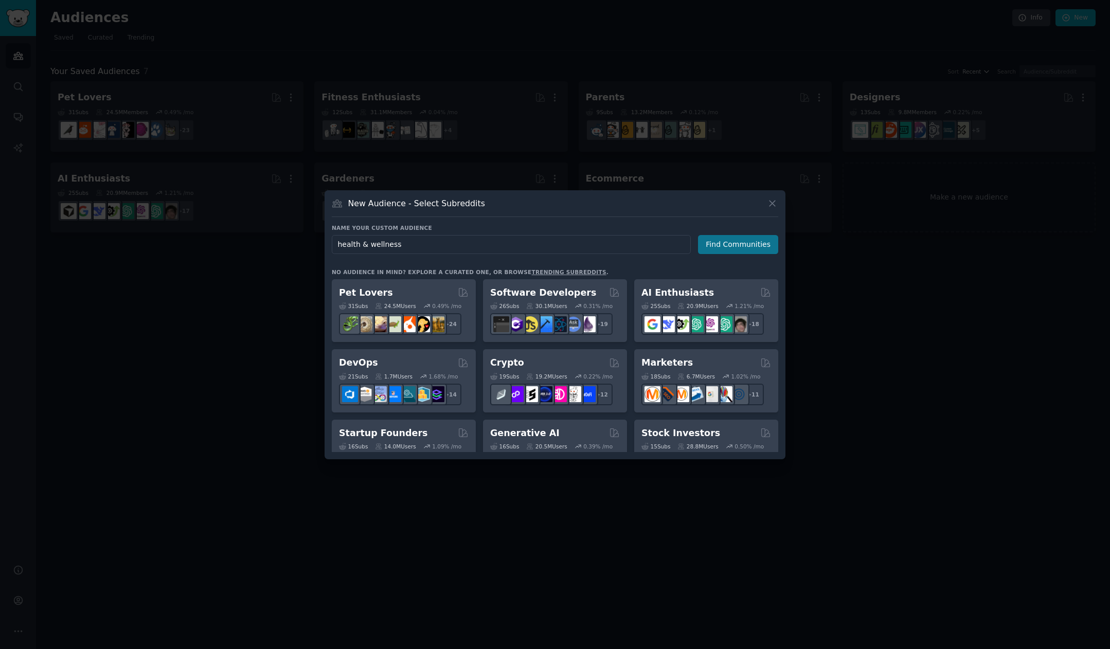
type input "health & wellness"
click at [761, 248] on button "Find Communities" at bounding box center [738, 244] width 80 height 19
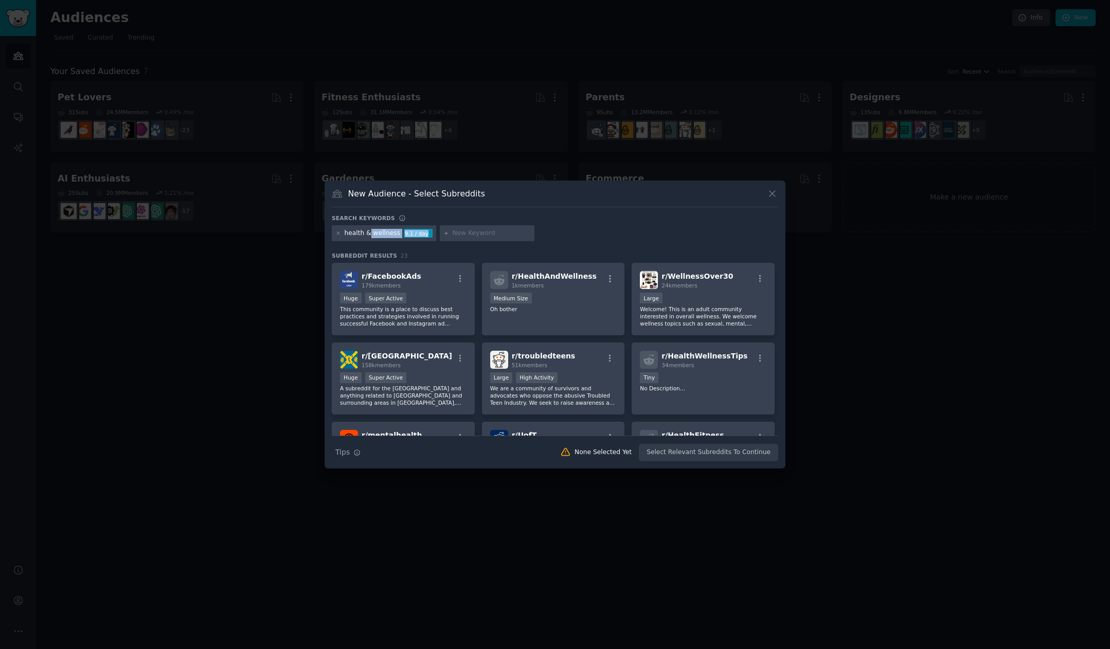
drag, startPoint x: 367, startPoint y: 234, endPoint x: 448, endPoint y: 232, distance: 80.8
click at [443, 233] on div "health & wellness 9.1 / day" at bounding box center [555, 235] width 447 height 20
click at [338, 236] on icon at bounding box center [338, 233] width 6 height 6
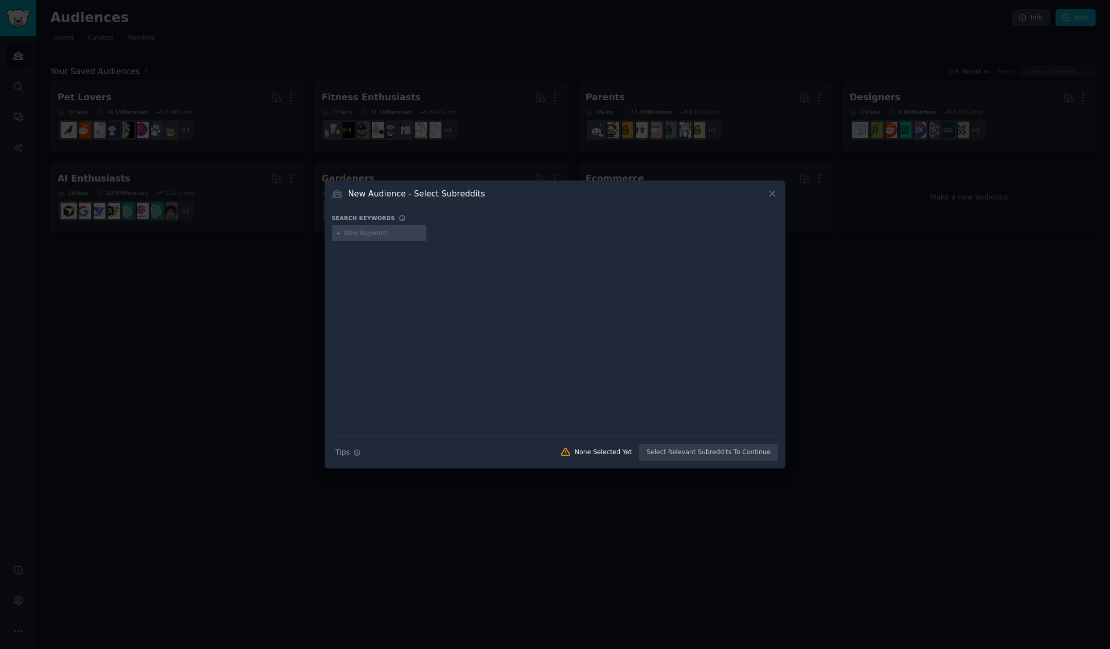
click at [354, 235] on input "text" at bounding box center [384, 233] width 78 height 9
type input "health"
click at [339, 231] on icon at bounding box center [338, 233] width 6 height 6
click at [392, 235] on input "health" at bounding box center [384, 233] width 78 height 9
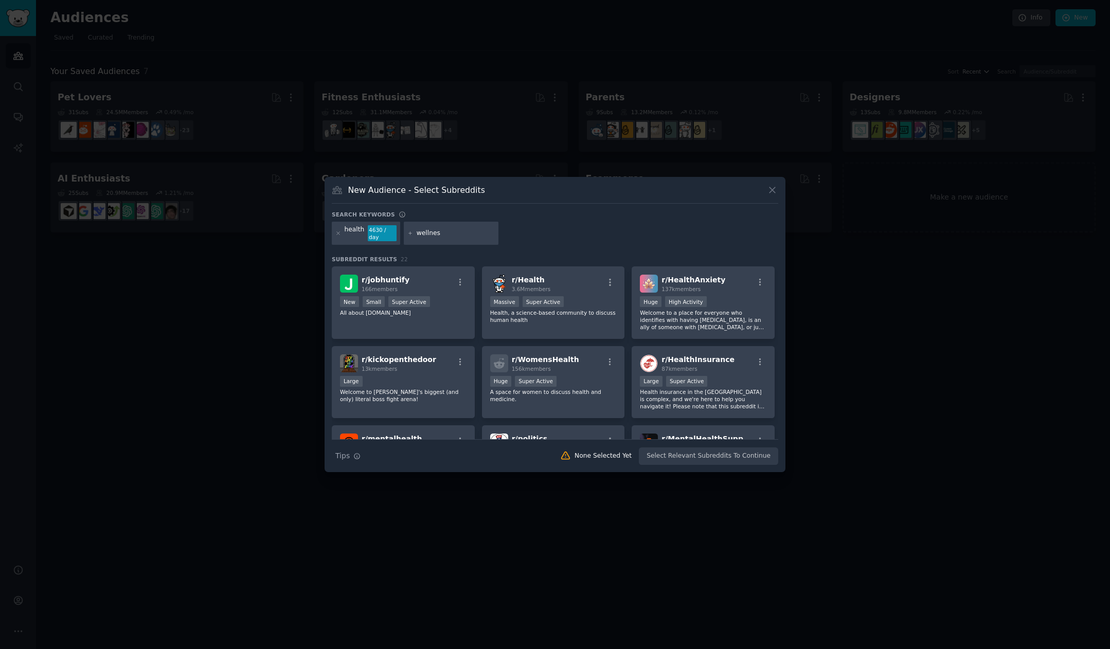
type input "wellness"
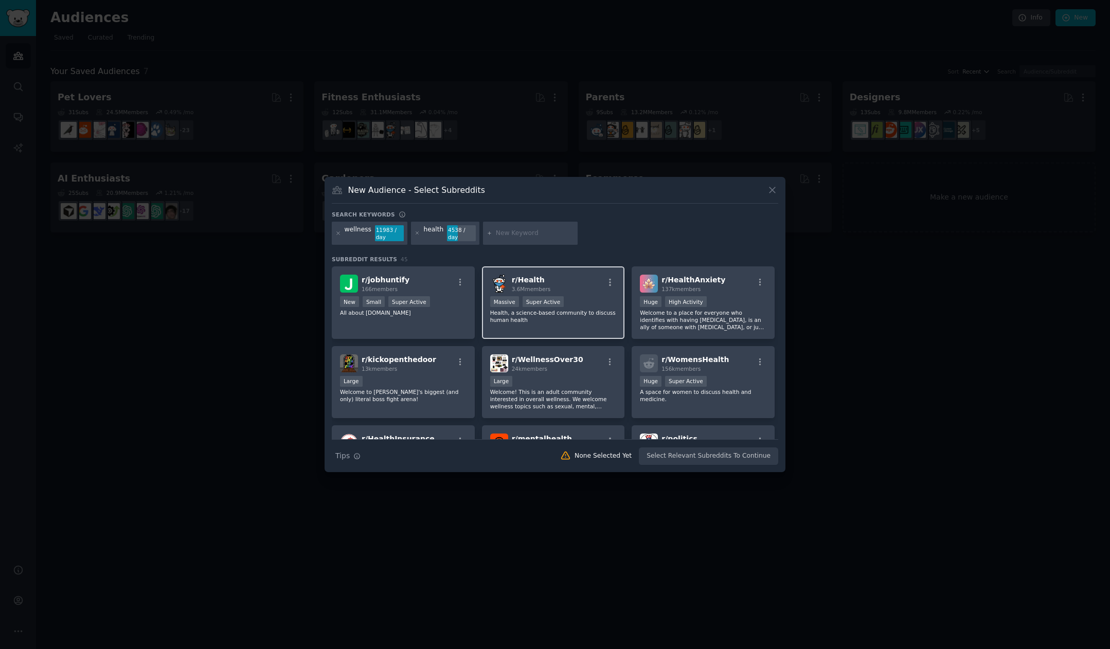
click at [591, 287] on div "r/ Health 3.6M members" at bounding box center [553, 284] width 127 height 18
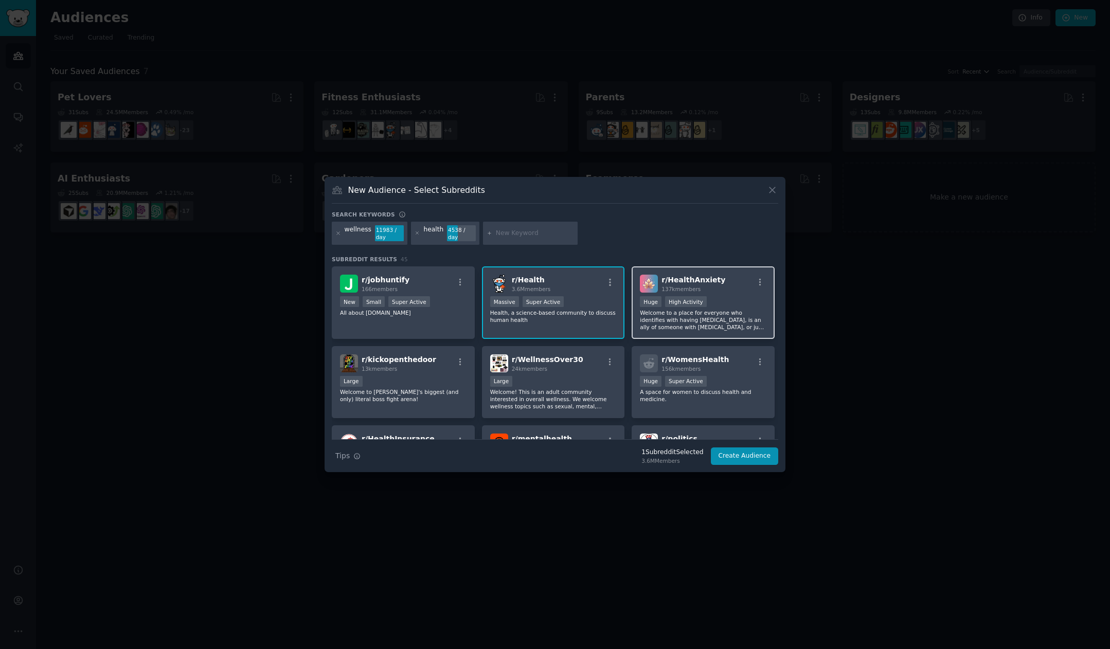
click at [730, 298] on div ">= 80th percentile for submissions / day Huge High Activity" at bounding box center [703, 302] width 127 height 13
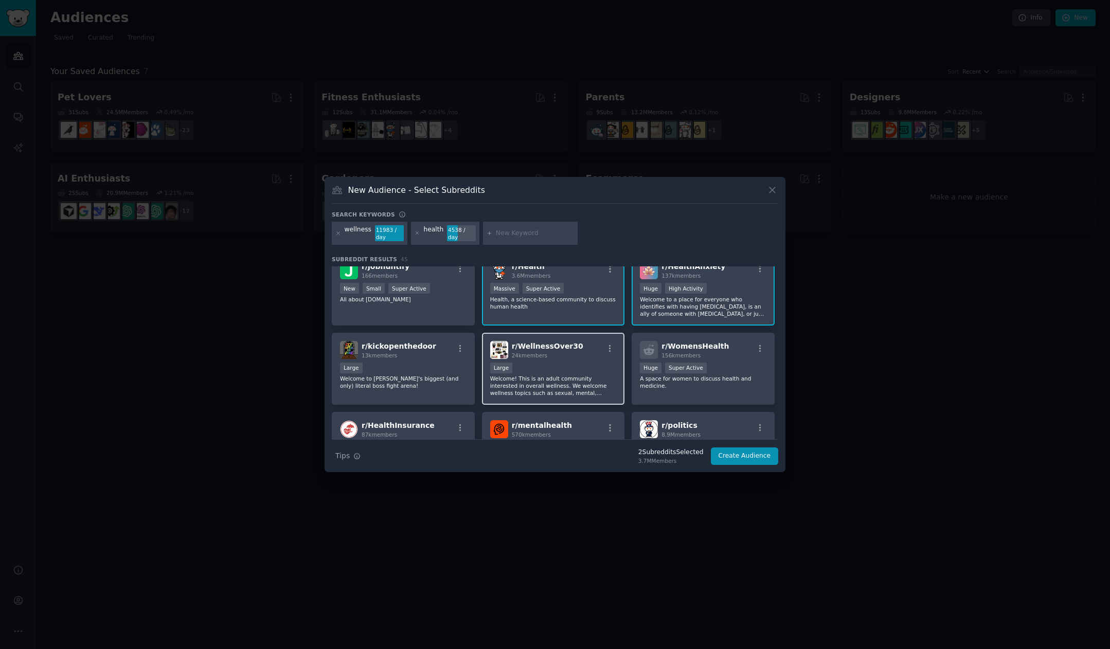
scroll to position [19, 0]
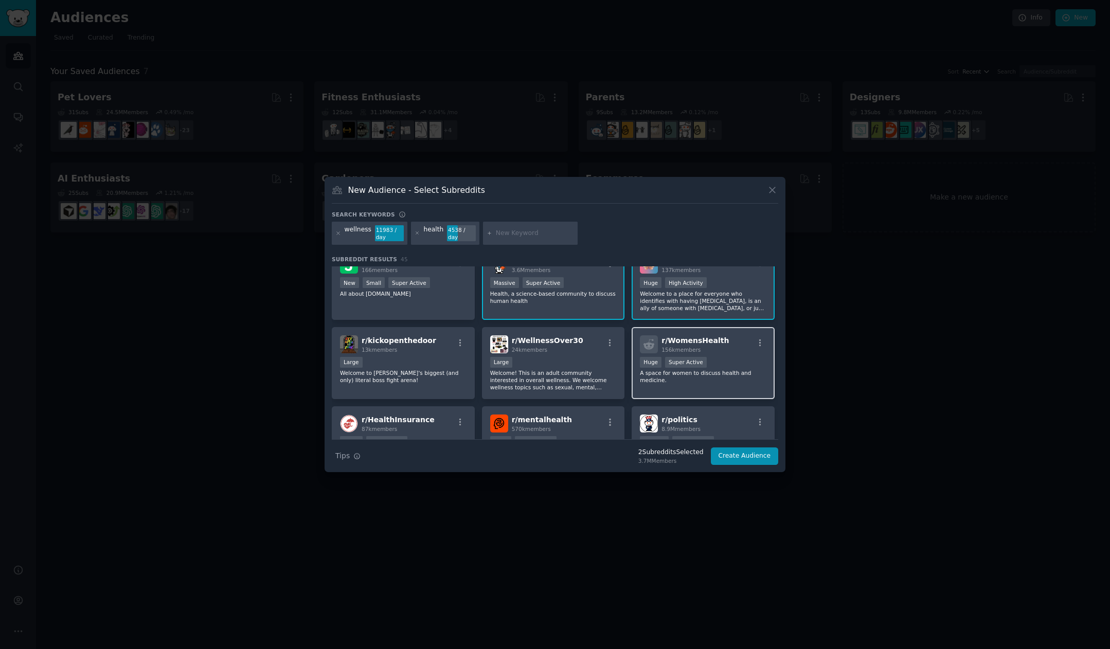
click at [724, 351] on div "r/ WomensHealth 156k members" at bounding box center [703, 344] width 127 height 18
click at [546, 359] on div "Large" at bounding box center [553, 363] width 127 height 13
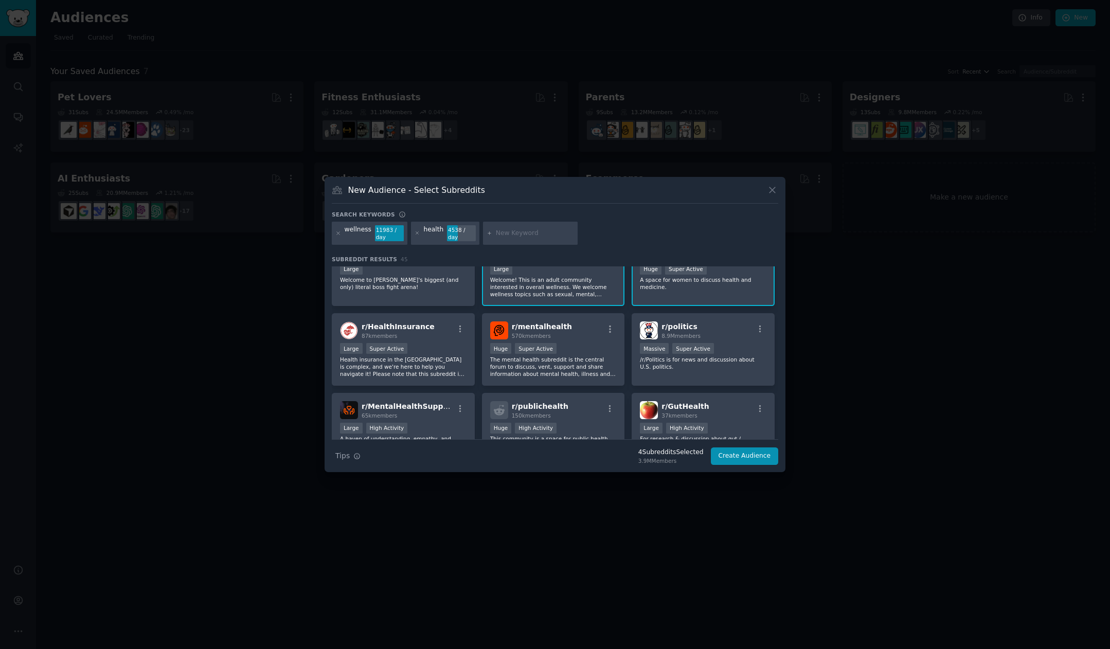
scroll to position [115, 0]
click at [588, 343] on div ">= 95th percentile for submissions / day Huge Super Active" at bounding box center [553, 347] width 127 height 13
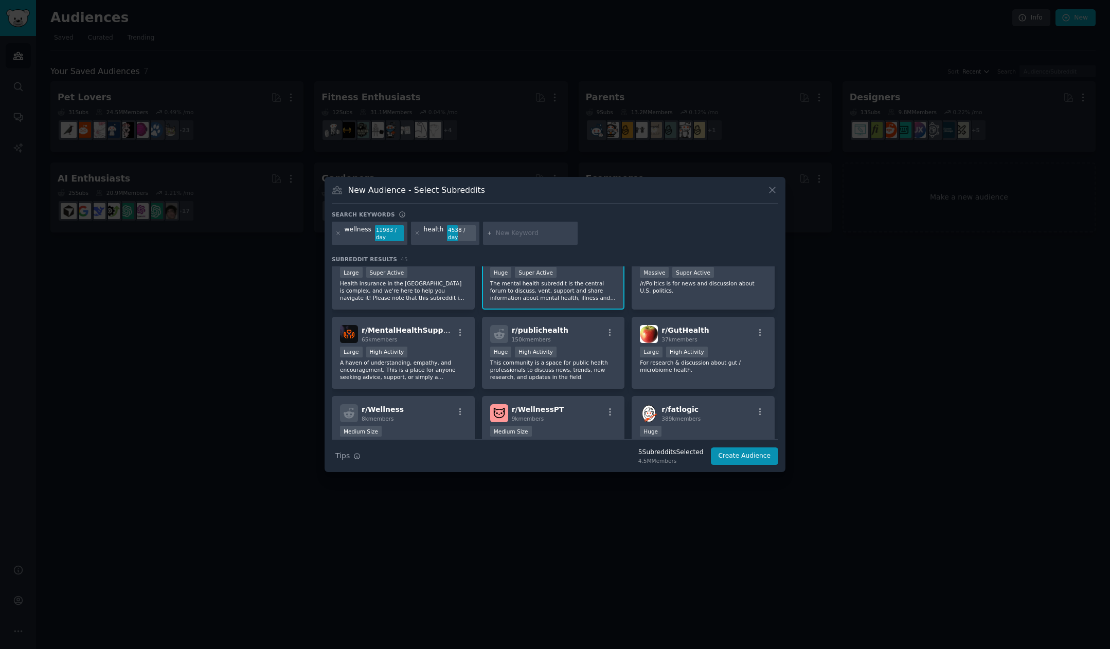
scroll to position [193, 0]
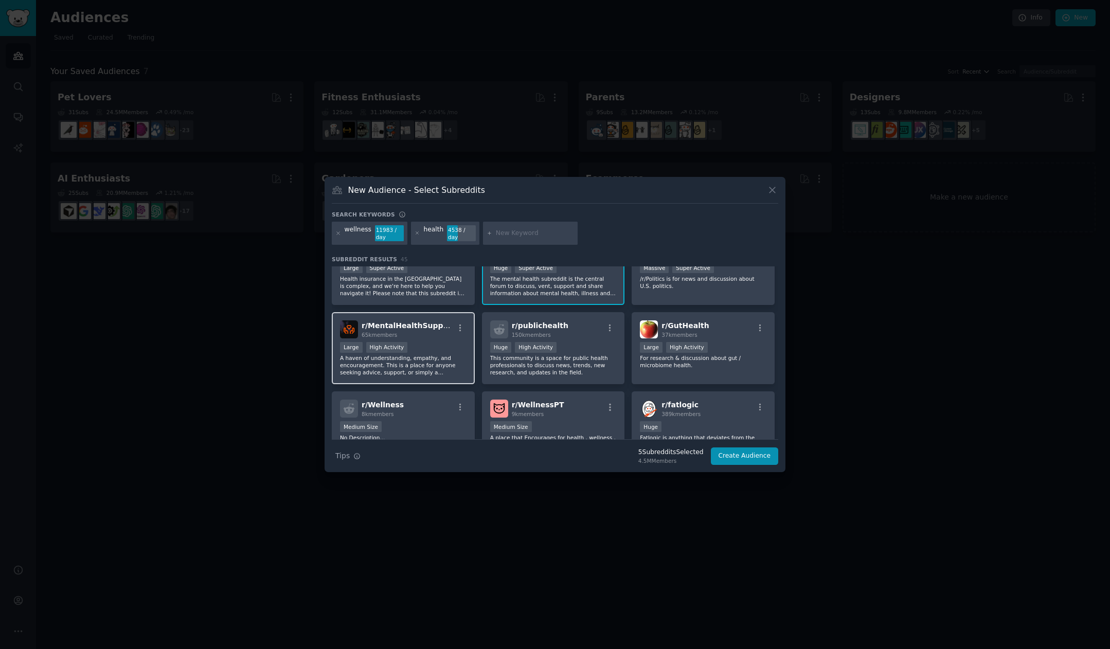
click at [449, 358] on p "A haven of understanding, empathy, and encouragement. This is a place for anyon…" at bounding box center [403, 365] width 127 height 22
click at [588, 373] on p "This community is a space for public health professionals to discuss news, tren…" at bounding box center [553, 365] width 127 height 22
click at [705, 365] on p "For research & discussion about gut / microbiome health." at bounding box center [703, 361] width 127 height 14
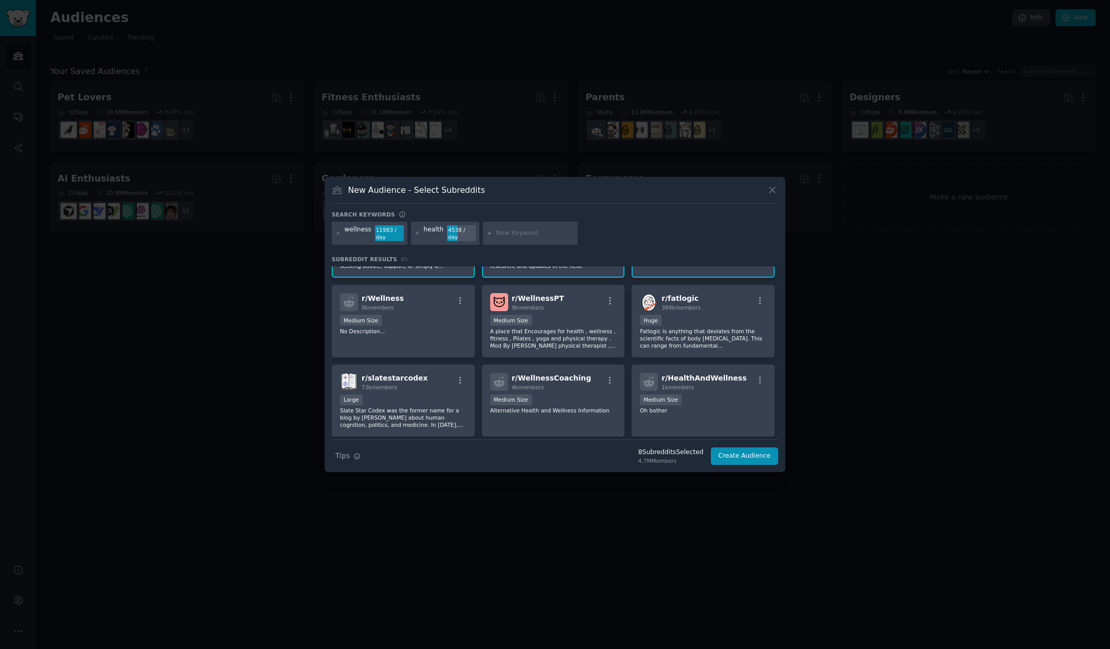
scroll to position [300, 0]
click at [708, 341] on p "Fatlogic is anything that deviates from the scientific facts of body [MEDICAL_D…" at bounding box center [703, 338] width 127 height 22
click at [580, 344] on p "A place that Encourages for health , wellness , fitness , Pilates , yoga and ph…" at bounding box center [553, 338] width 127 height 22
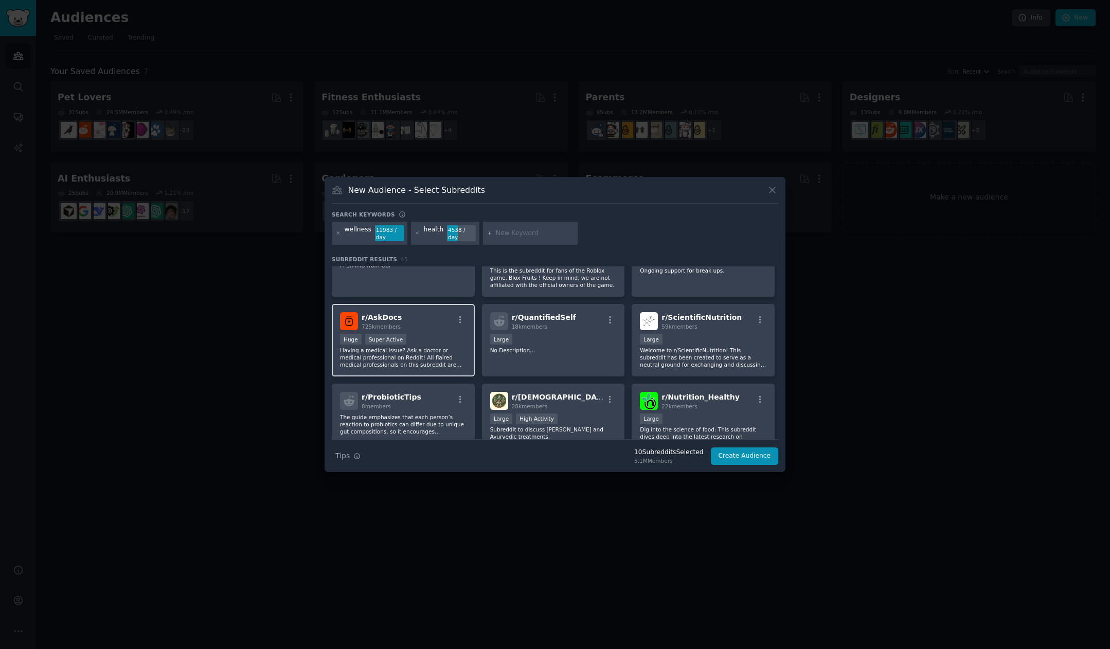
scroll to position [600, 0]
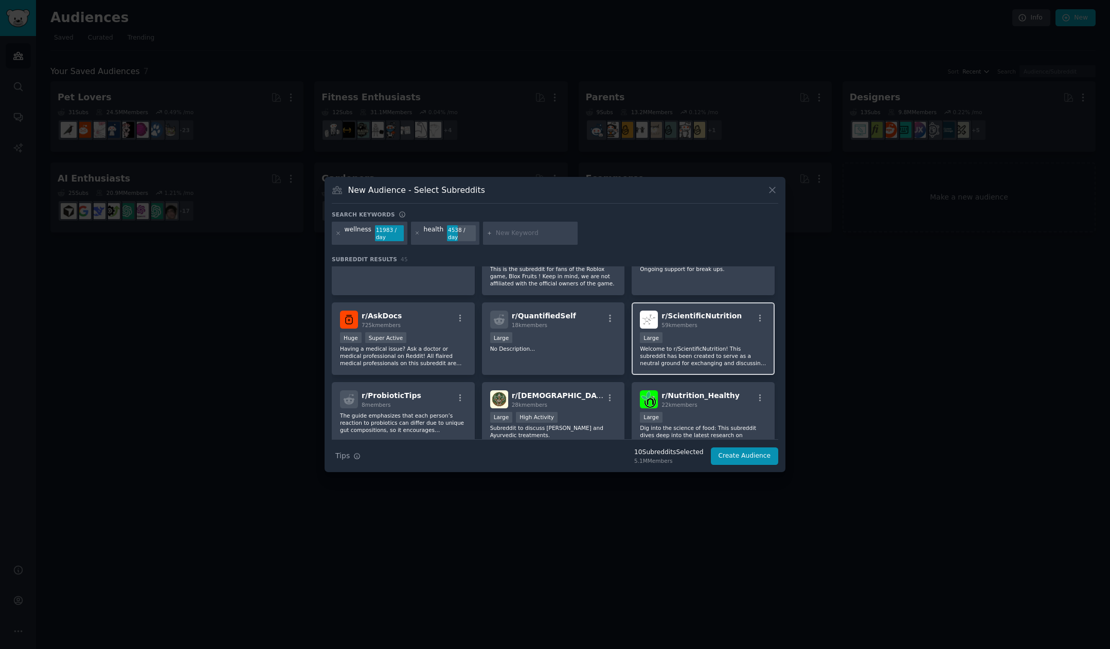
click at [687, 363] on p "Welcome to r/ScientificNutrition! This subreddit has been created to serve as a…" at bounding box center [703, 356] width 127 height 22
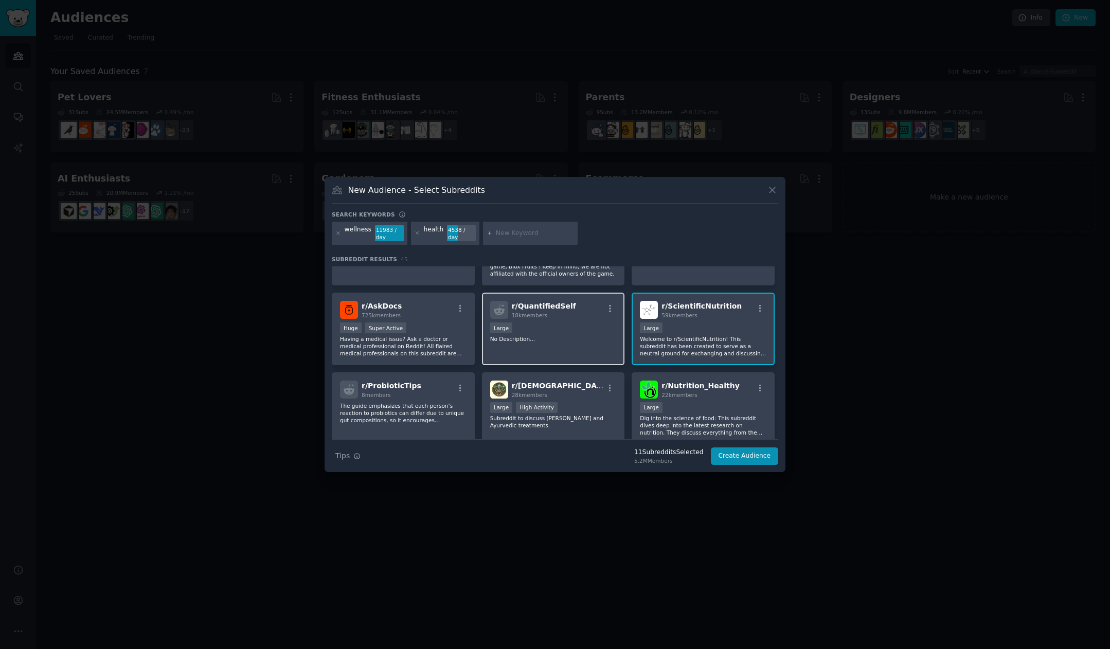
scroll to position [611, 0]
click at [440, 337] on p "Having a medical issue? Ask a doctor or medical professional on Reddit! All fla…" at bounding box center [403, 345] width 127 height 22
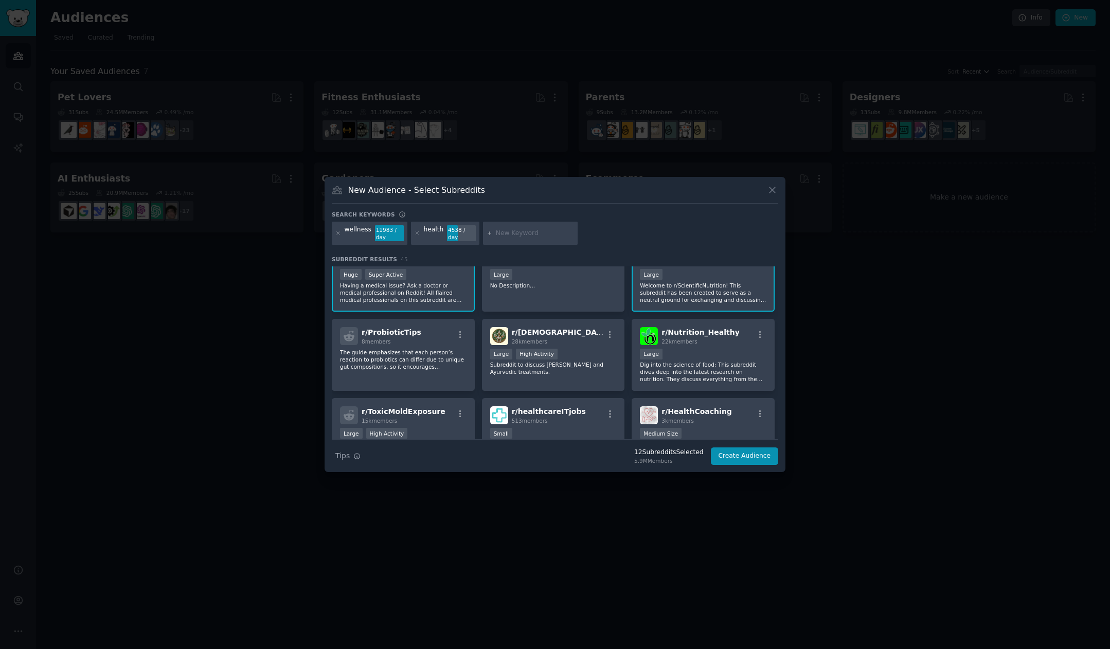
scroll to position [665, 0]
click at [576, 372] on p "Subreddit to discuss [PERSON_NAME] and Ayurvedic treatments." at bounding box center [553, 366] width 127 height 14
click at [692, 372] on p "Dig into the science of food: This subreddit dives deep into the latest researc…" at bounding box center [703, 370] width 127 height 22
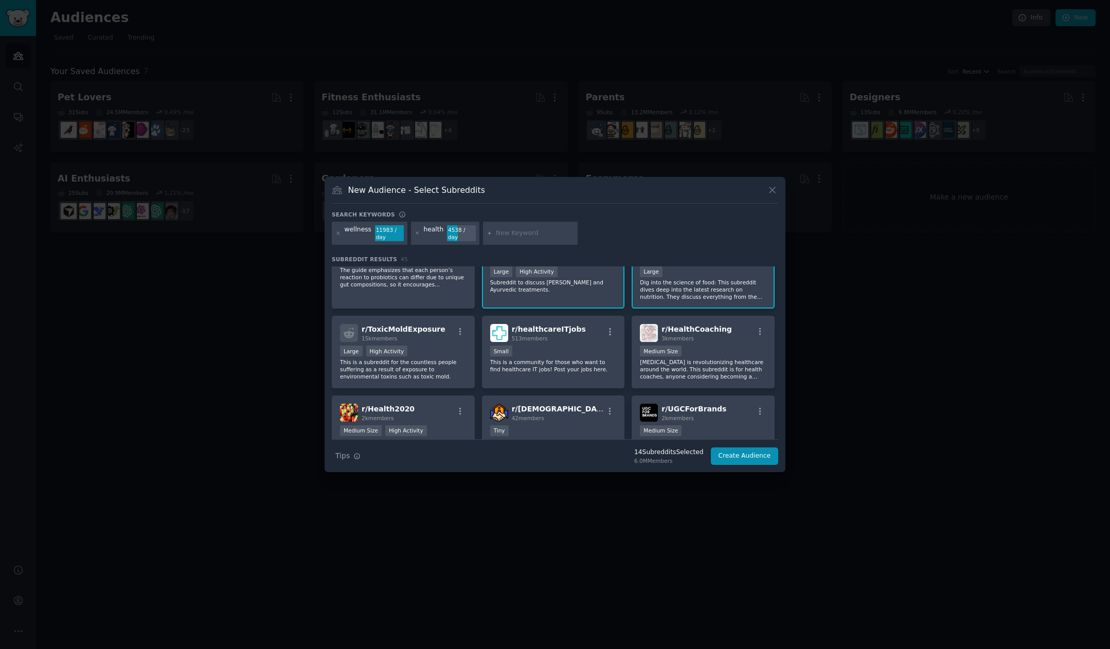
scroll to position [750, 0]
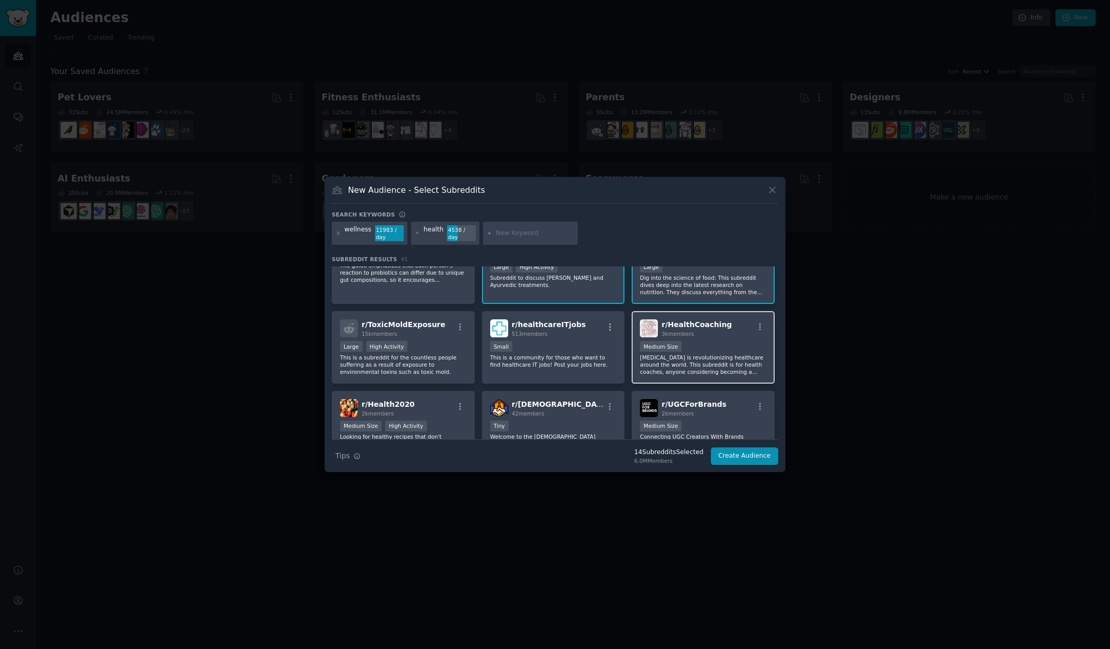
click at [726, 368] on p "[MEDICAL_DATA] is revolutionizing healthcare around the world. This subreddit i…" at bounding box center [703, 365] width 127 height 22
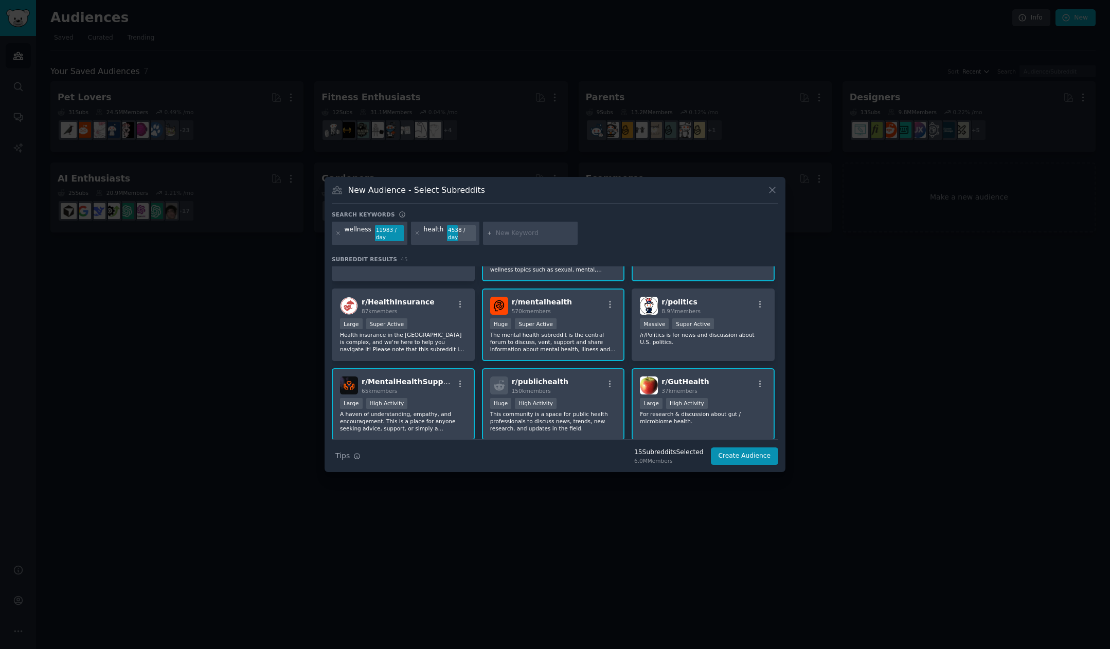
scroll to position [0, 0]
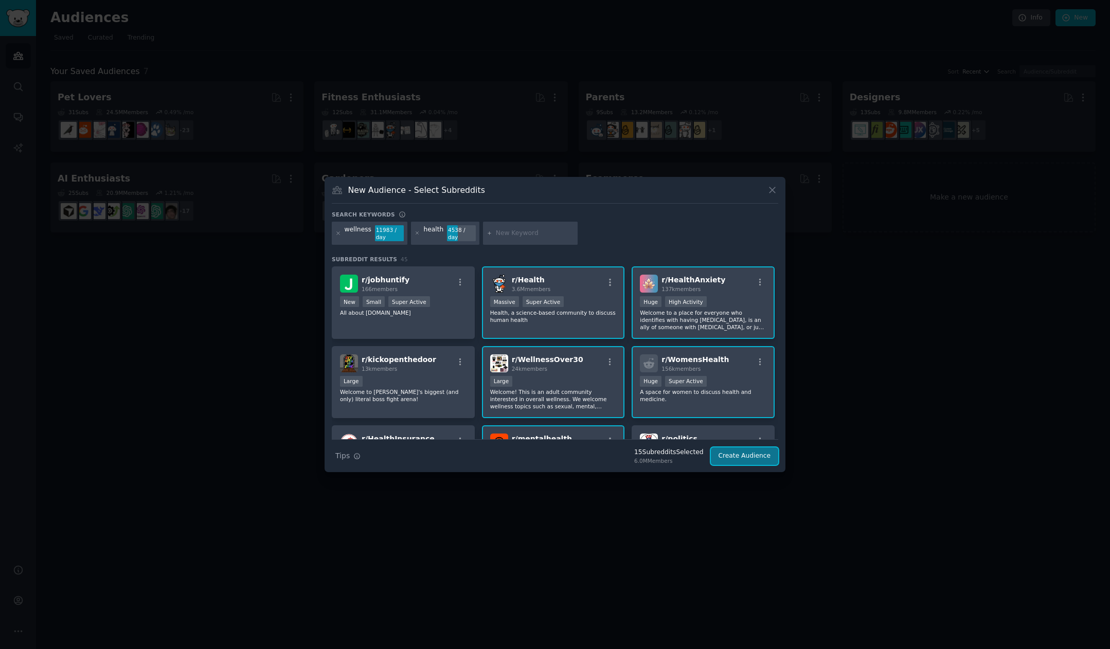
click at [746, 459] on button "Create Audience" at bounding box center [745, 456] width 68 height 17
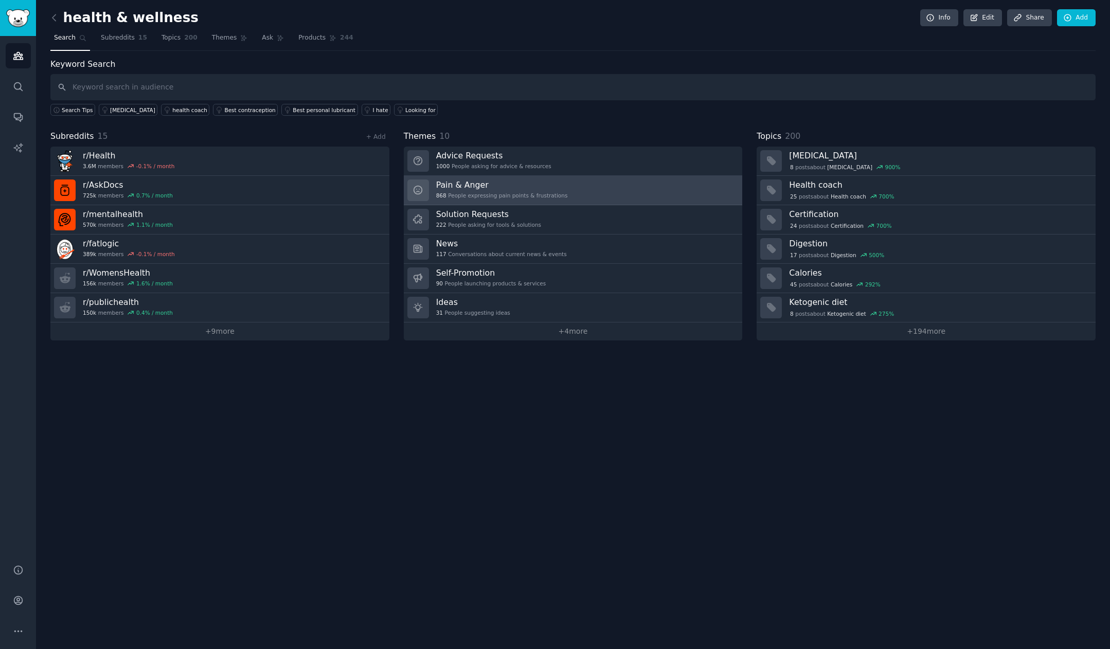
click at [664, 201] on link "Pain & Anger 868 People expressing pain points & frustrations" at bounding box center [573, 190] width 339 height 29
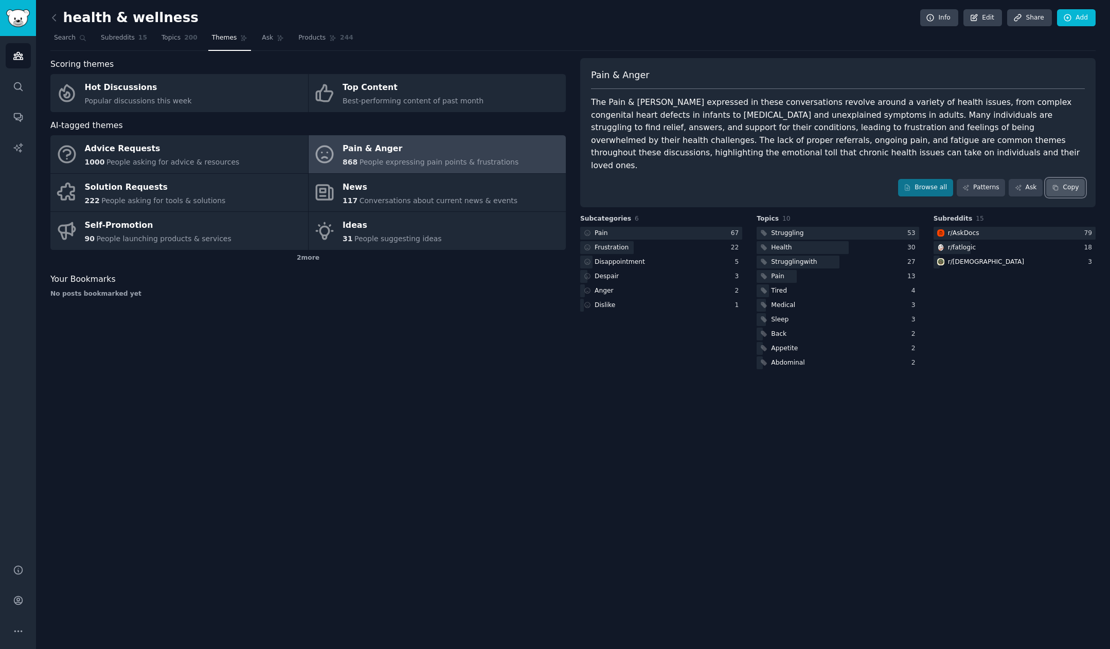
click at [896, 182] on button "Copy" at bounding box center [1065, 187] width 39 height 17
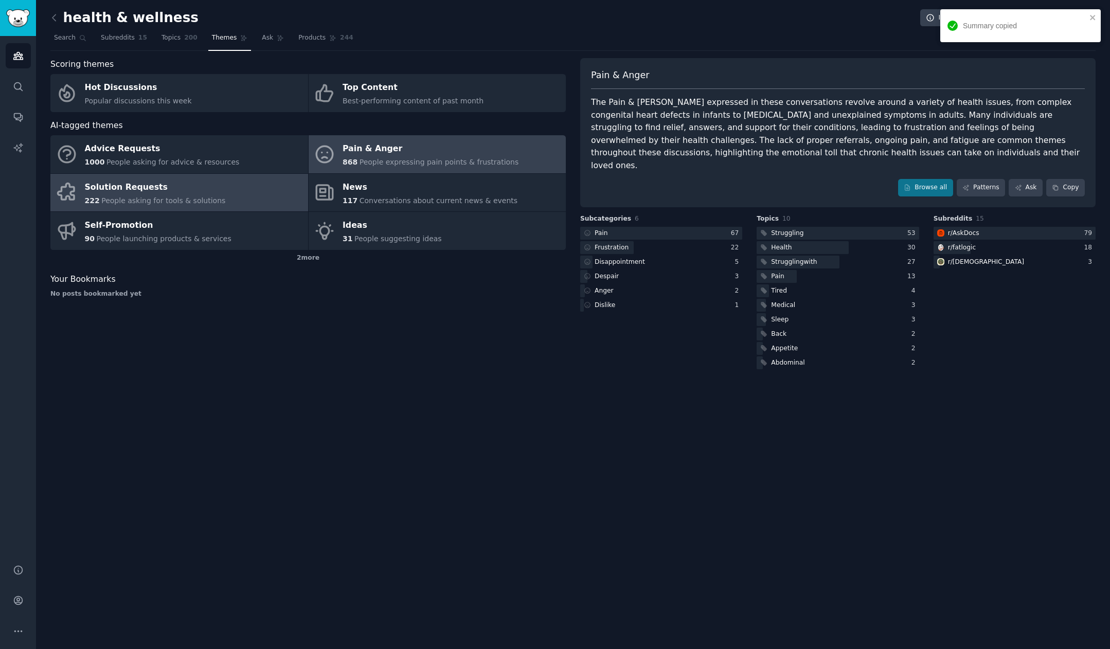
click at [175, 190] on div "Solution Requests" at bounding box center [155, 187] width 141 height 16
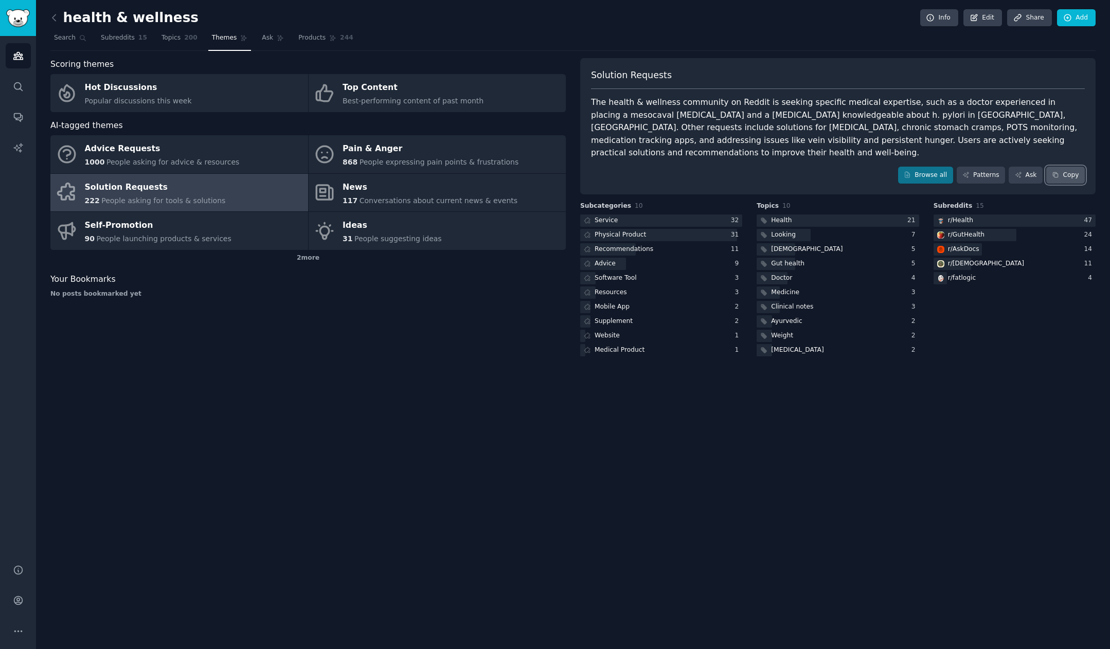
click at [896, 167] on button "Copy" at bounding box center [1065, 175] width 39 height 17
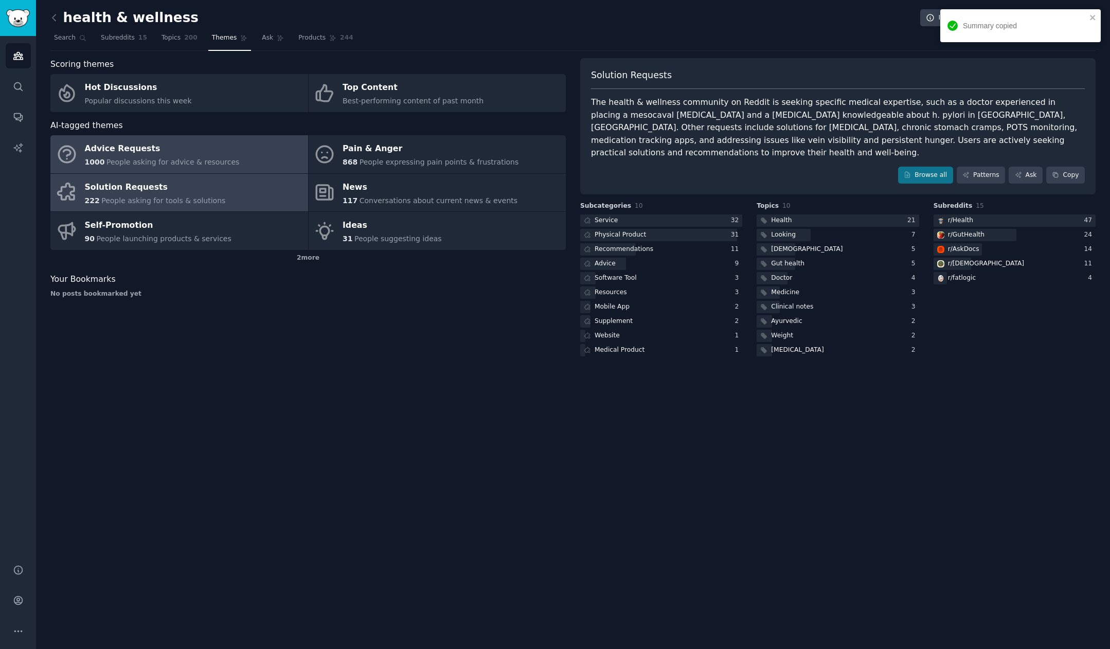
click at [259, 152] on link "Advice Requests 1000 People asking for advice & resources" at bounding box center [179, 154] width 258 height 38
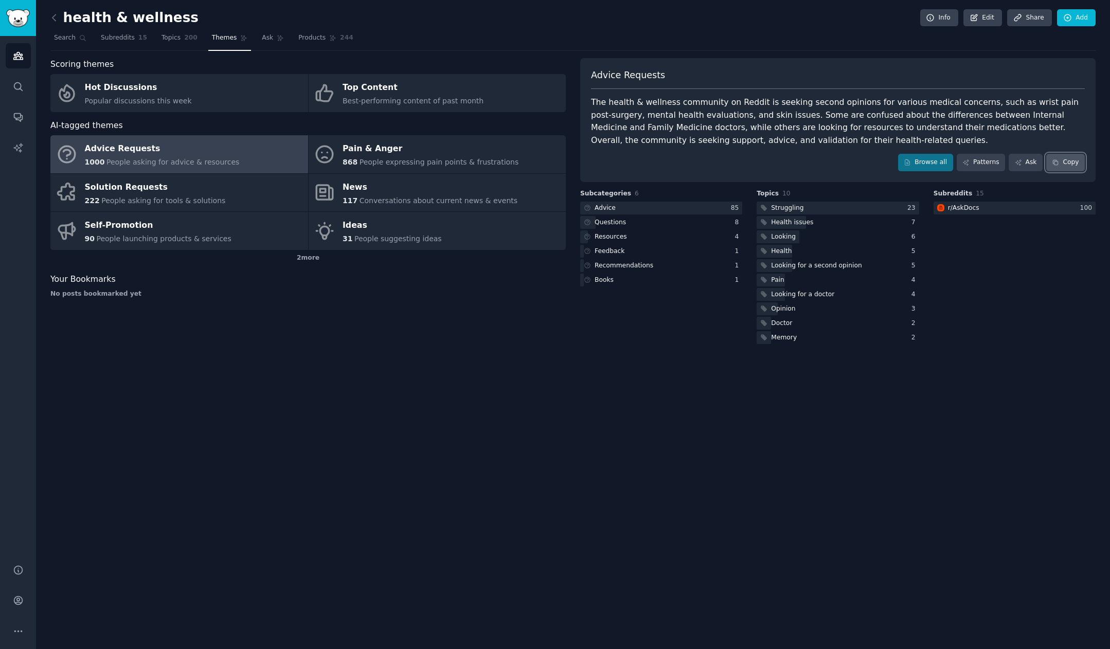
click at [896, 164] on button "Copy" at bounding box center [1065, 162] width 39 height 17
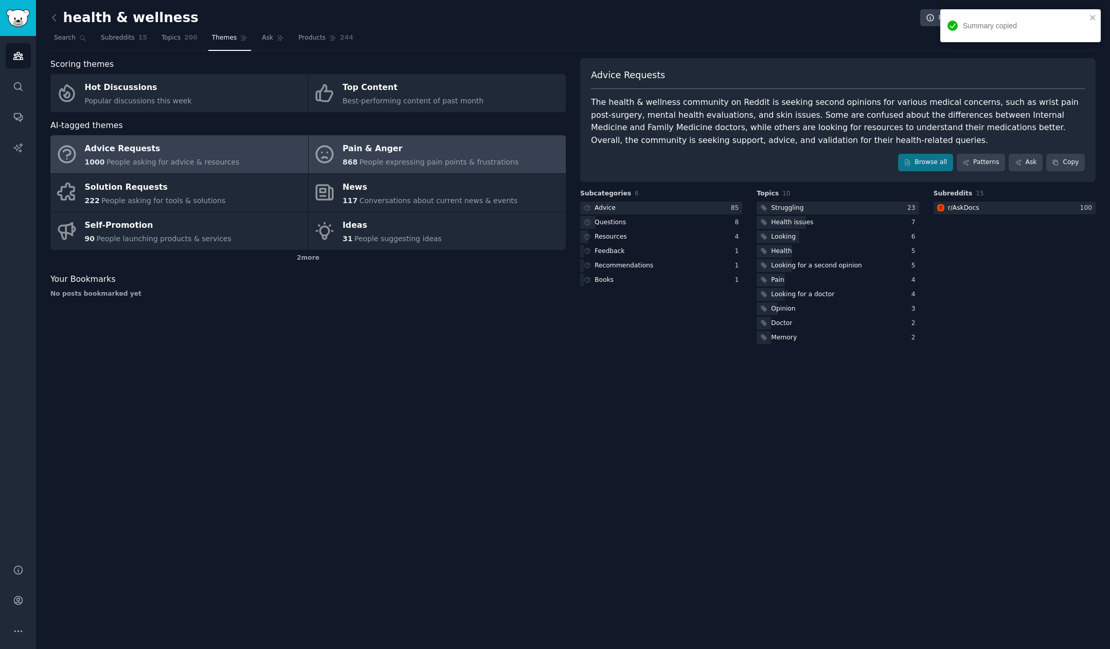
click at [385, 170] on link "Pain & Anger 868 People expressing pain points & frustrations" at bounding box center [438, 154] width 258 height 38
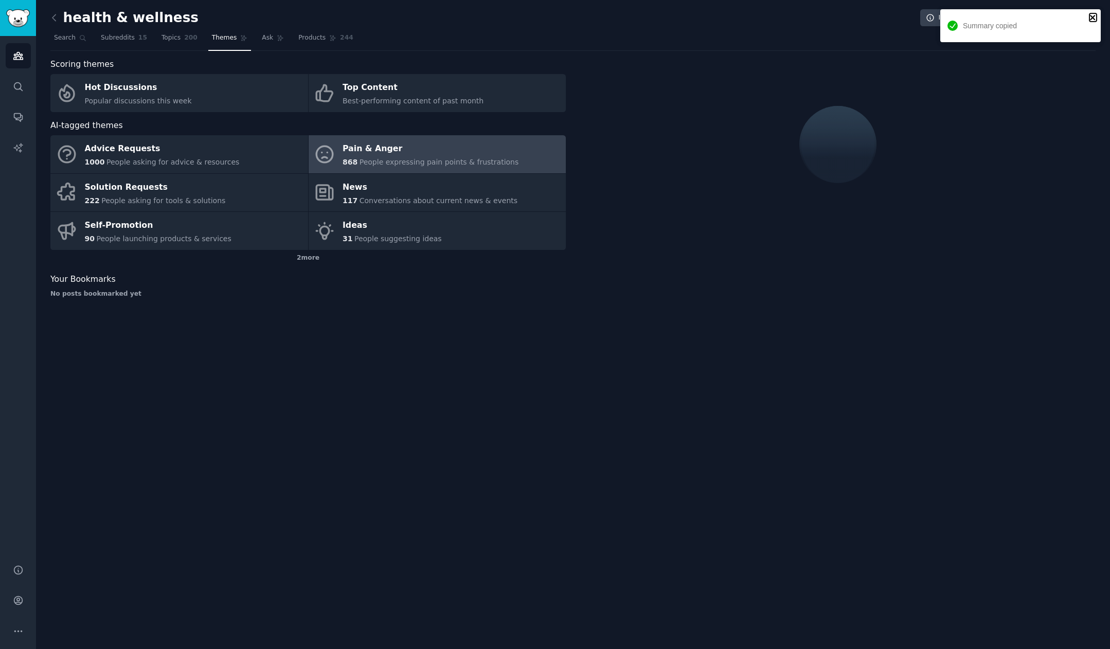
click at [896, 16] on icon "close" at bounding box center [1093, 17] width 7 height 8
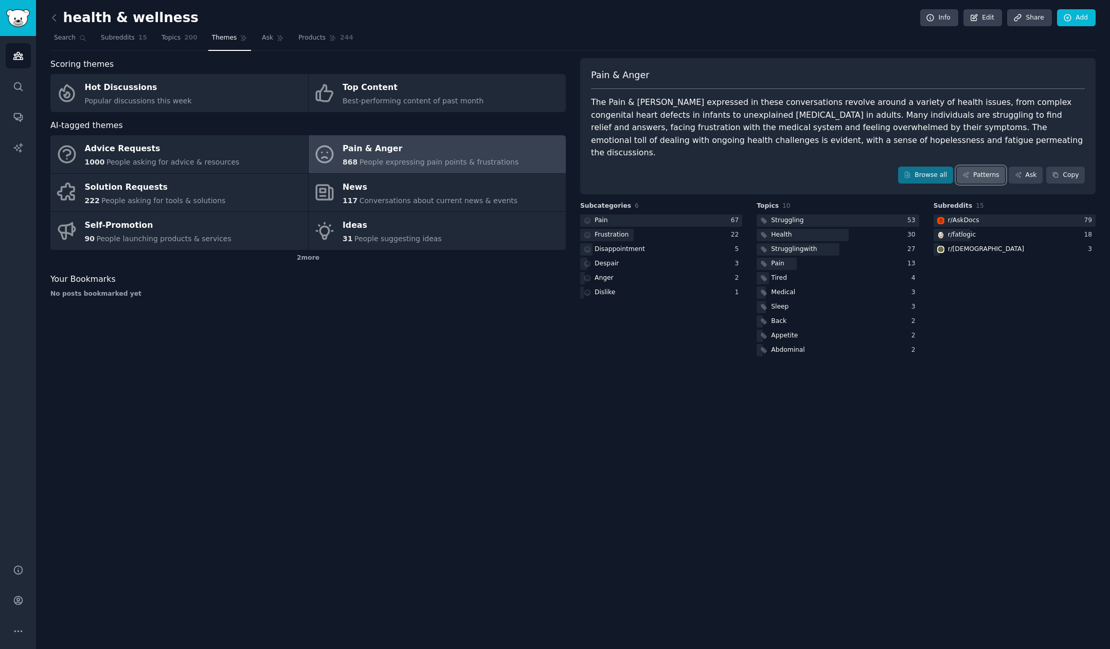
click at [896, 167] on link "Patterns" at bounding box center [981, 175] width 48 height 17
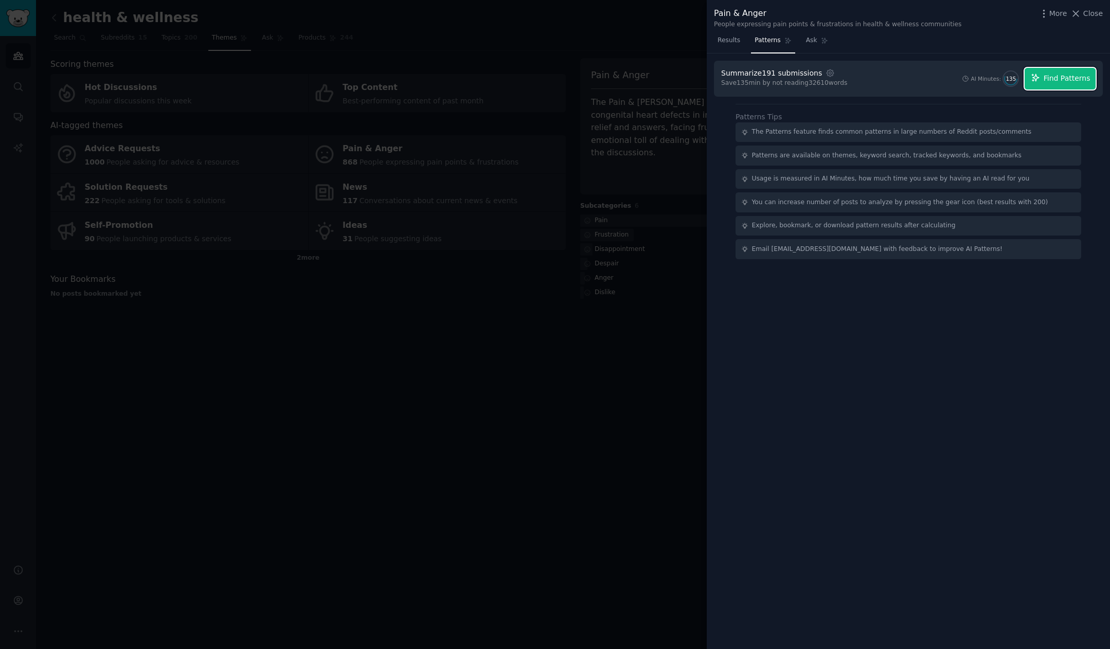
click at [896, 79] on span "Find Patterns" at bounding box center [1067, 78] width 47 height 11
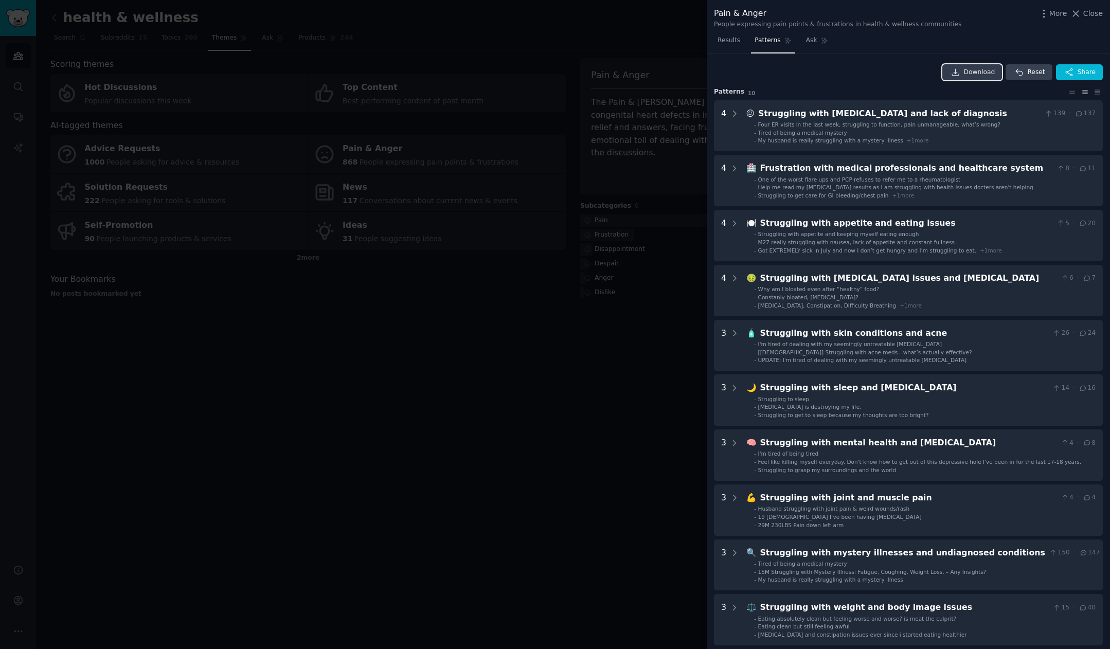
click at [896, 73] on span "Download" at bounding box center [979, 72] width 31 height 9
click at [613, 341] on div at bounding box center [555, 324] width 1110 height 649
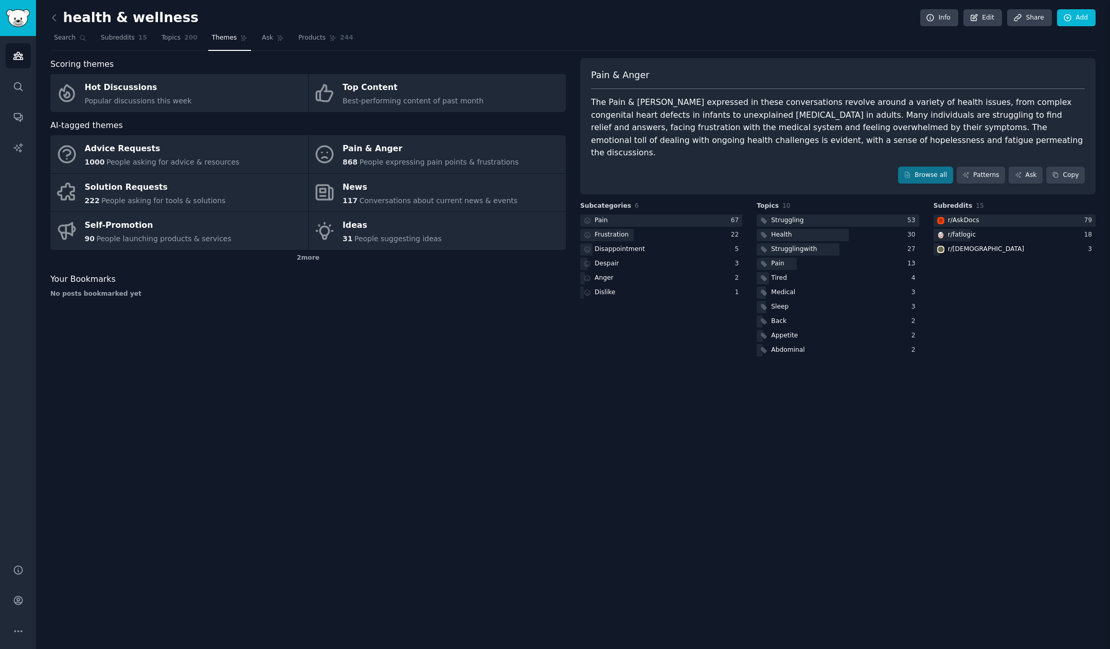
click at [613, 341] on div at bounding box center [555, 324] width 1110 height 649
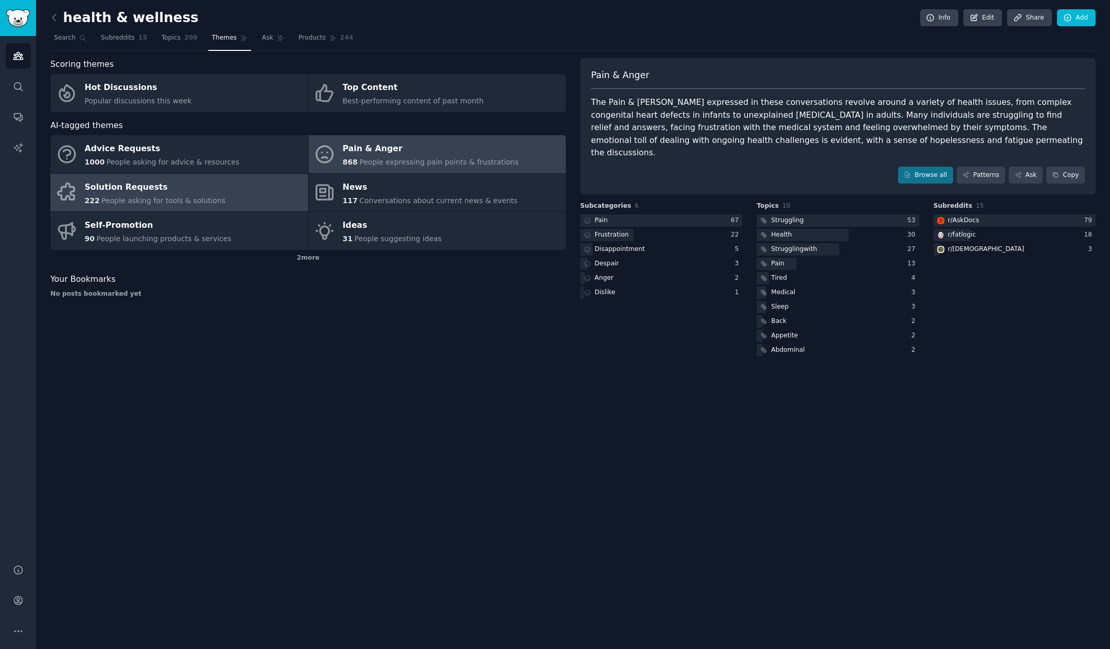
click at [238, 194] on link "Solution Requests 222 People asking for tools & solutions" at bounding box center [179, 193] width 258 height 38
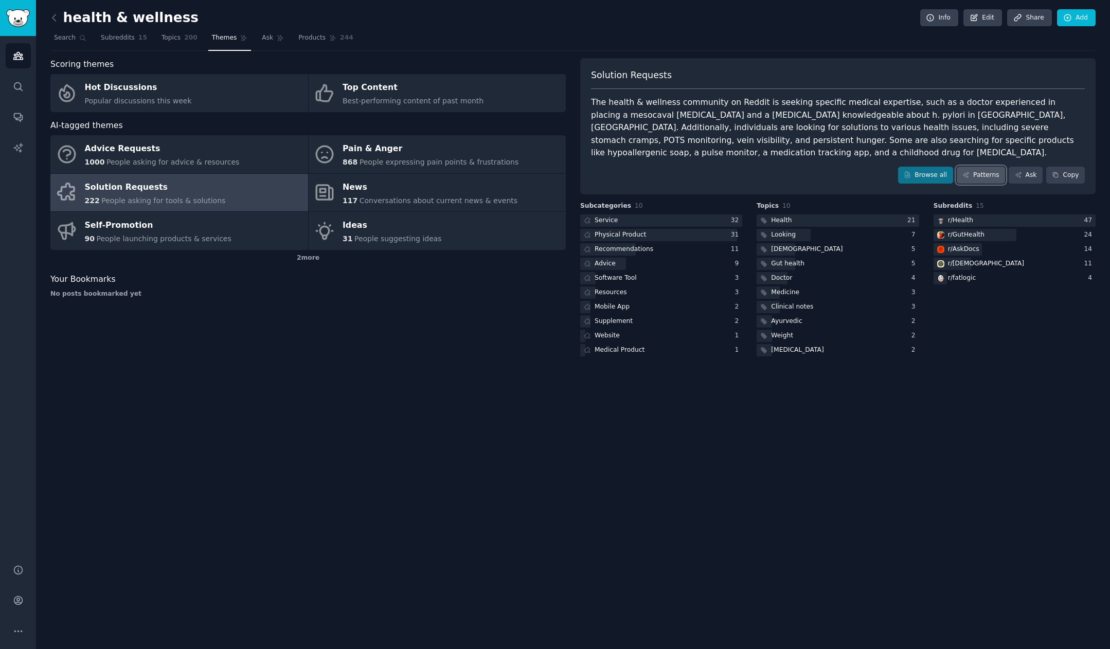
click at [896, 173] on link "Patterns" at bounding box center [981, 175] width 48 height 17
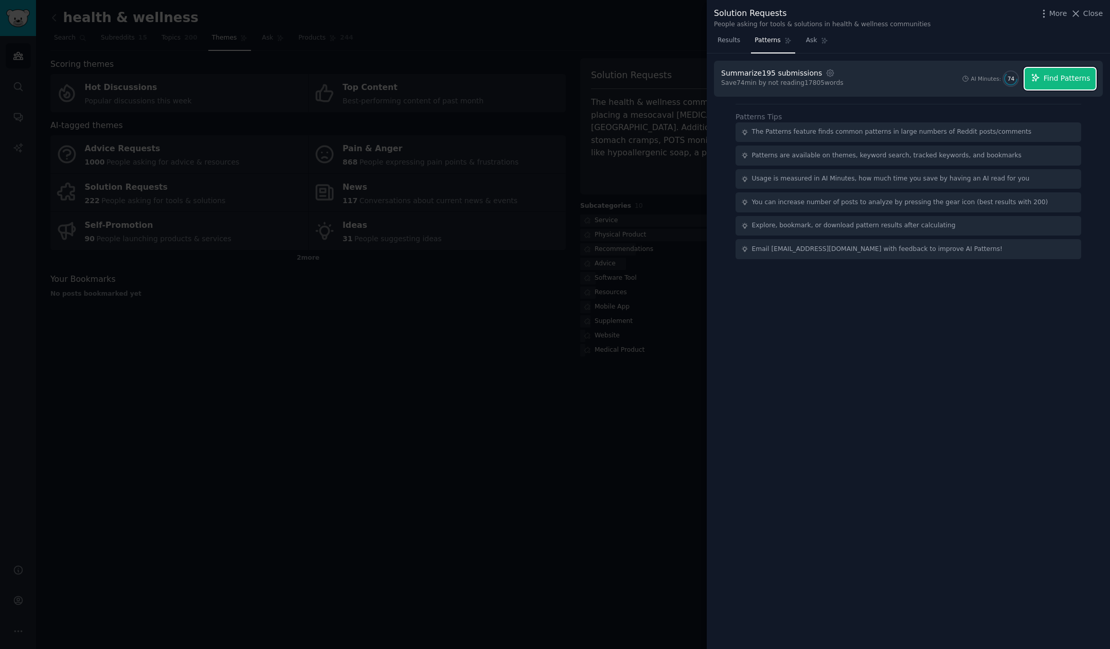
click at [896, 80] on span "Find Patterns" at bounding box center [1067, 78] width 47 height 11
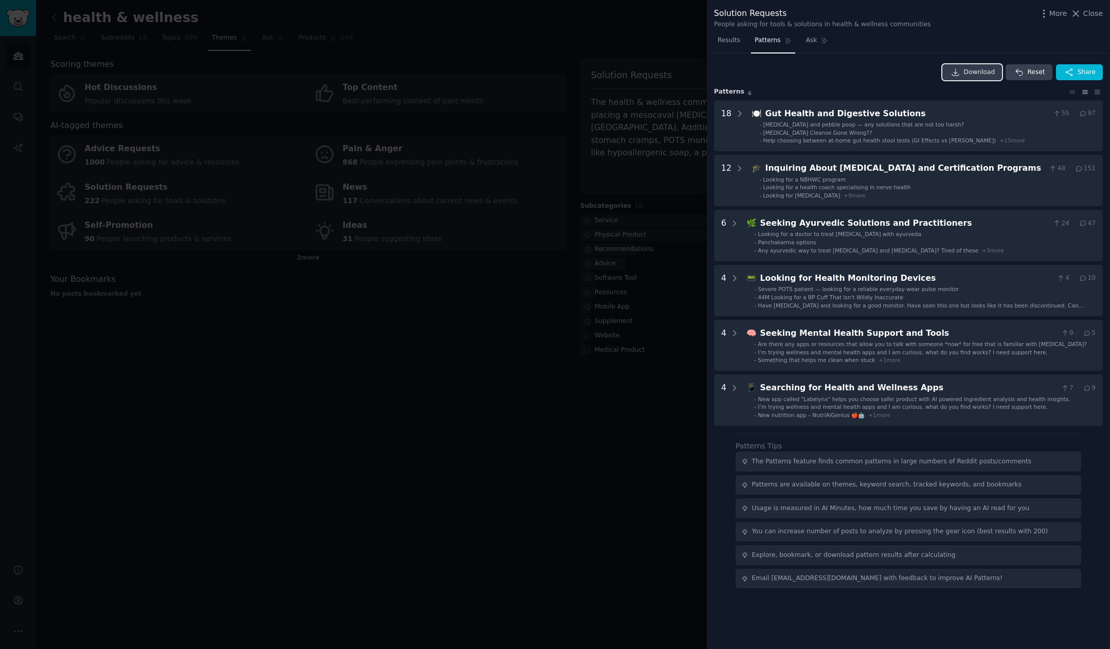
click at [896, 73] on span "Download" at bounding box center [979, 72] width 31 height 9
click at [535, 387] on div at bounding box center [555, 324] width 1110 height 649
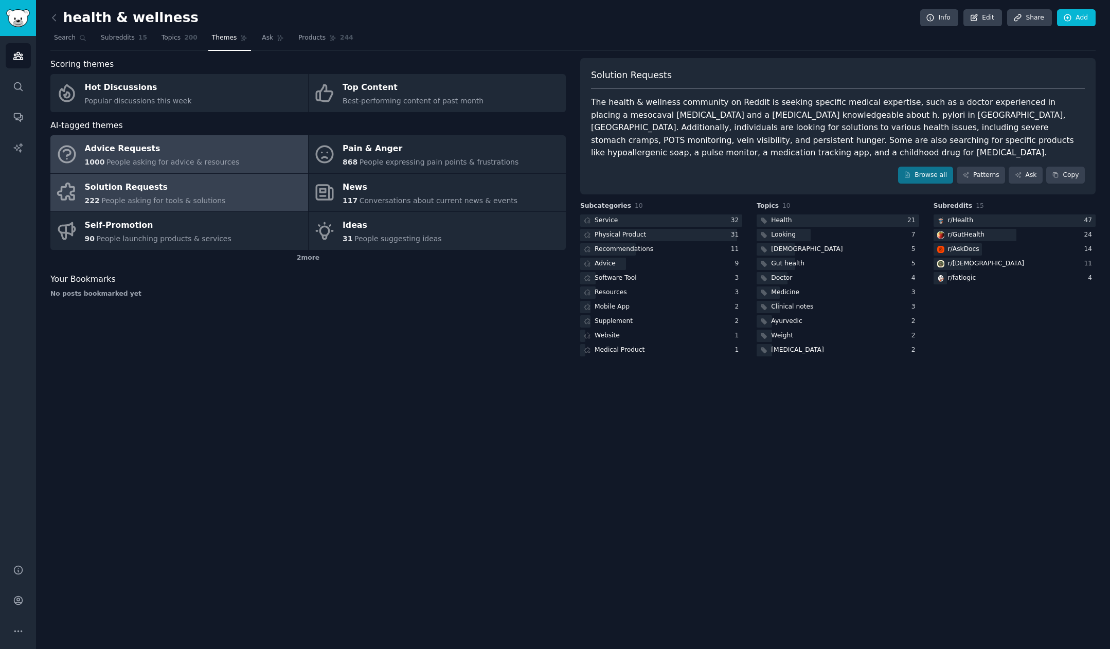
click at [232, 154] on link "Advice Requests 1000 People asking for advice & resources" at bounding box center [179, 154] width 258 height 38
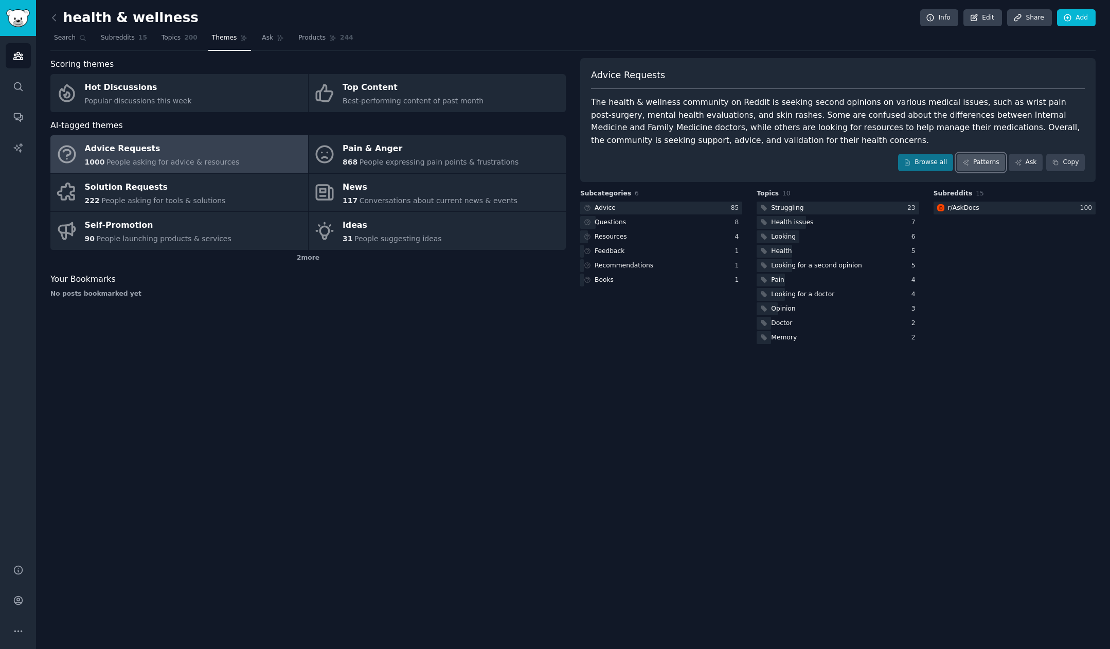
click at [990, 167] on link "Patterns" at bounding box center [981, 162] width 48 height 17
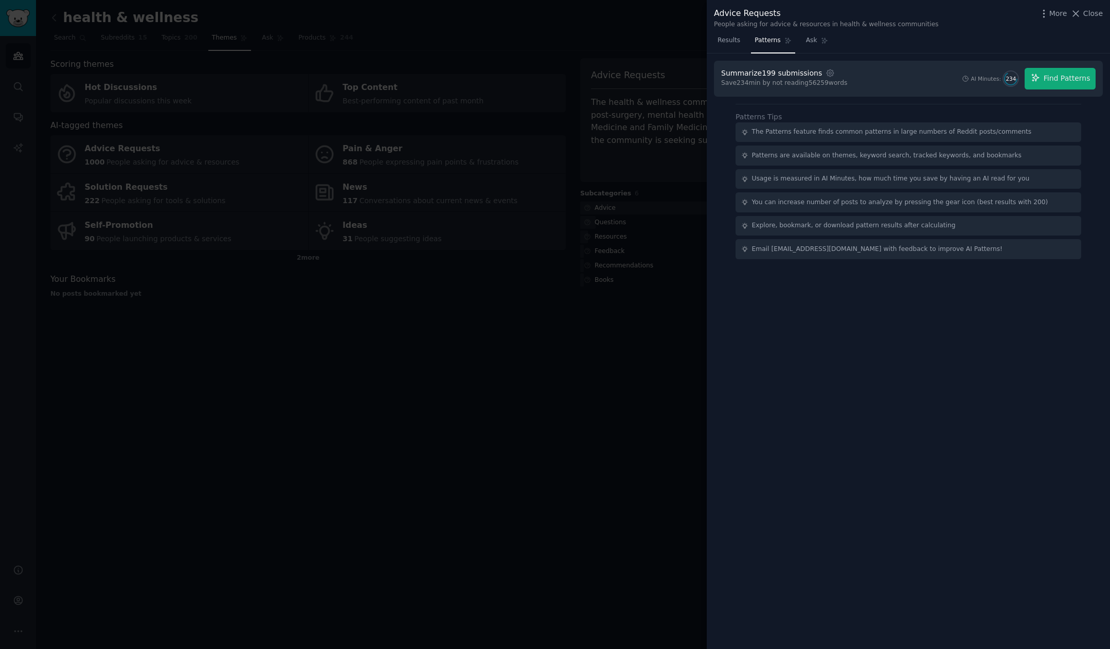
click at [609, 45] on div at bounding box center [555, 324] width 1110 height 649
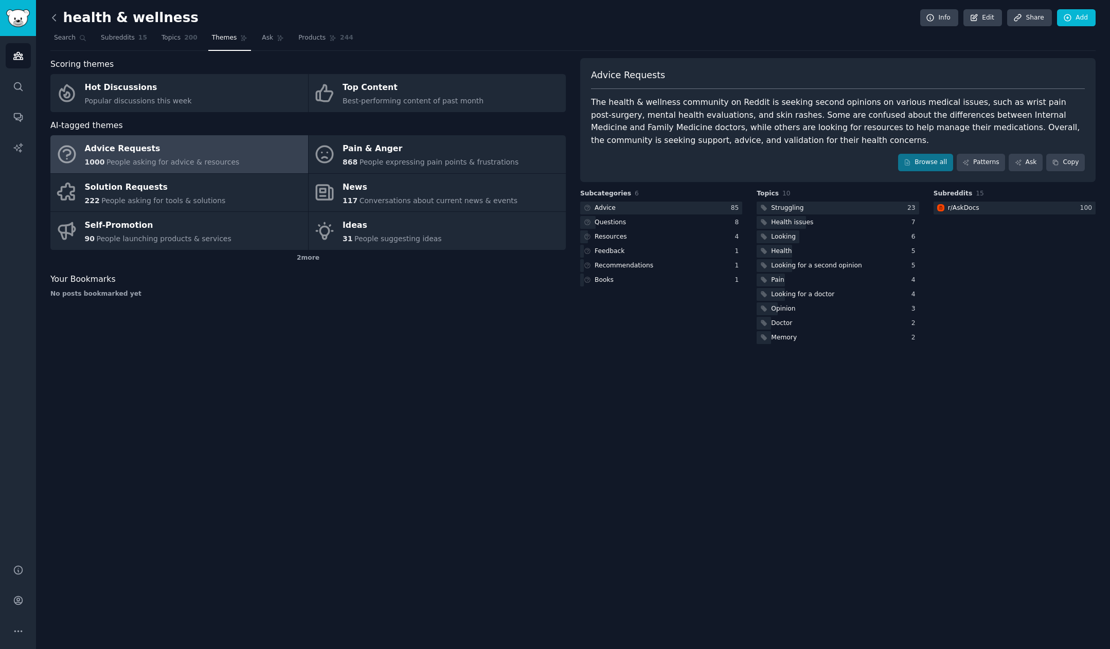
click at [52, 19] on icon at bounding box center [53, 17] width 3 height 6
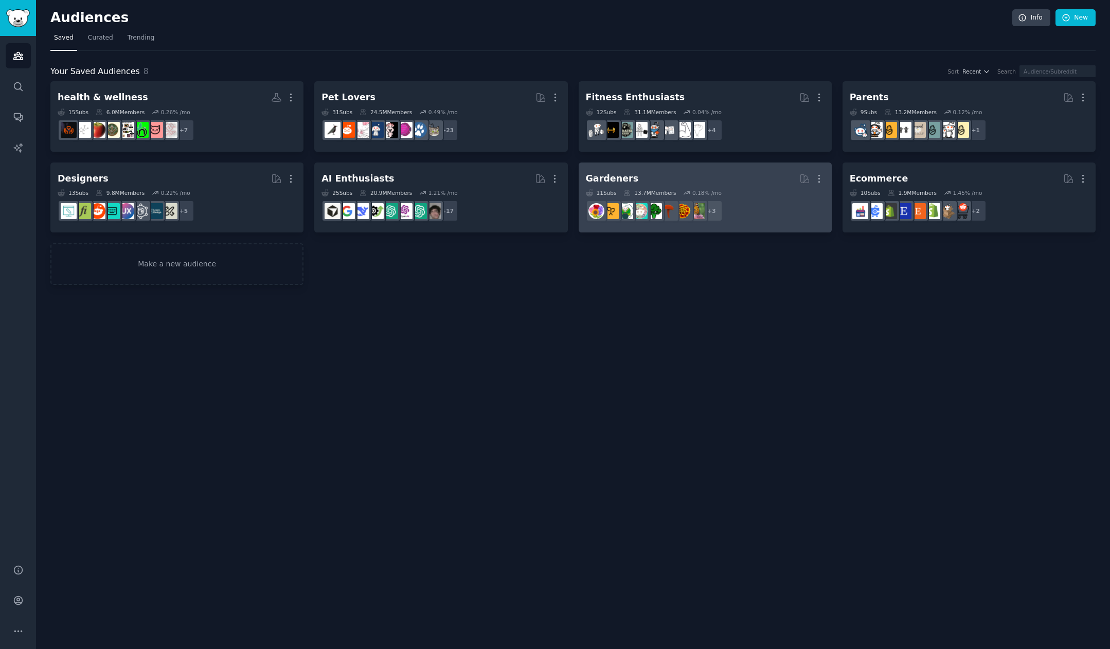
click at [743, 181] on h2 "Gardeners More" at bounding box center [705, 179] width 239 height 18
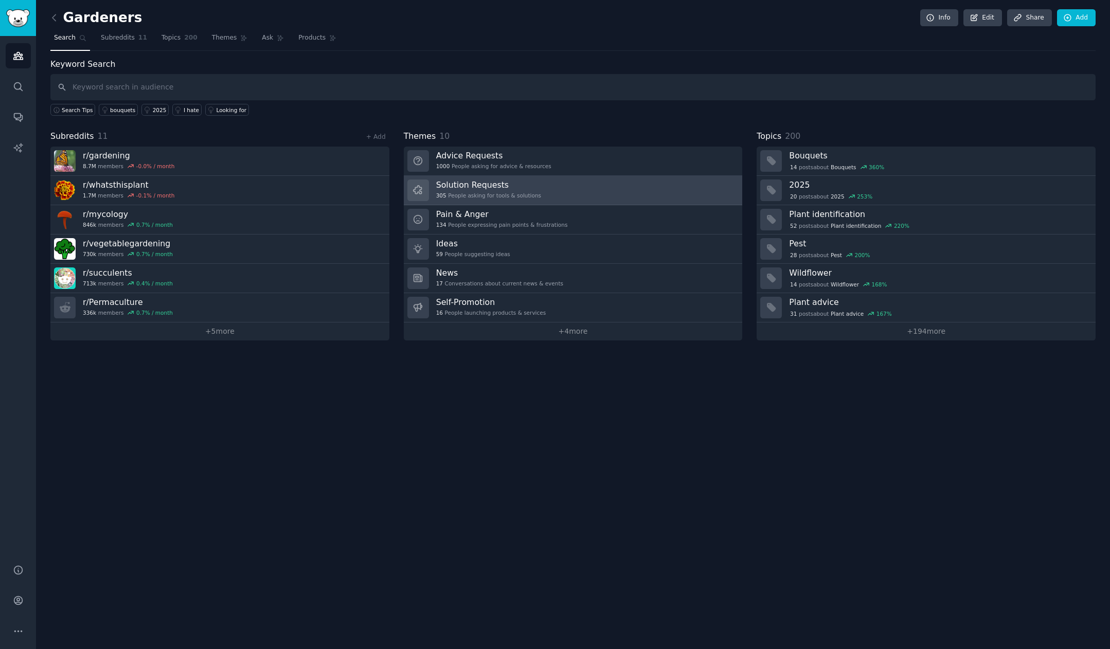
click at [557, 190] on link "Solution Requests 305 People asking for tools & solutions" at bounding box center [573, 190] width 339 height 29
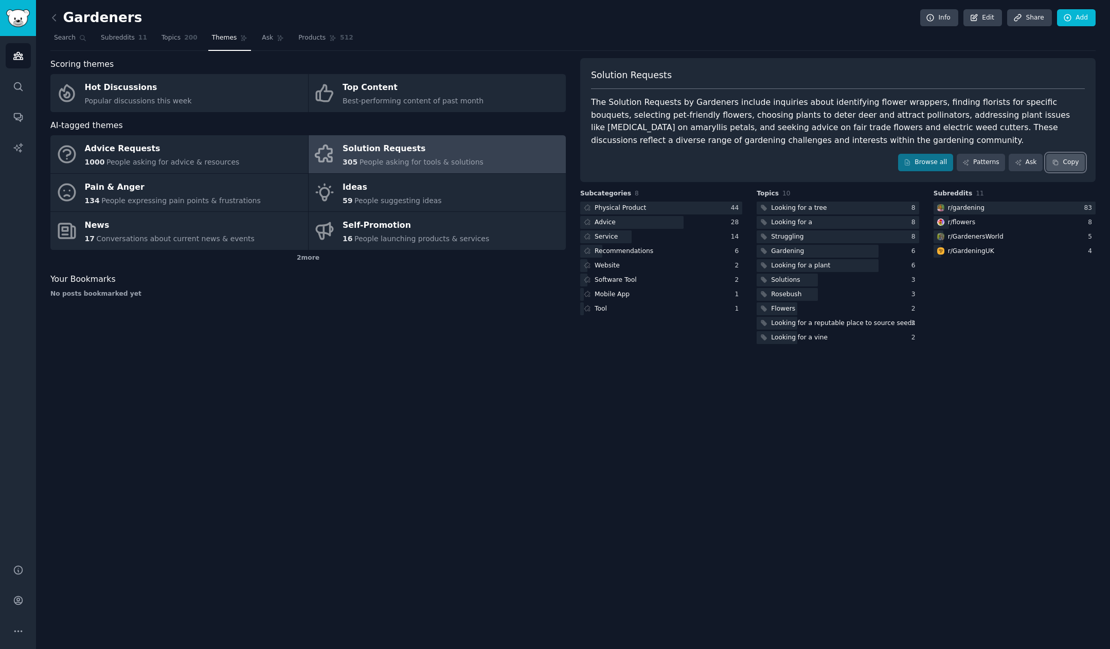
click at [1069, 165] on button "Copy" at bounding box center [1065, 162] width 39 height 17
click at [983, 167] on link "Patterns" at bounding box center [981, 162] width 48 height 17
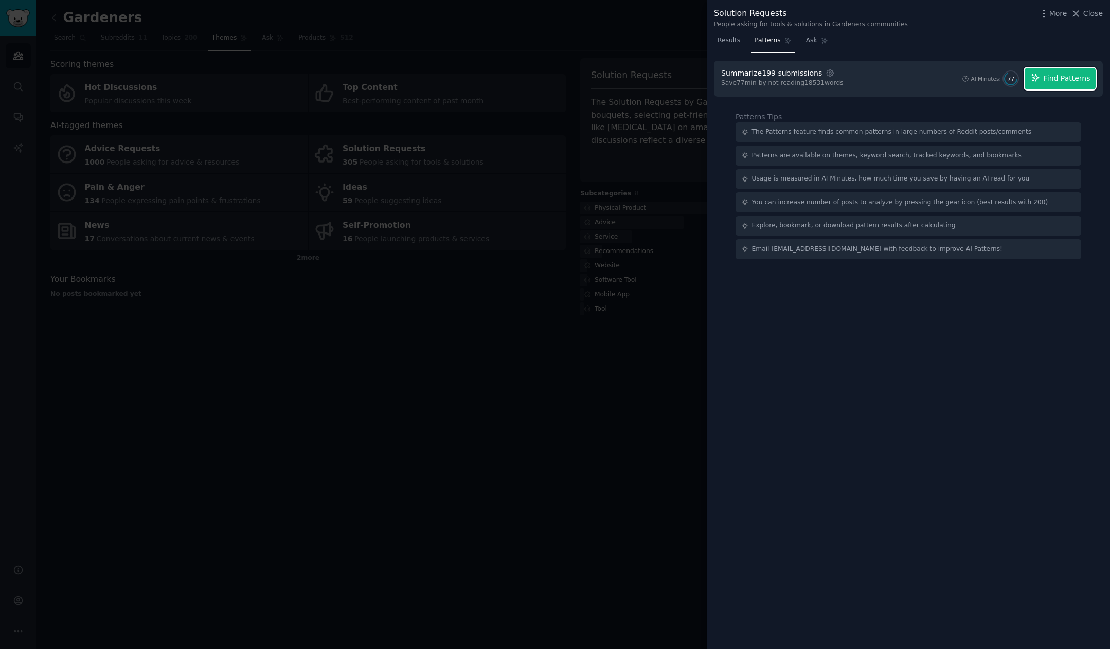
click at [1064, 88] on button "Find Patterns" at bounding box center [1060, 79] width 71 height 22
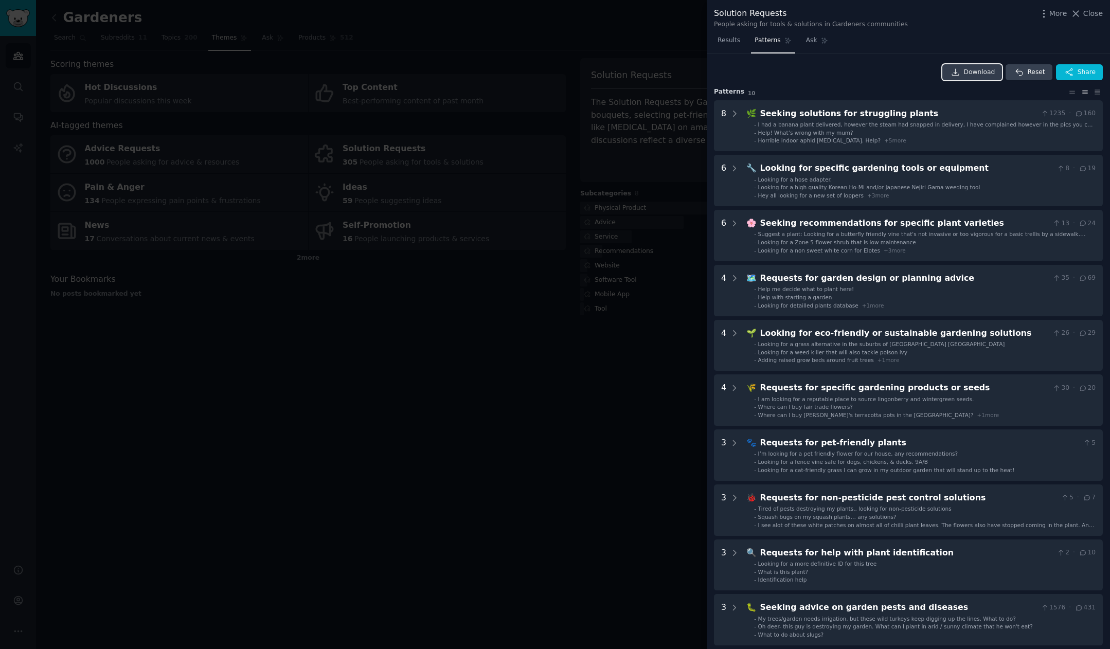
click at [976, 73] on span "Download" at bounding box center [979, 72] width 31 height 9
click at [245, 202] on div at bounding box center [555, 324] width 1110 height 649
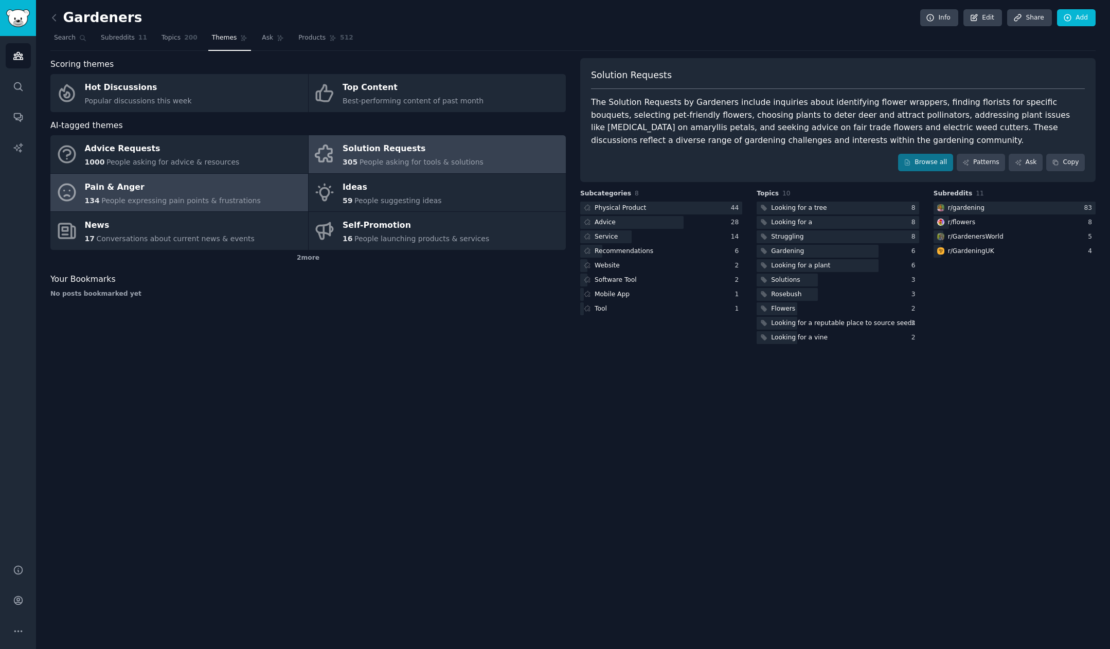
click at [206, 197] on span "People expressing pain points & frustrations" at bounding box center [180, 201] width 159 height 8
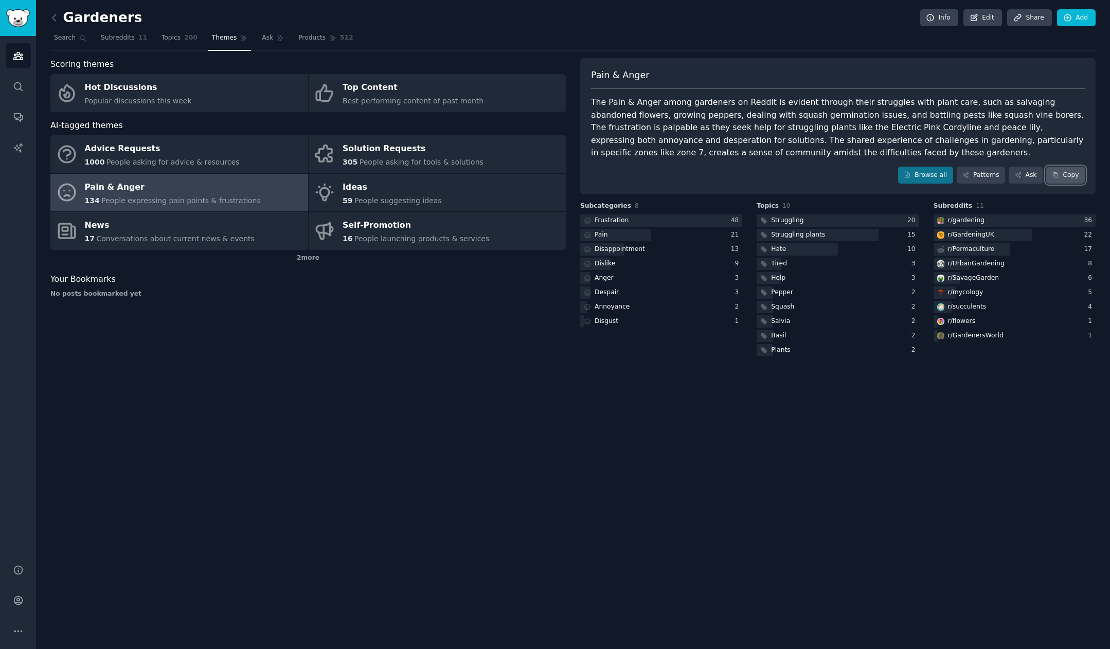
click at [1063, 176] on button "Copy" at bounding box center [1065, 175] width 39 height 17
click at [991, 175] on link "Patterns" at bounding box center [981, 175] width 48 height 17
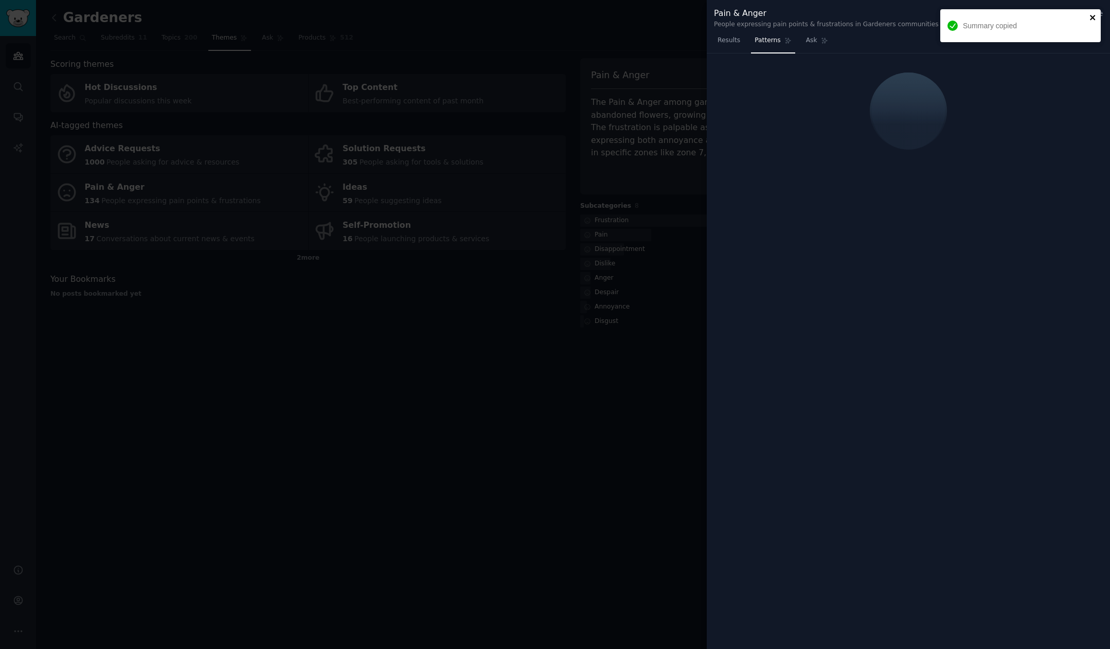
click at [1093, 13] on div "Summary copied" at bounding box center [1020, 25] width 161 height 33
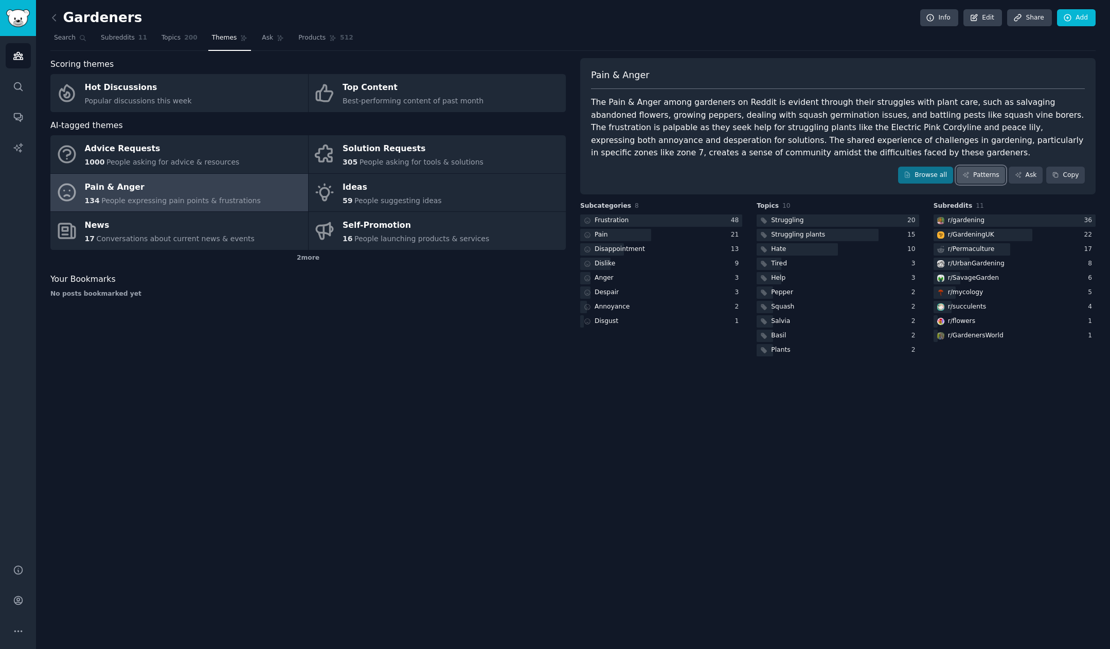
click at [980, 172] on link "Patterns" at bounding box center [981, 175] width 48 height 17
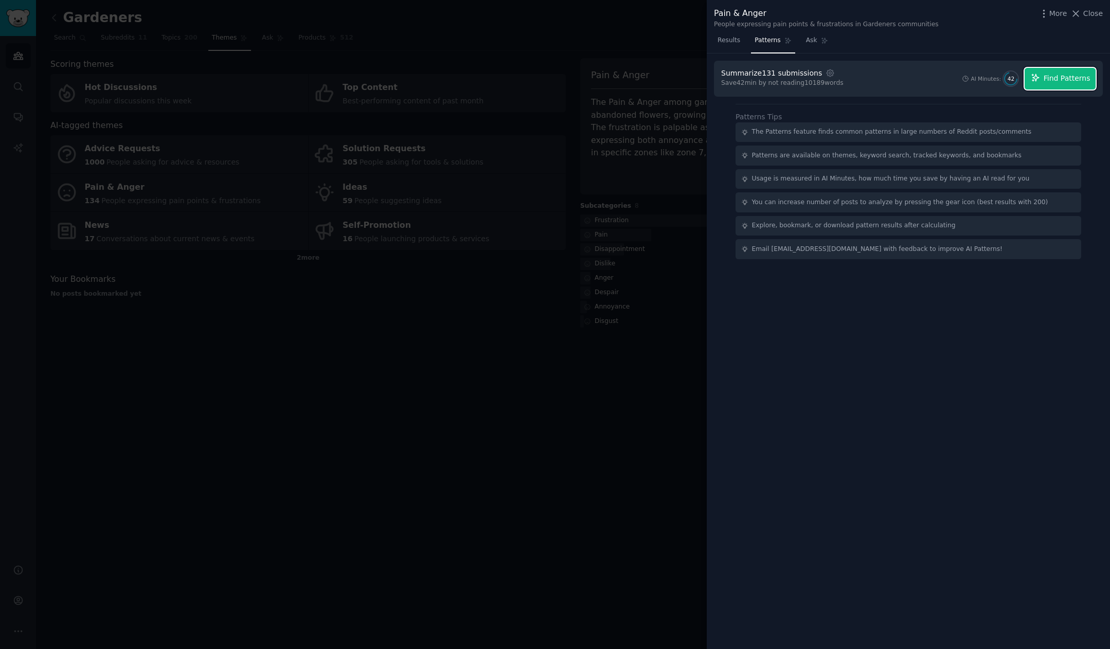
click at [1052, 80] on span "Find Patterns" at bounding box center [1067, 78] width 47 height 11
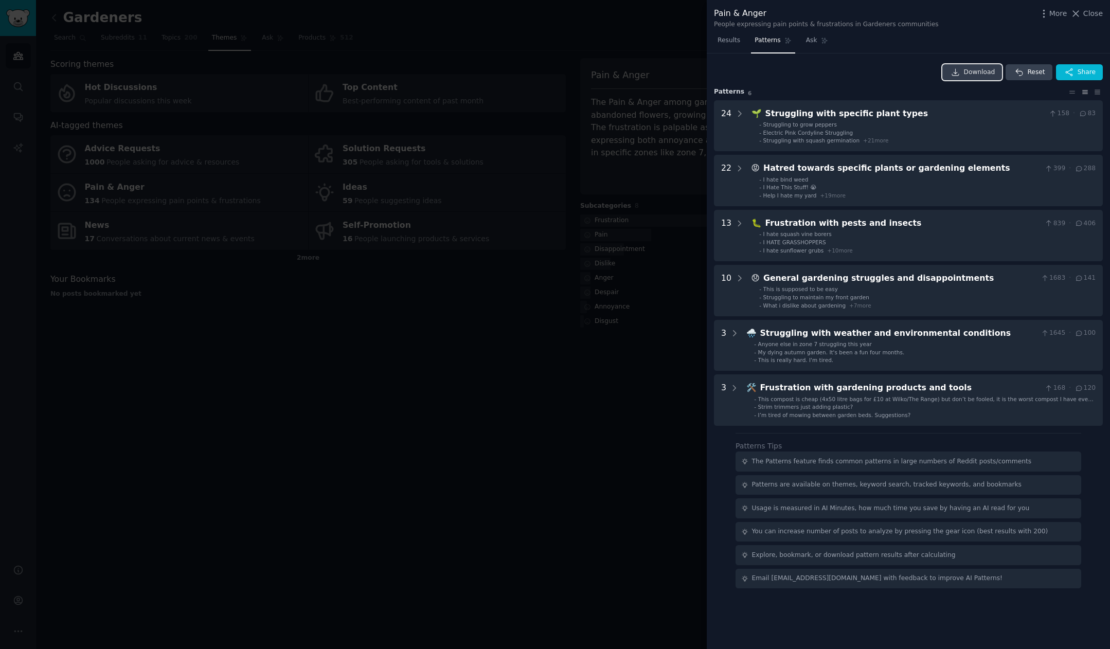
click at [970, 73] on span "Download" at bounding box center [979, 72] width 31 height 9
click at [1040, 44] on div "Results Patterns Ask" at bounding box center [908, 42] width 403 height 21
click at [200, 152] on div at bounding box center [555, 324] width 1110 height 649
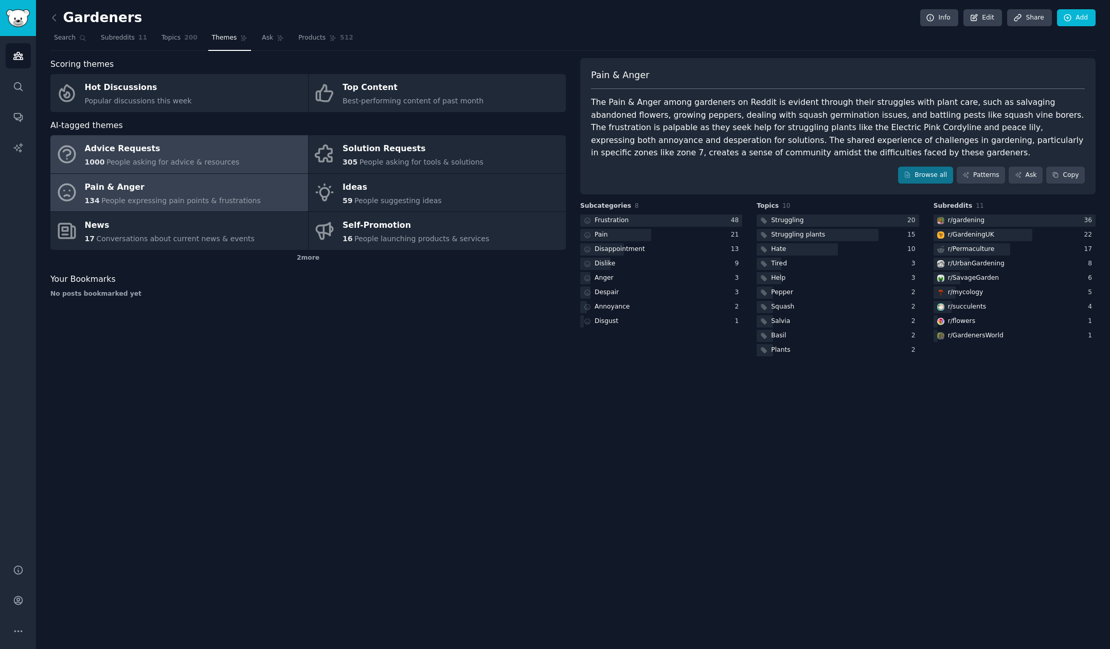
click at [193, 157] on div "1000 People asking for advice & resources" at bounding box center [162, 162] width 155 height 11
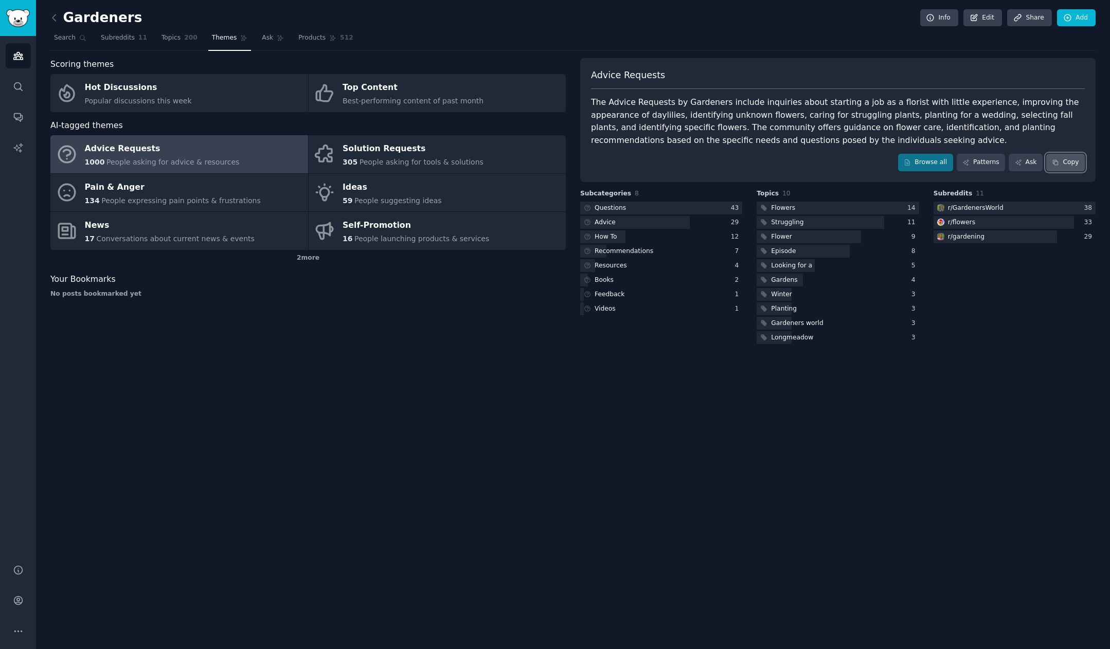
click at [1047, 159] on button "Copy" at bounding box center [1065, 162] width 39 height 17
click at [977, 153] on div "Advice Requests The Advice Requests by Gardeners include inquiries about starti…" at bounding box center [837, 120] width 515 height 124
click at [977, 162] on link "Patterns" at bounding box center [981, 162] width 48 height 17
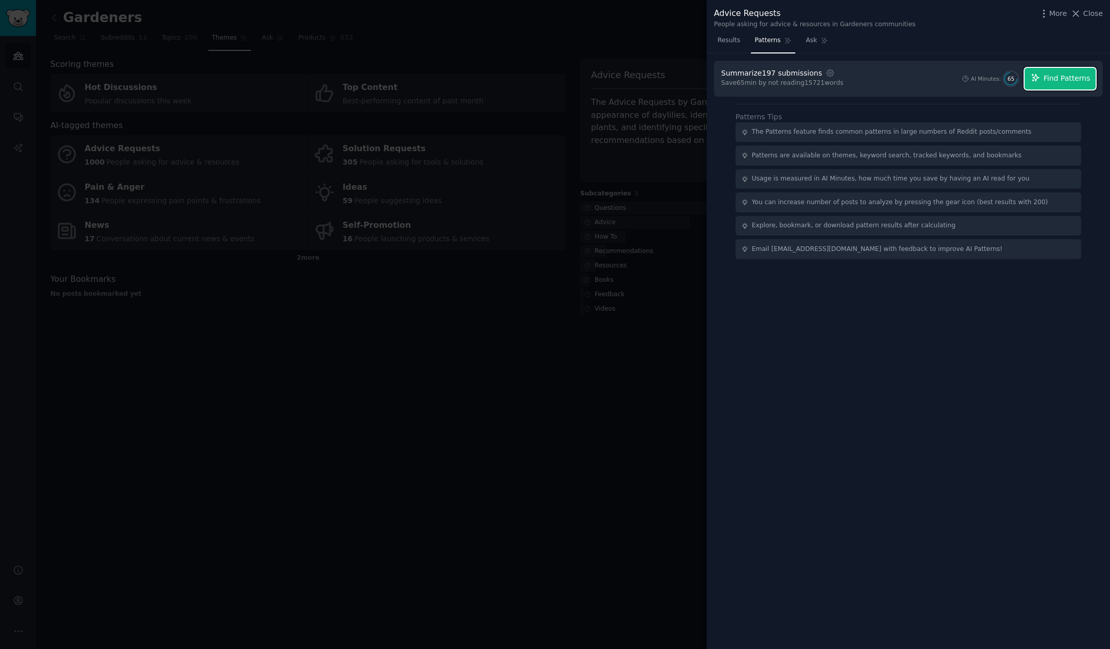
click at [1061, 78] on span "Find Patterns" at bounding box center [1067, 78] width 47 height 11
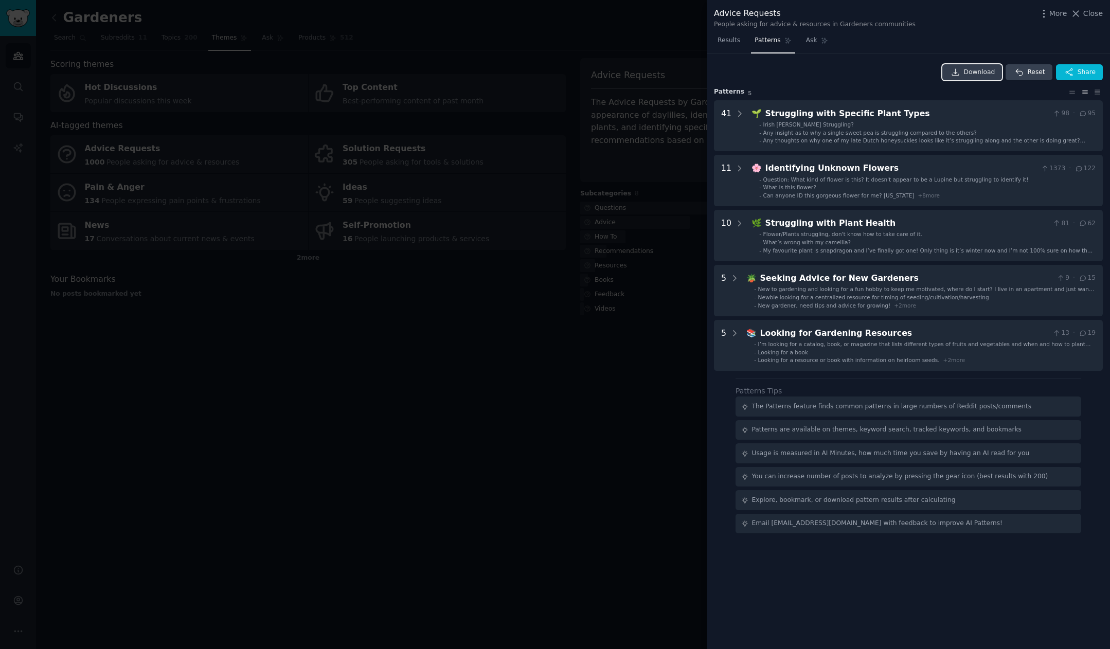
click at [982, 75] on span "Download" at bounding box center [979, 72] width 31 height 9
click at [508, 372] on div at bounding box center [555, 324] width 1110 height 649
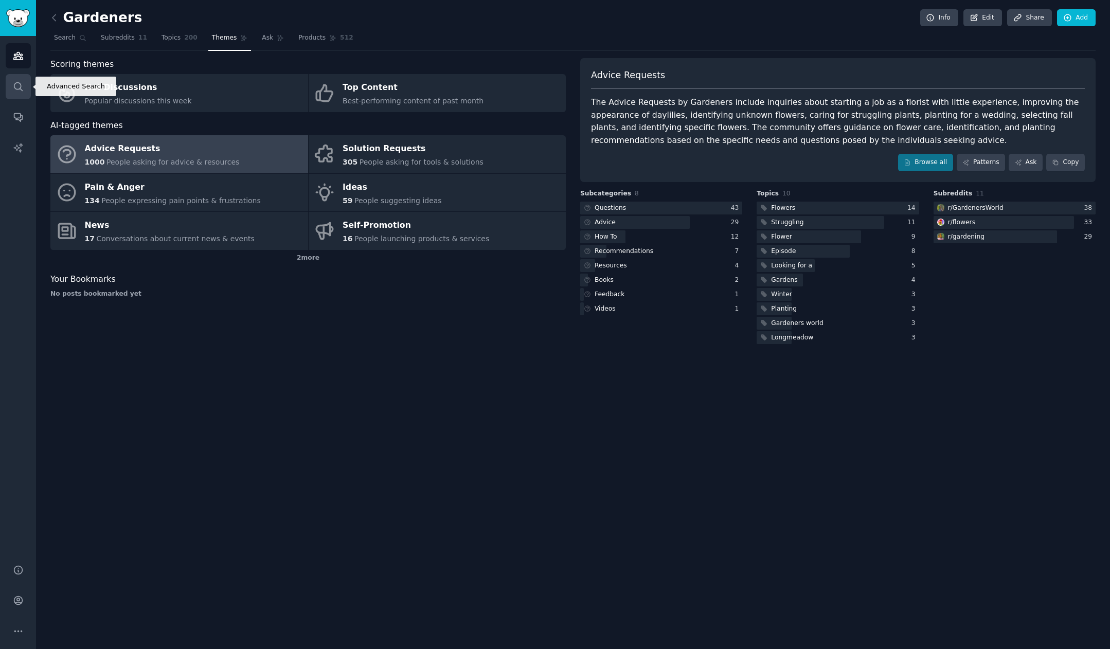
click at [16, 83] on icon "Sidebar" at bounding box center [18, 86] width 11 height 11
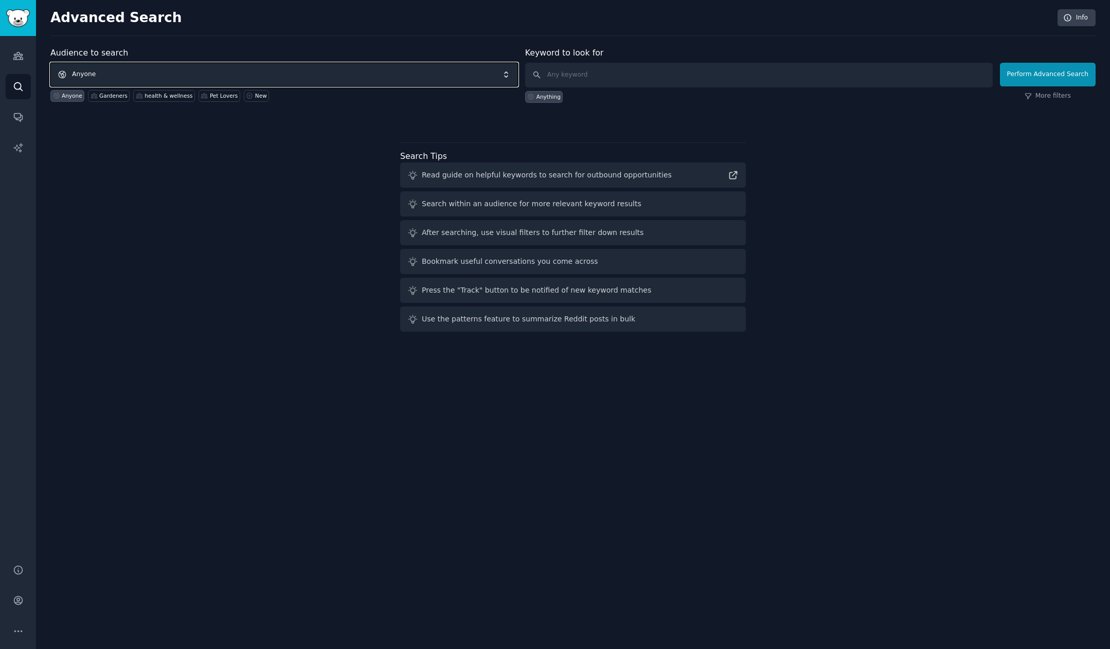
click at [298, 75] on span "Anyone" at bounding box center [284, 75] width 468 height 24
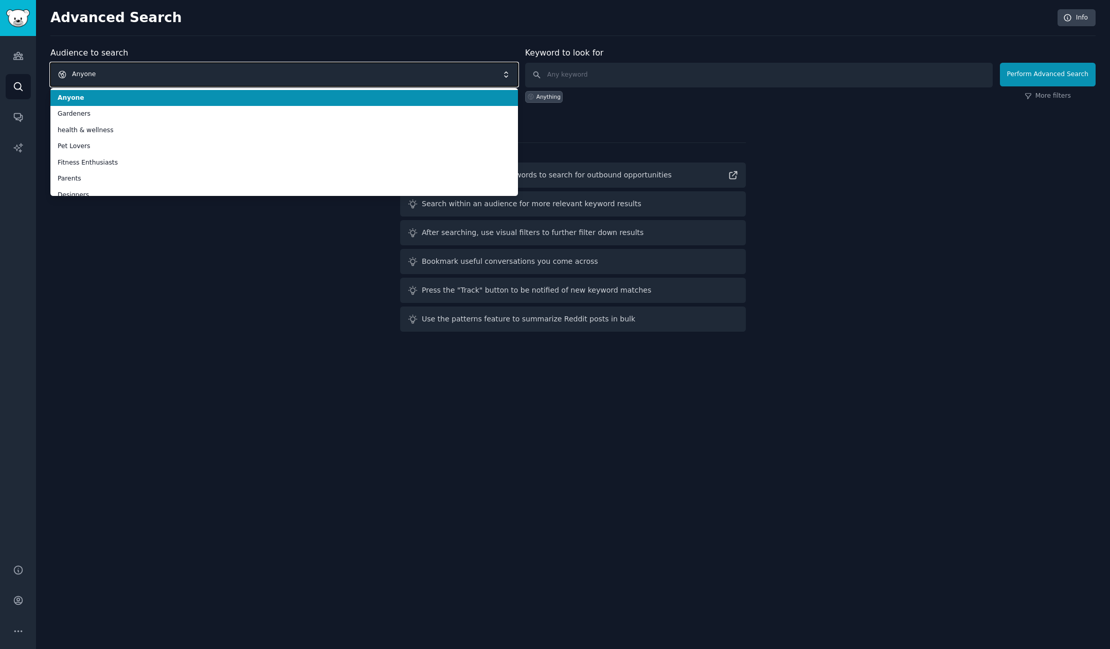
click at [298, 75] on span "Anyone" at bounding box center [284, 75] width 468 height 24
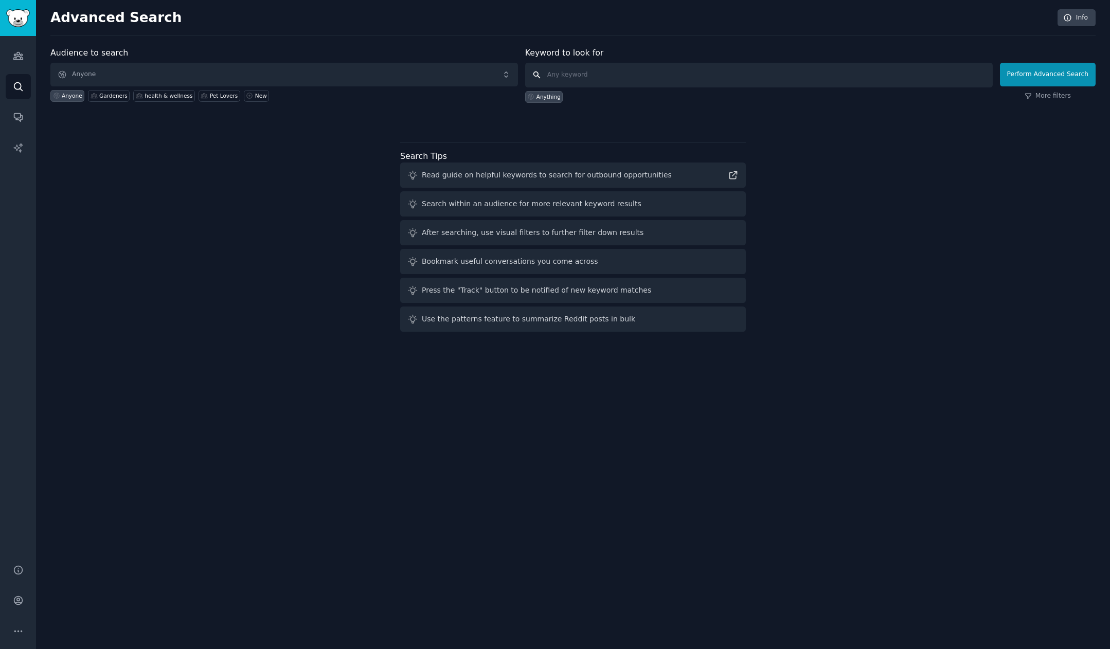
click at [612, 78] on input "text" at bounding box center [759, 75] width 468 height 25
type input "vsl"
click at [1042, 75] on button "Perform Advanced Search" at bounding box center [1048, 75] width 96 height 24
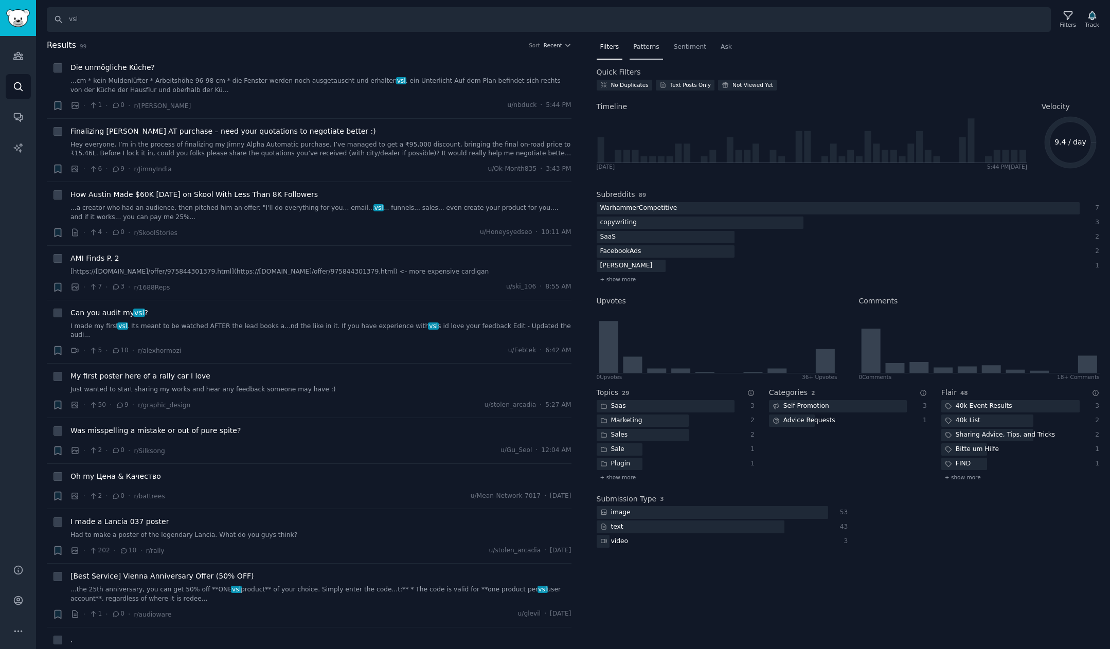
click at [648, 49] on span "Patterns" at bounding box center [646, 47] width 26 height 9
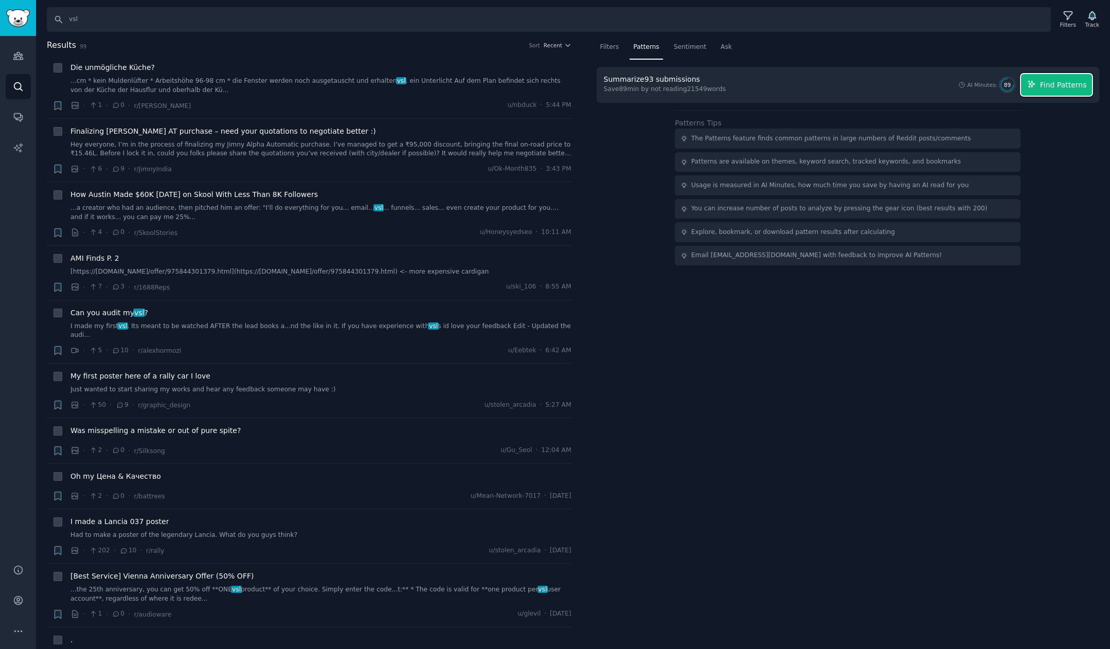
click at [1045, 87] on span "Find Patterns" at bounding box center [1063, 85] width 47 height 11
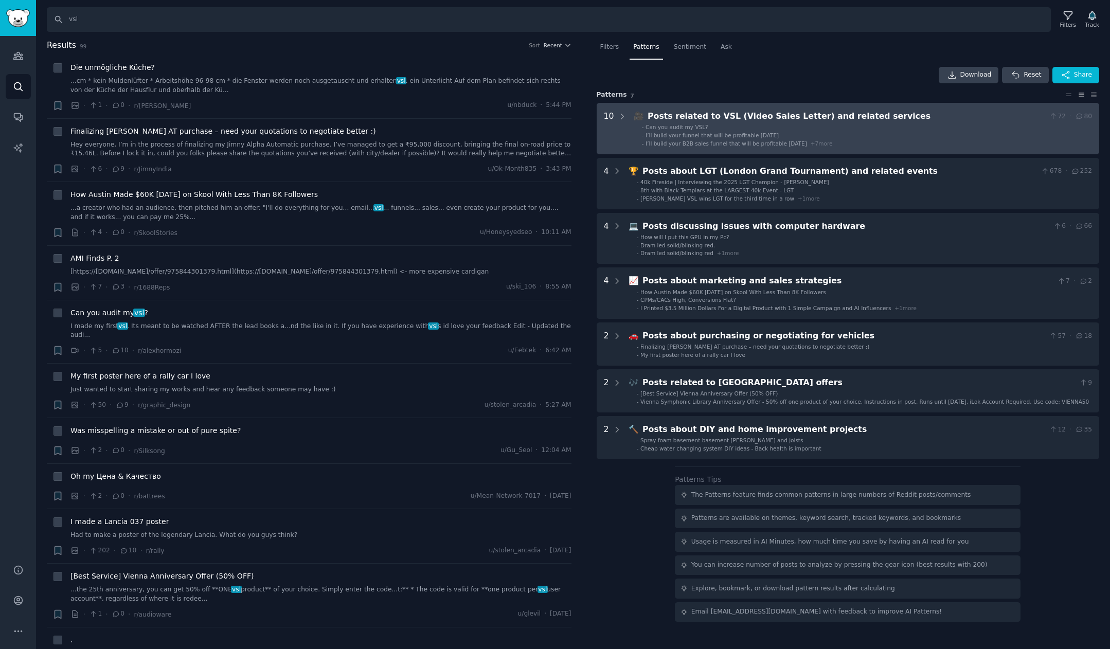
click at [964, 132] on li "- I’ll build your funnel that will be profitable in 30 days" at bounding box center [867, 135] width 450 height 7
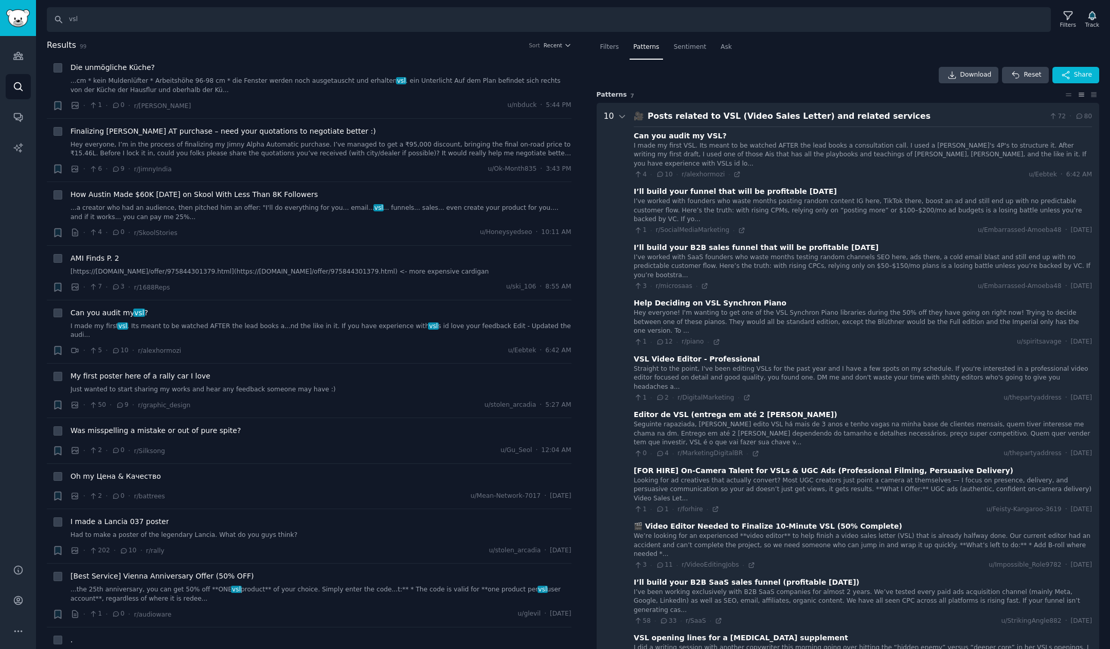
click at [906, 115] on div "Posts related to VSL (Video Sales Letter) and related services" at bounding box center [847, 116] width 398 height 13
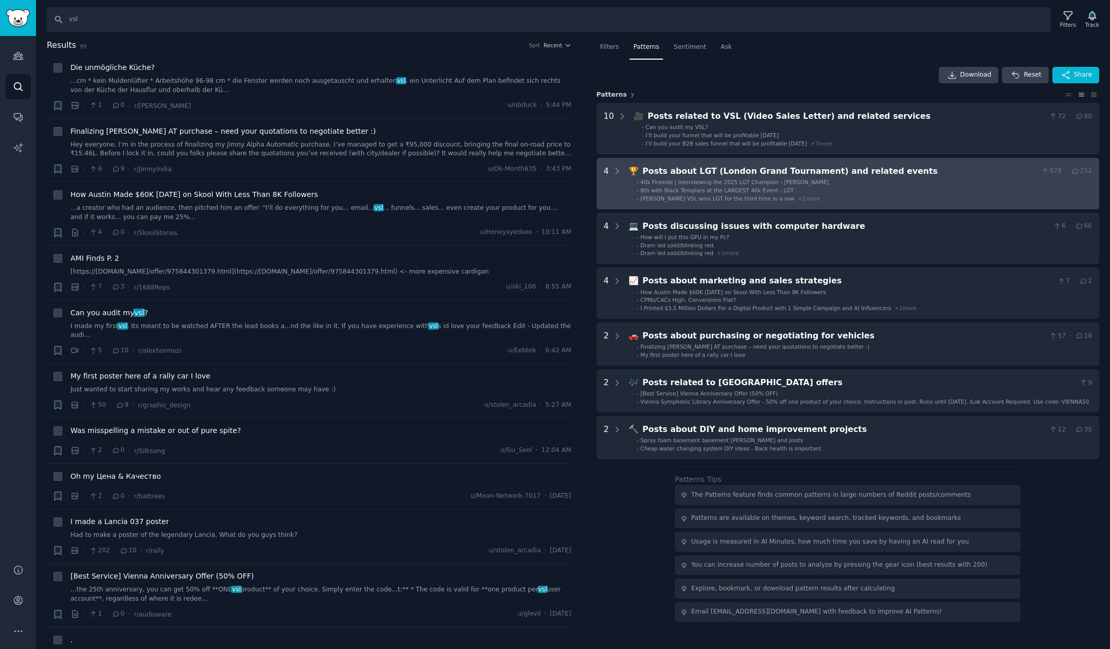
click at [889, 175] on div "Posts about LGT (London Grand Tournament) and related events" at bounding box center [840, 171] width 395 height 13
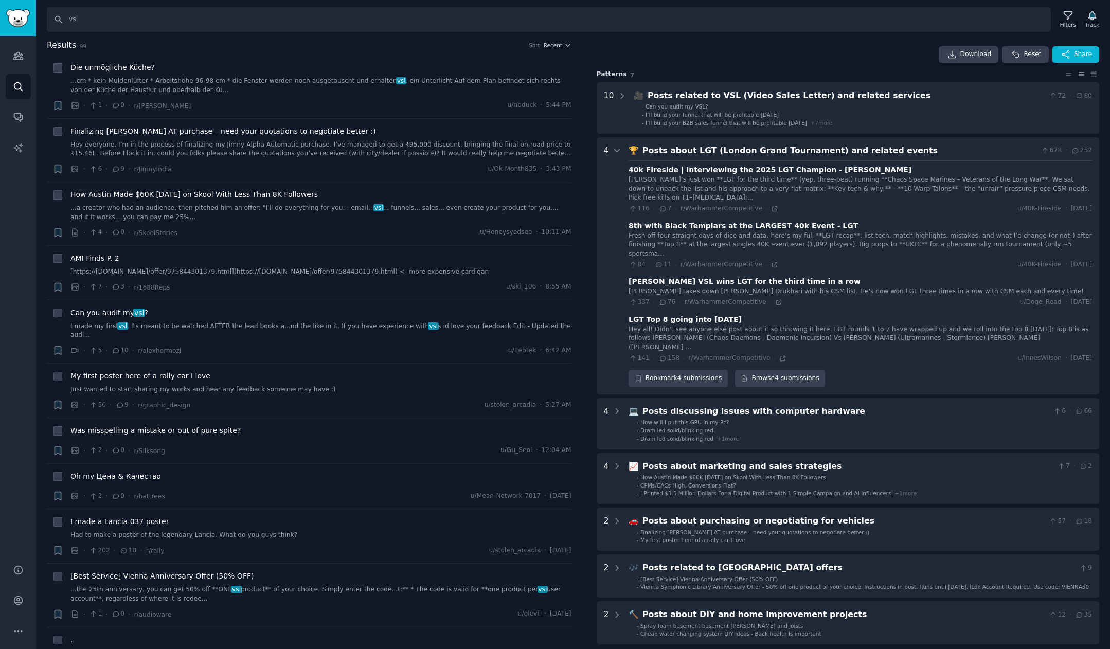
scroll to position [4, 0]
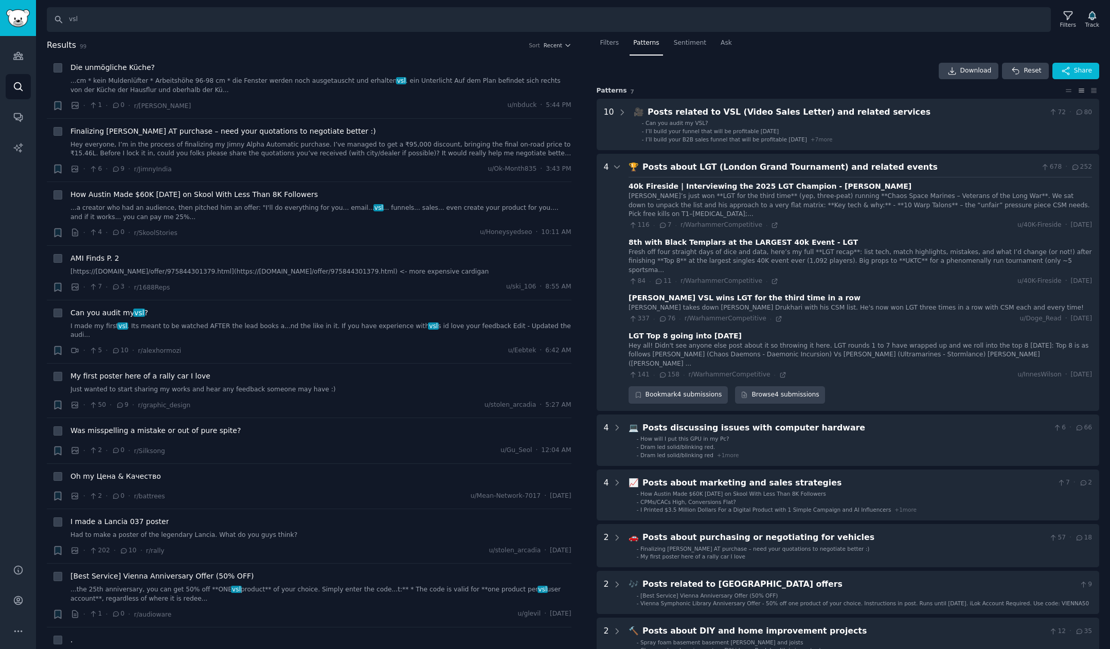
click at [844, 167] on div "Posts about LGT (London Grand Tournament) and related events" at bounding box center [840, 167] width 395 height 13
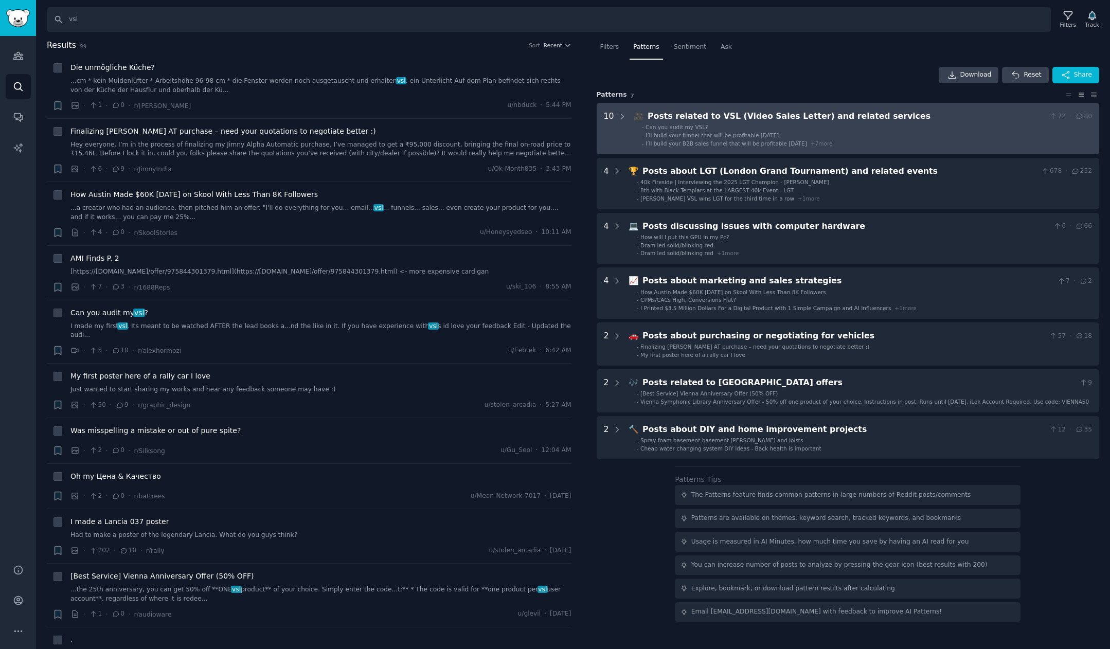
click at [911, 127] on li "- Can you audit my VSL?" at bounding box center [867, 126] width 450 height 7
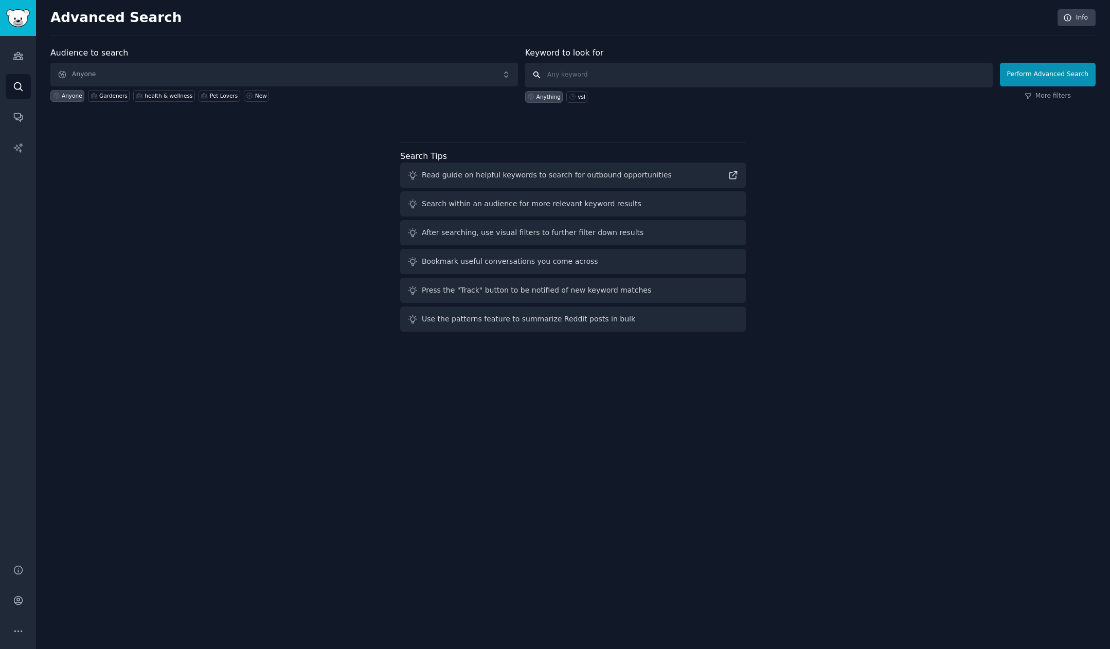
click at [614, 84] on input "text" at bounding box center [759, 75] width 468 height 25
type input "landing page"
click button "Perform Advanced Search" at bounding box center [1048, 75] width 96 height 24
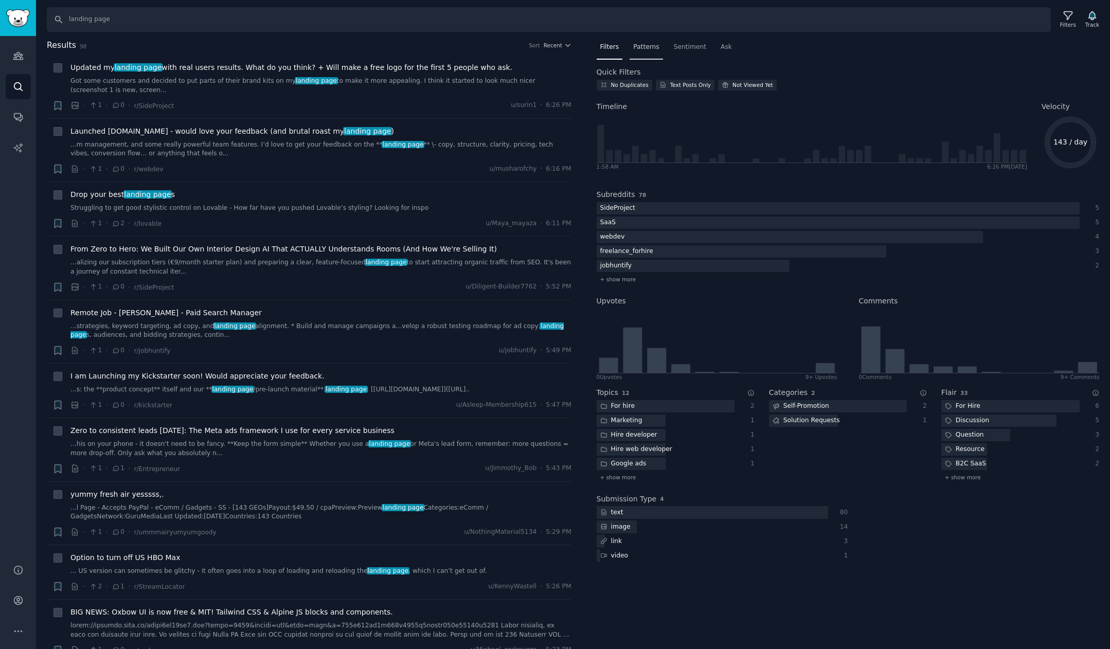
click at [655, 51] on div "Patterns" at bounding box center [646, 49] width 33 height 21
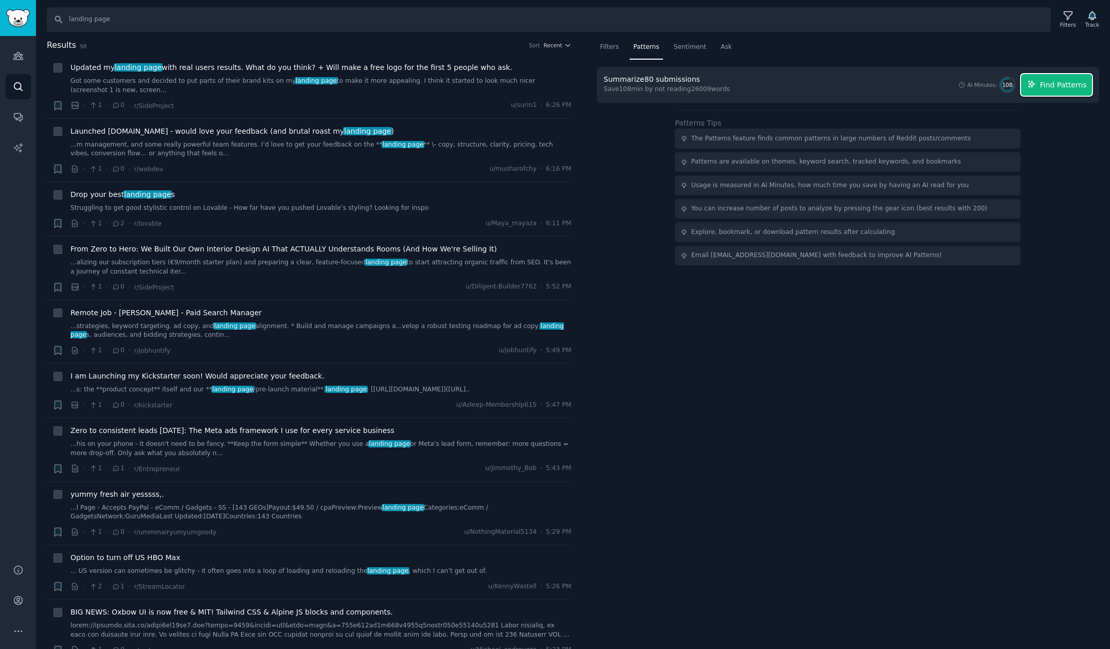
click at [1044, 85] on span "Find Patterns" at bounding box center [1063, 85] width 47 height 11
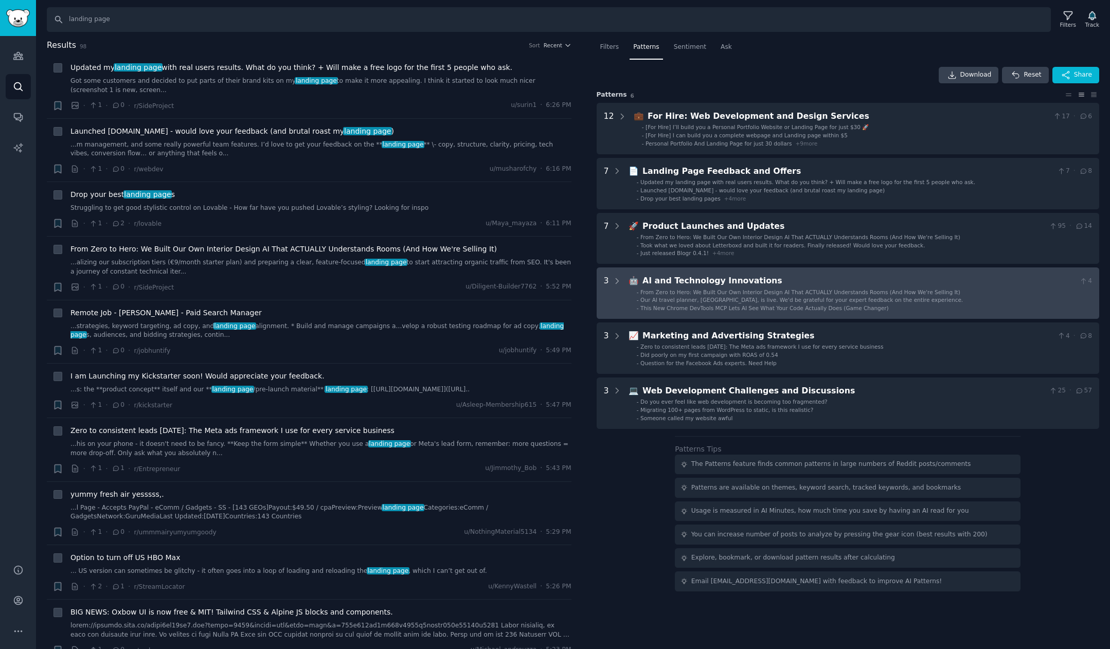
click at [860, 286] on div "AI and Technology Innovations" at bounding box center [859, 281] width 433 height 13
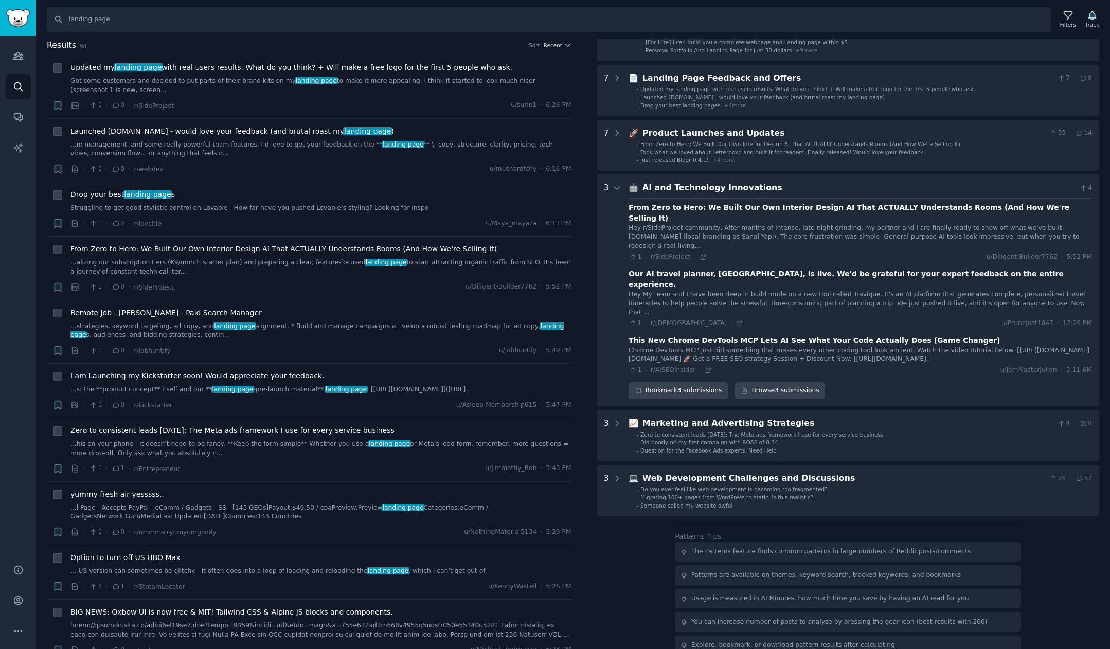
scroll to position [96, 0]
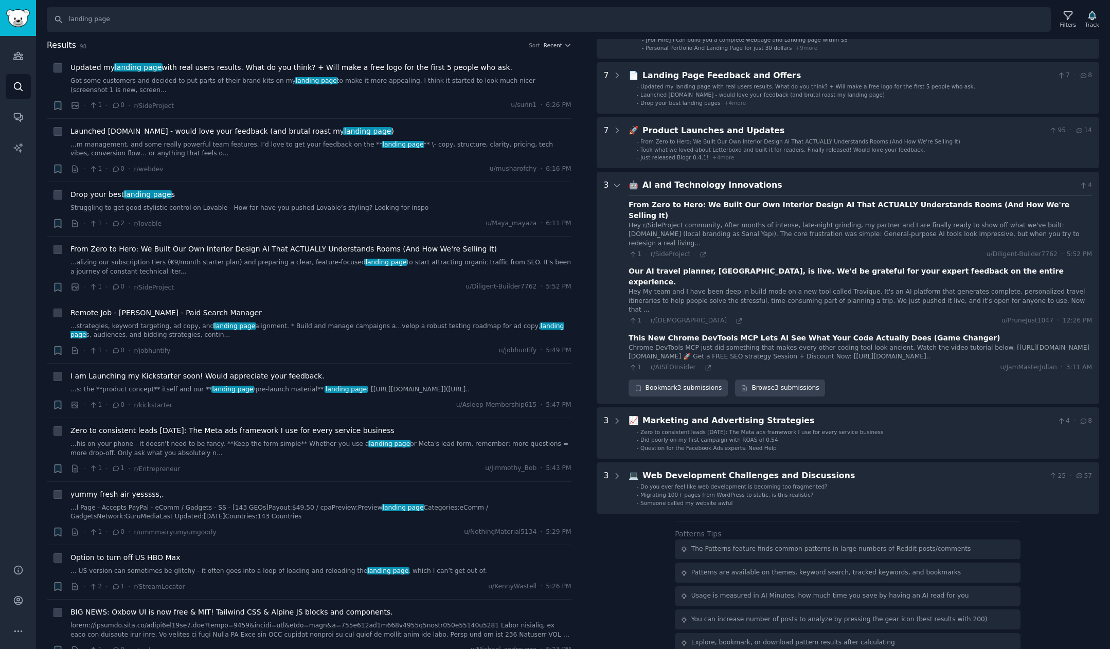
click at [743, 185] on div "AI and Technology Innovations" at bounding box center [859, 185] width 433 height 13
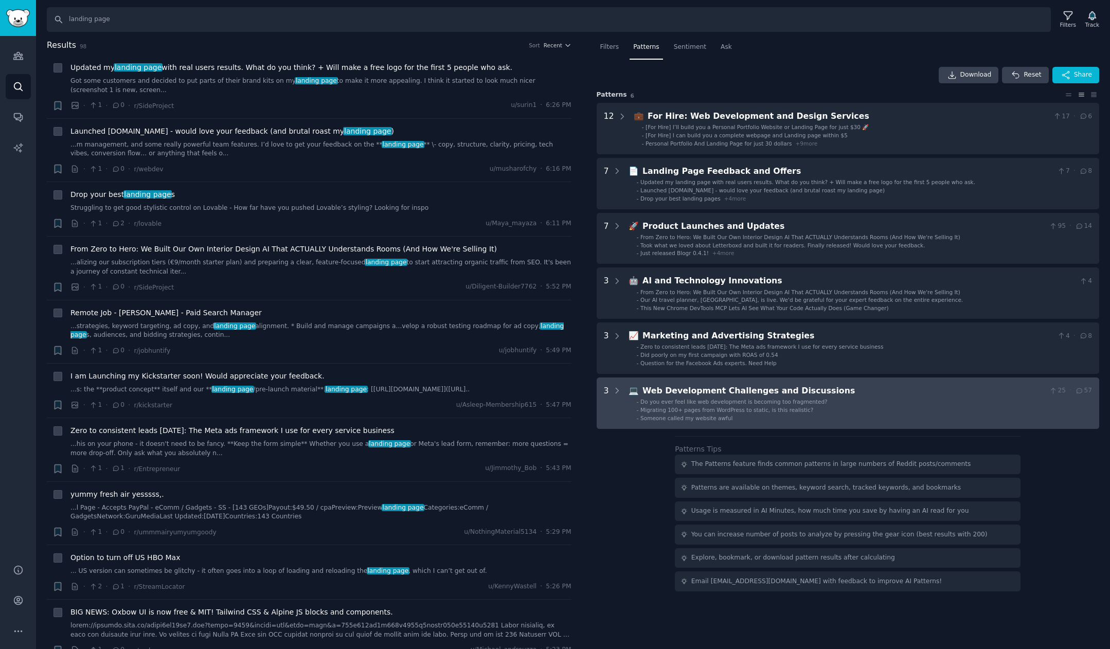
click at [736, 392] on div "Web Development Challenges and Discussions" at bounding box center [844, 391] width 403 height 13
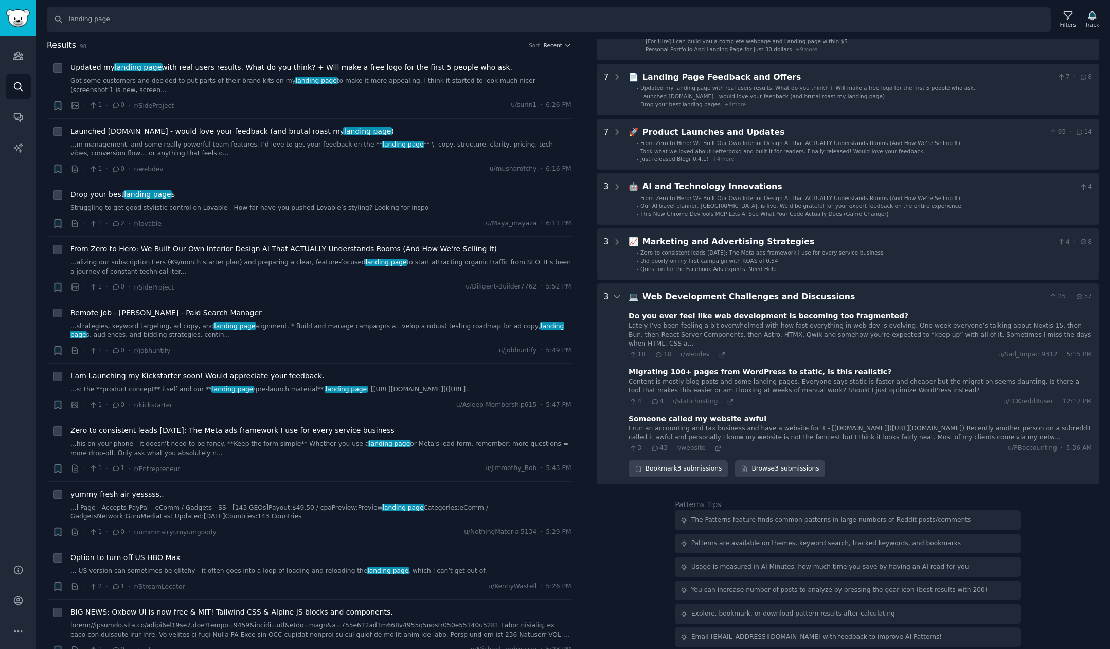
scroll to position [96, 0]
click at [728, 297] on div "Web Development Challenges and Discussions" at bounding box center [844, 295] width 403 height 13
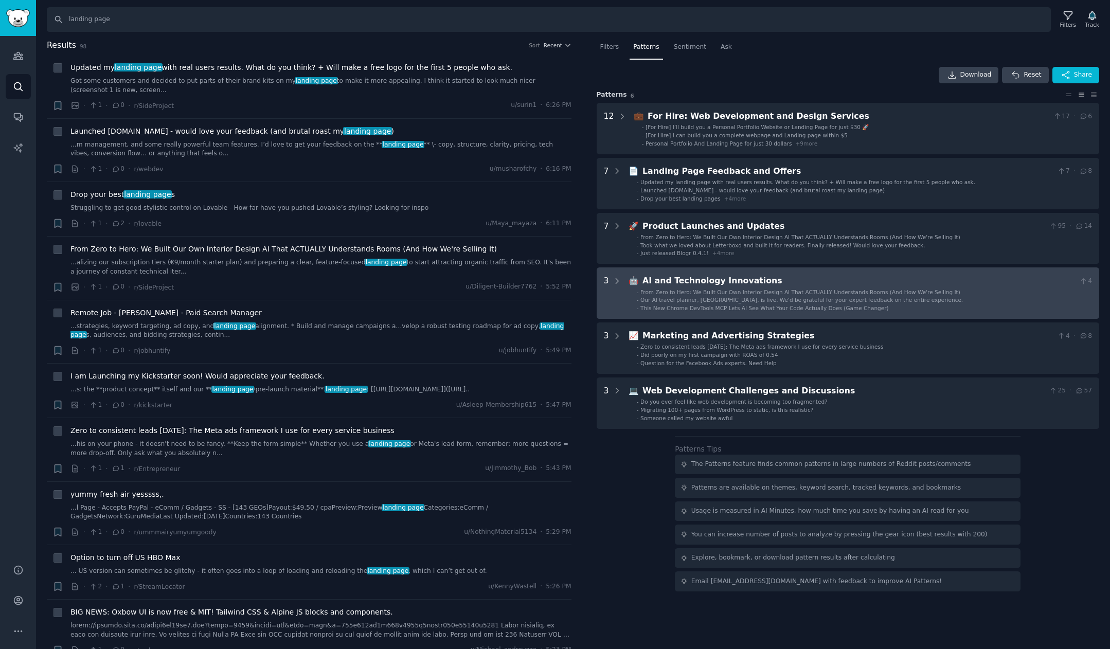
click at [721, 283] on div "AI and Technology Innovations" at bounding box center [859, 281] width 433 height 13
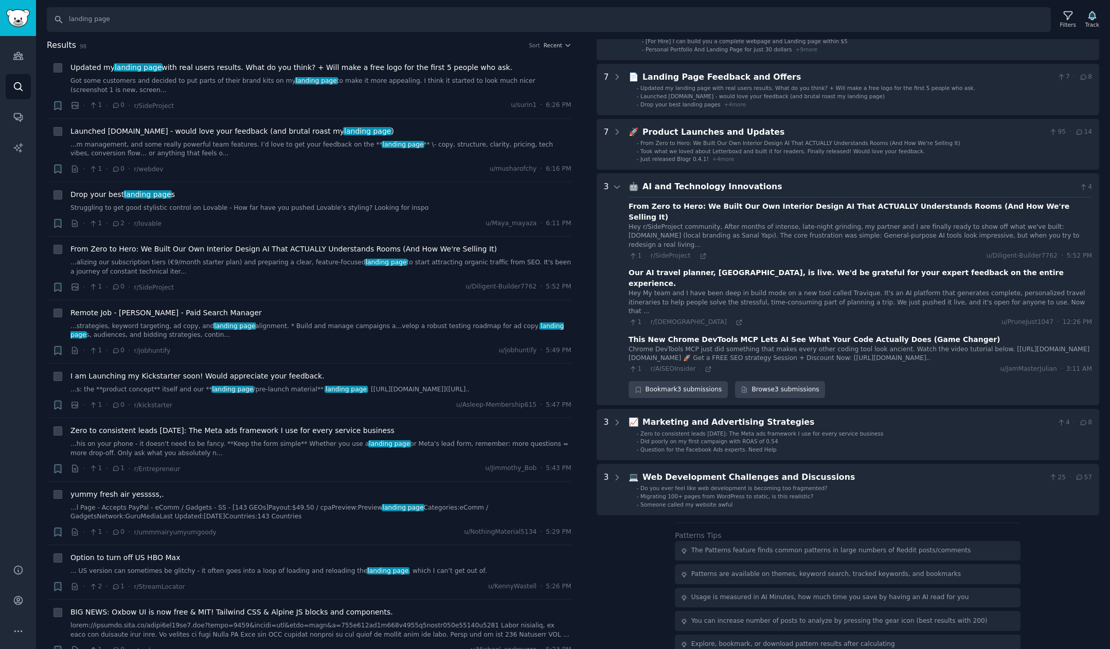
scroll to position [96, 0]
click at [739, 187] on div "AI and Technology Innovations" at bounding box center [859, 185] width 433 height 13
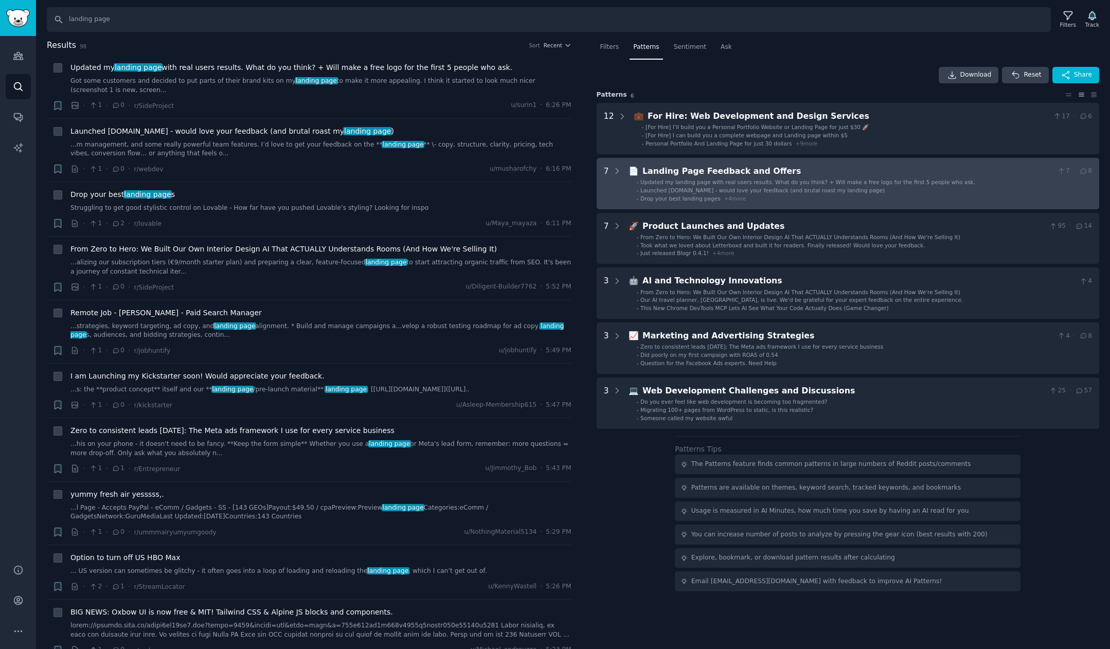
click at [708, 165] on div "Landing Page Feedback and Offers" at bounding box center [848, 171] width 411 height 13
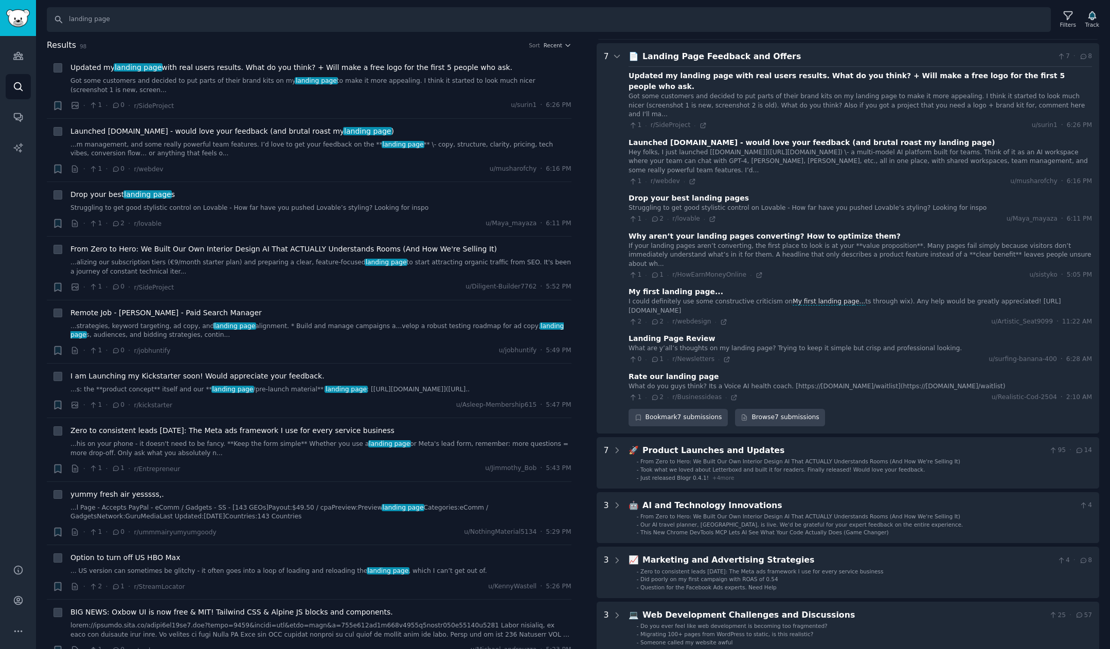
scroll to position [119, 0]
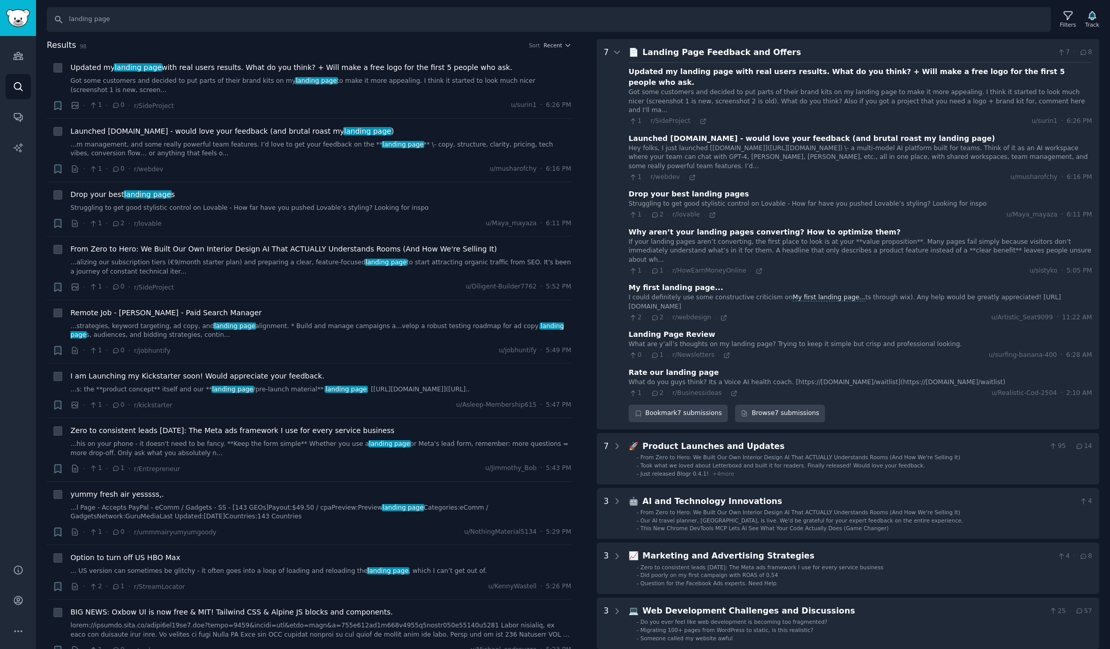
click at [728, 56] on div "Landing Page Feedback and Offers" at bounding box center [848, 52] width 411 height 13
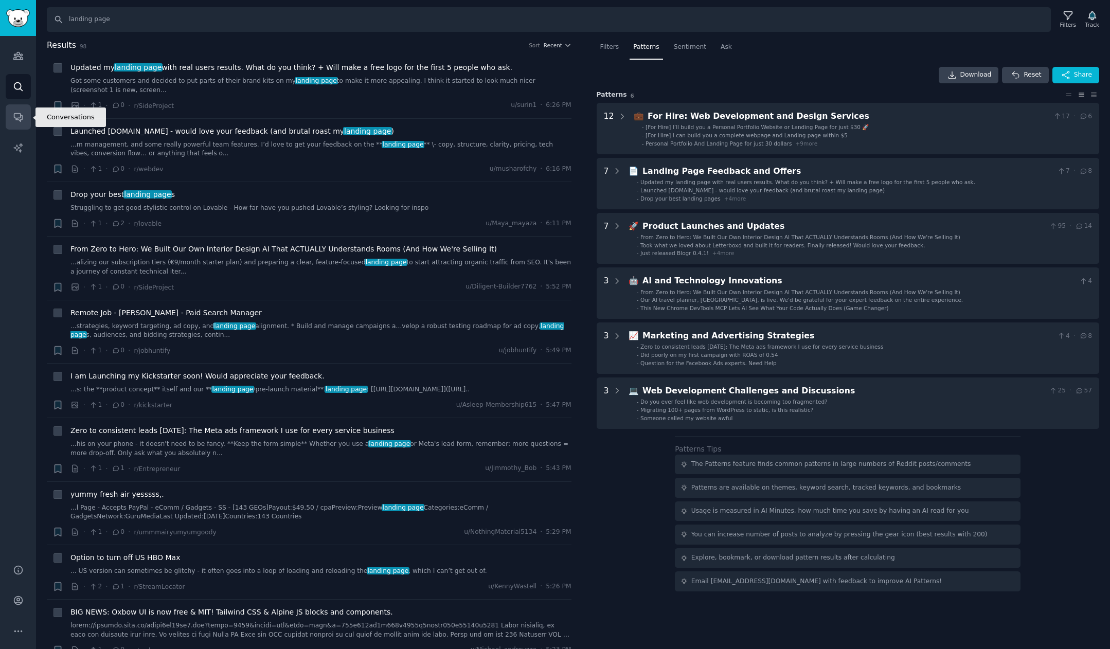
click at [25, 125] on link "Conversations" at bounding box center [18, 116] width 25 height 25
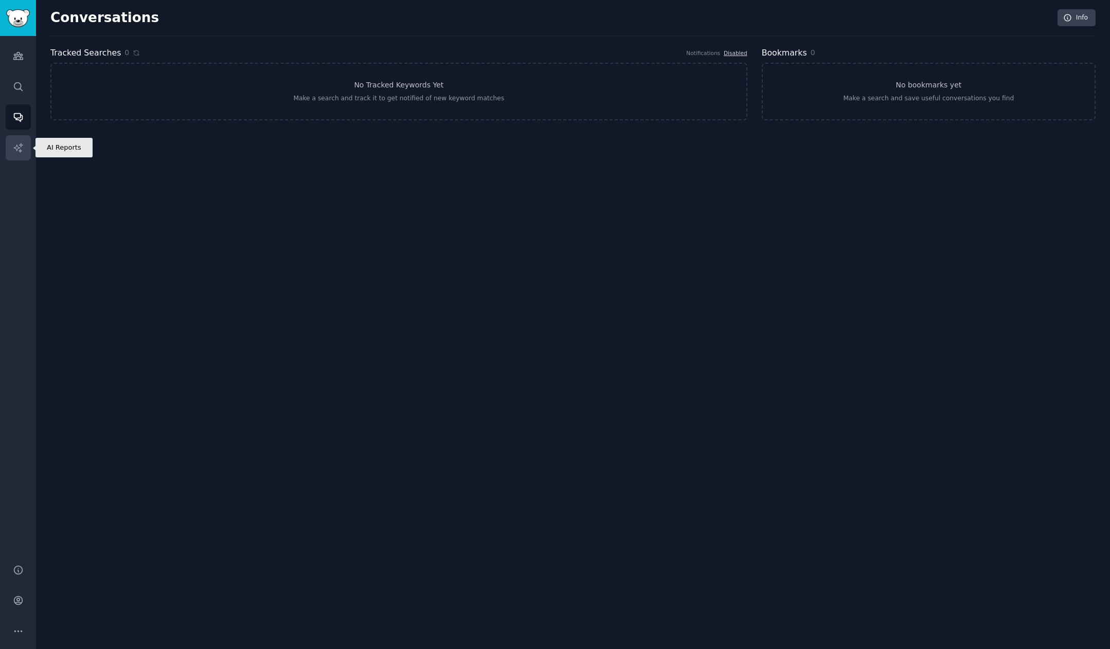
click at [20, 148] on icon "Sidebar" at bounding box center [18, 148] width 11 height 11
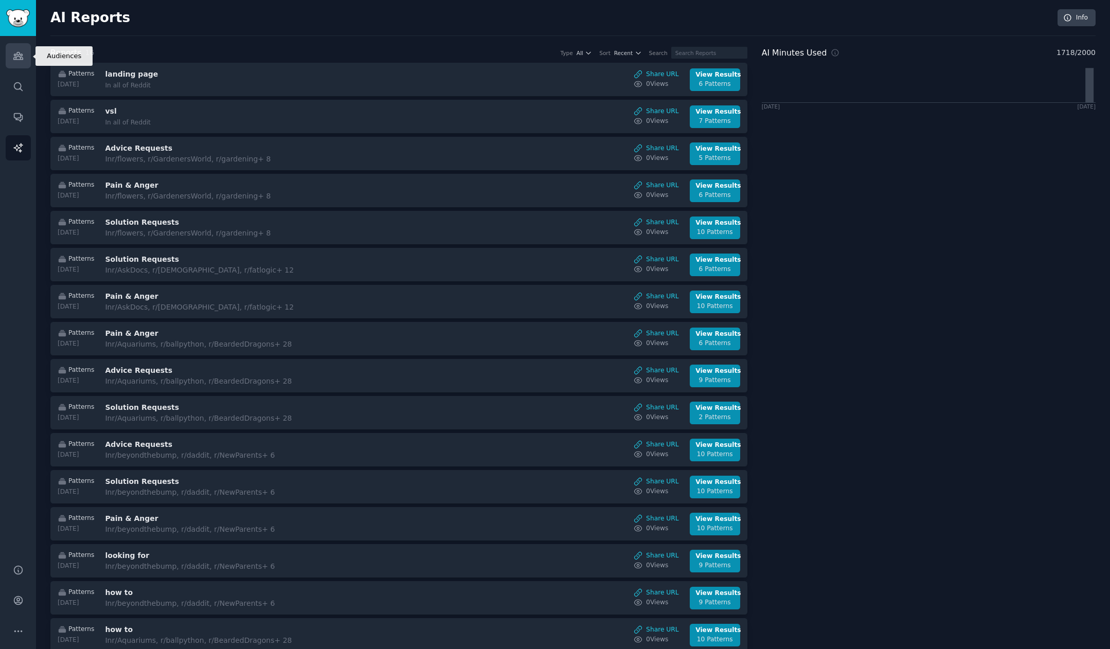
click at [21, 56] on icon "Sidebar" at bounding box center [17, 55] width 9 height 7
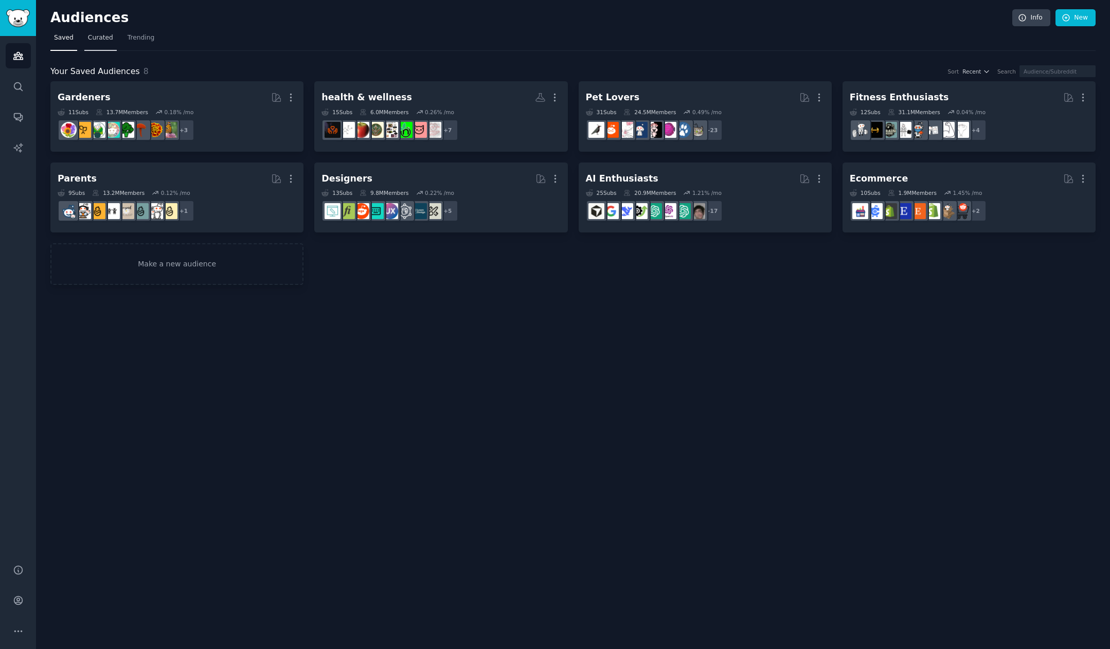
click at [106, 49] on link "Curated" at bounding box center [100, 40] width 32 height 21
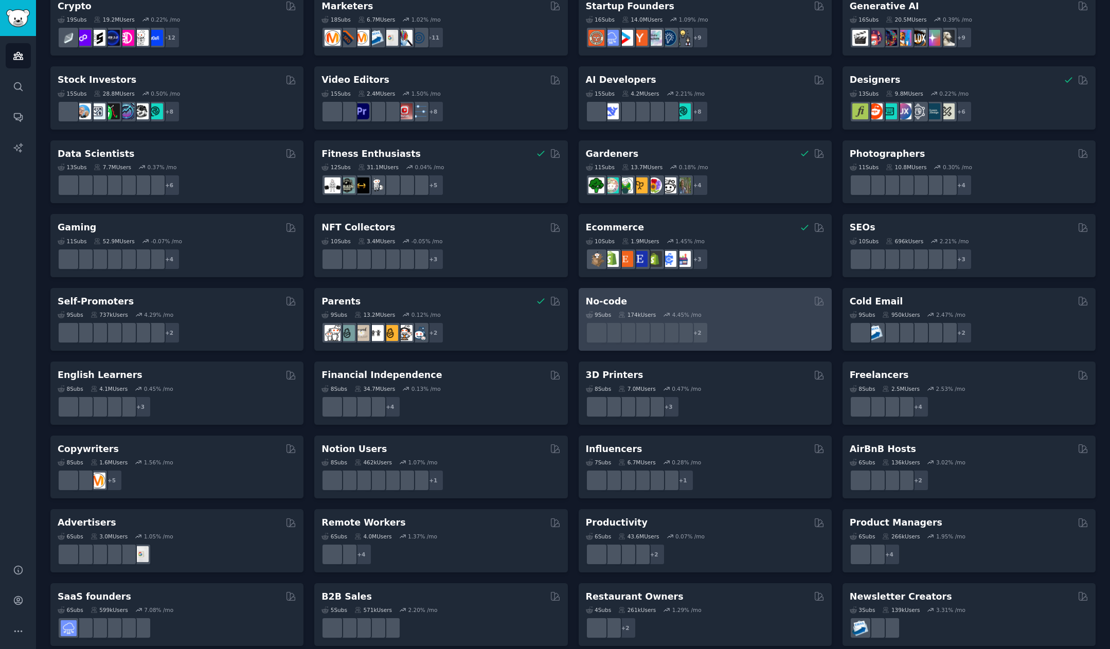
scroll to position [174, 0]
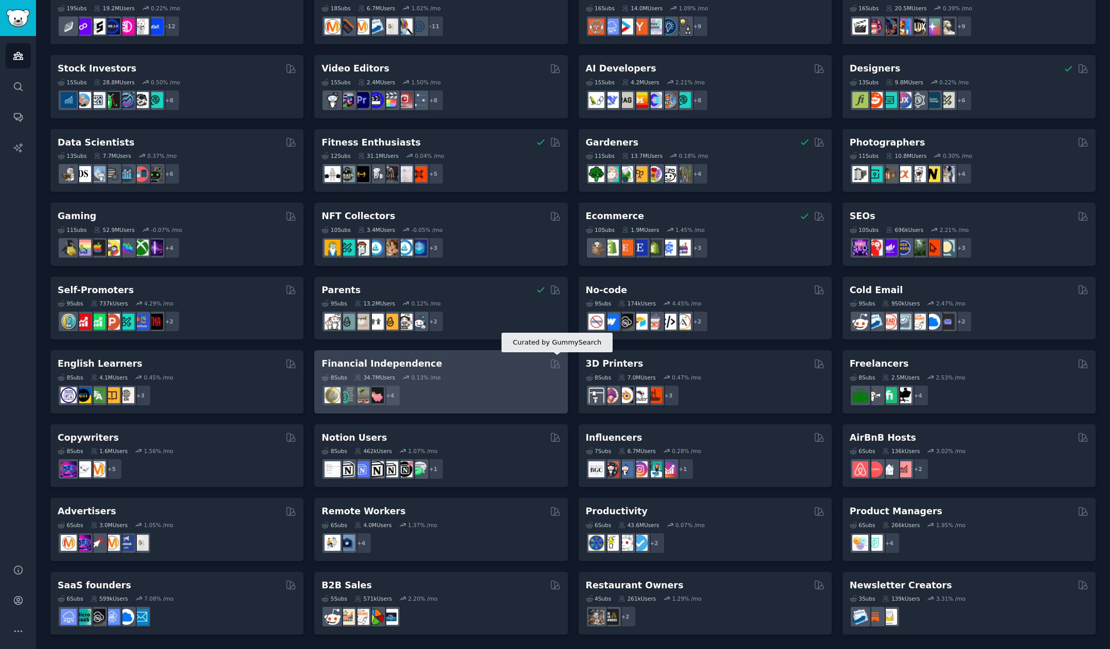
click at [552, 364] on icon at bounding box center [555, 364] width 11 height 11
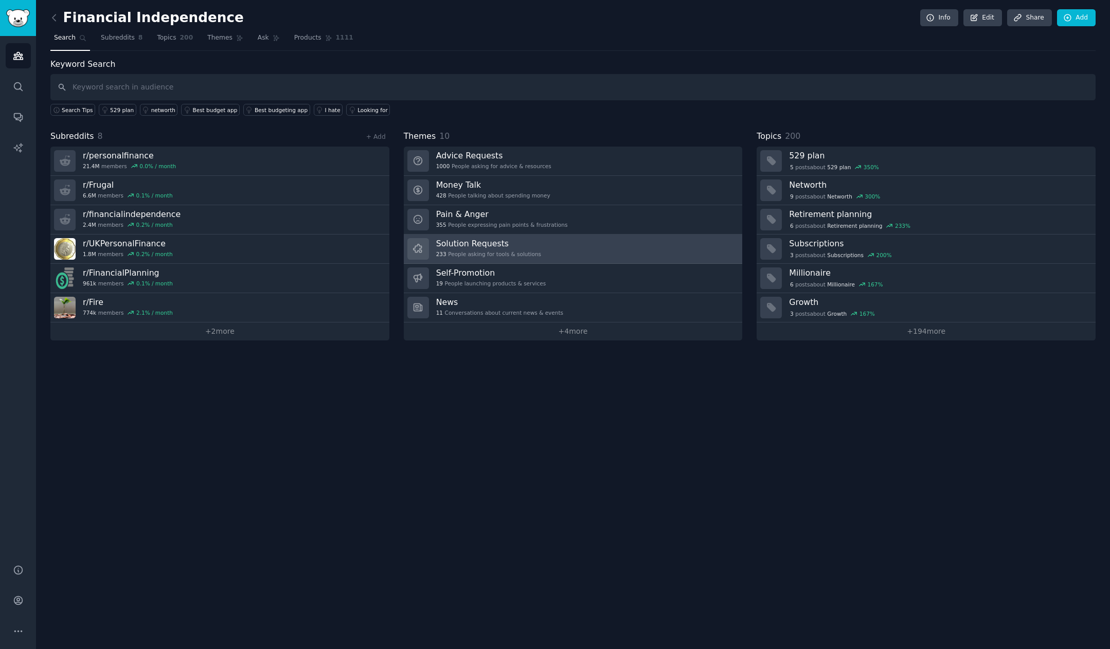
click at [580, 252] on link "Solution Requests 233 People asking for tools & solutions" at bounding box center [573, 249] width 339 height 29
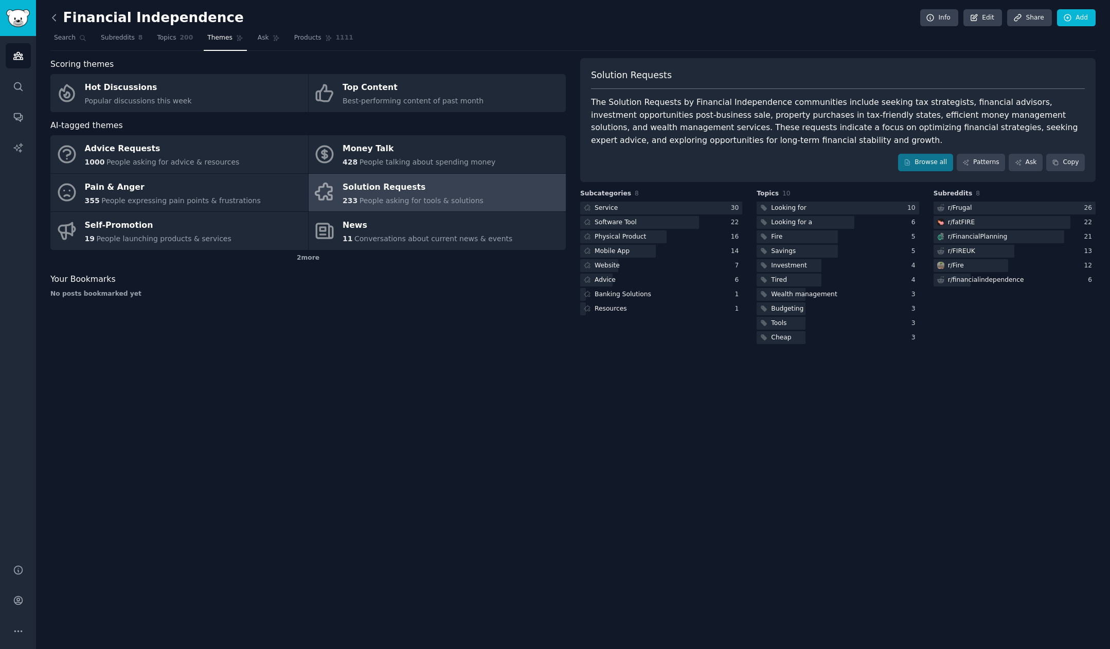
click at [56, 14] on icon at bounding box center [54, 17] width 11 height 11
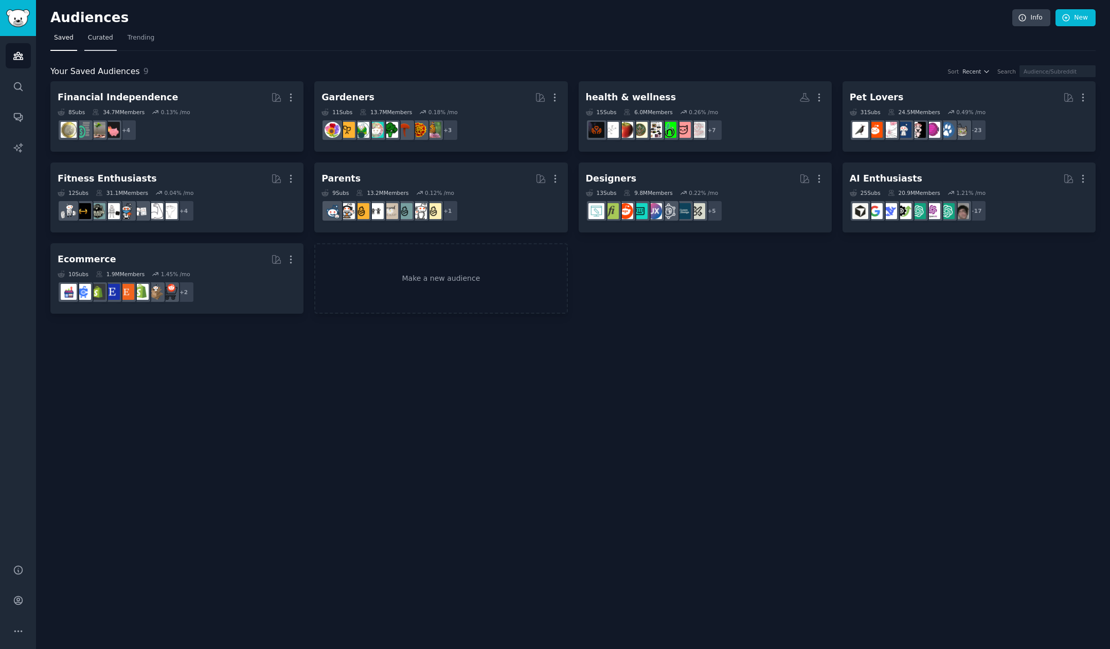
click at [97, 38] on span "Curated" at bounding box center [100, 37] width 25 height 9
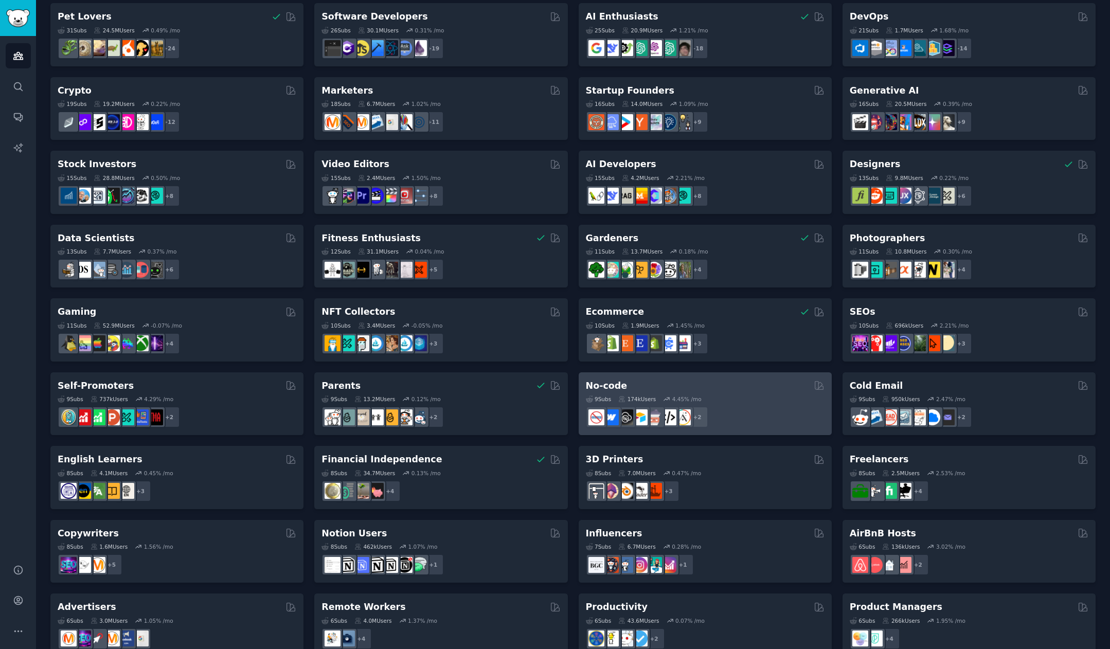
scroll to position [174, 0]
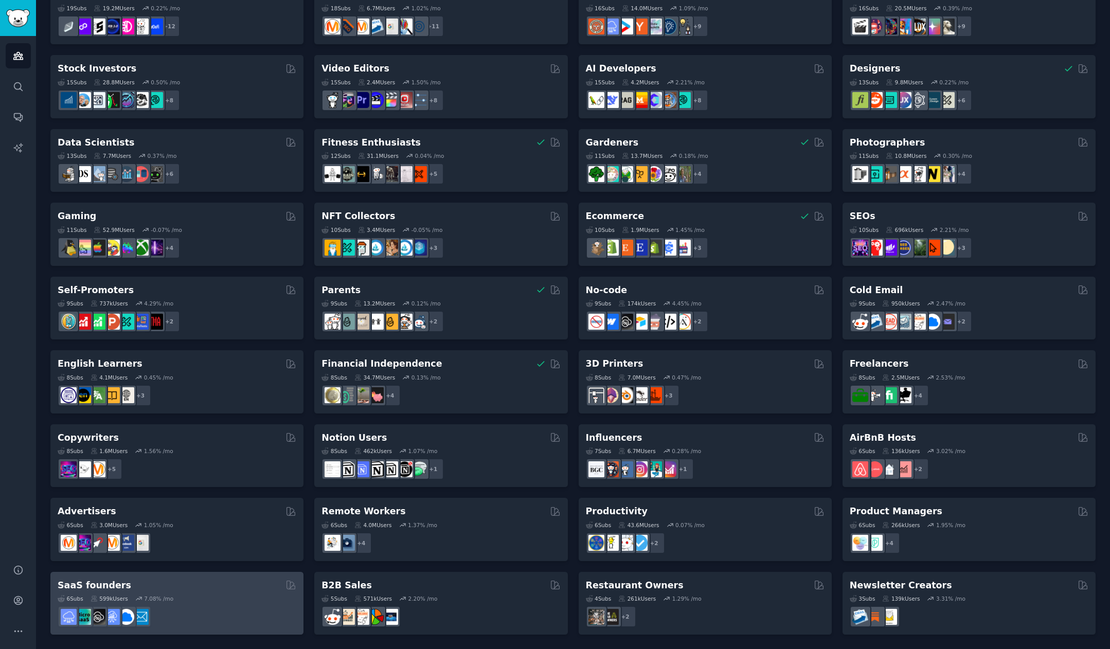
click at [226, 603] on div "6 Sub s 599k Users 7.08 % /mo r/SaaS_Email_Marketing" at bounding box center [177, 610] width 239 height 36
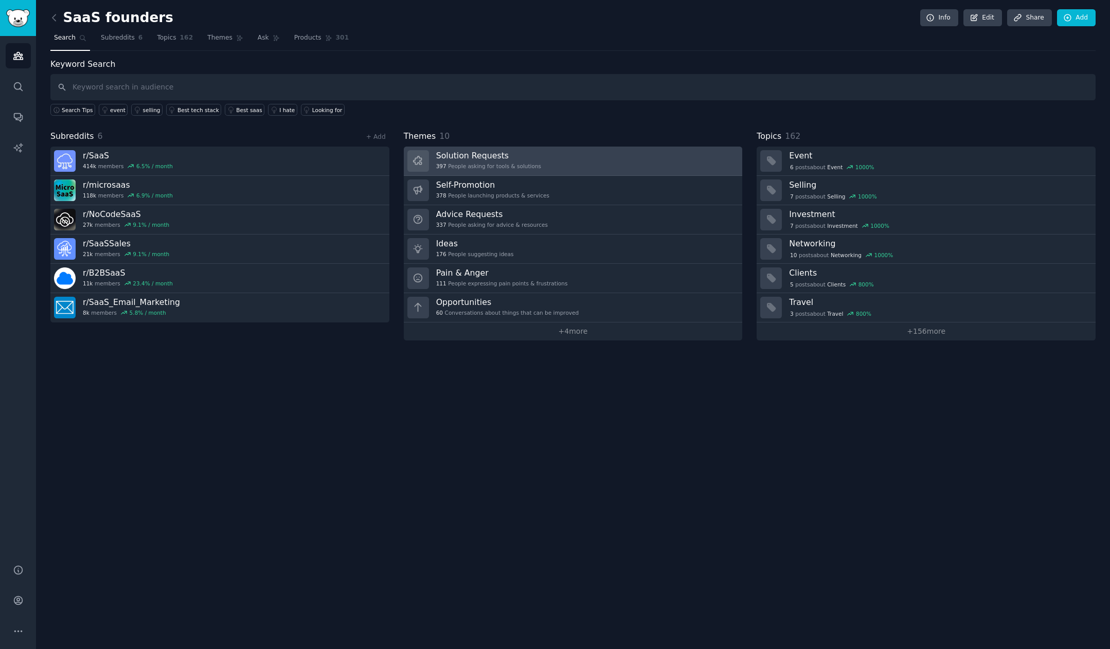
click at [598, 168] on link "Solution Requests 397 People asking for tools & solutions" at bounding box center [573, 161] width 339 height 29
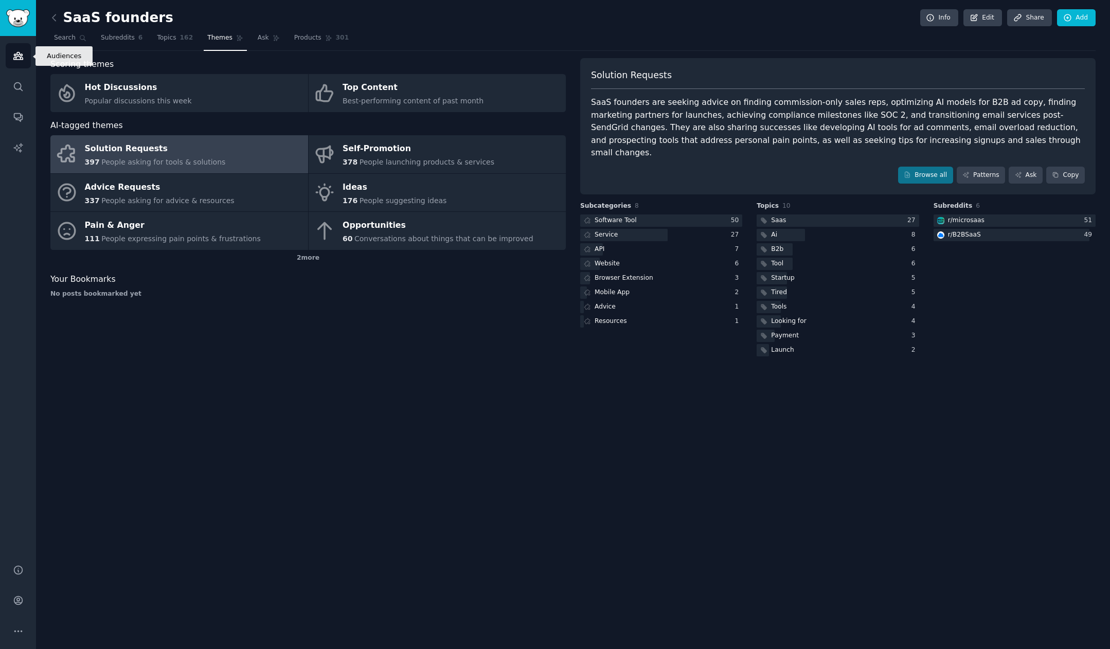
click at [27, 61] on link "Audiences" at bounding box center [18, 55] width 25 height 25
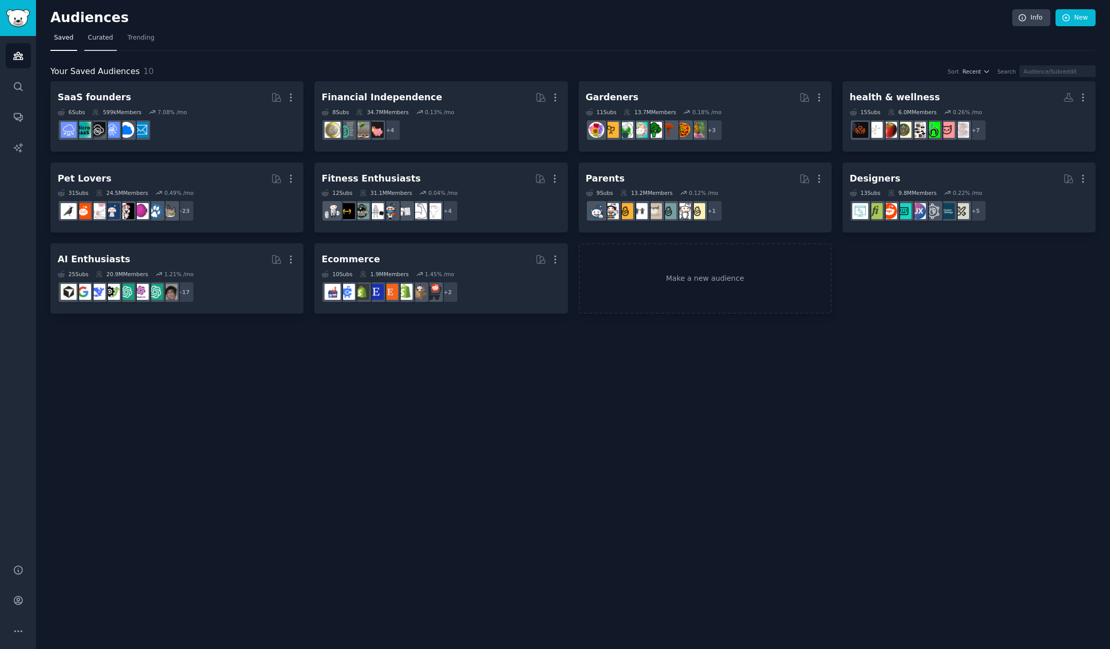
click at [100, 38] on span "Curated" at bounding box center [100, 37] width 25 height 9
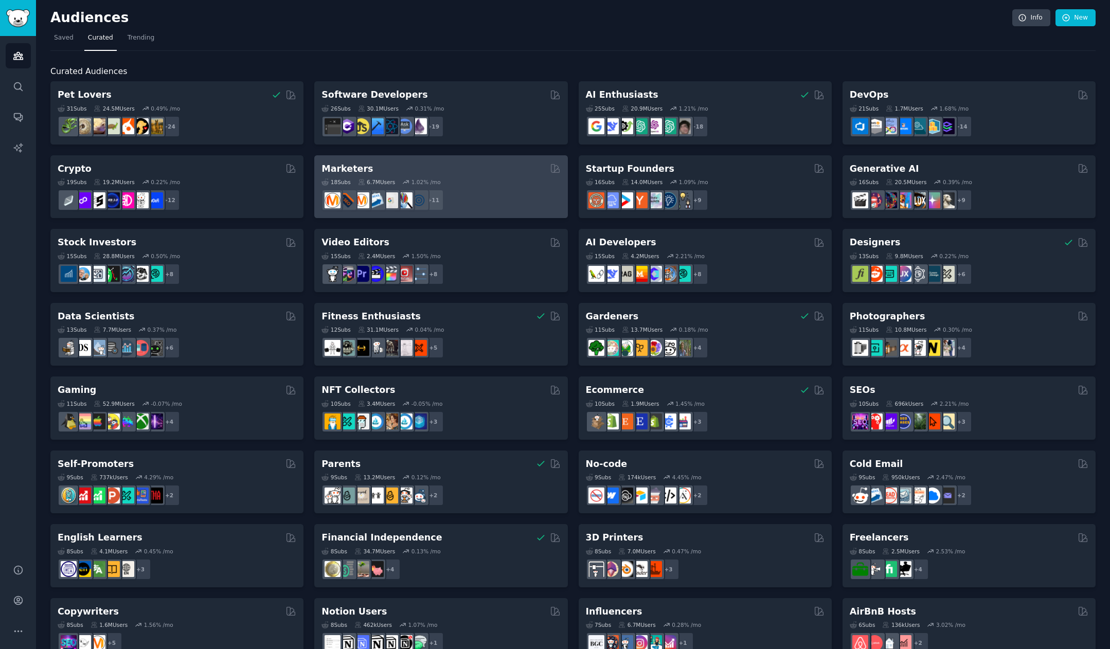
click at [505, 161] on div "Marketers 18 Sub s 6.7M Users 1.02 % /mo r/MarketingResearch + 11" at bounding box center [440, 186] width 253 height 63
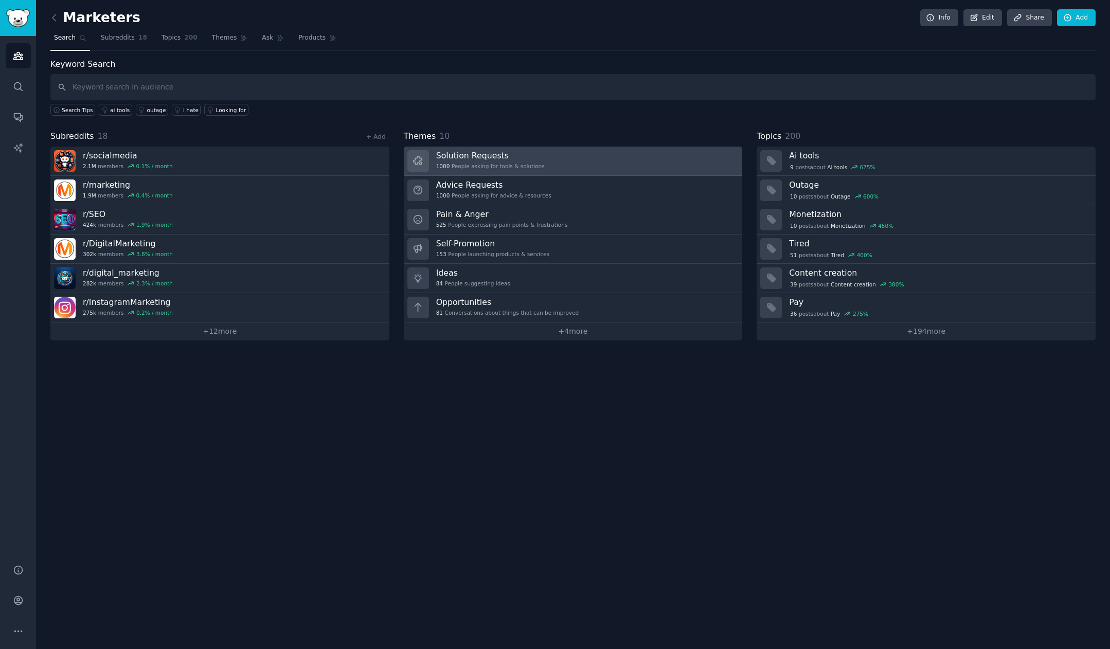
click at [560, 163] on link "Solution Requests 1000 People asking for tools & solutions" at bounding box center [573, 161] width 339 height 29
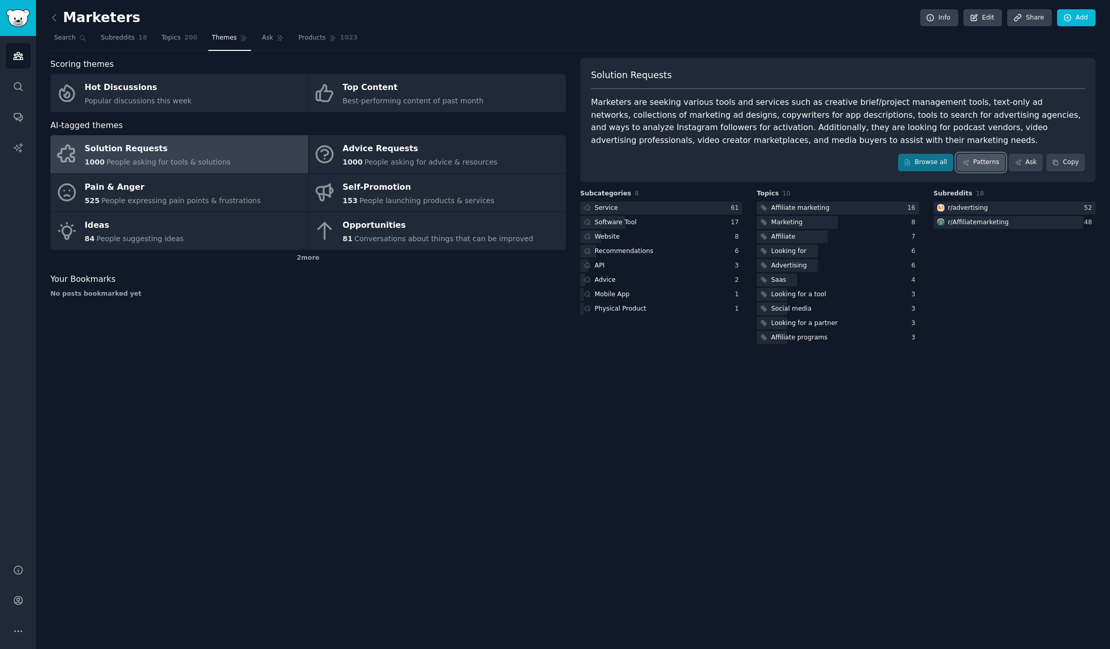
click at [996, 163] on link "Patterns" at bounding box center [981, 162] width 48 height 17
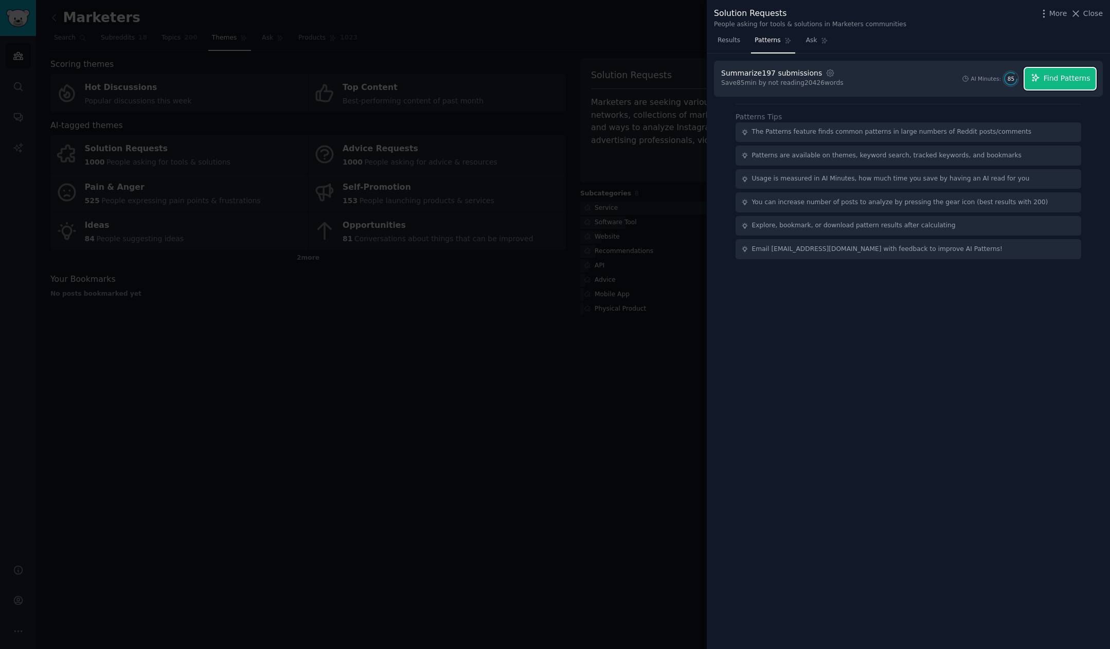
click at [1056, 80] on span "Find Patterns" at bounding box center [1067, 78] width 47 height 11
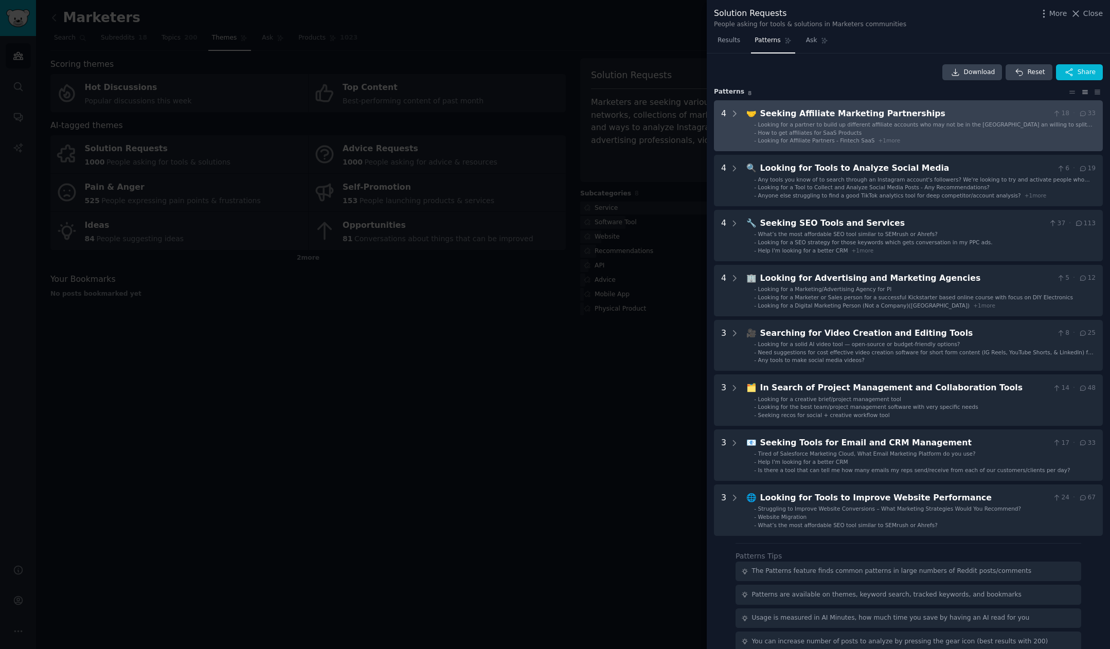
click at [855, 118] on div "Seeking Affiliate Marketing Partnerships" at bounding box center [904, 114] width 289 height 13
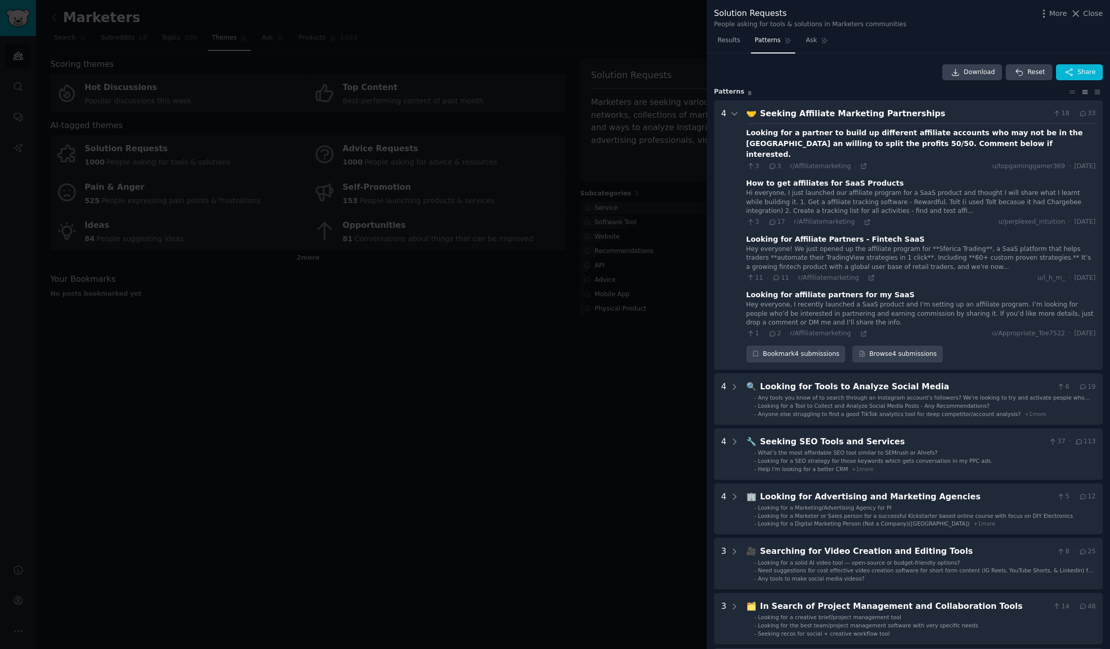
scroll to position [47, 0]
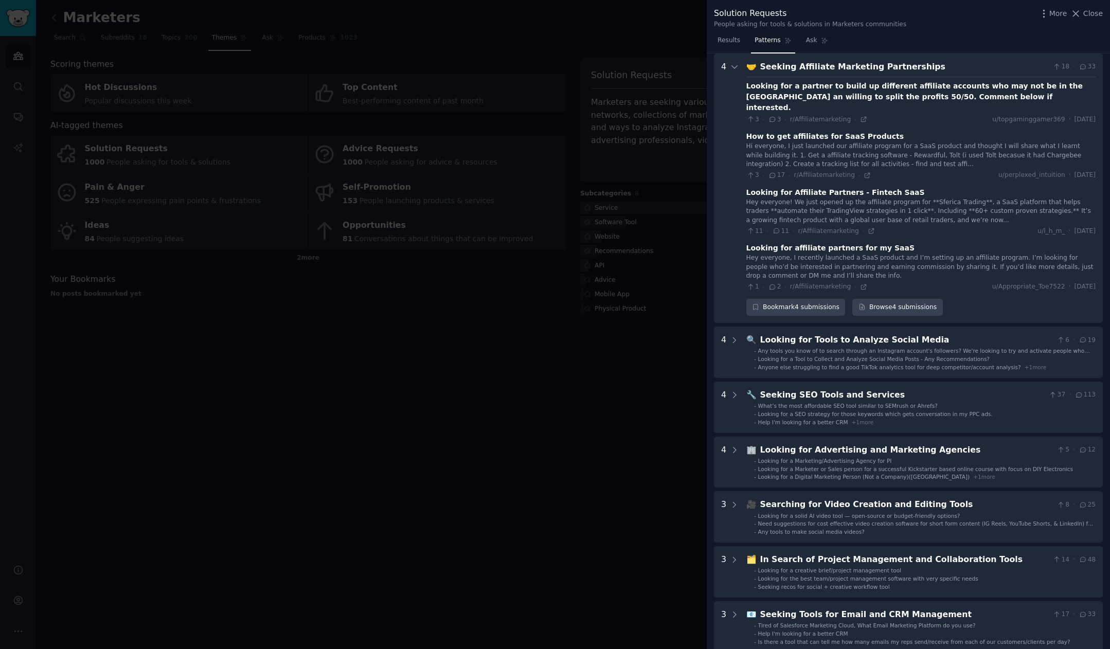
click at [864, 67] on div "Seeking Affiliate Marketing Partnerships" at bounding box center [904, 67] width 289 height 13
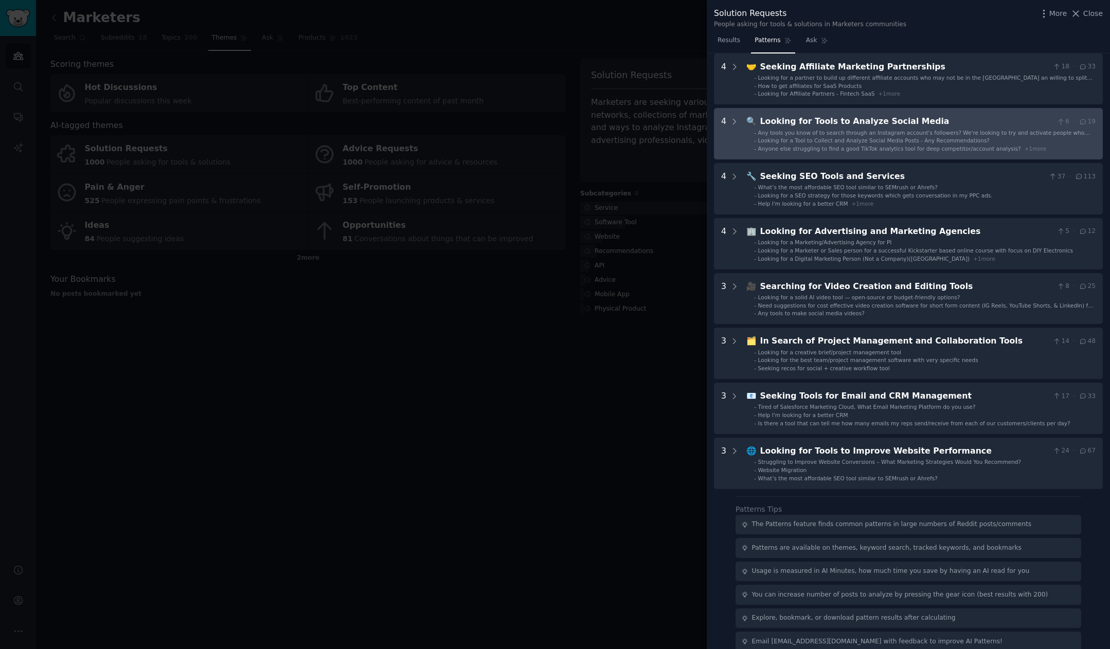
click at [887, 125] on div "Looking for Tools to Analyze Social Media" at bounding box center [906, 121] width 293 height 13
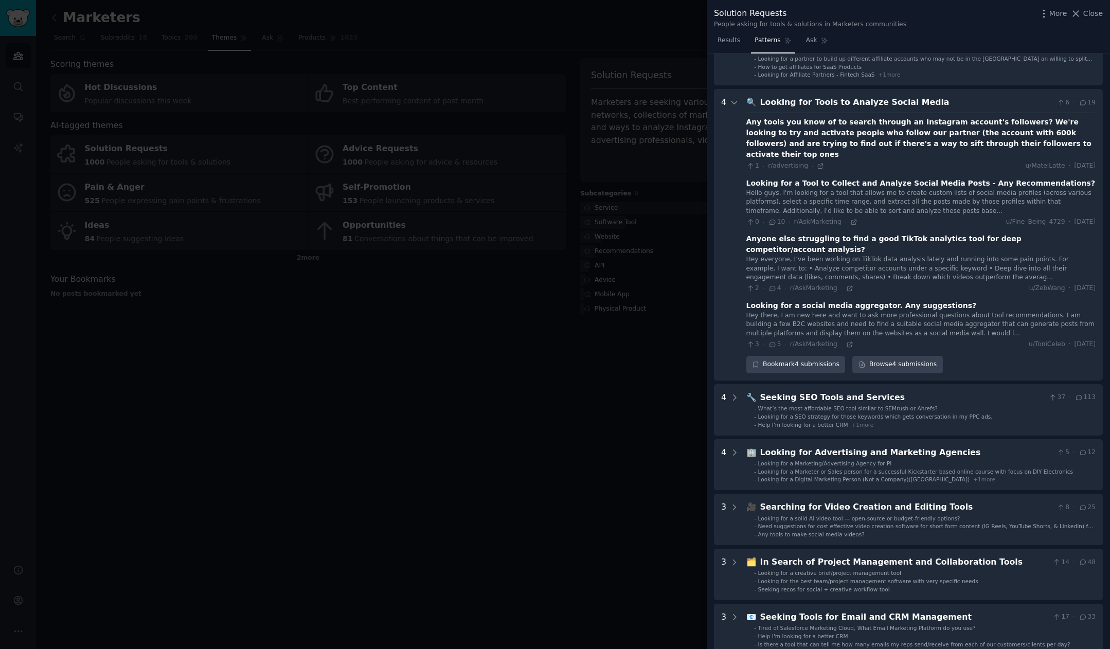
click at [883, 97] on div "Looking for Tools to Analyze Social Media" at bounding box center [906, 102] width 293 height 13
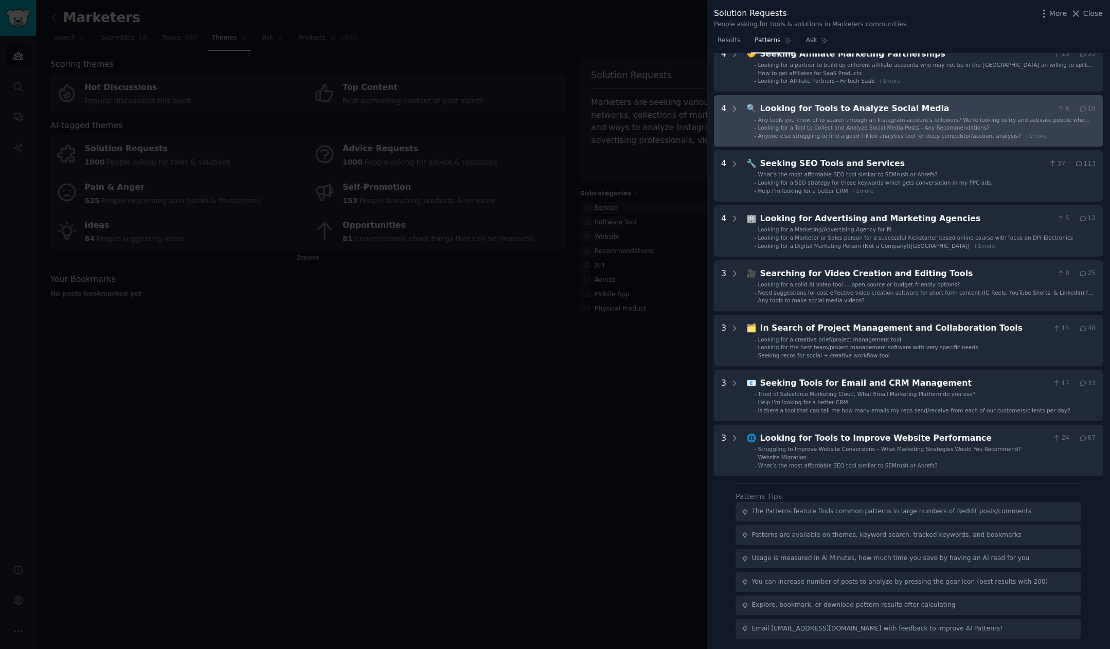
scroll to position [60, 0]
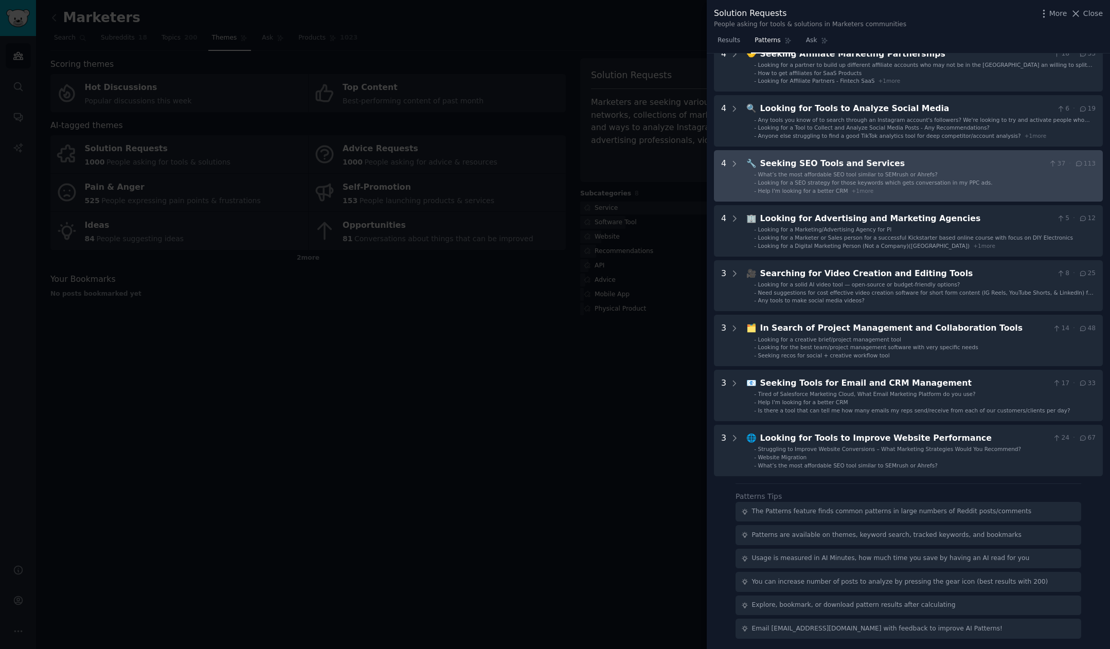
click at [859, 165] on div "Seeking SEO Tools and Services" at bounding box center [902, 163] width 285 height 13
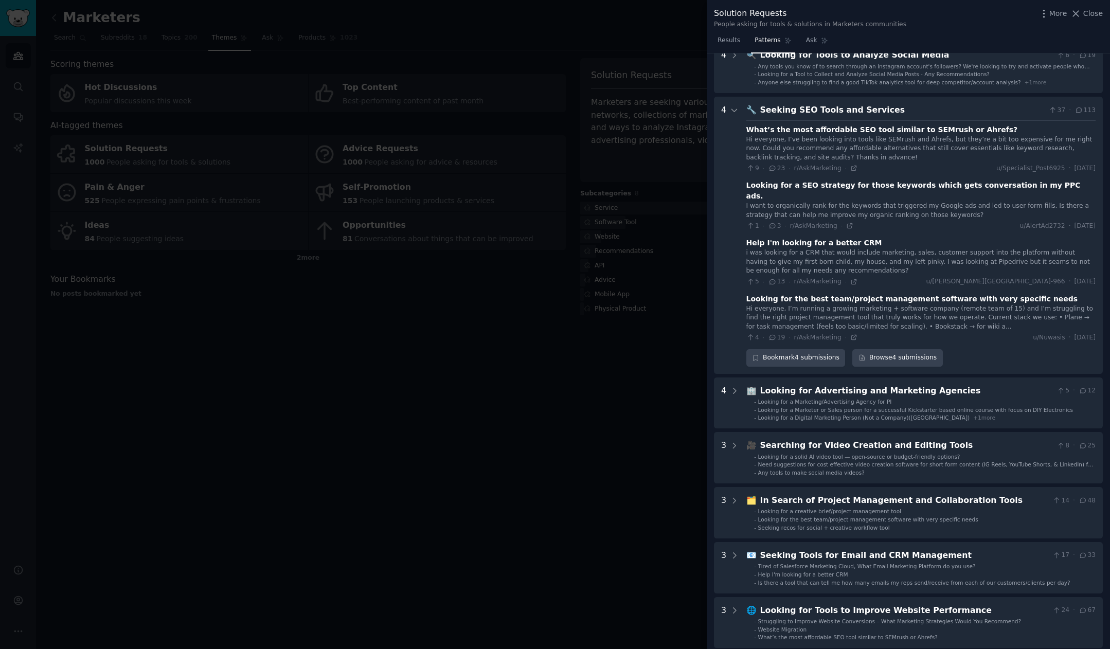
scroll to position [95, 0]
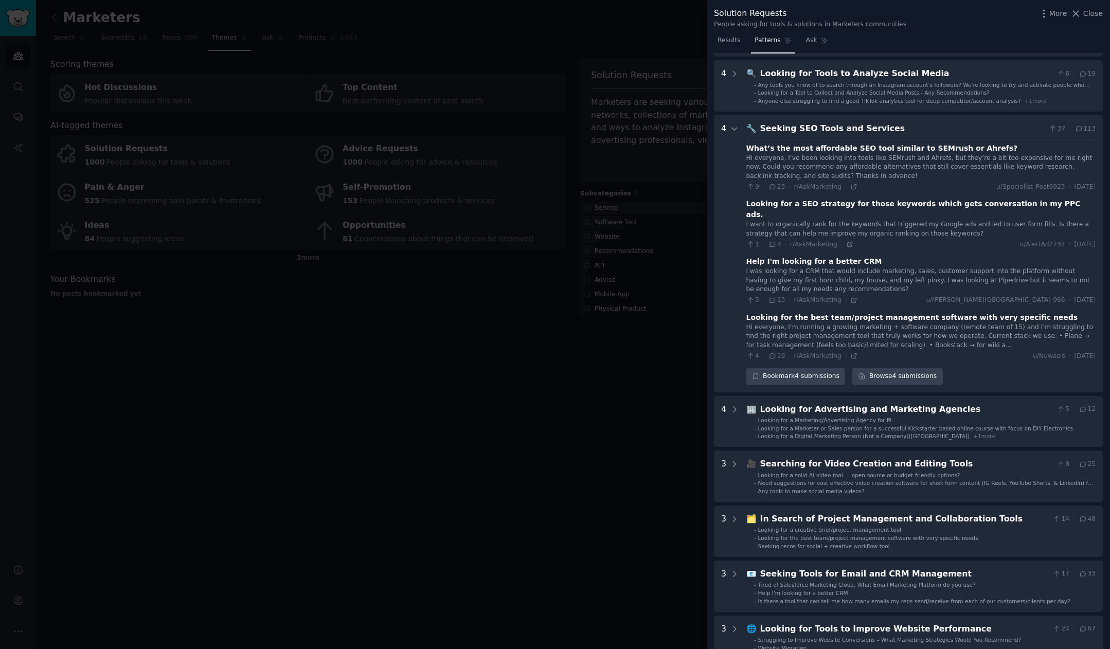
click at [874, 130] on div "Seeking SEO Tools and Services" at bounding box center [902, 128] width 285 height 13
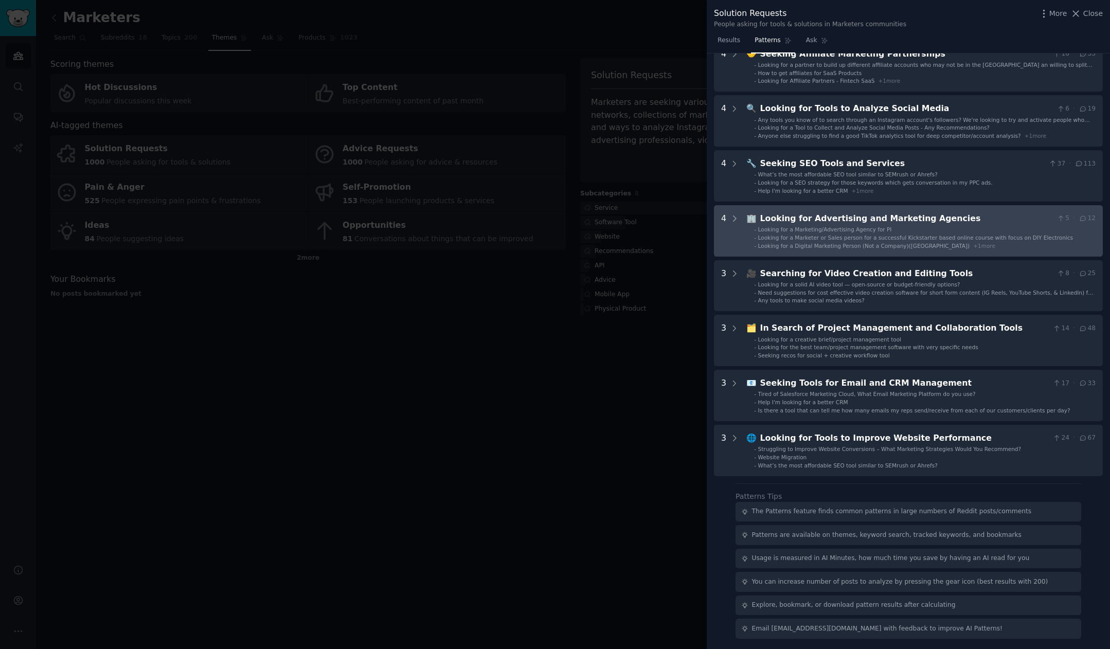
click at [901, 223] on div "Looking for Advertising and Marketing Agencies" at bounding box center [906, 218] width 293 height 13
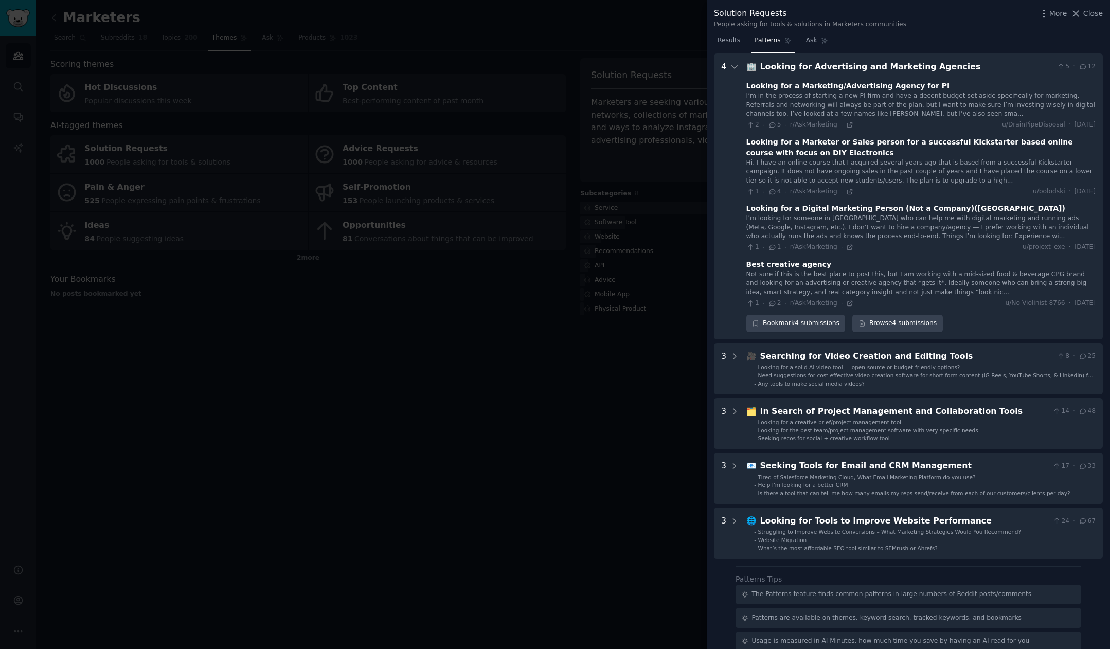
scroll to position [197, 0]
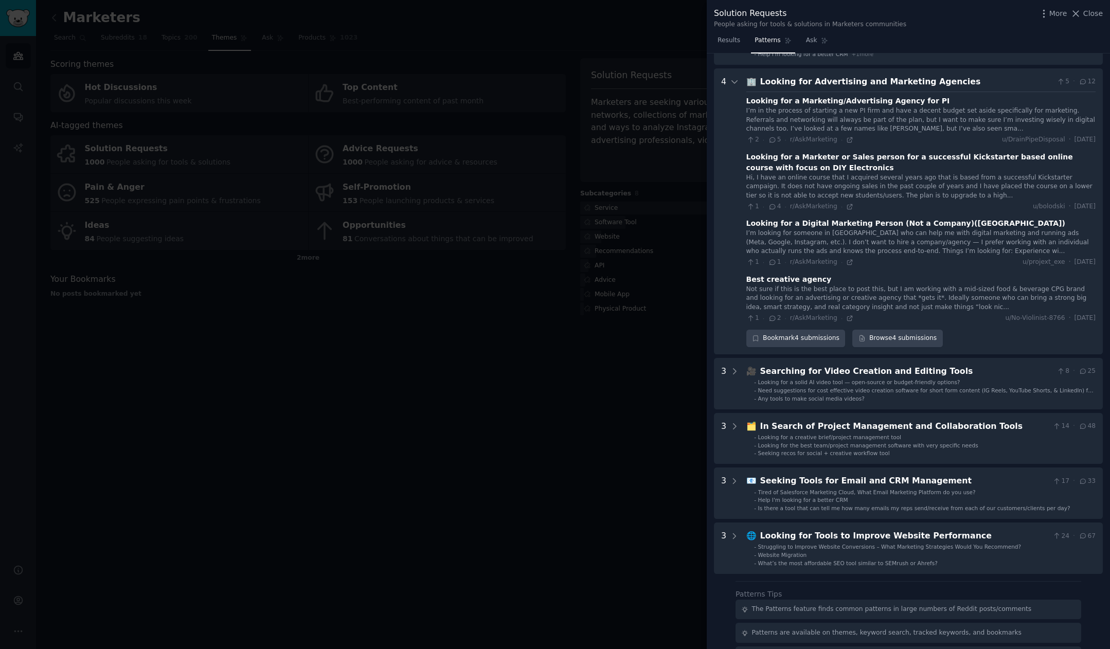
click at [908, 84] on div "Looking for Advertising and Marketing Agencies" at bounding box center [906, 82] width 293 height 13
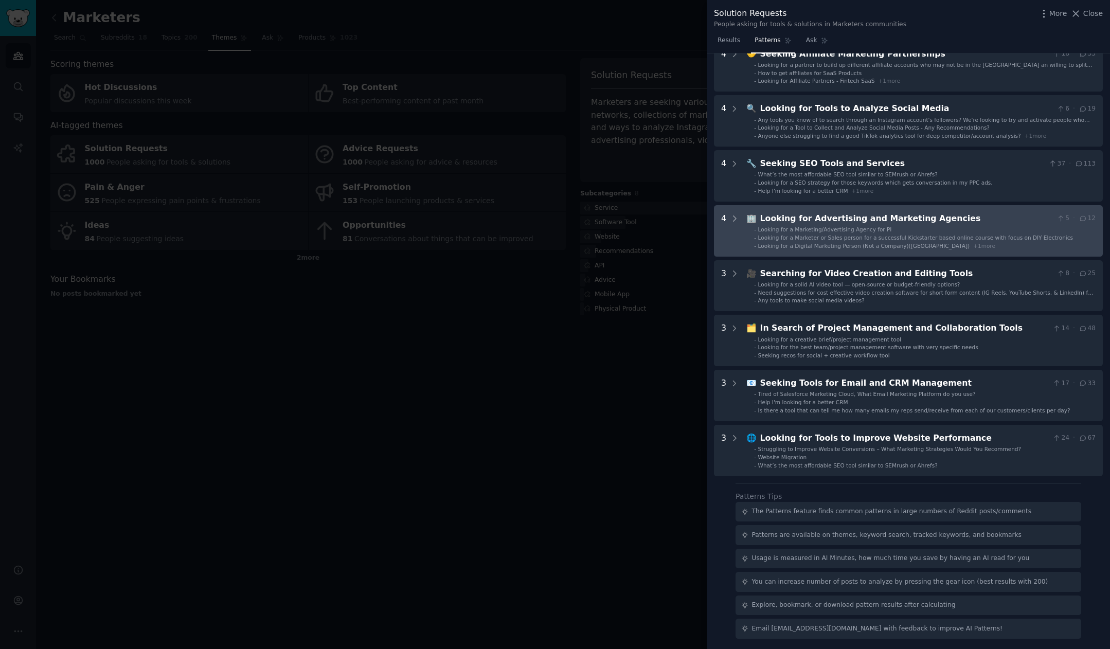
scroll to position [60, 0]
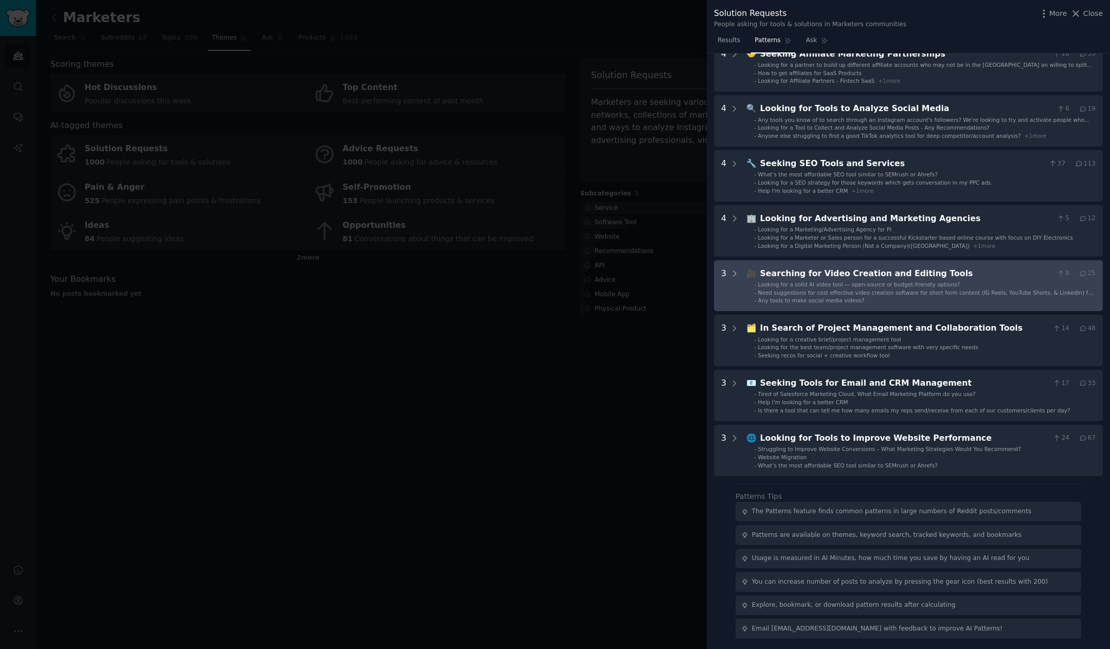
click at [922, 276] on div "Searching for Video Creation and Editing Tools" at bounding box center [906, 274] width 293 height 13
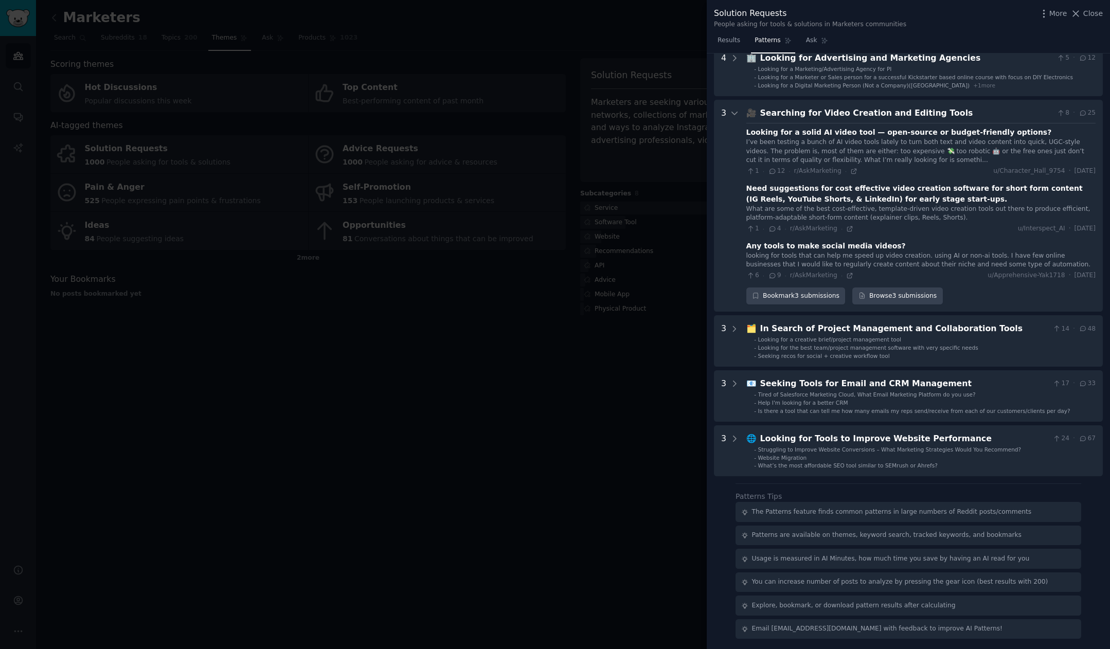
scroll to position [221, 0]
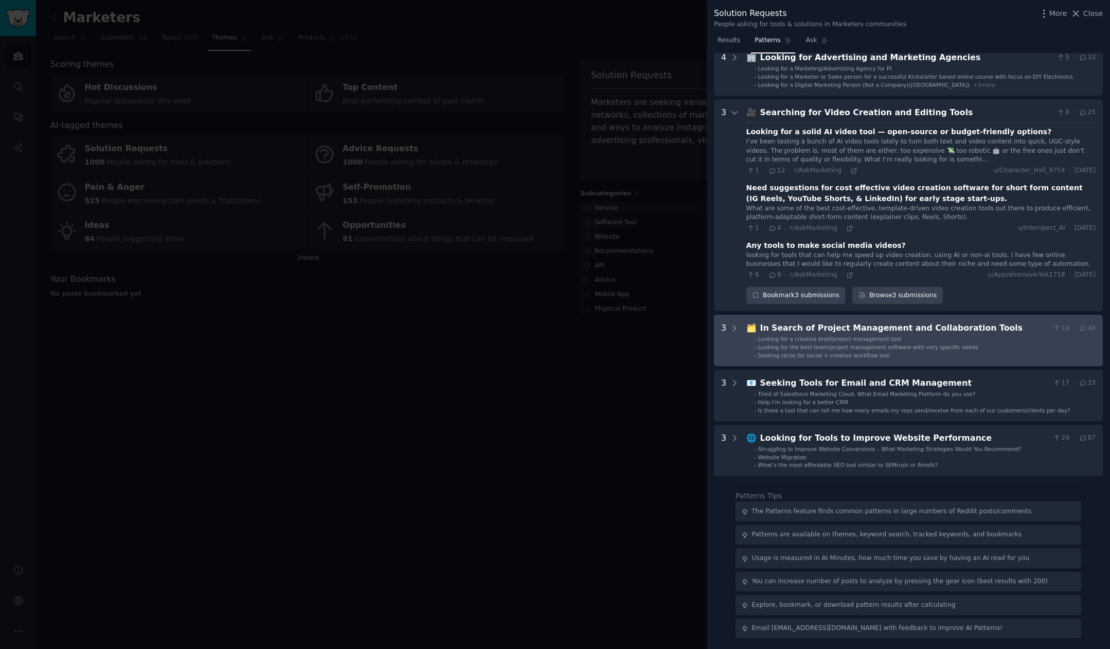
click at [883, 326] on div "In Search of Project Management and Collaboration Tools" at bounding box center [904, 328] width 289 height 13
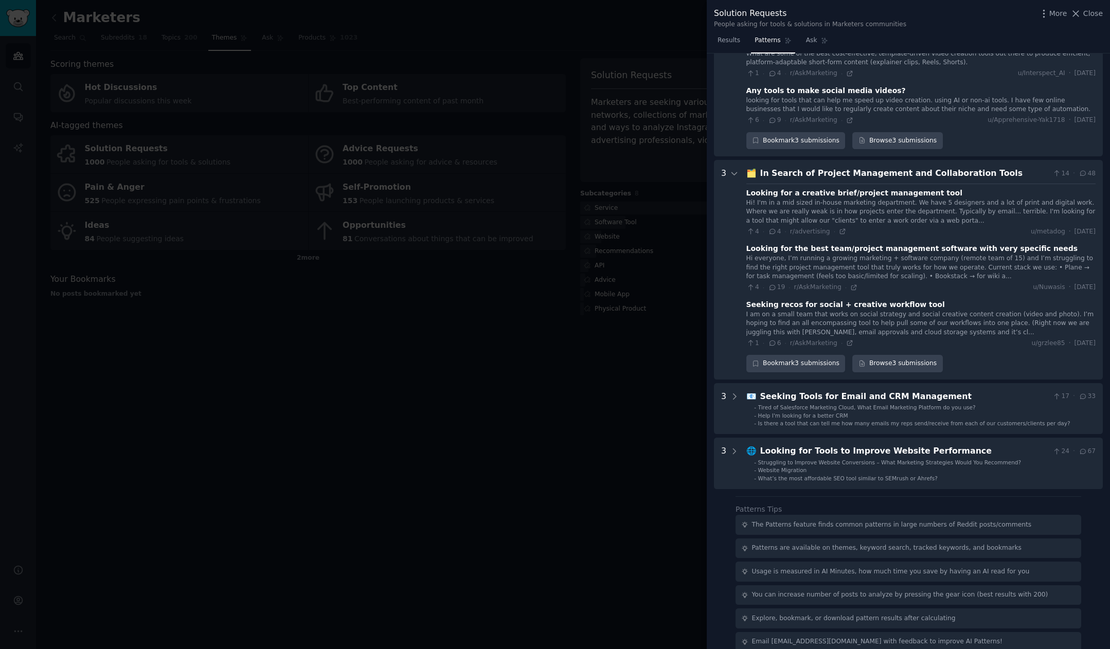
scroll to position [389, 0]
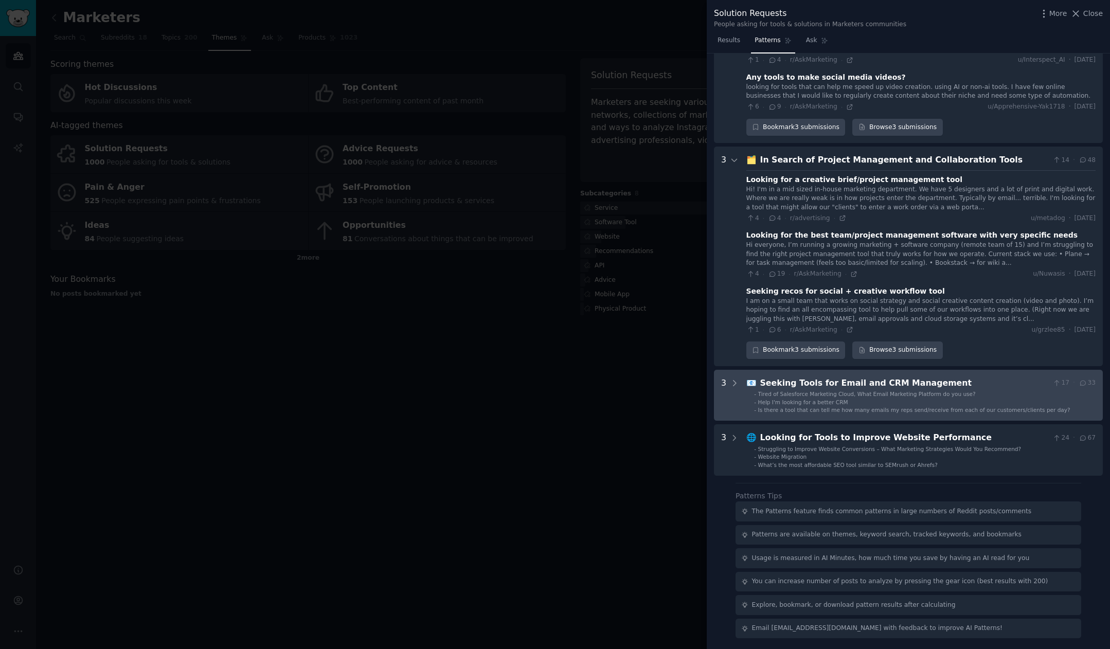
click at [885, 383] on div "Seeking Tools for Email and CRM Management" at bounding box center [904, 383] width 289 height 13
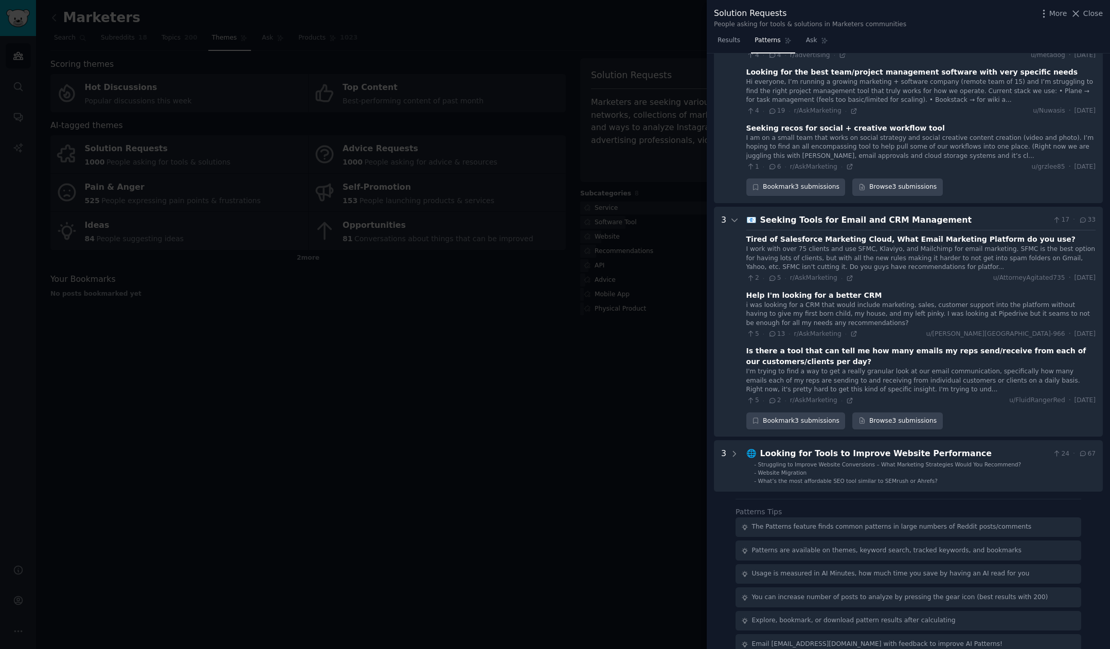
scroll to position [567, 0]
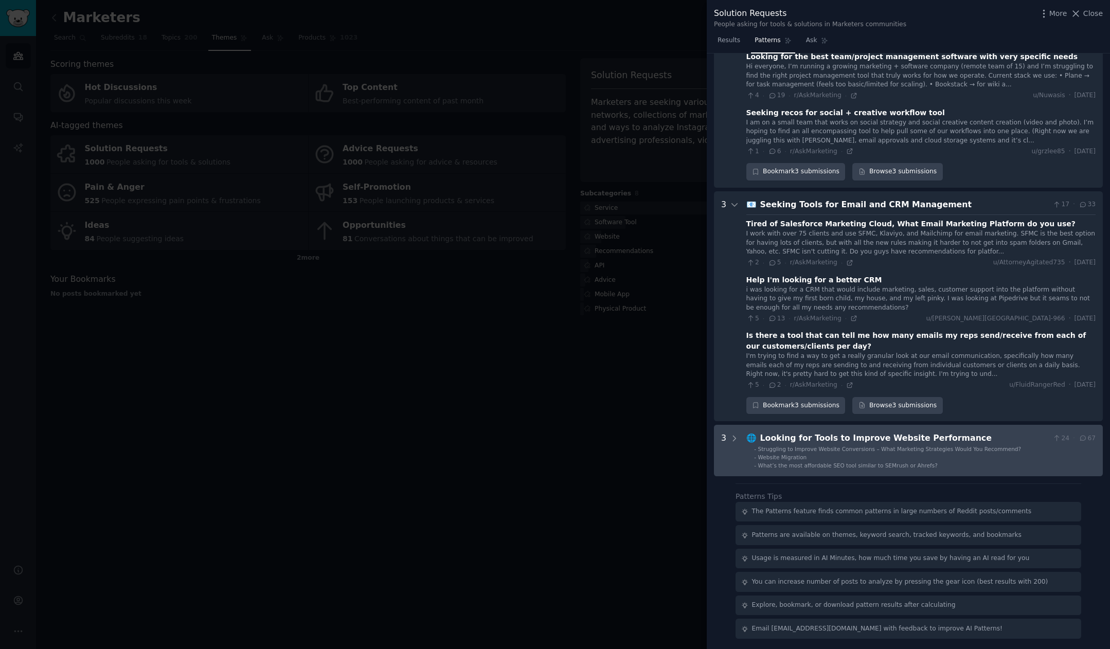
click at [861, 438] on div "Looking for Tools to Improve Website Performance" at bounding box center [904, 438] width 289 height 13
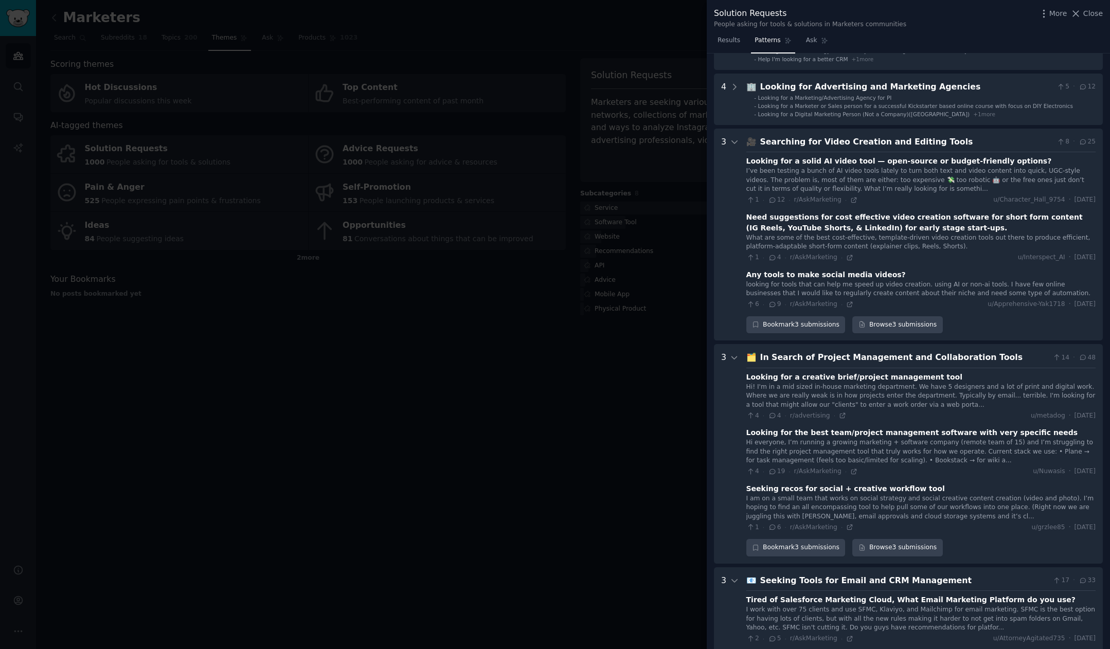
scroll to position [0, 0]
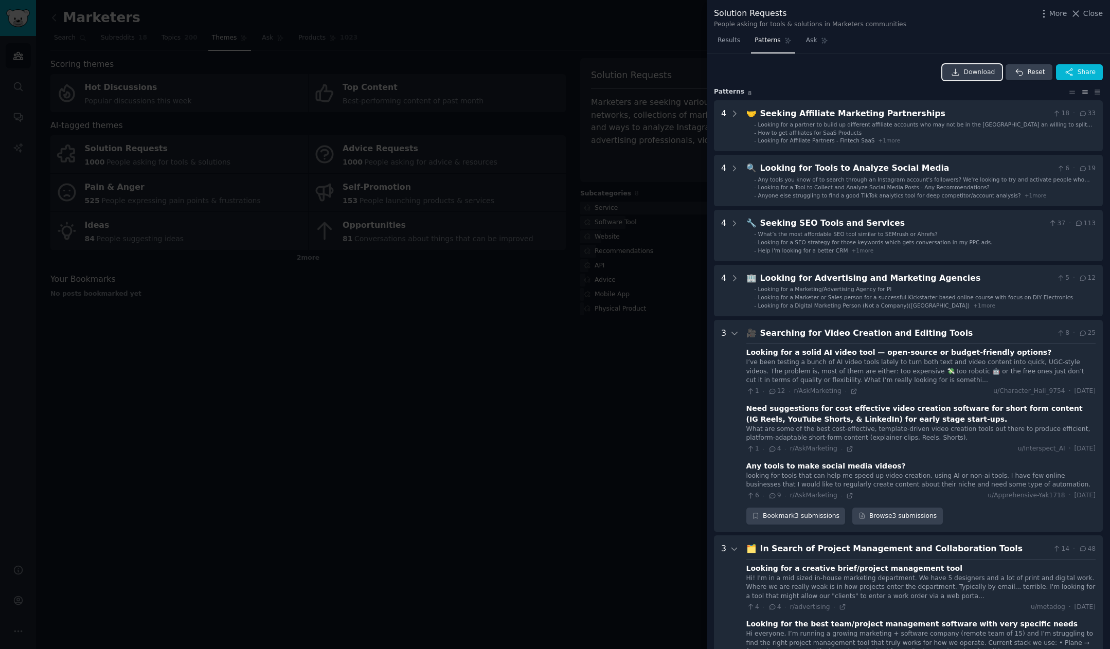
click at [969, 75] on span "Download" at bounding box center [979, 72] width 31 height 9
click at [347, 446] on div at bounding box center [555, 324] width 1110 height 649
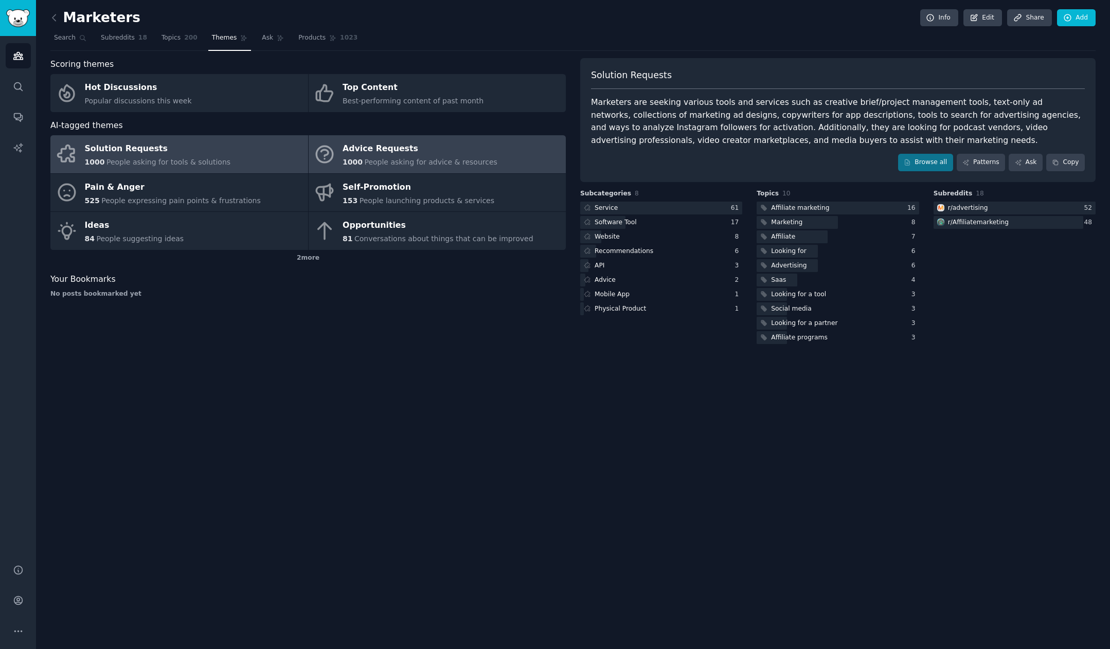
click at [427, 155] on div "Advice Requests" at bounding box center [420, 149] width 155 height 16
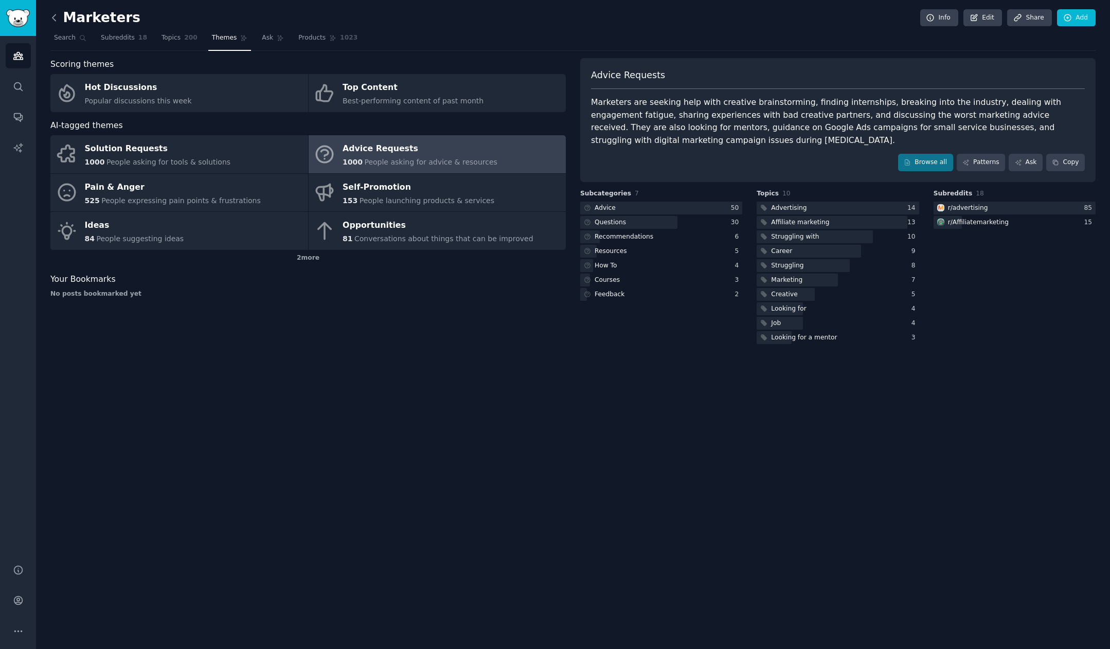
click at [52, 20] on icon at bounding box center [54, 17] width 11 height 11
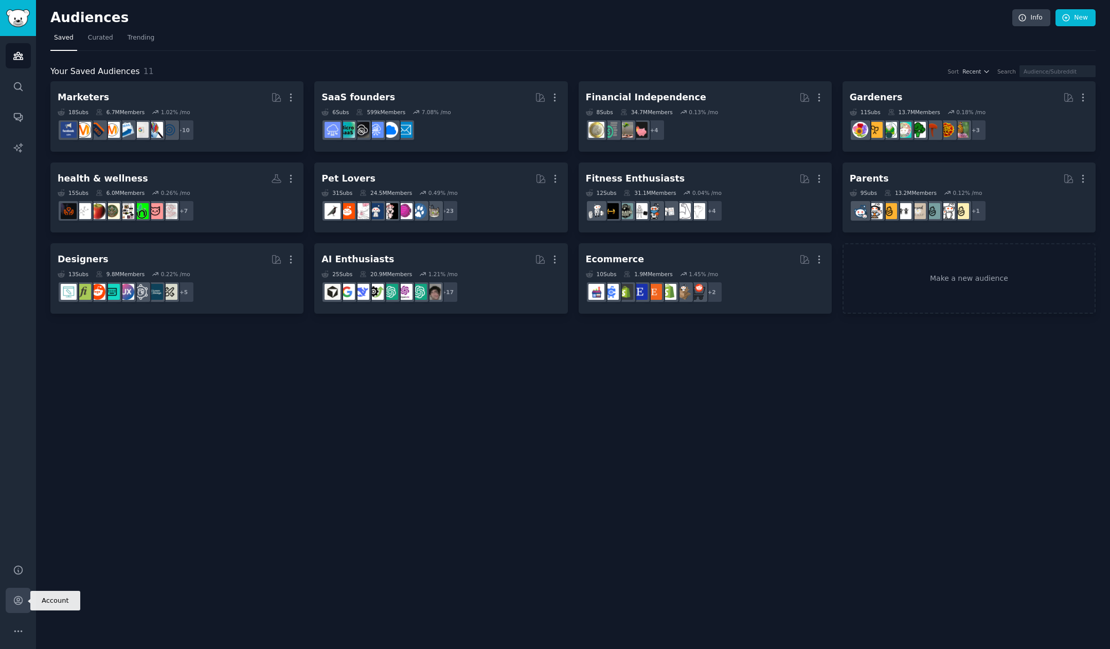
click at [18, 601] on icon "Sidebar" at bounding box center [18, 601] width 8 height 8
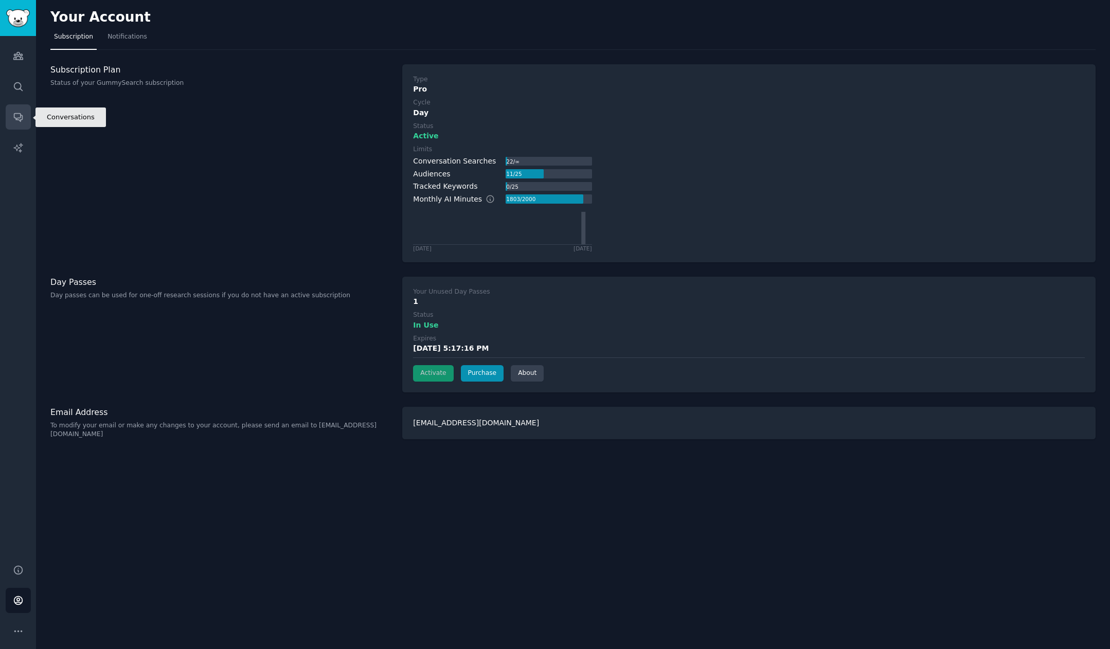
click at [15, 117] on icon "Sidebar" at bounding box center [18, 117] width 11 height 11
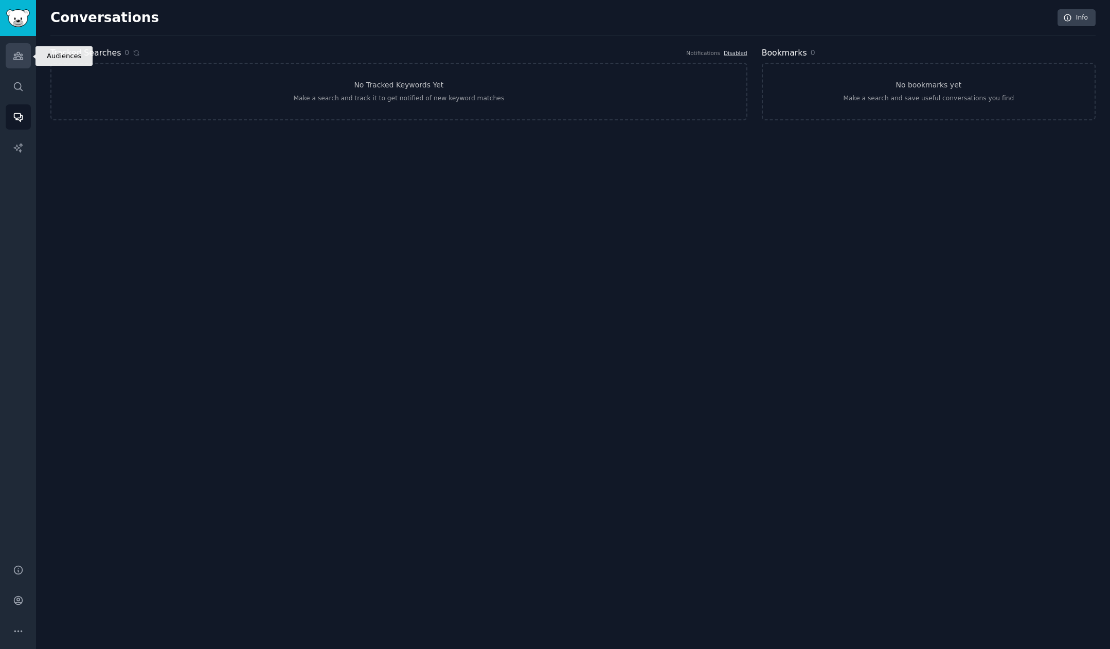
click at [19, 59] on icon "Sidebar" at bounding box center [18, 55] width 11 height 11
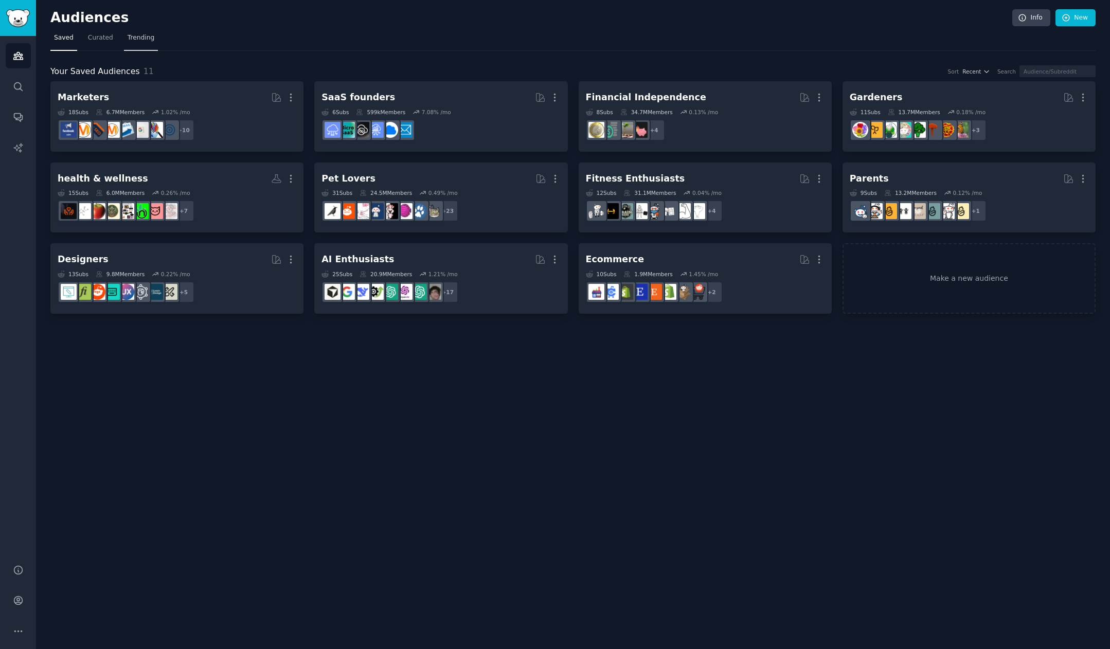
click at [127, 44] on link "Trending" at bounding box center [141, 40] width 34 height 21
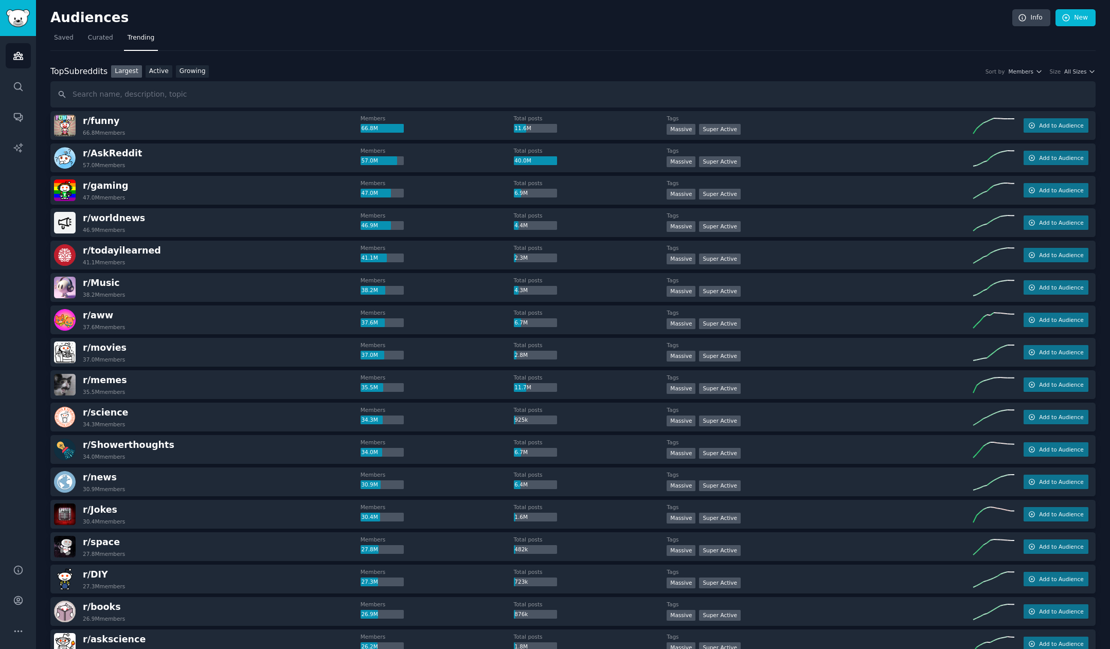
click at [87, 71] on div "Top Subreddits" at bounding box center [78, 71] width 57 height 13
click at [97, 38] on span "Curated" at bounding box center [100, 37] width 25 height 9
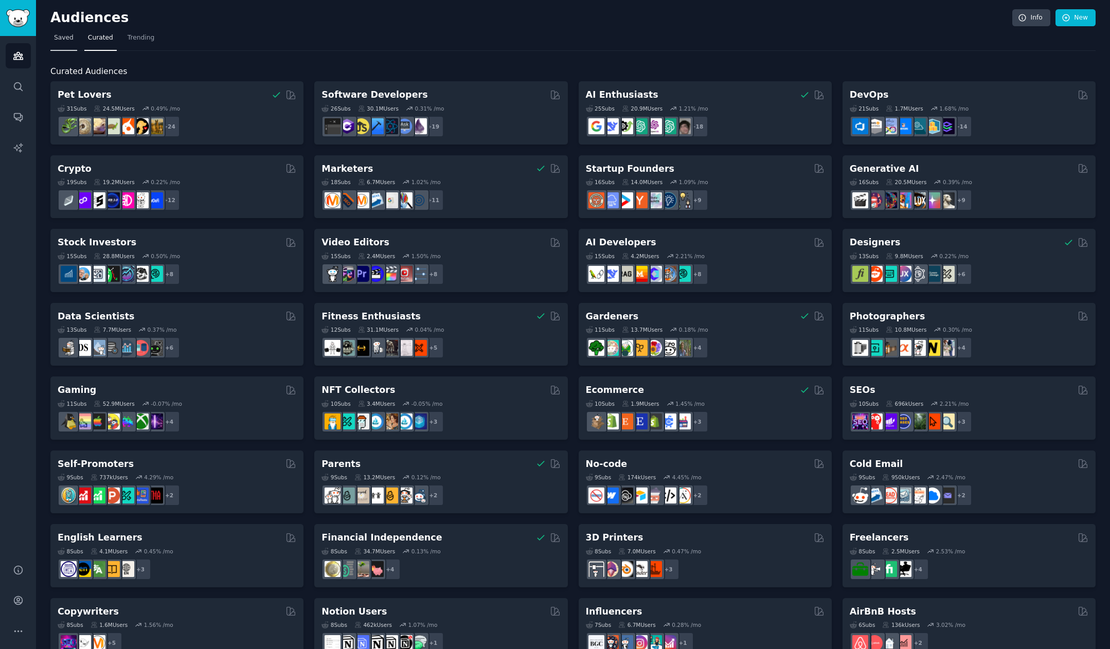
click at [59, 39] on span "Saved" at bounding box center [64, 37] width 20 height 9
